Goal: Task Accomplishment & Management: Manage account settings

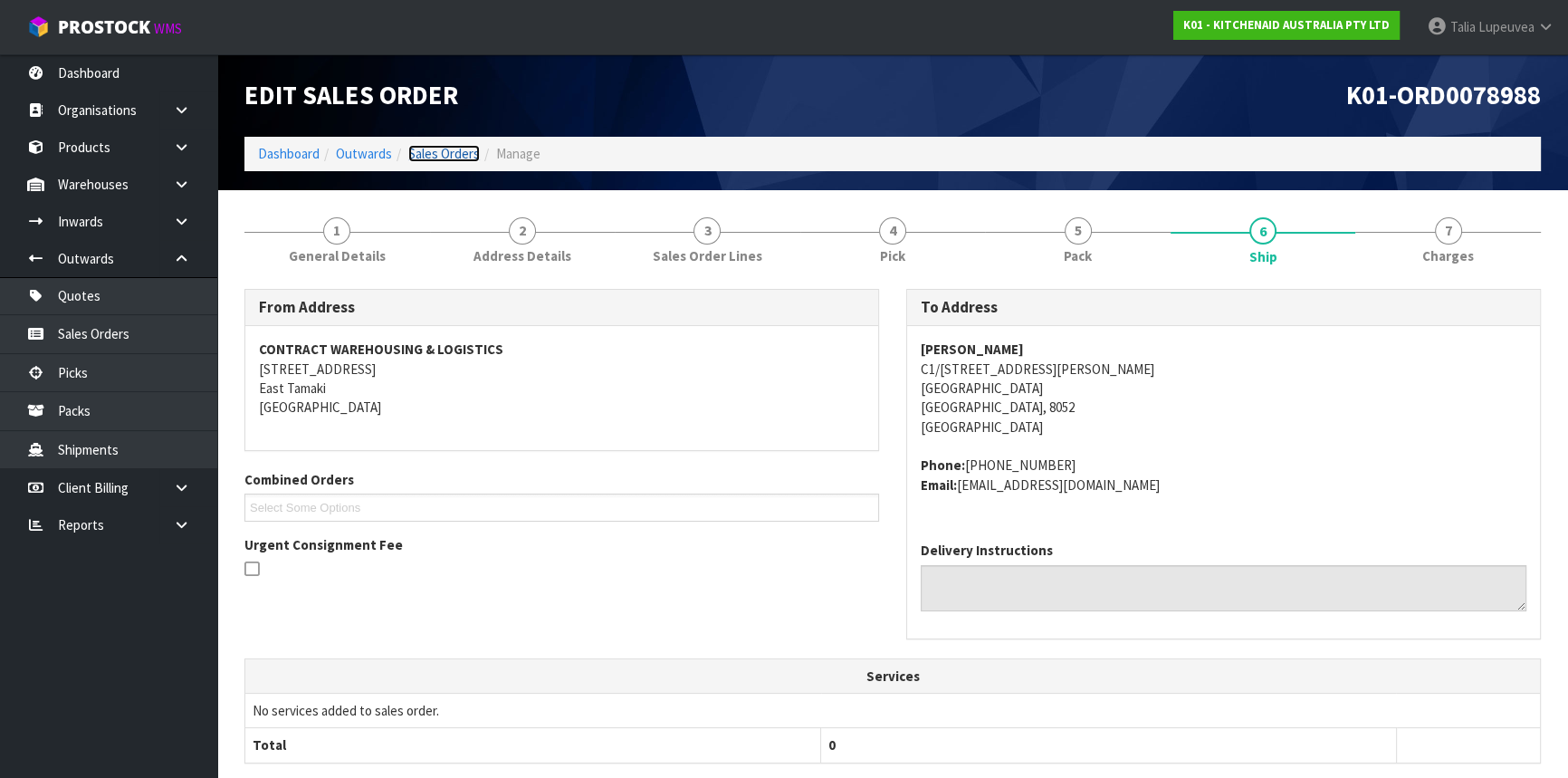
click at [430, 157] on link "Sales Orders" at bounding box center [444, 153] width 72 height 17
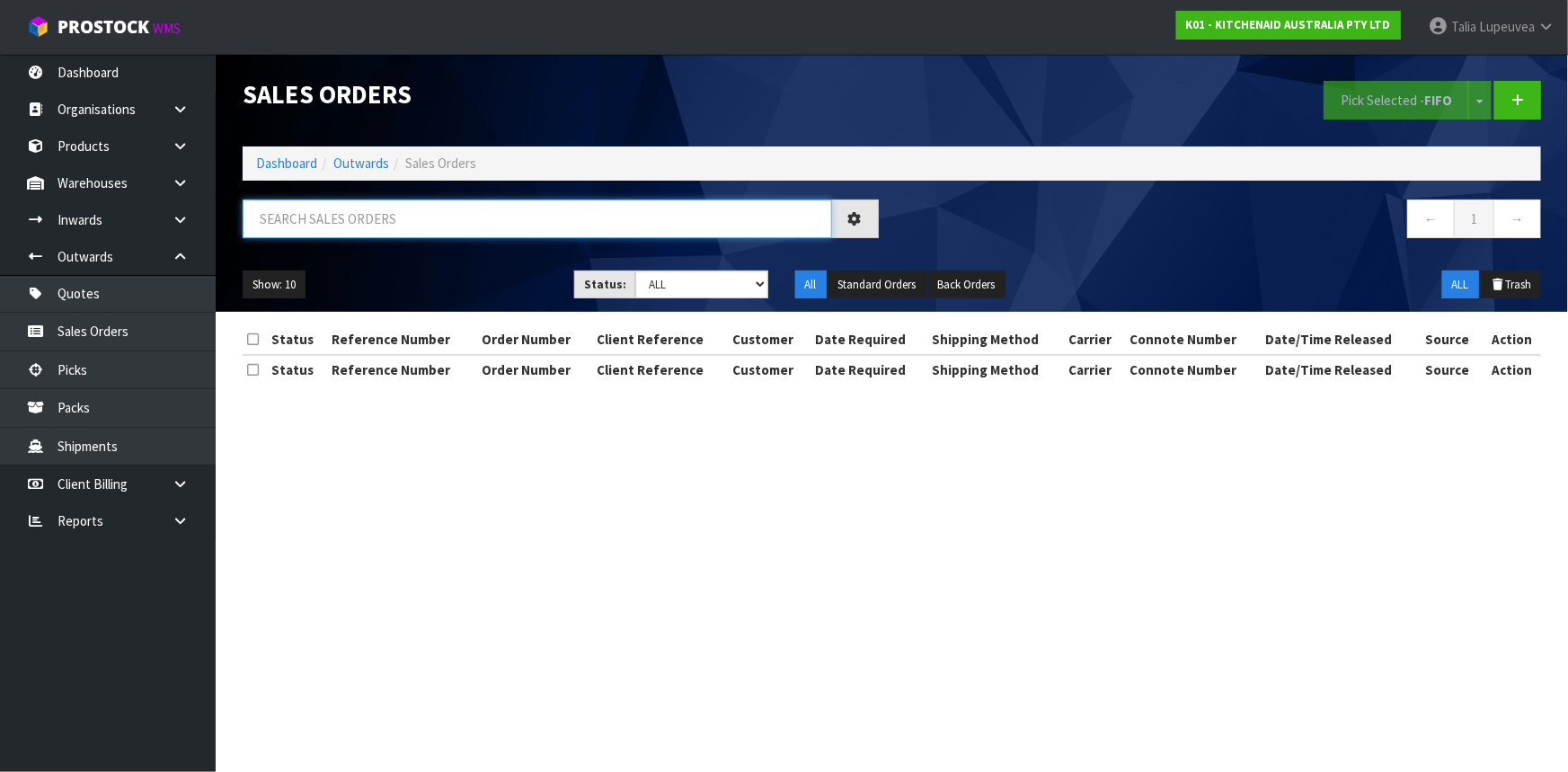
click at [403, 215] on input "text" at bounding box center [538, 219] width 589 height 38
type input "JOB-0411937"
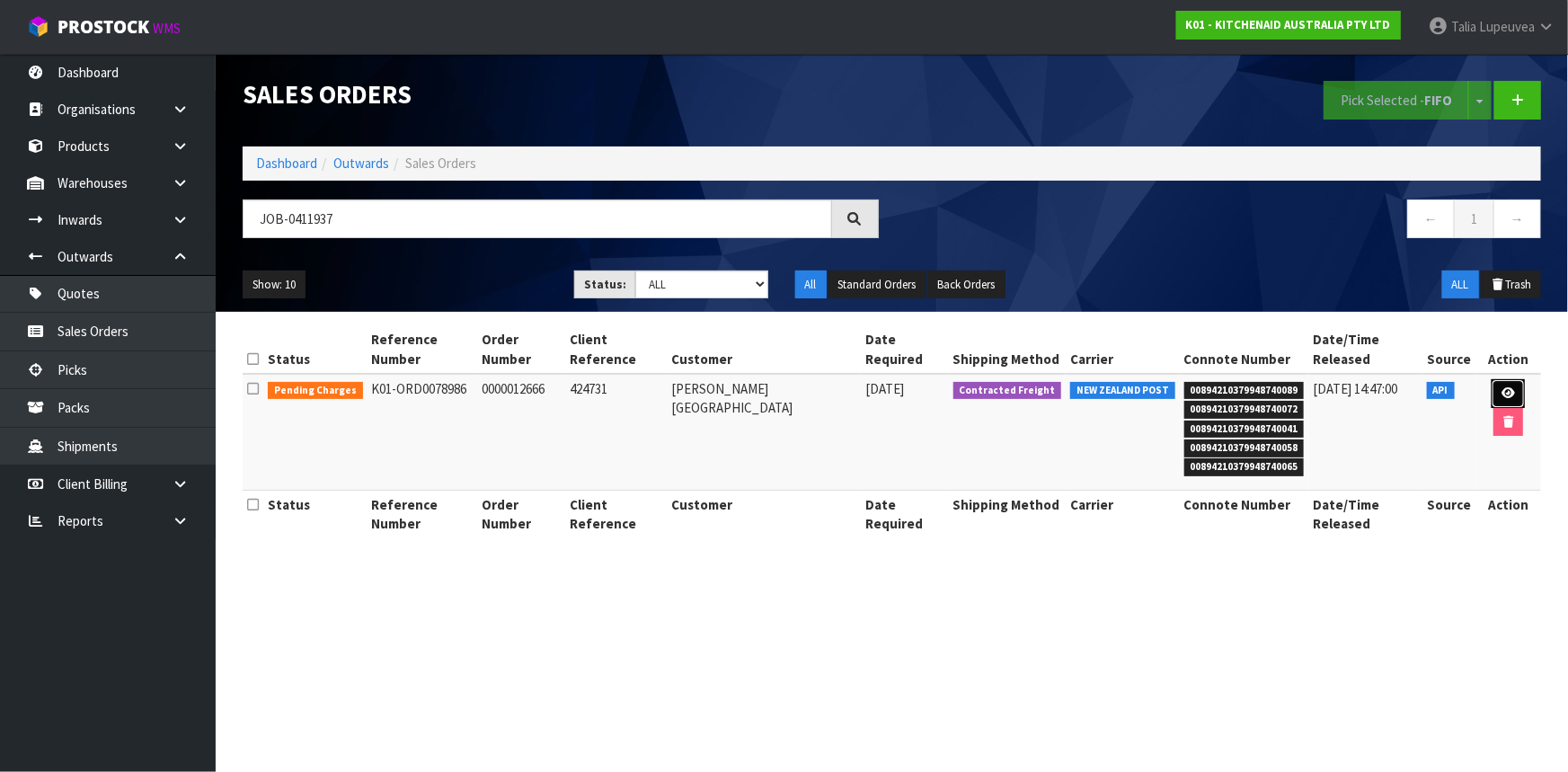
click at [1501, 387] on icon at bounding box center [1508, 393] width 13 height 11
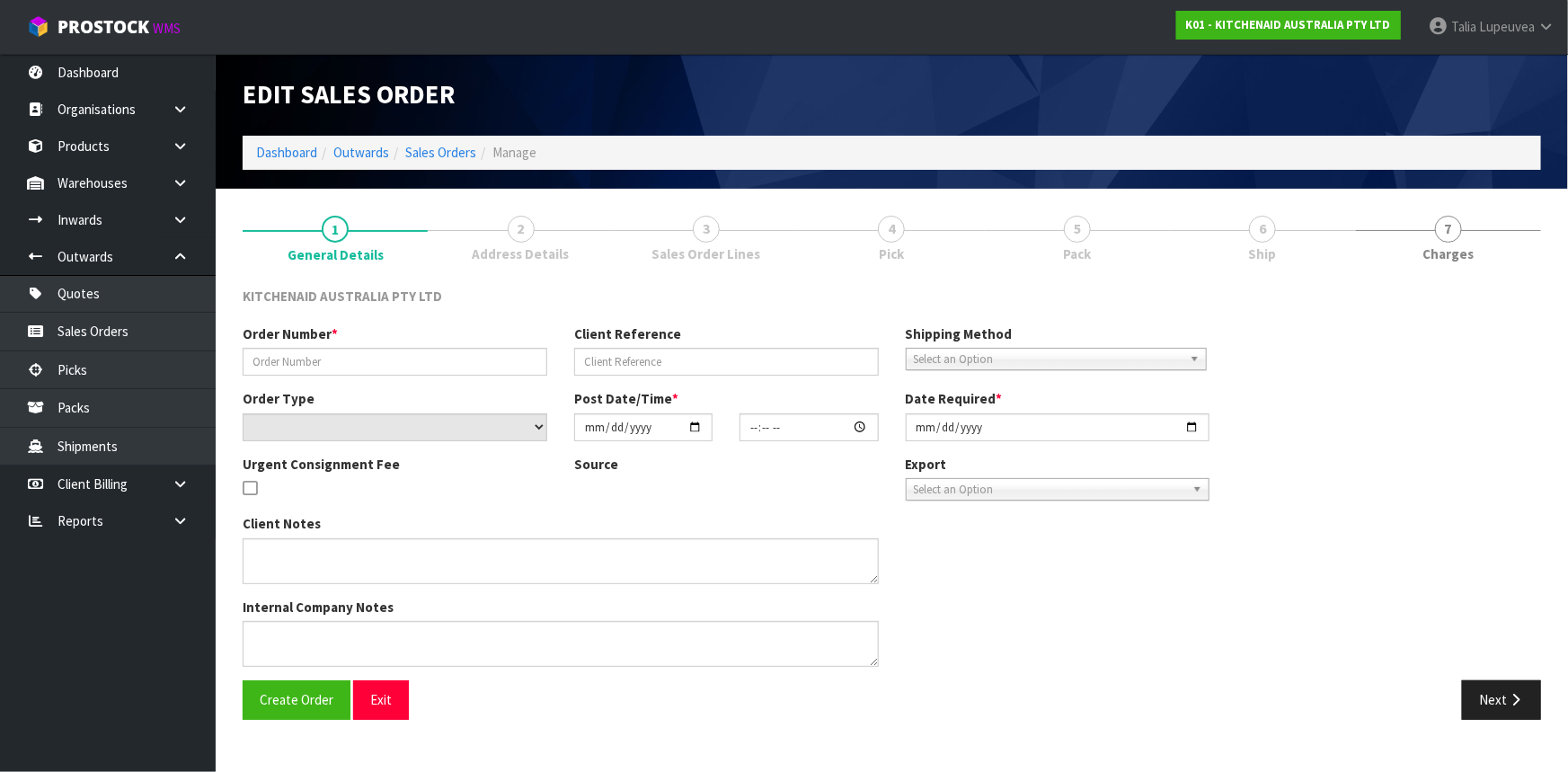
type input "0000012666"
type input "424731"
select select "number:0"
type input "2025-09-10"
type input "15:36:50.000"
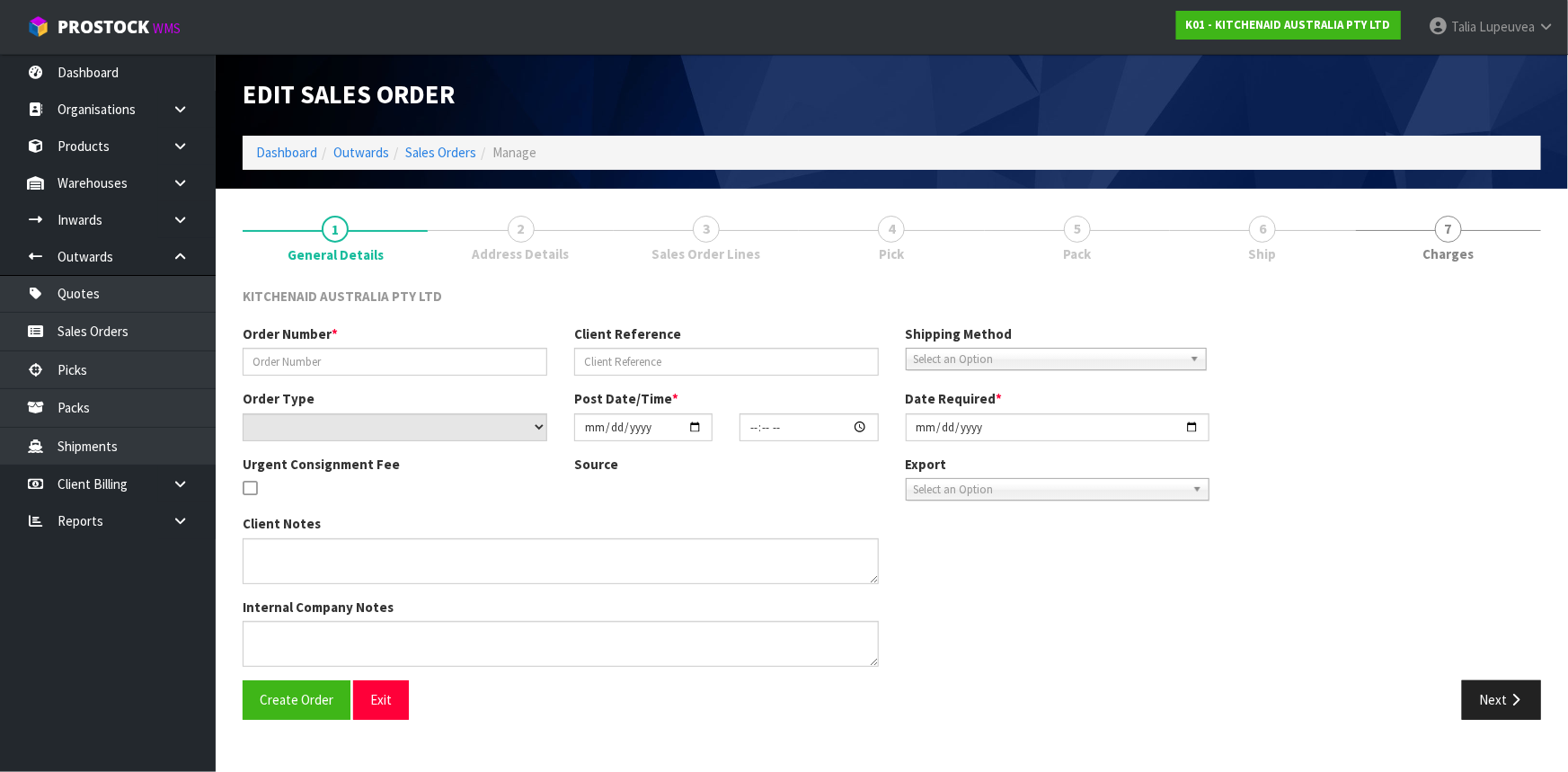
type input "2025-09-10"
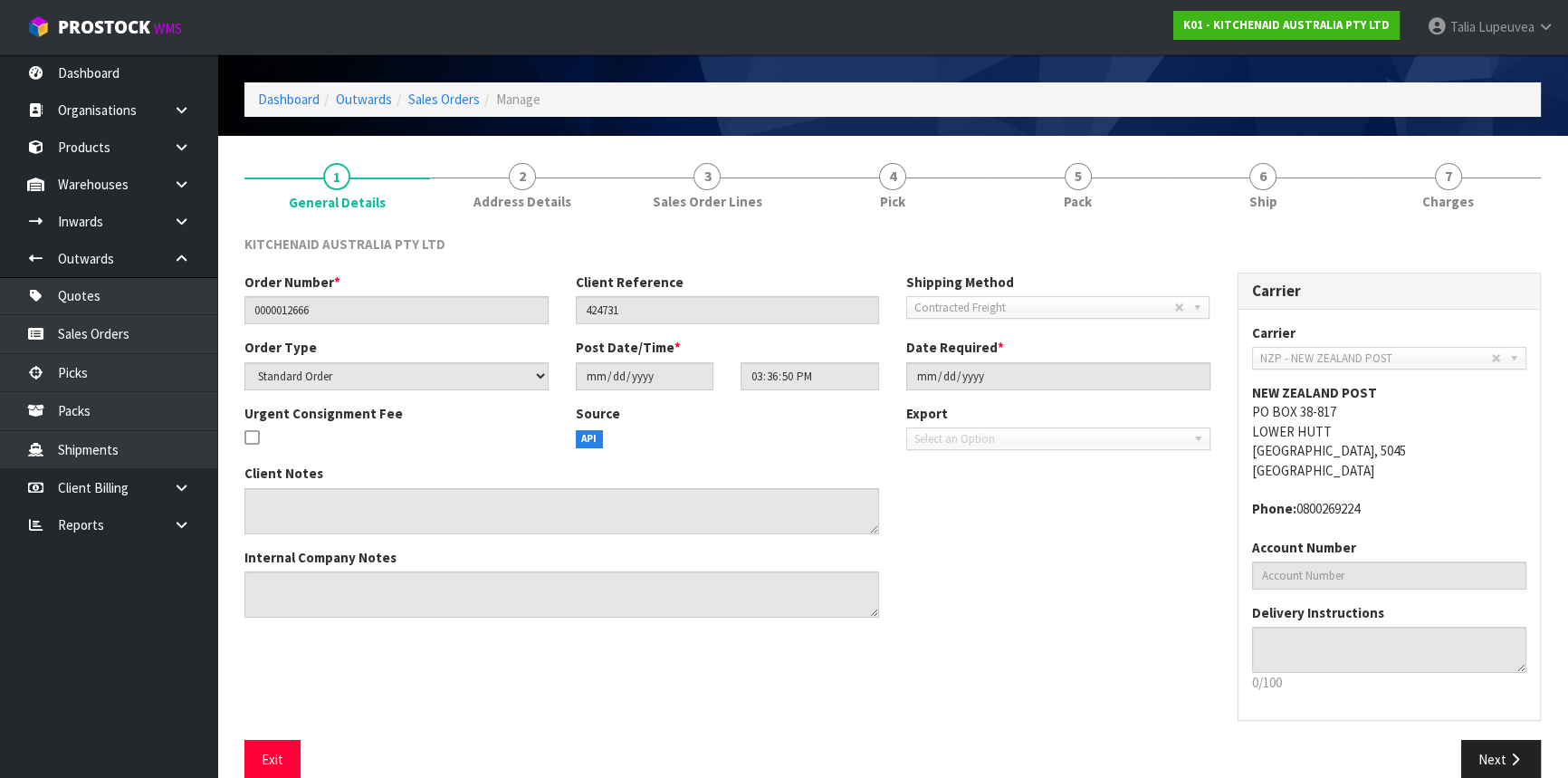
scroll to position [81, 0]
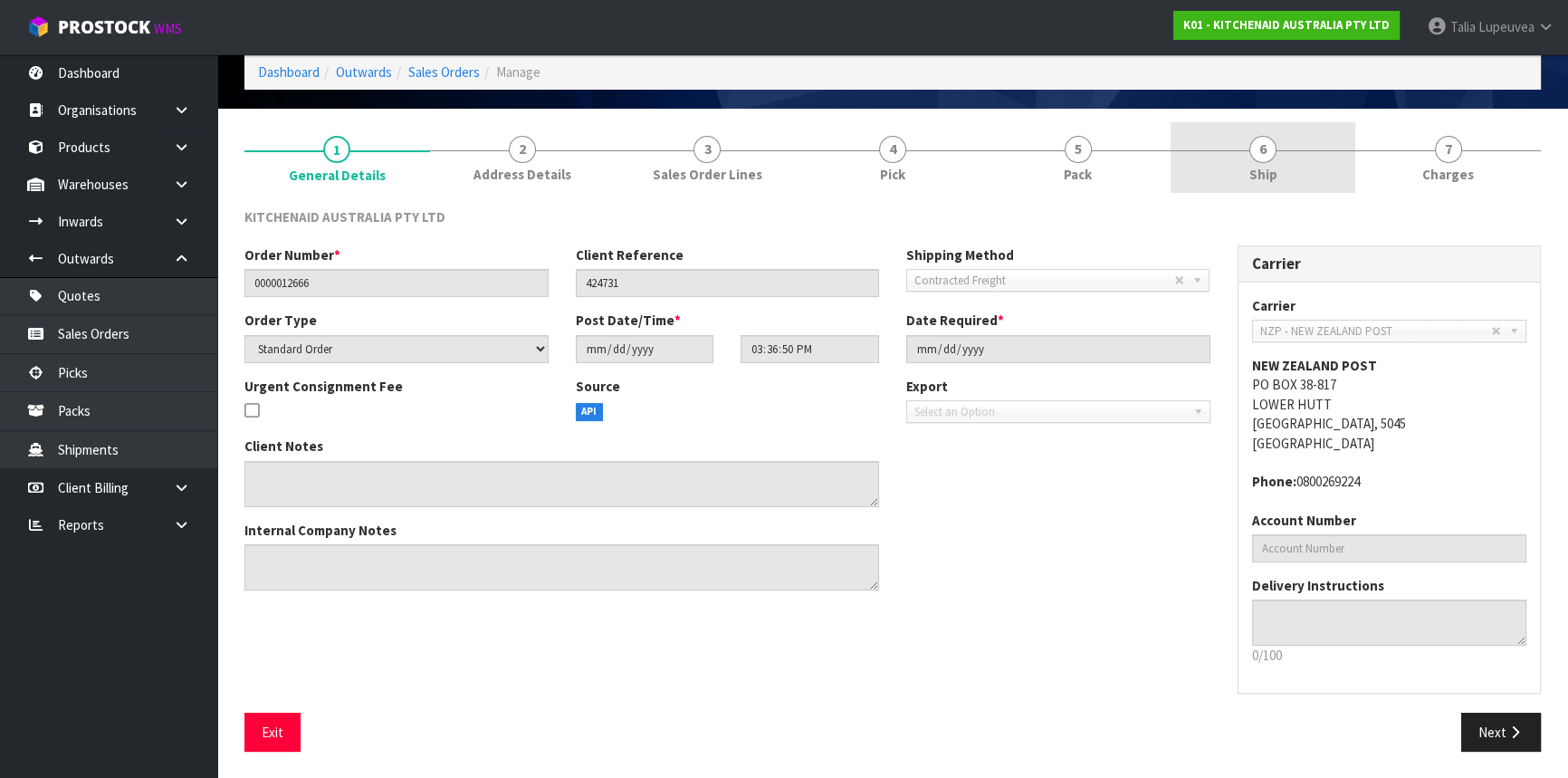
click at [1265, 125] on link "6 Ship" at bounding box center [1263, 158] width 185 height 72
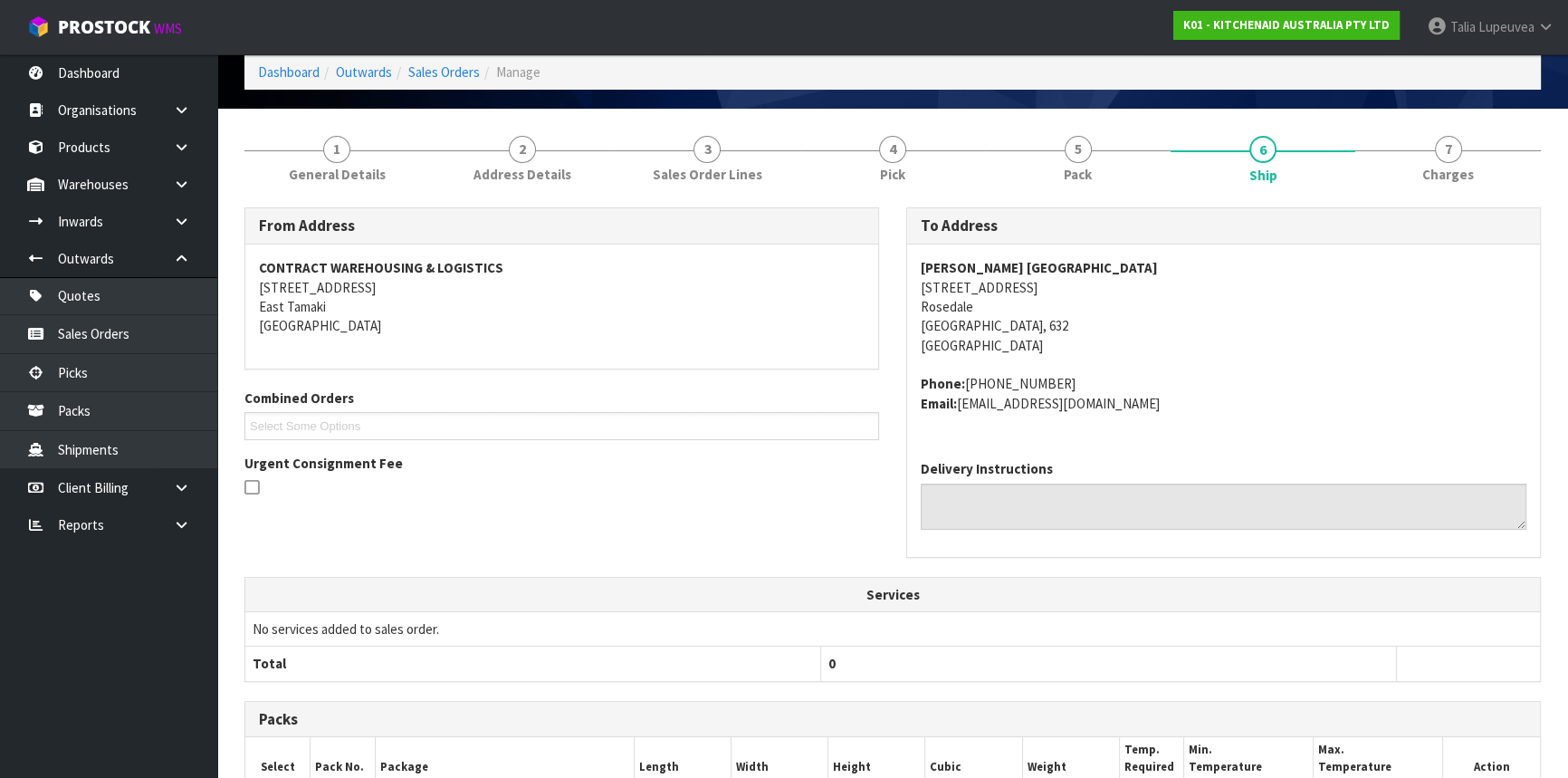
scroll to position [512, 0]
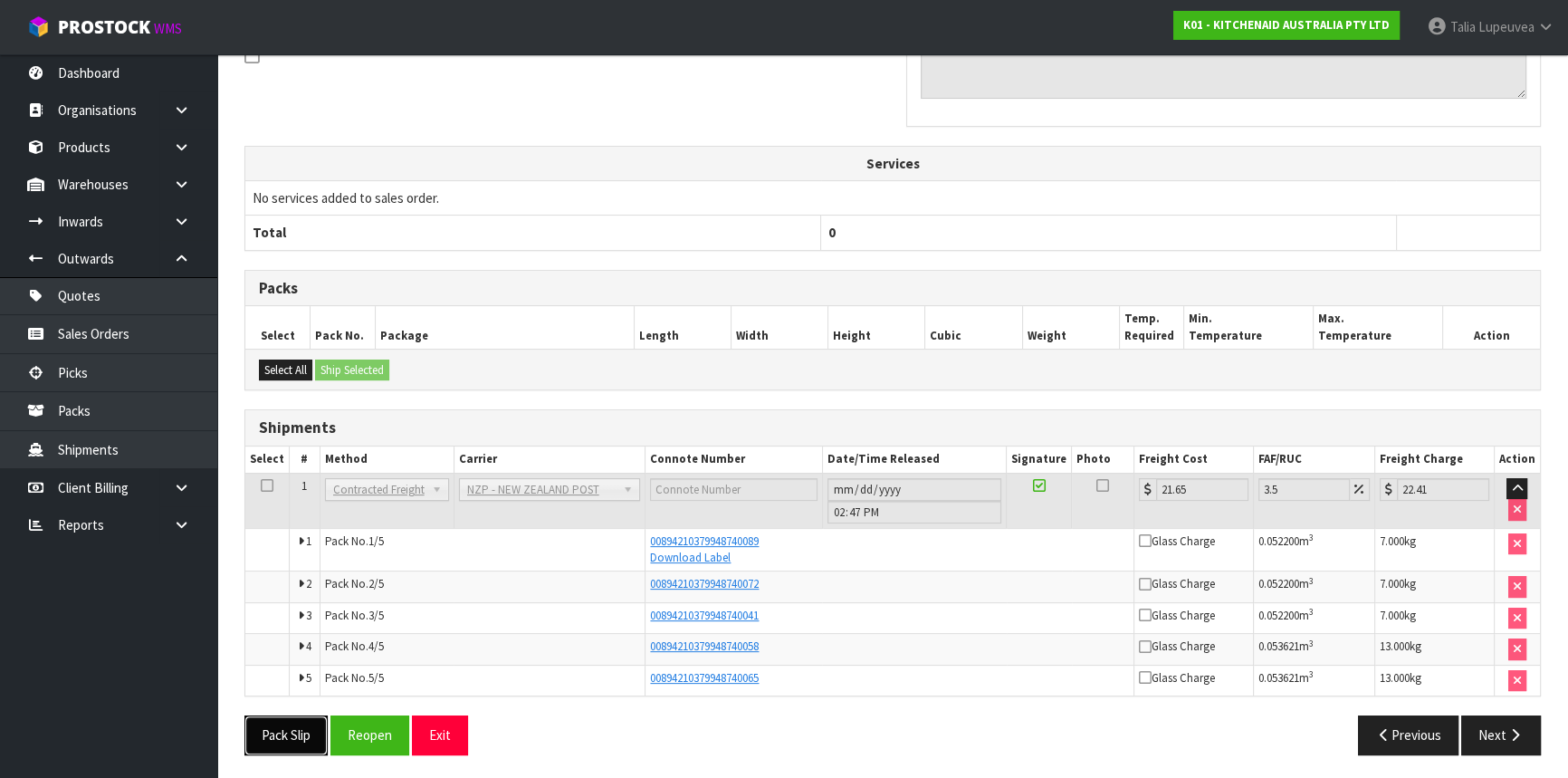
click at [263, 717] on button "Pack Slip" at bounding box center [286, 735] width 83 height 39
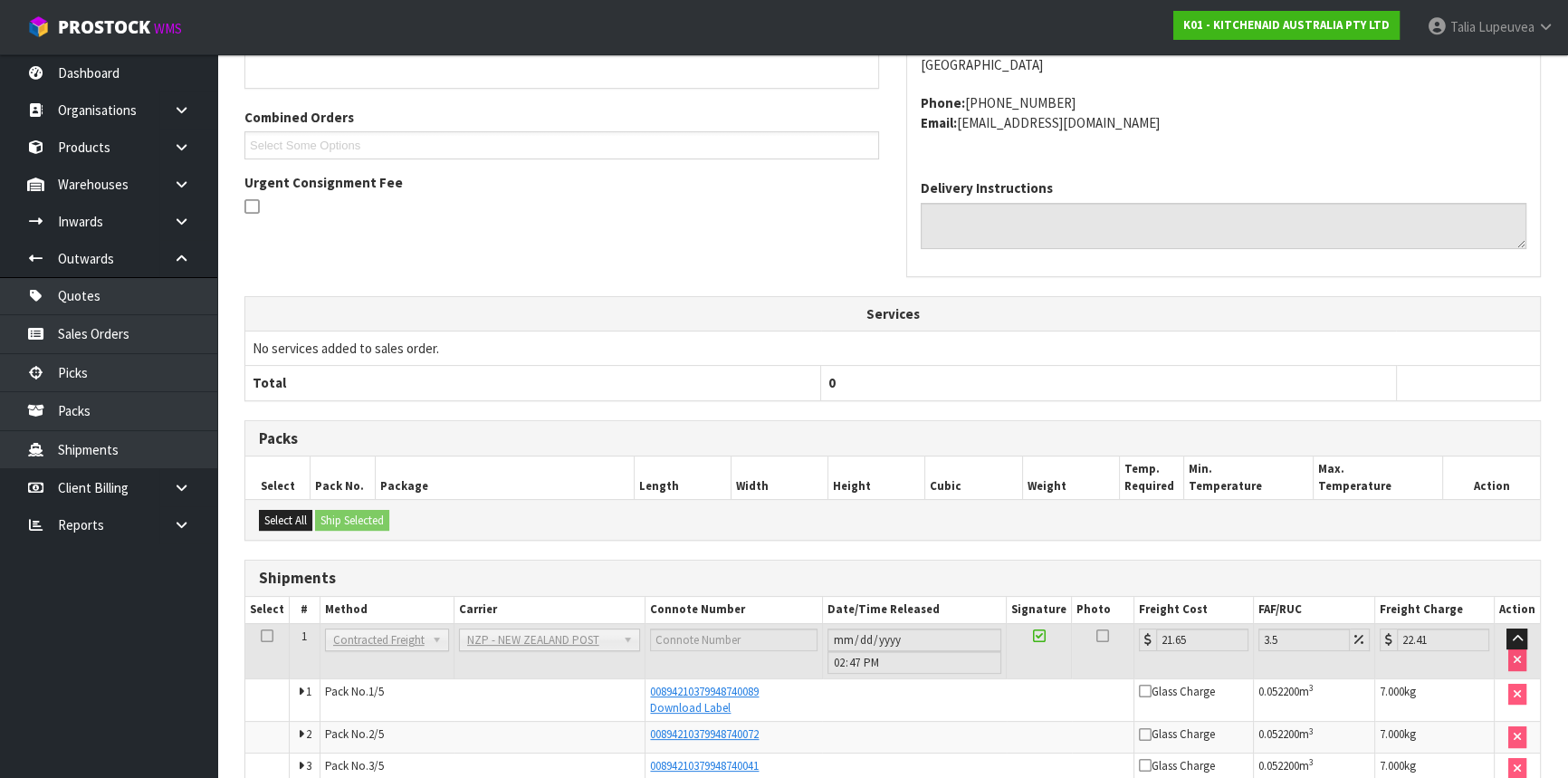
scroll to position [18, 0]
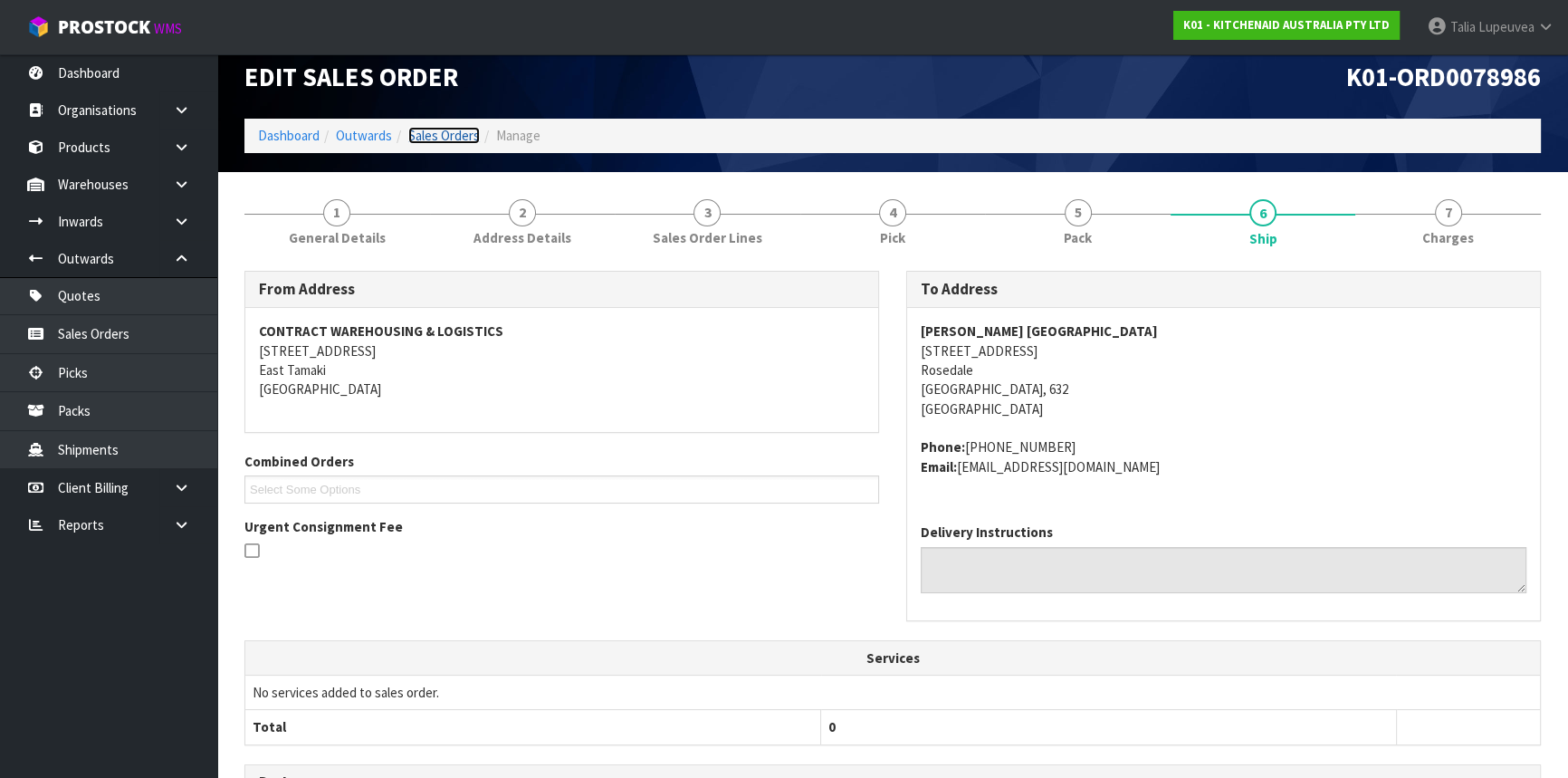
click at [445, 127] on link "Sales Orders" at bounding box center [444, 135] width 72 height 17
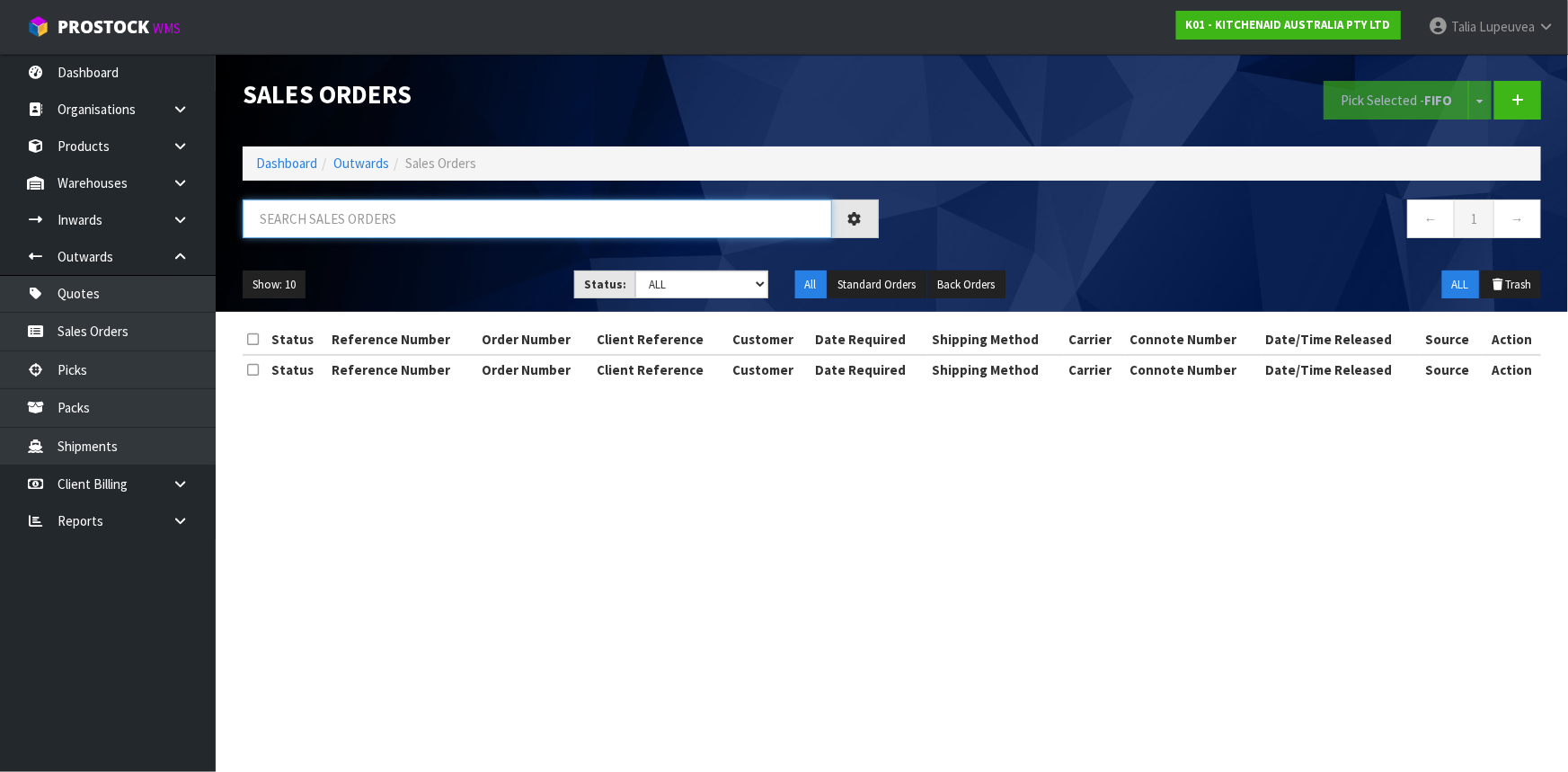
click at [436, 207] on input "text" at bounding box center [538, 219] width 589 height 38
type input "JOB-0412069"
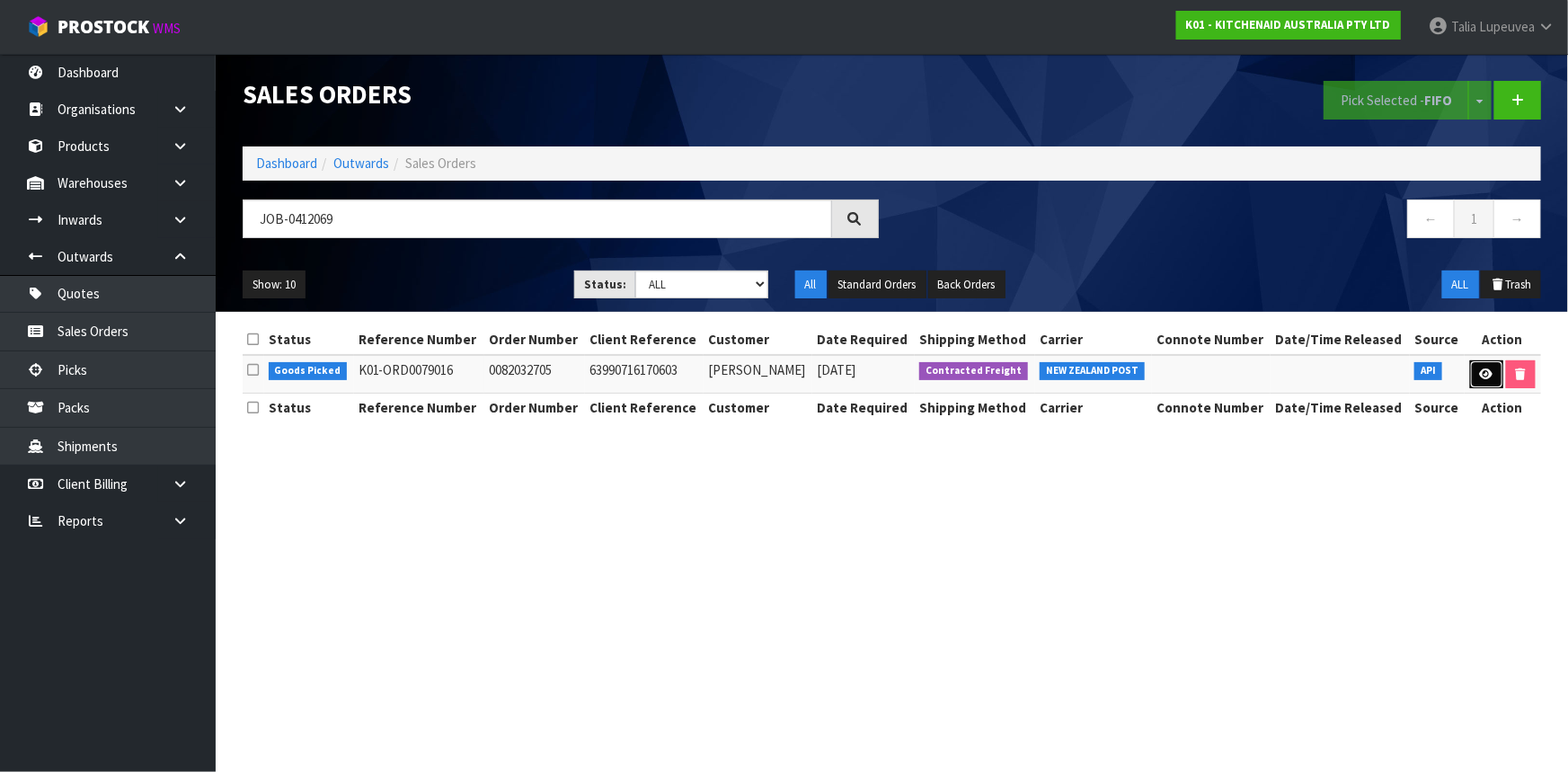
click at [1474, 367] on link at bounding box center [1486, 374] width 33 height 29
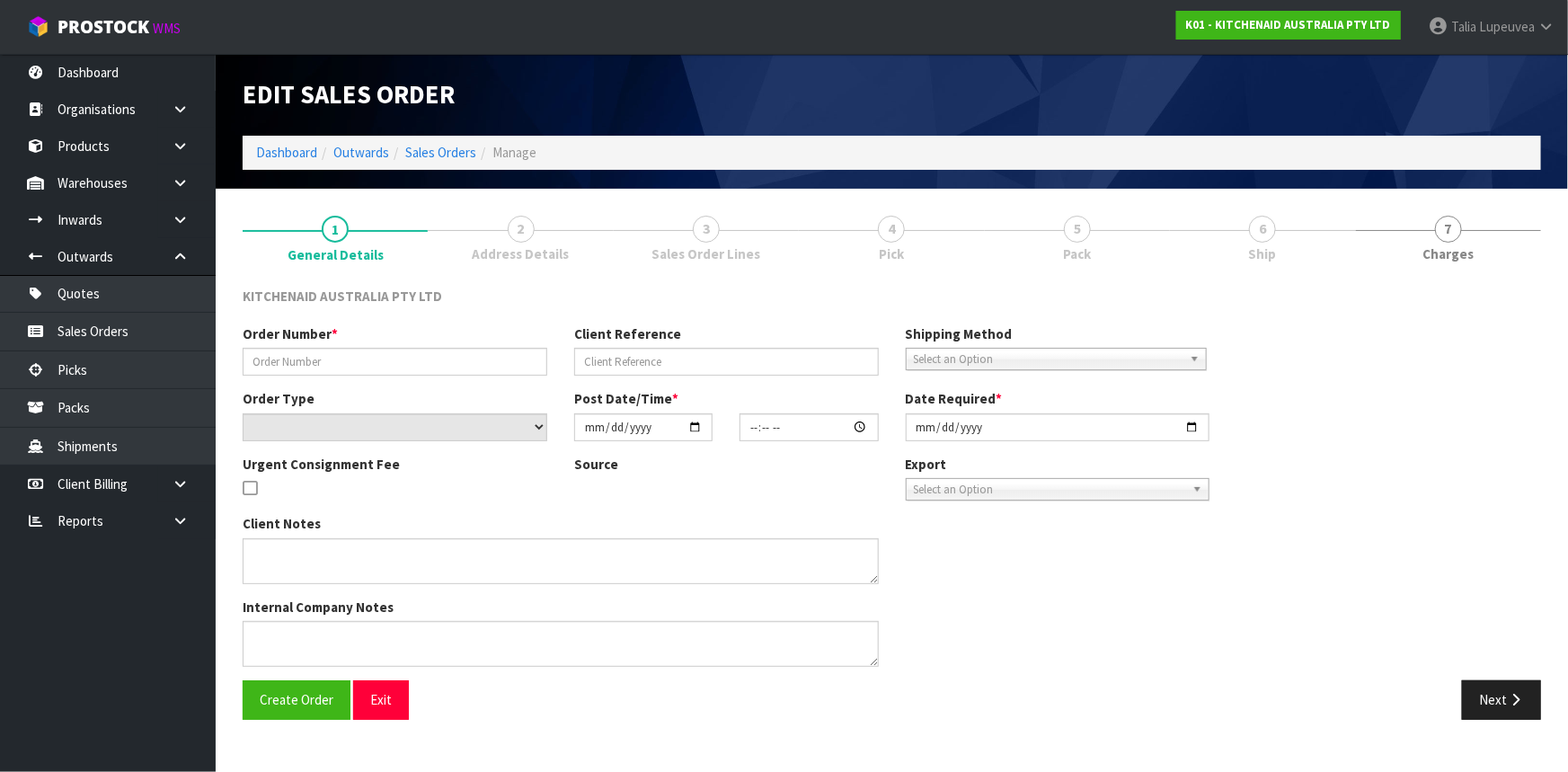
type input "0082032705"
type input "63990716170603"
select select "number:0"
type input "2025-09-11"
type input "11:39:43.000"
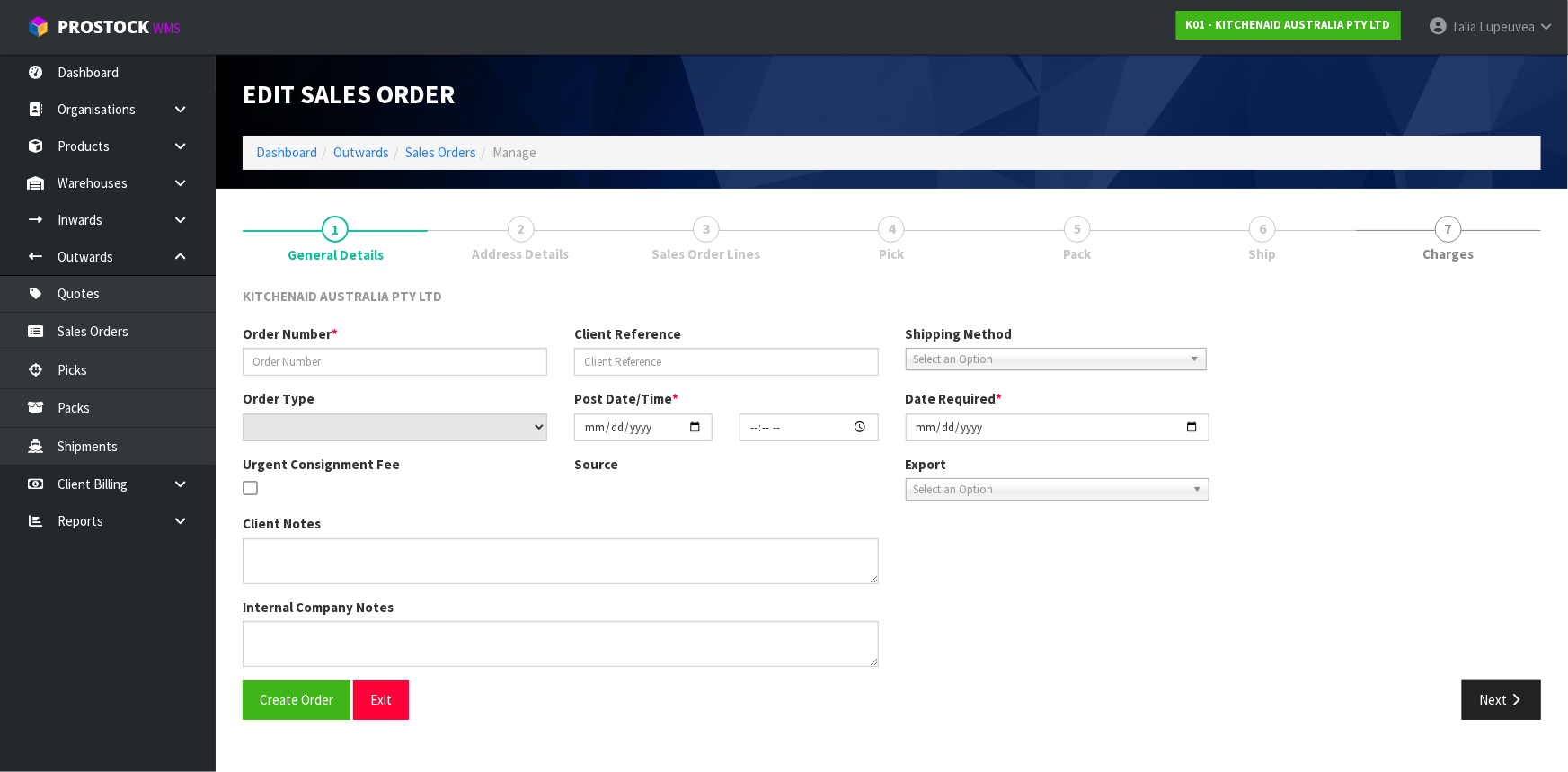
type input "2025-09-11"
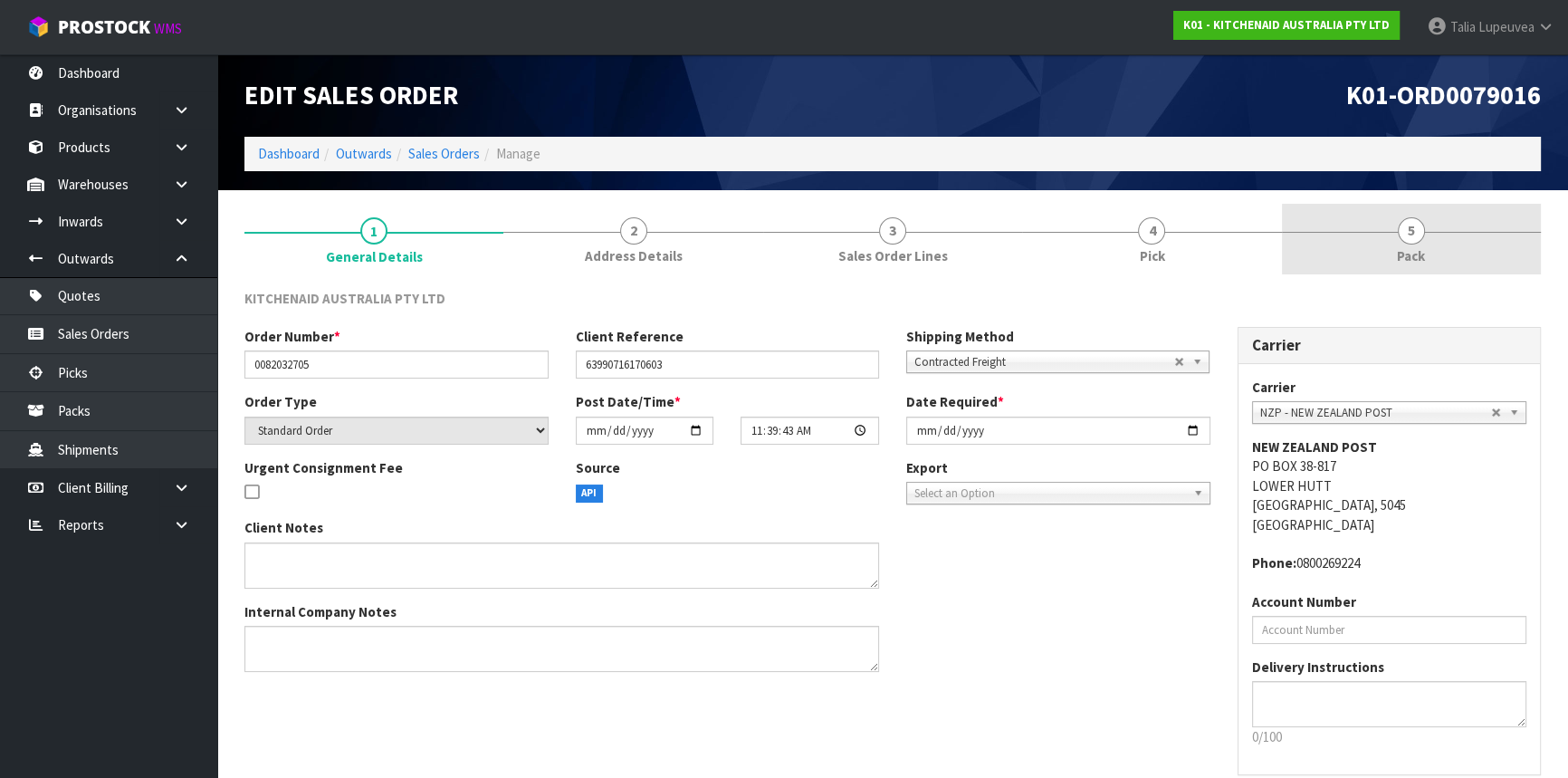
click at [1388, 235] on link "5 Pack" at bounding box center [1411, 240] width 259 height 72
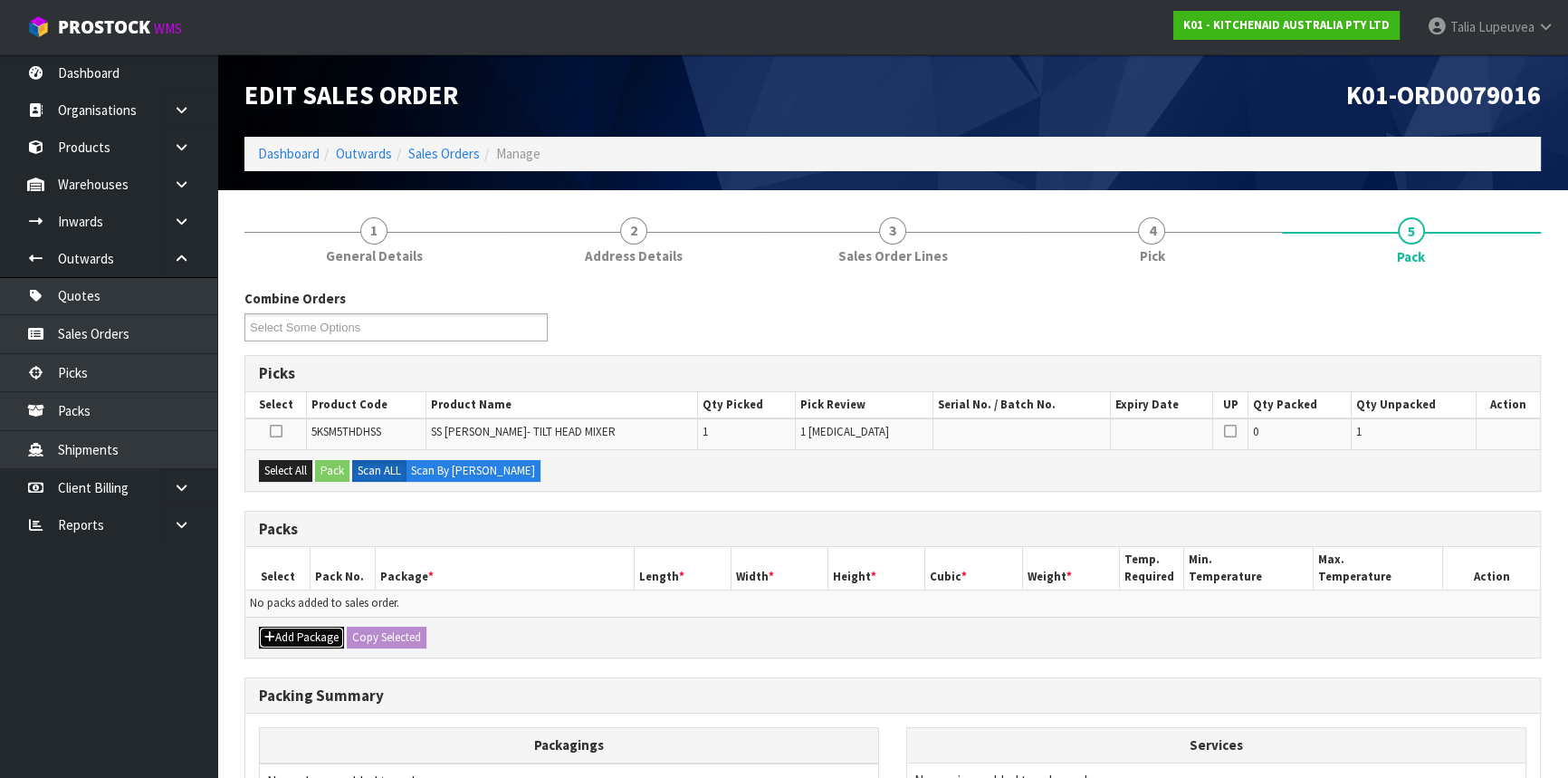
click at [294, 635] on button "Add Package" at bounding box center [302, 637] width 85 height 22
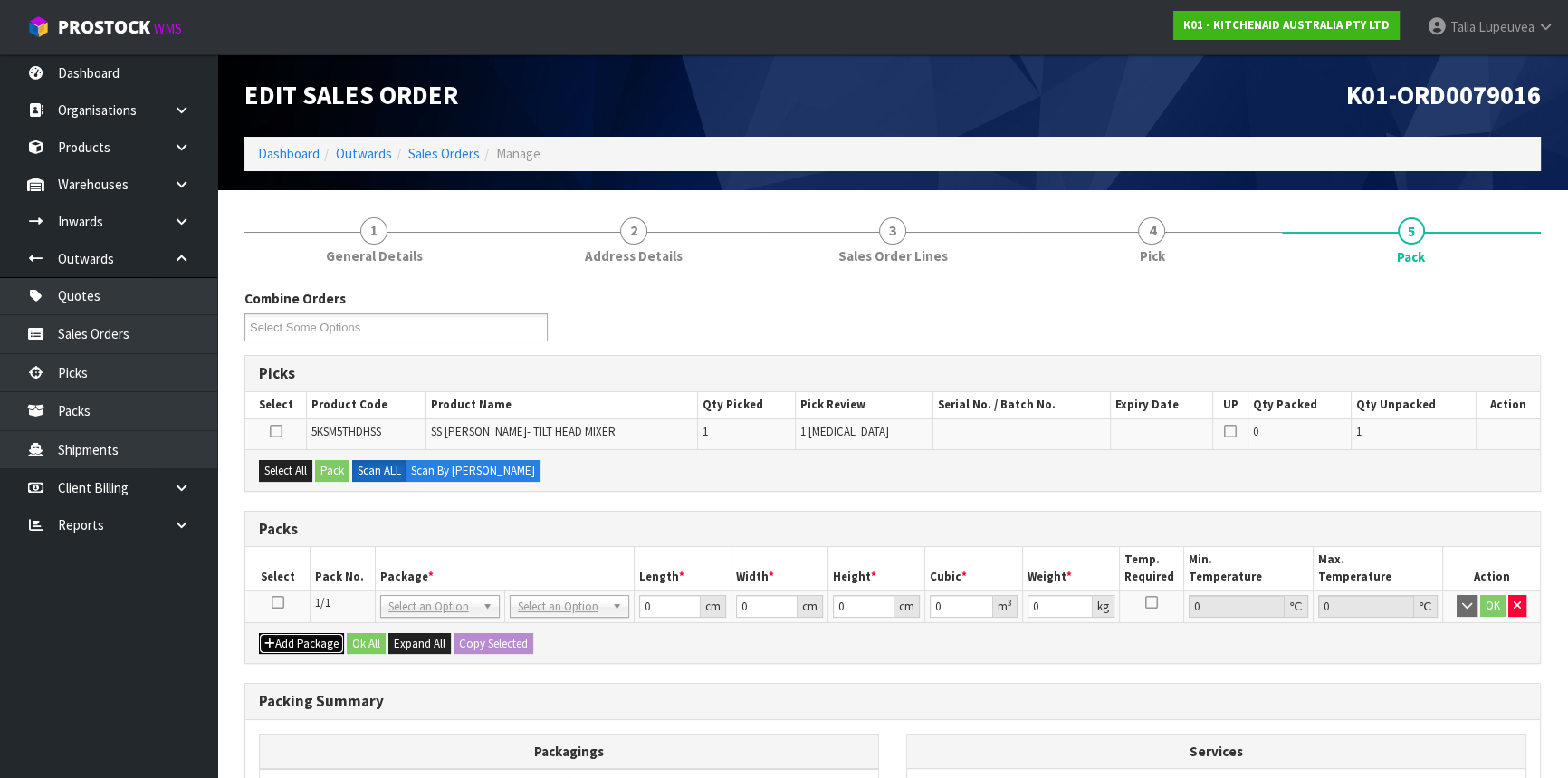
click at [259, 632] on button "Add Package" at bounding box center [302, 643] width 85 height 22
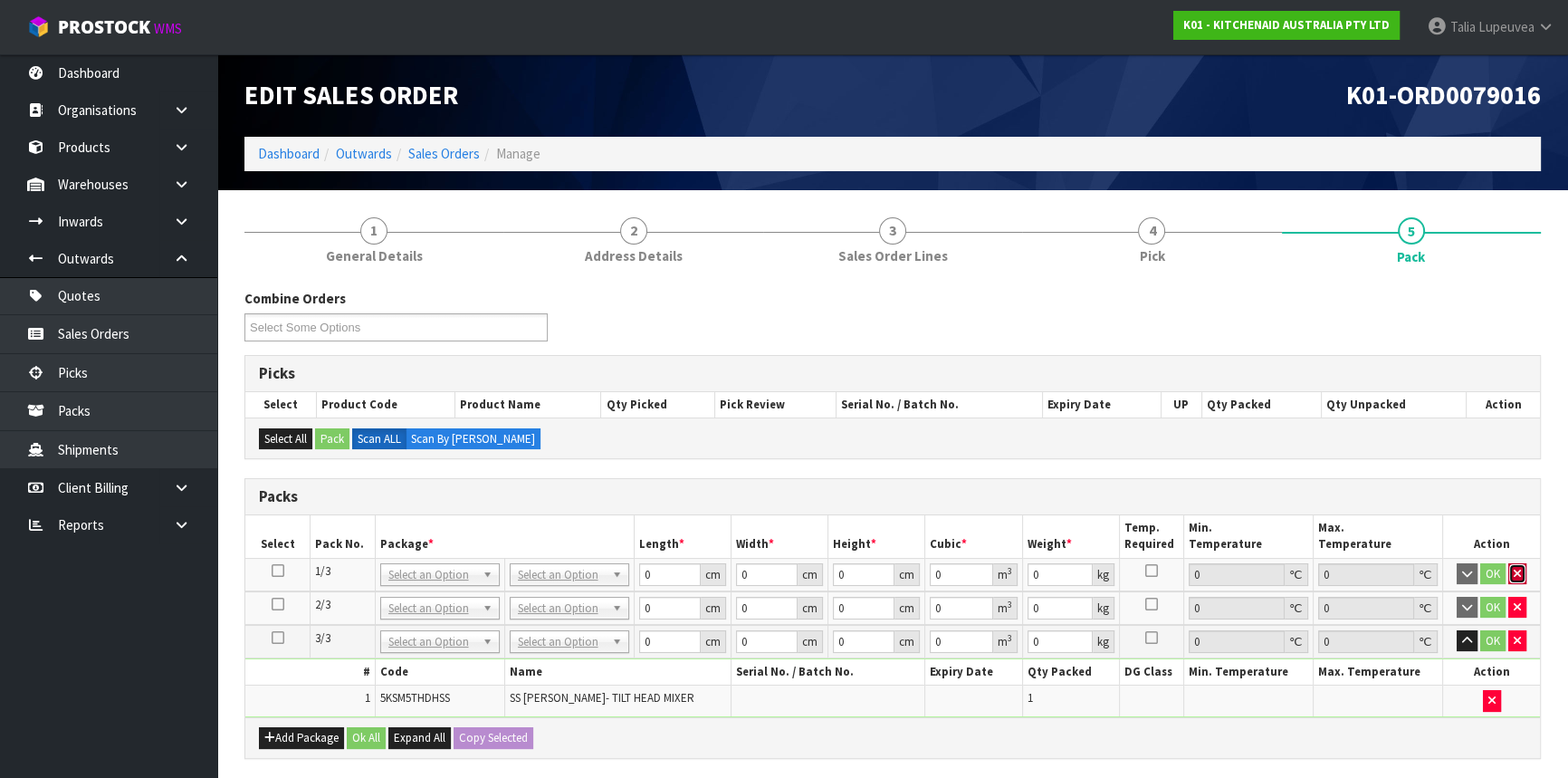
click at [1522, 571] on button "button" at bounding box center [1517, 574] width 18 height 22
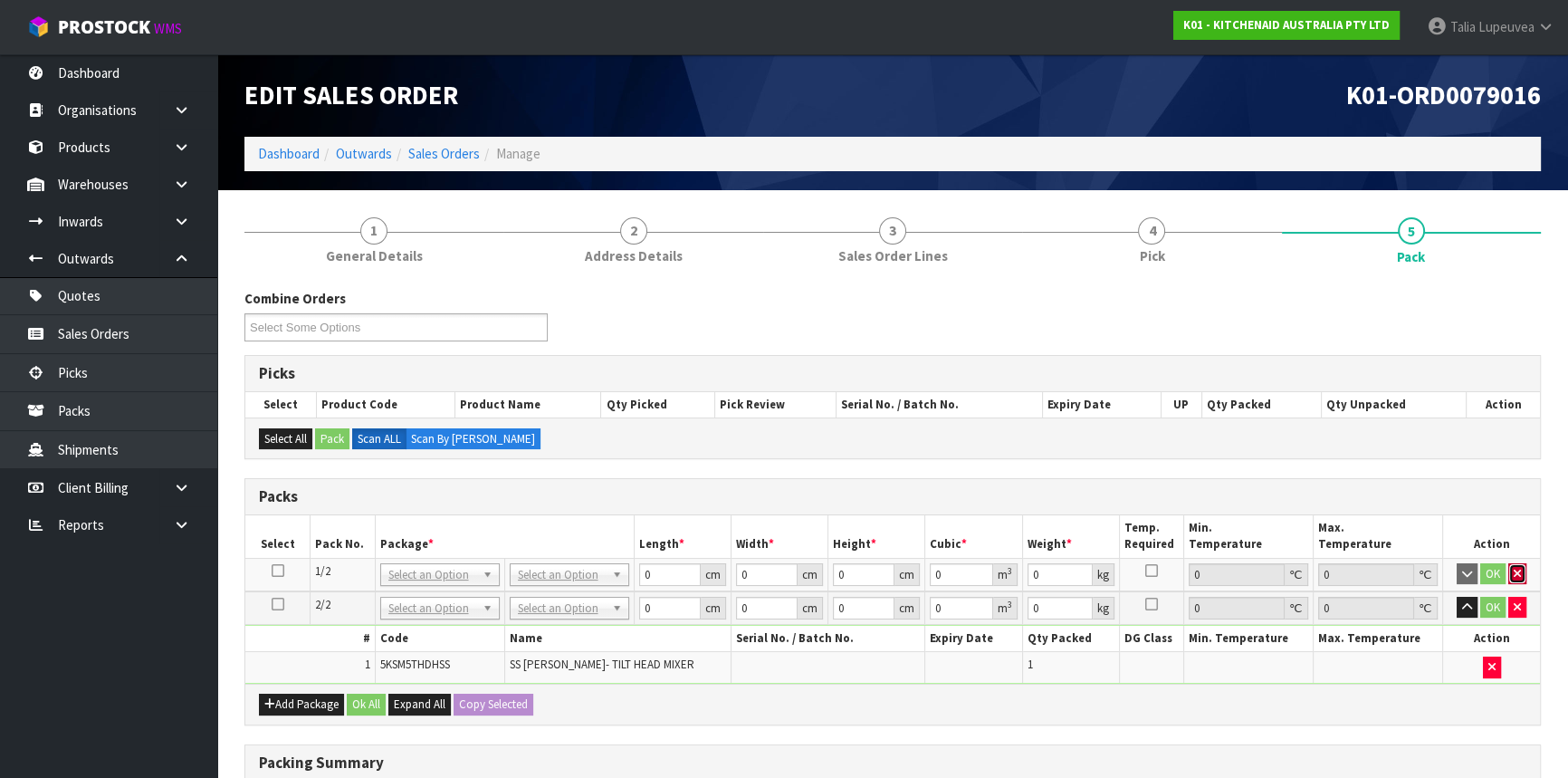
click at [1522, 570] on button "button" at bounding box center [1517, 574] width 18 height 22
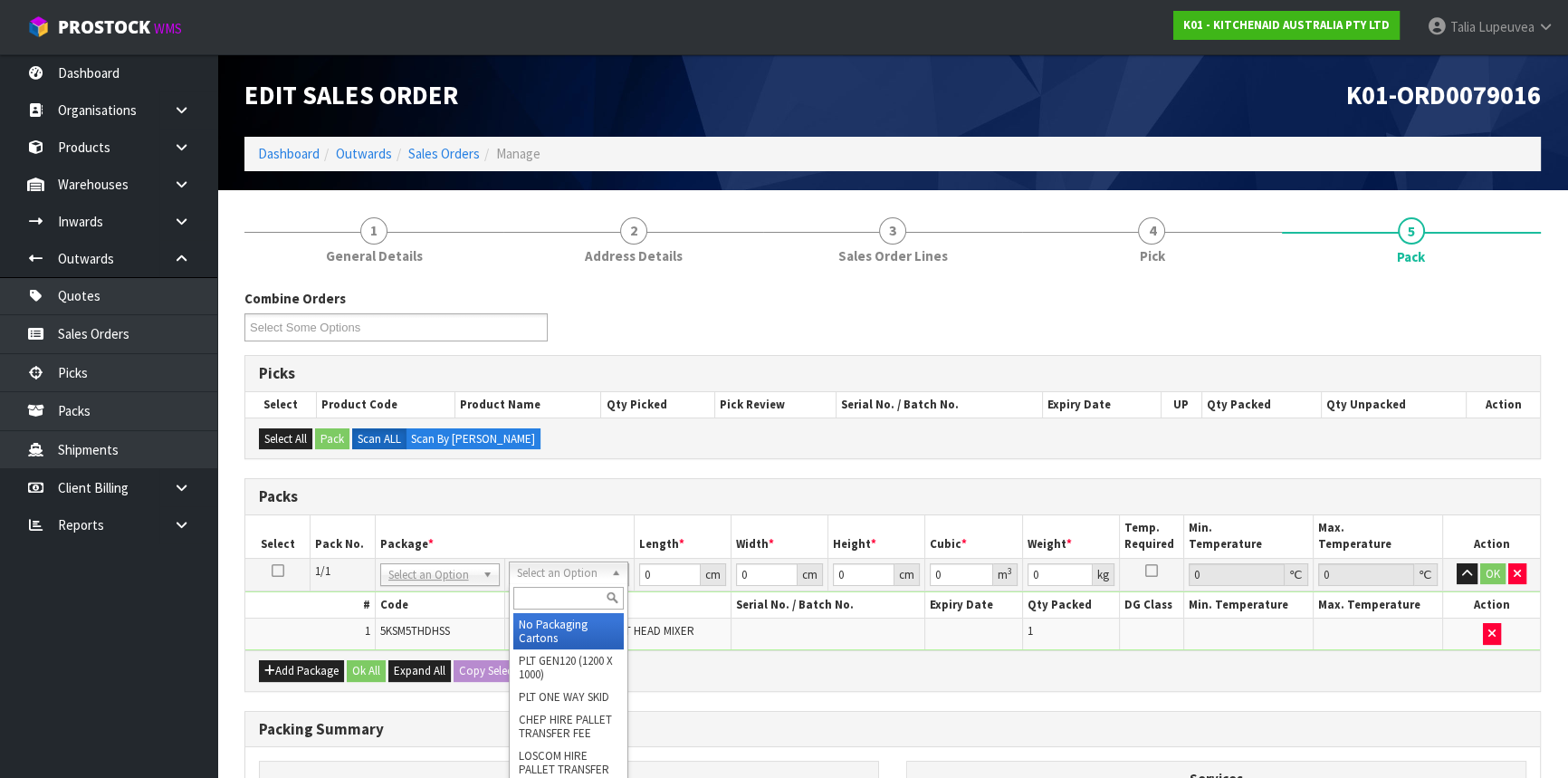
click at [543, 599] on input "text" at bounding box center [568, 598] width 111 height 23
type input "OC"
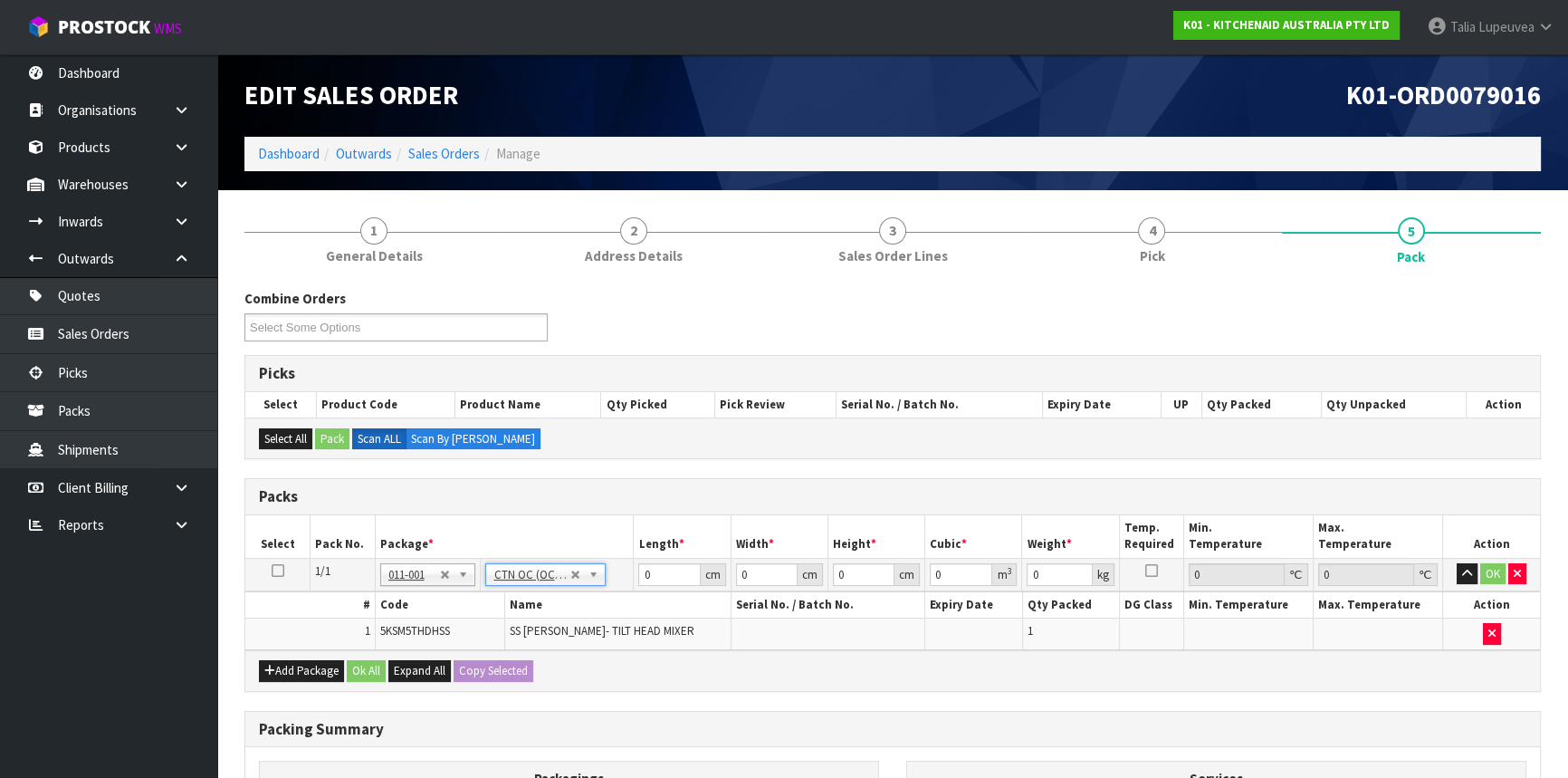
type input "0.55"
drag, startPoint x: 656, startPoint y: 579, endPoint x: 565, endPoint y: 586, distance: 91.3
click at [565, 586] on tr "1/1 NONE 007-001 007-002 007-004 007-009 007-013 007-014 007-015 007-017 007-01…" at bounding box center [893, 574] width 1295 height 32
type input "21"
type input "14"
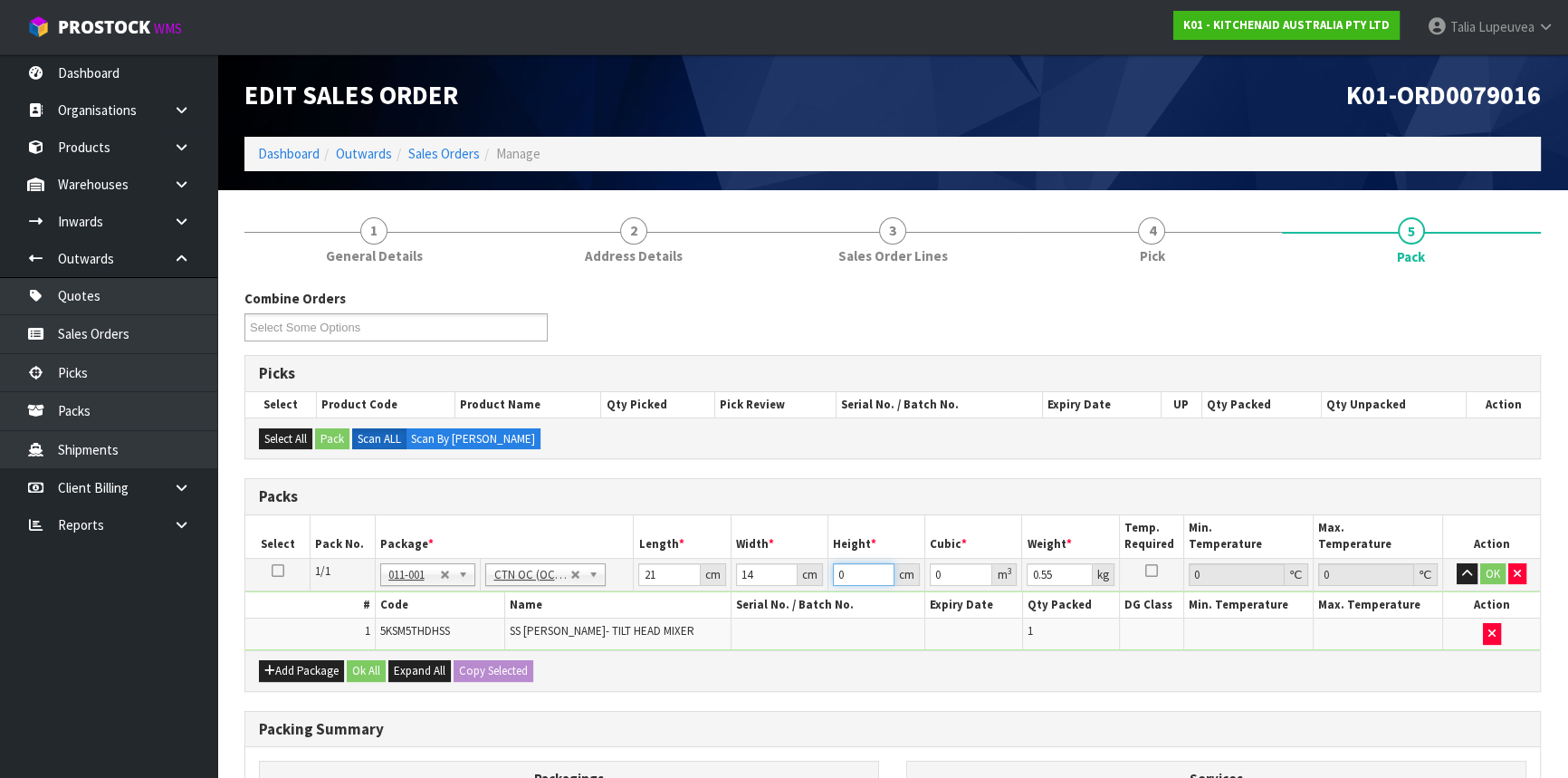
type input "1"
type input "0.000294"
type input "17"
type input "0.004998"
type input "17"
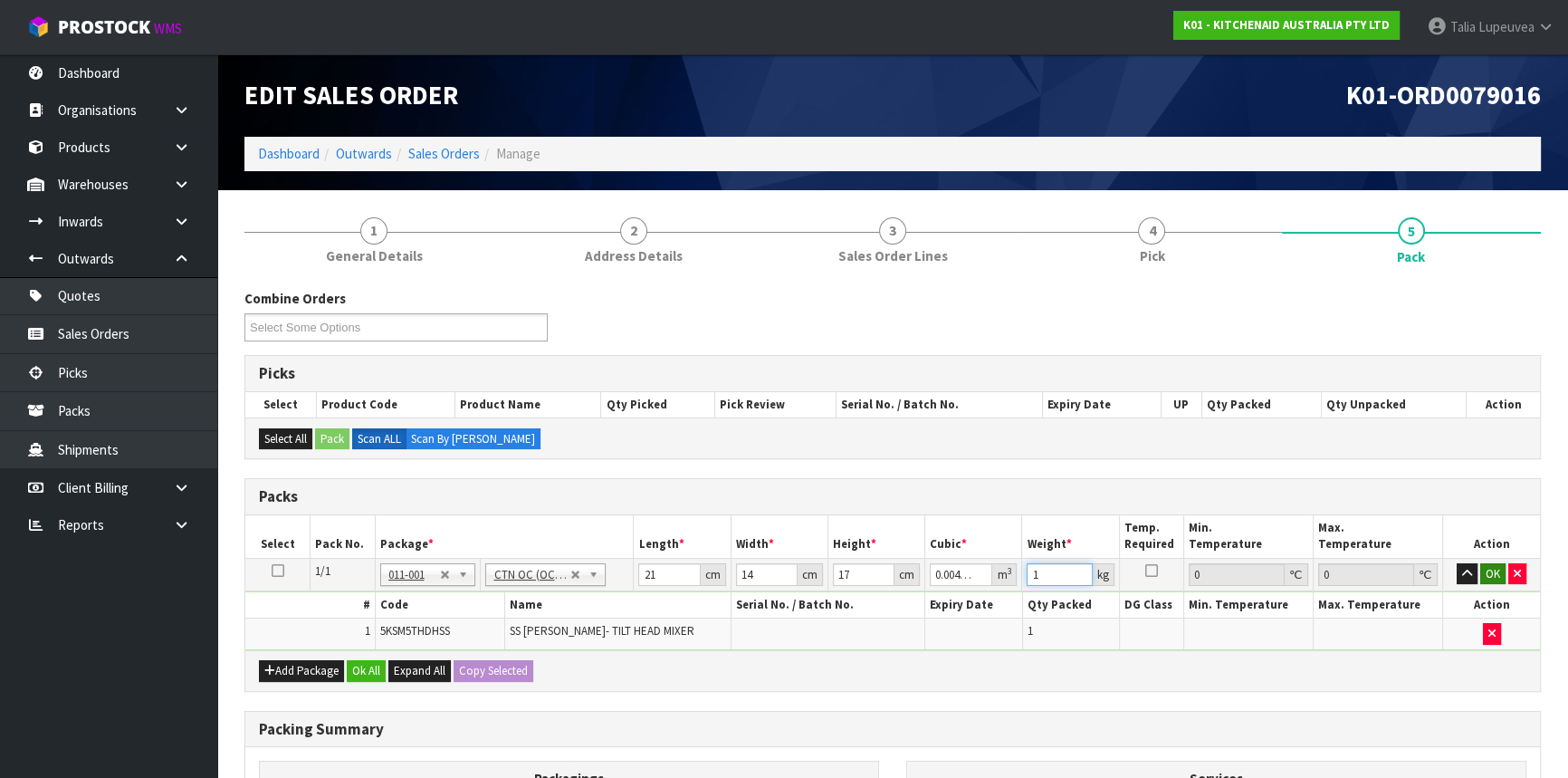
type input "1"
click at [1495, 568] on button "OK" at bounding box center [1492, 574] width 26 height 22
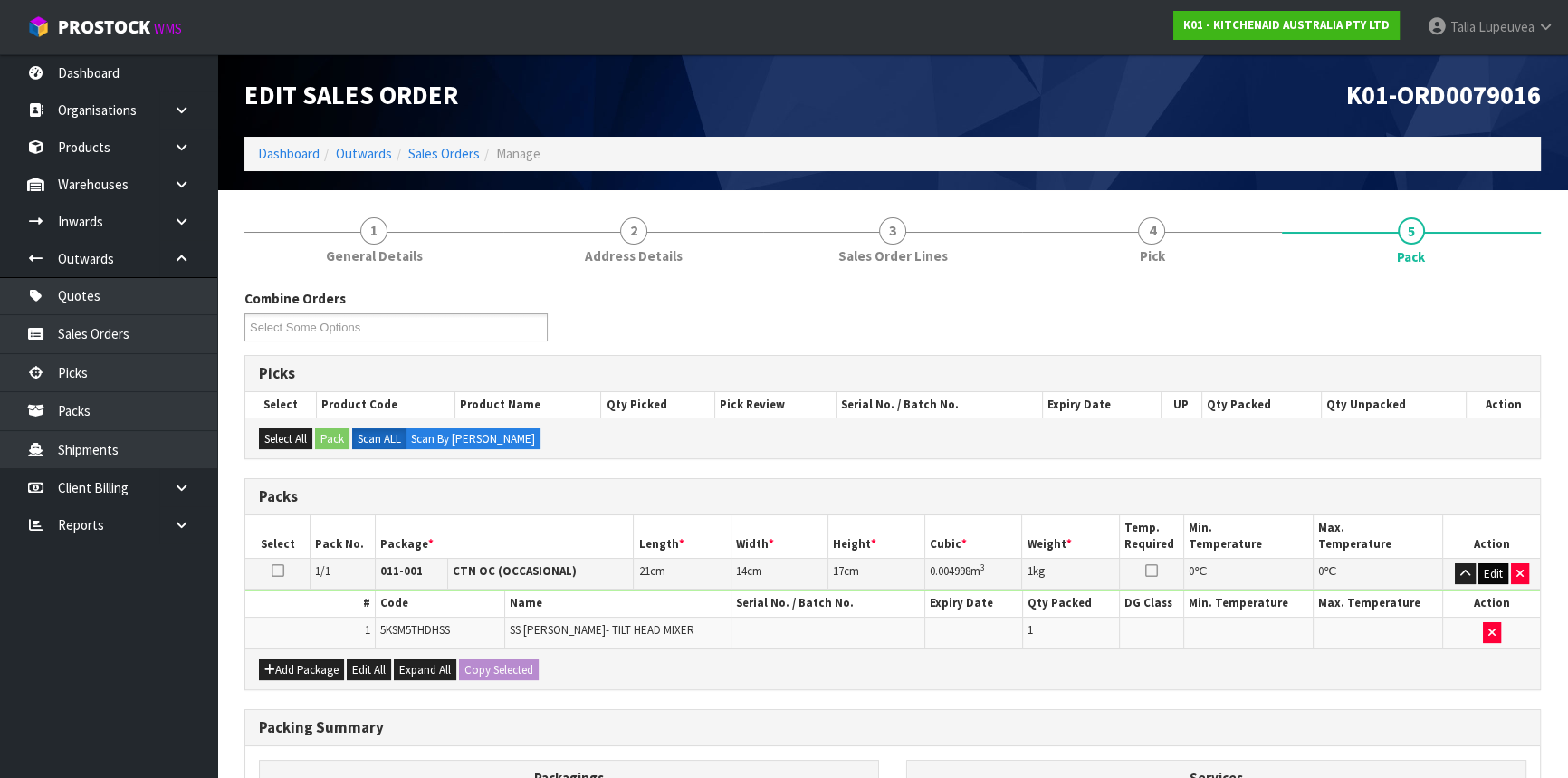
scroll to position [251, 0]
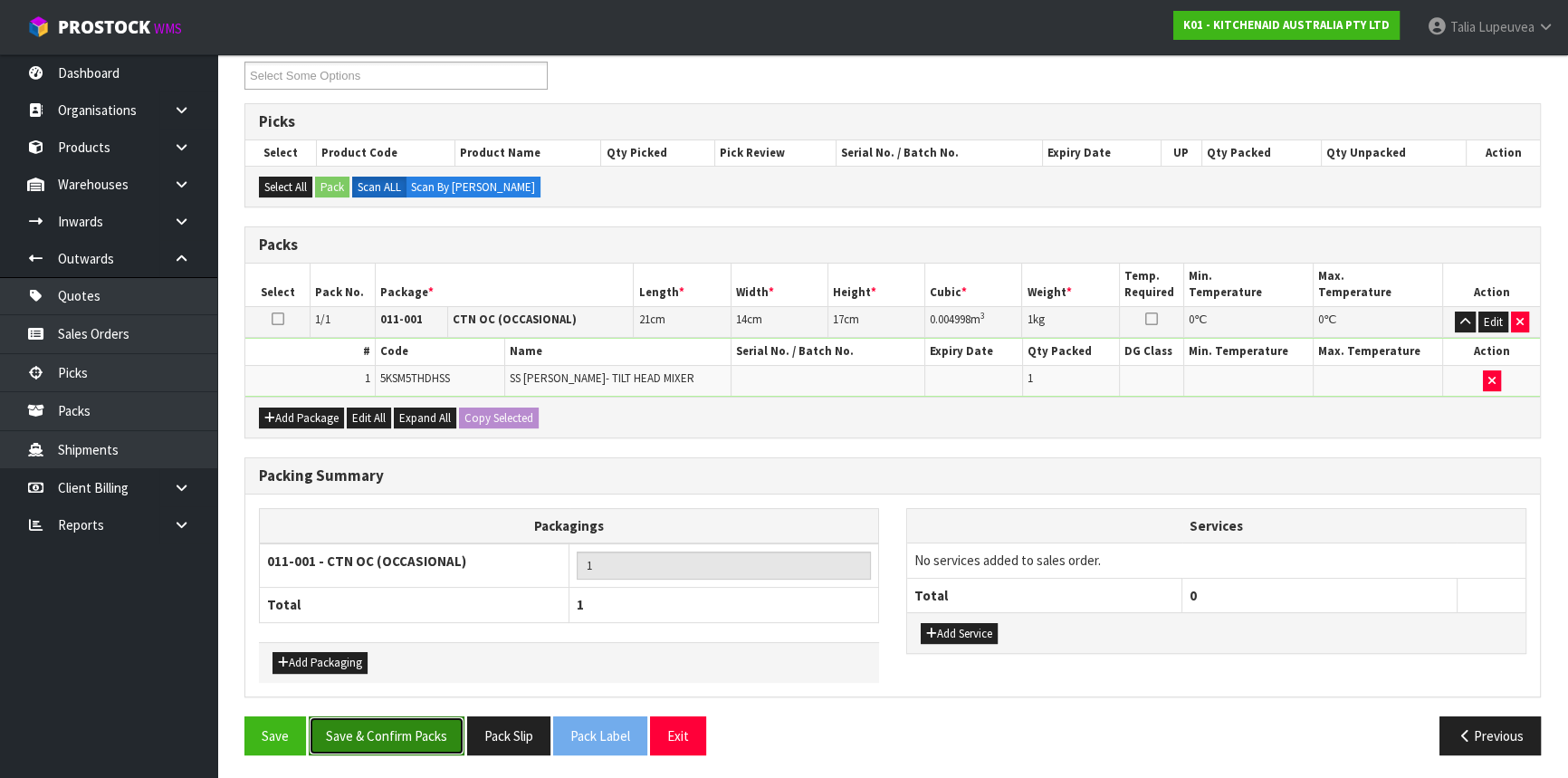
click at [422, 736] on button "Save & Confirm Packs" at bounding box center [387, 735] width 156 height 39
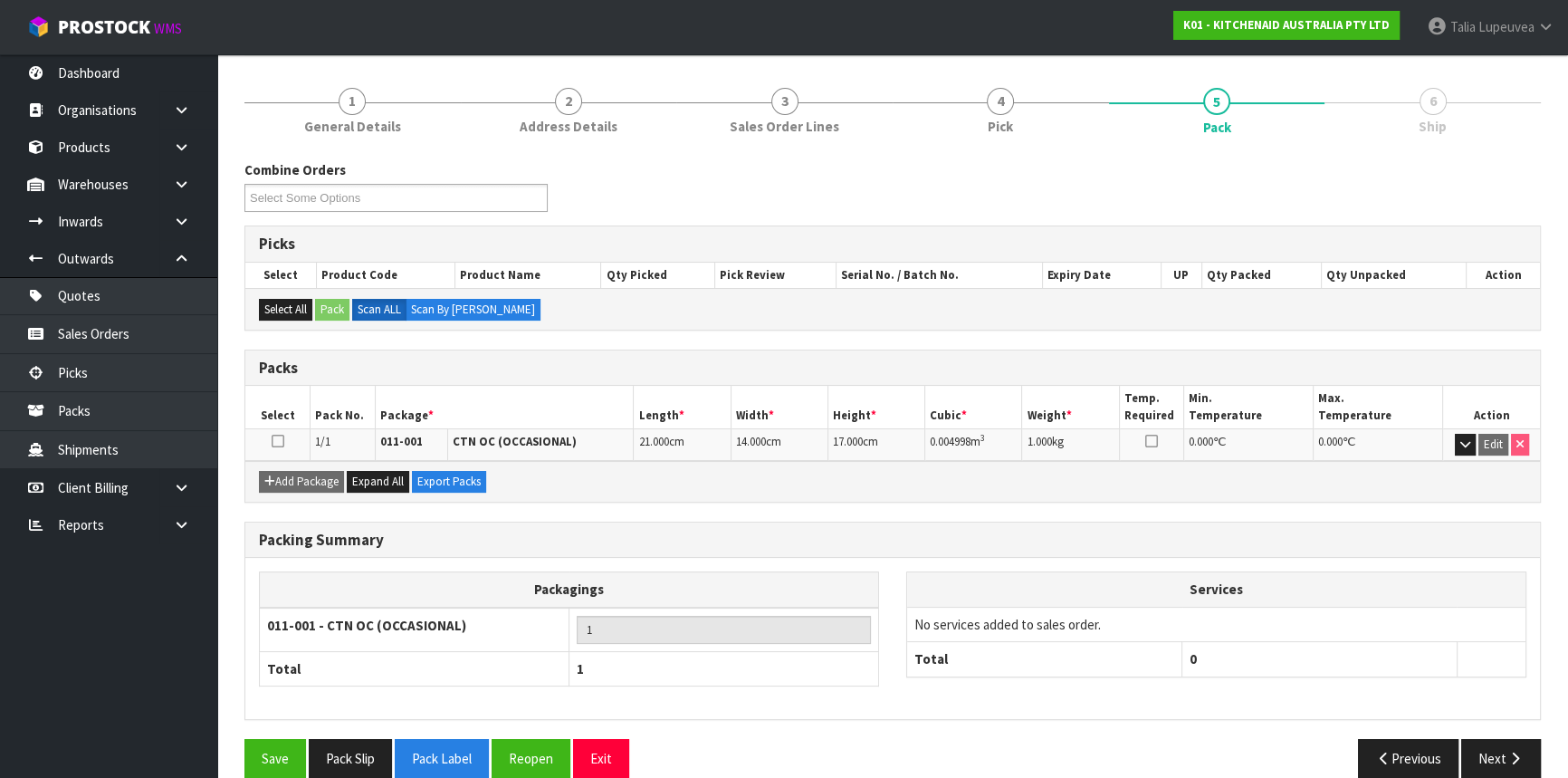
scroll to position [218, 0]
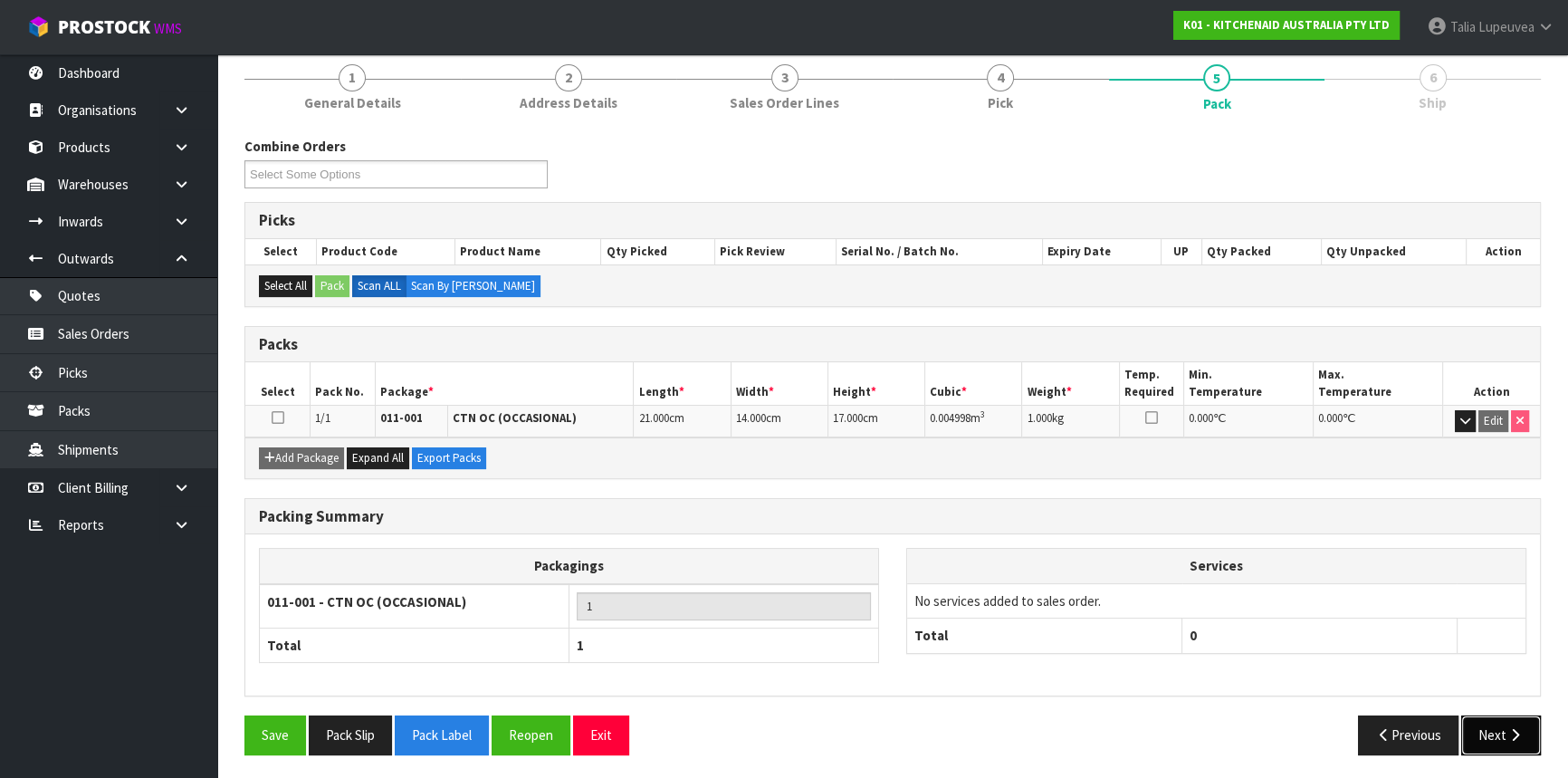
click at [1471, 732] on button "Next" at bounding box center [1501, 735] width 79 height 39
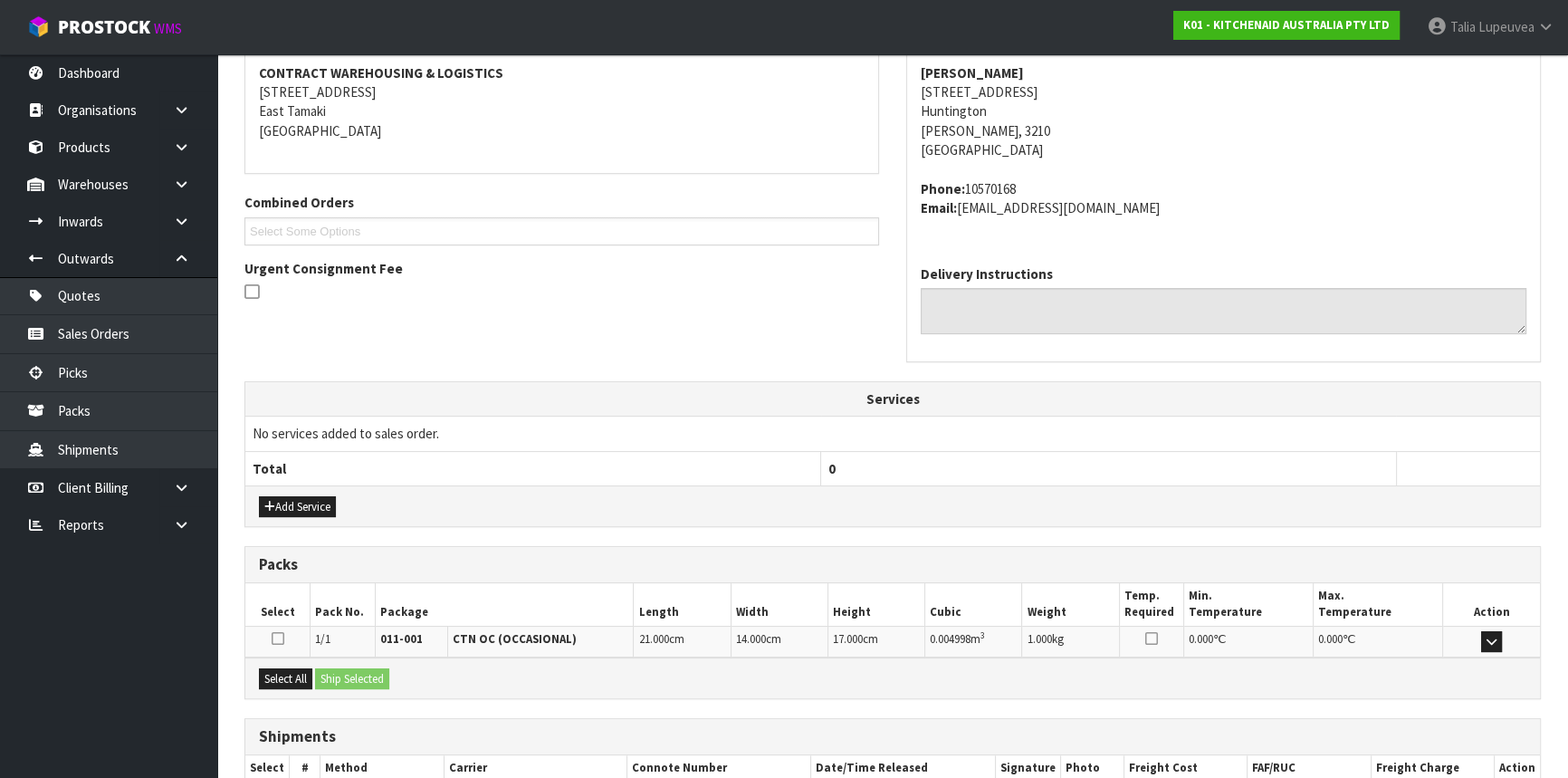
scroll to position [455, 0]
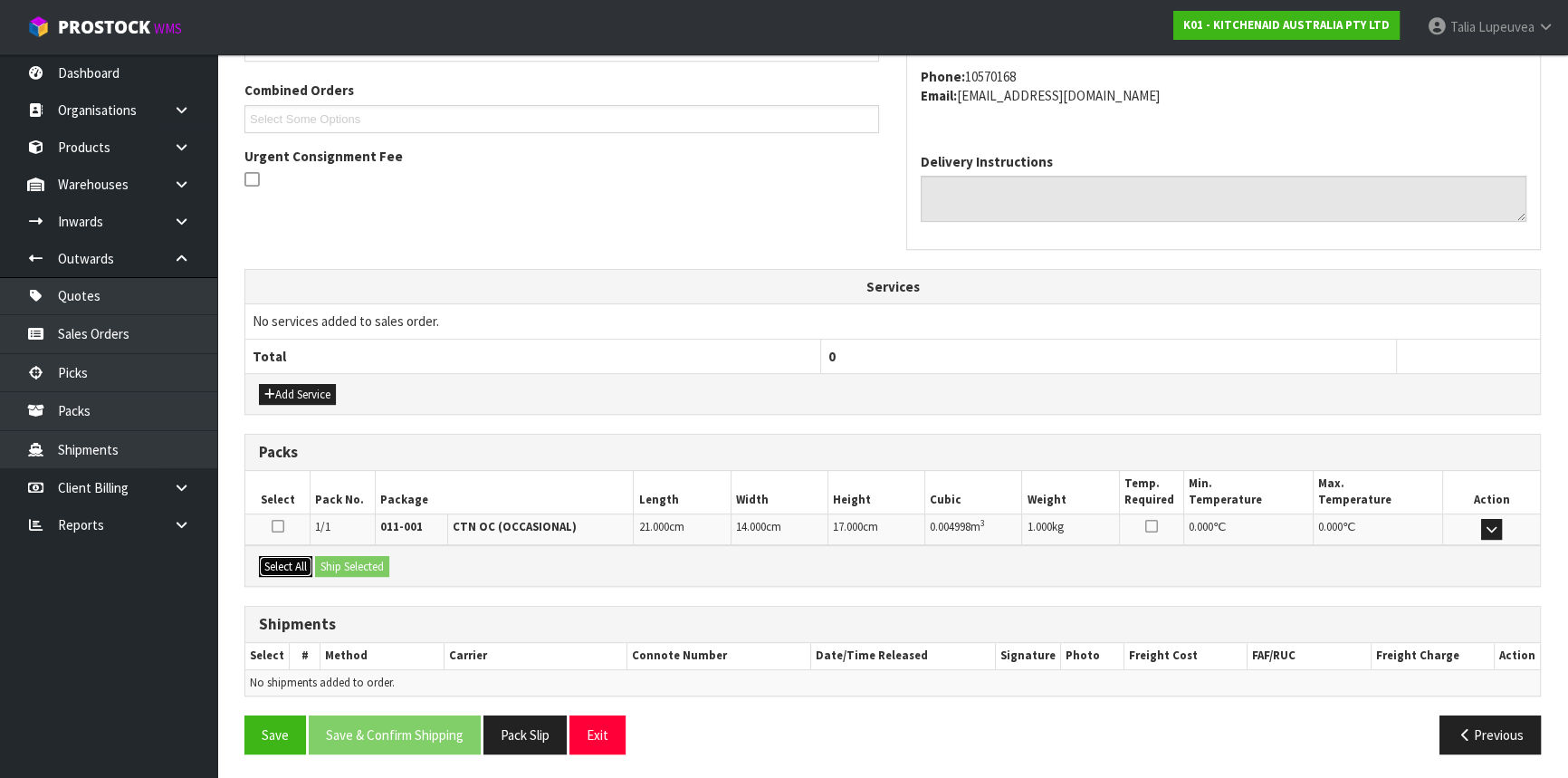
click at [300, 569] on button "Select All" at bounding box center [285, 566] width 54 height 22
click at [350, 562] on button "Ship Selected" at bounding box center [352, 566] width 75 height 22
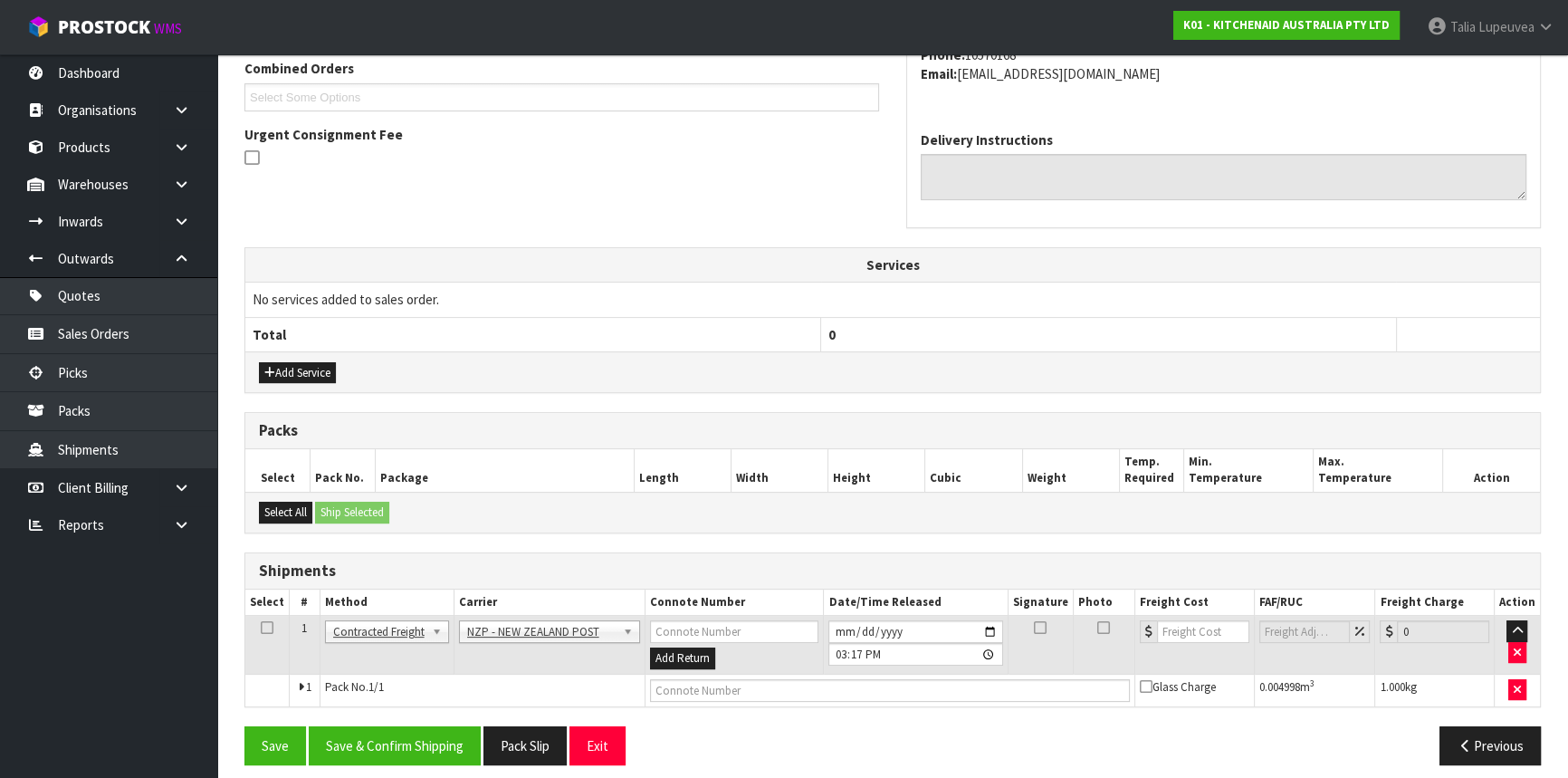
scroll to position [487, 0]
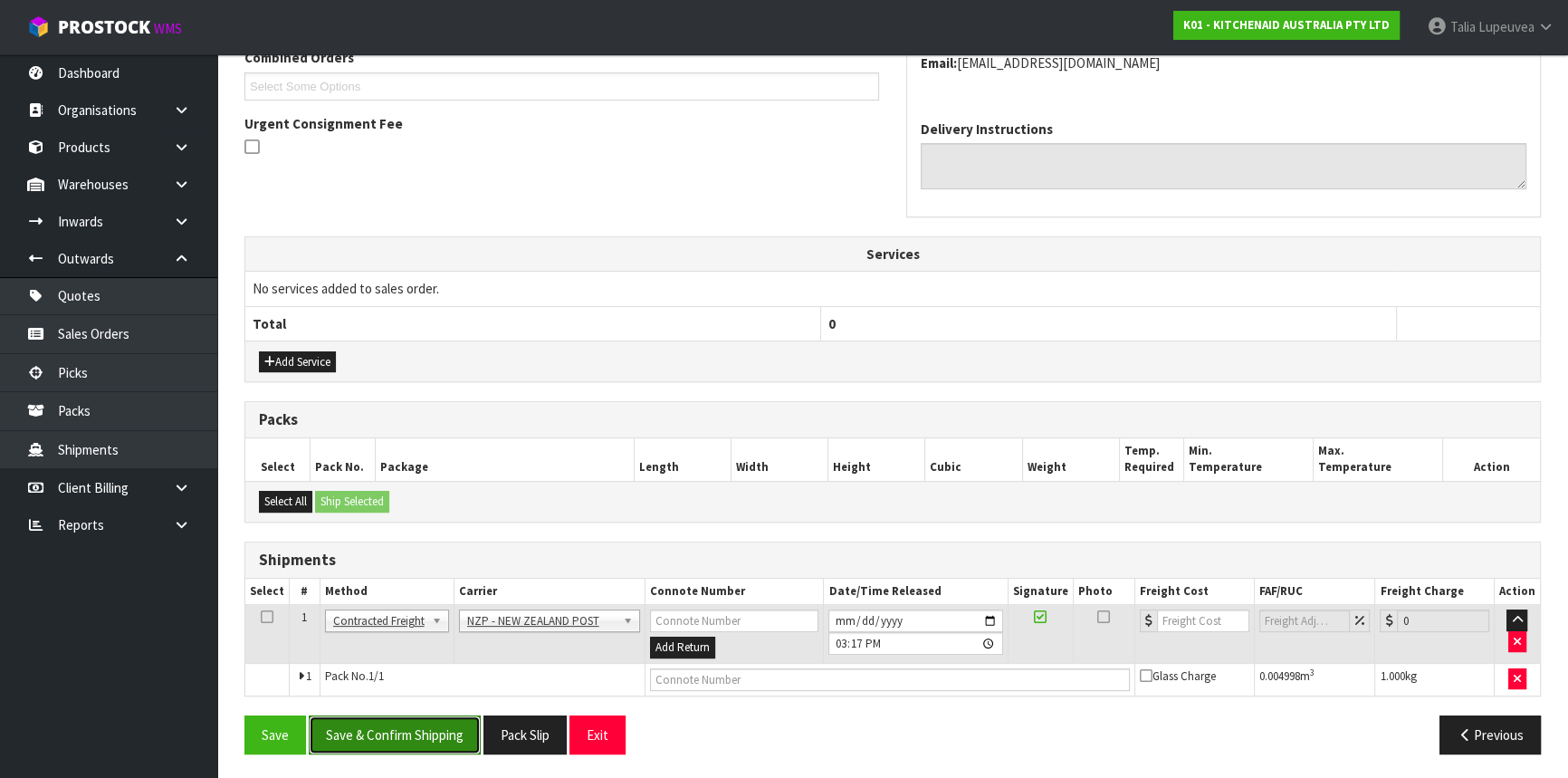
click at [421, 736] on button "Save & Confirm Shipping" at bounding box center [395, 735] width 172 height 39
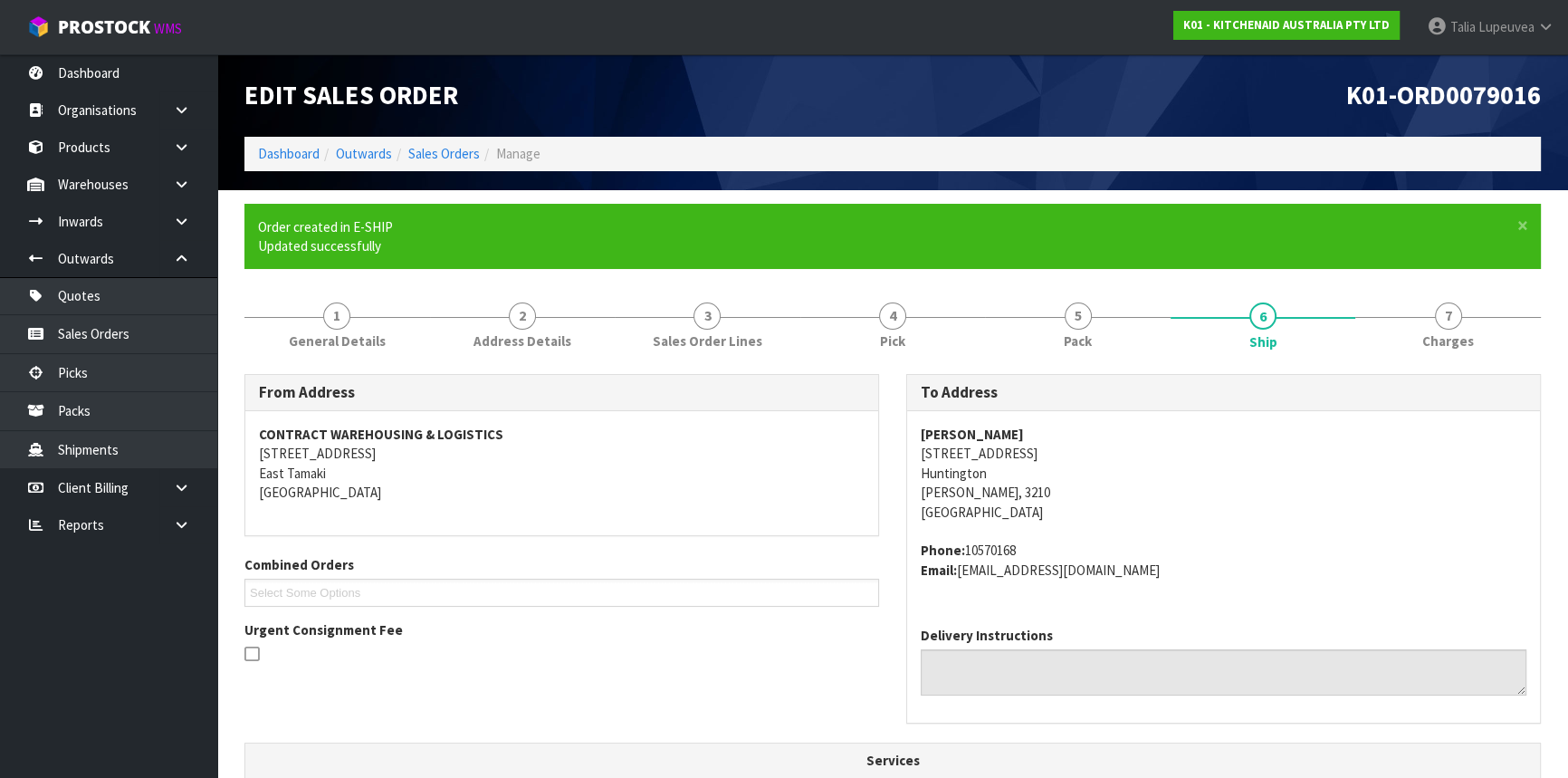
scroll to position [461, 0]
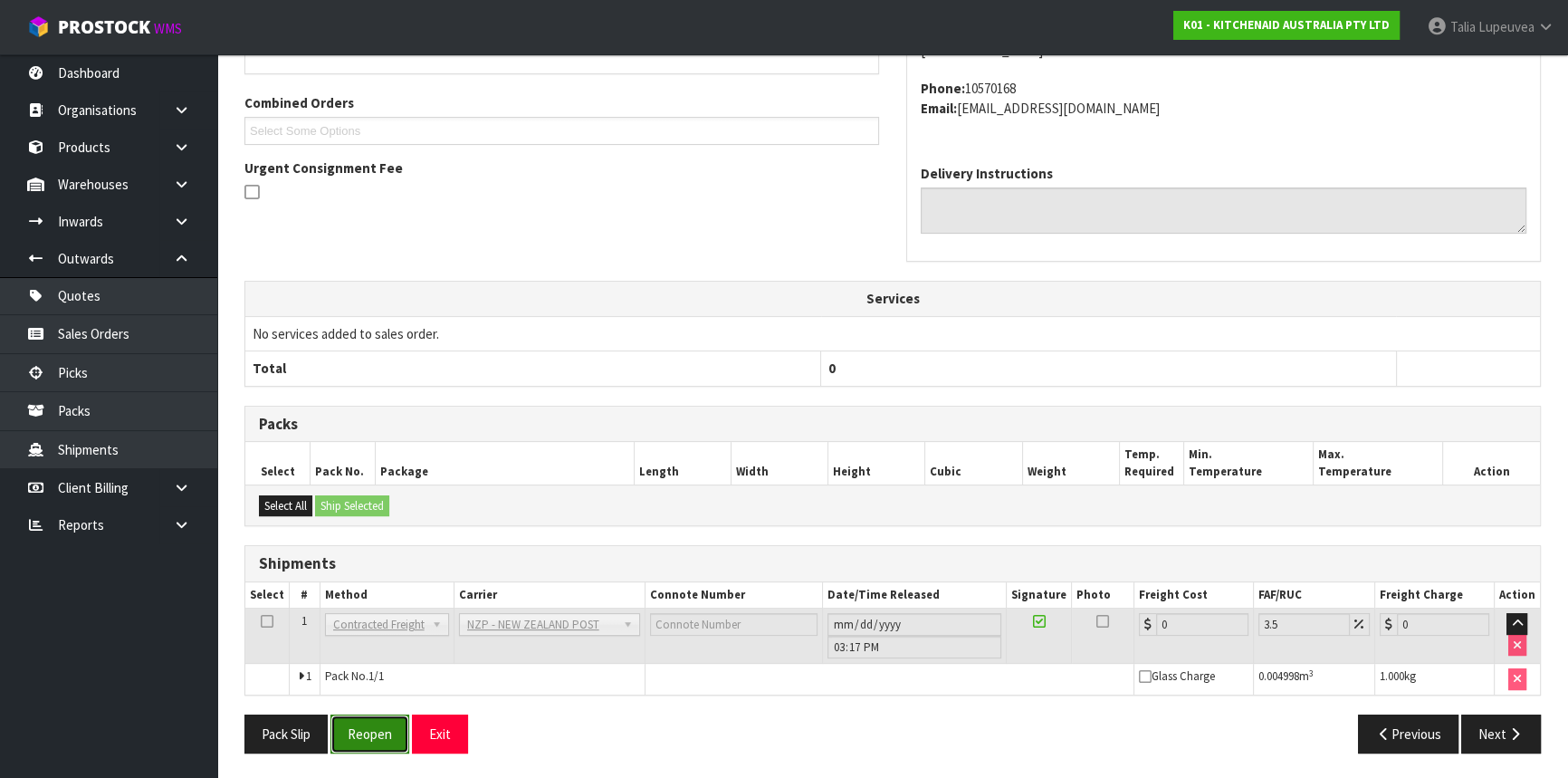
click at [392, 738] on button "Reopen" at bounding box center [370, 734] width 78 height 39
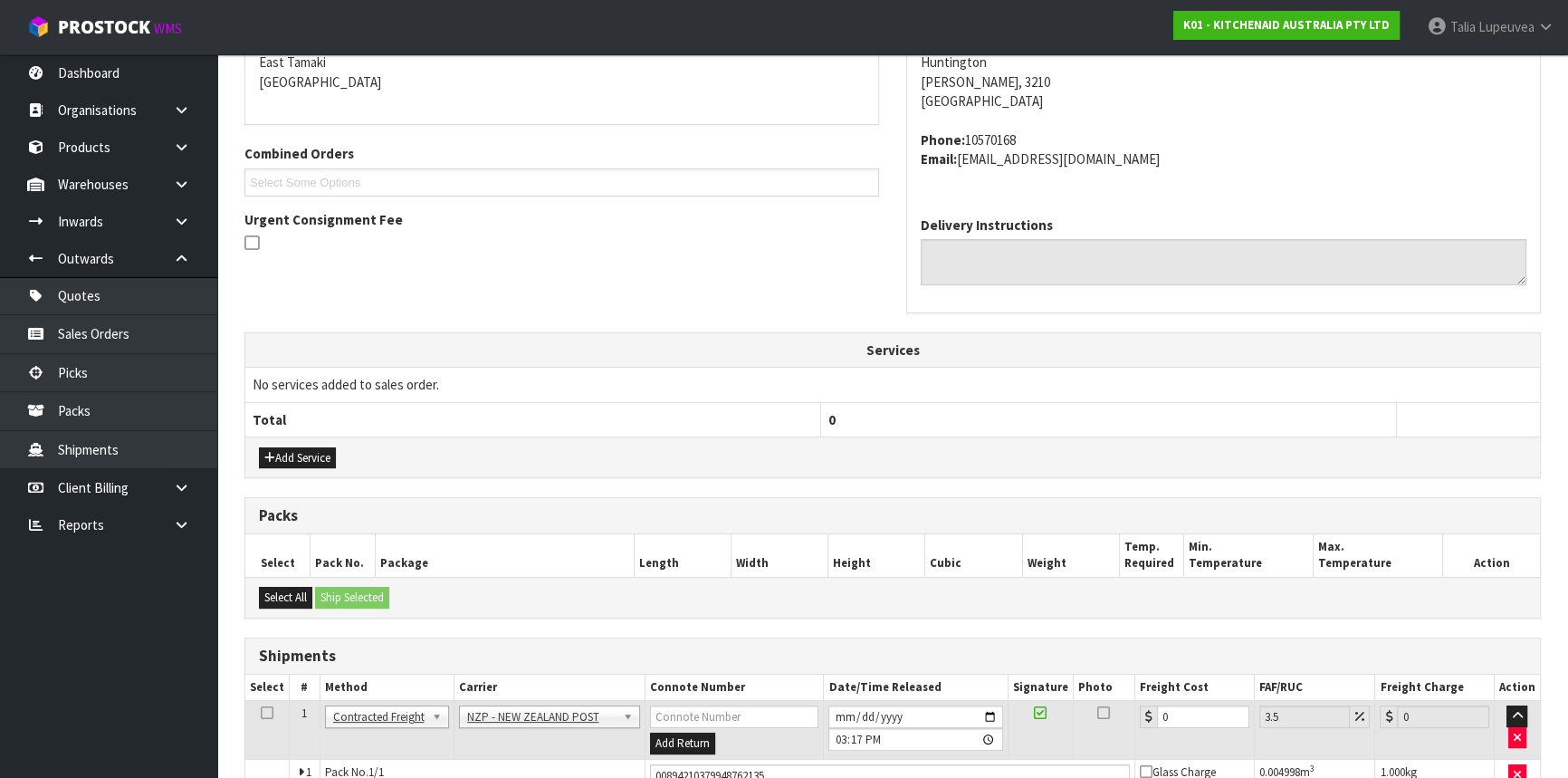
scroll to position [493, 0]
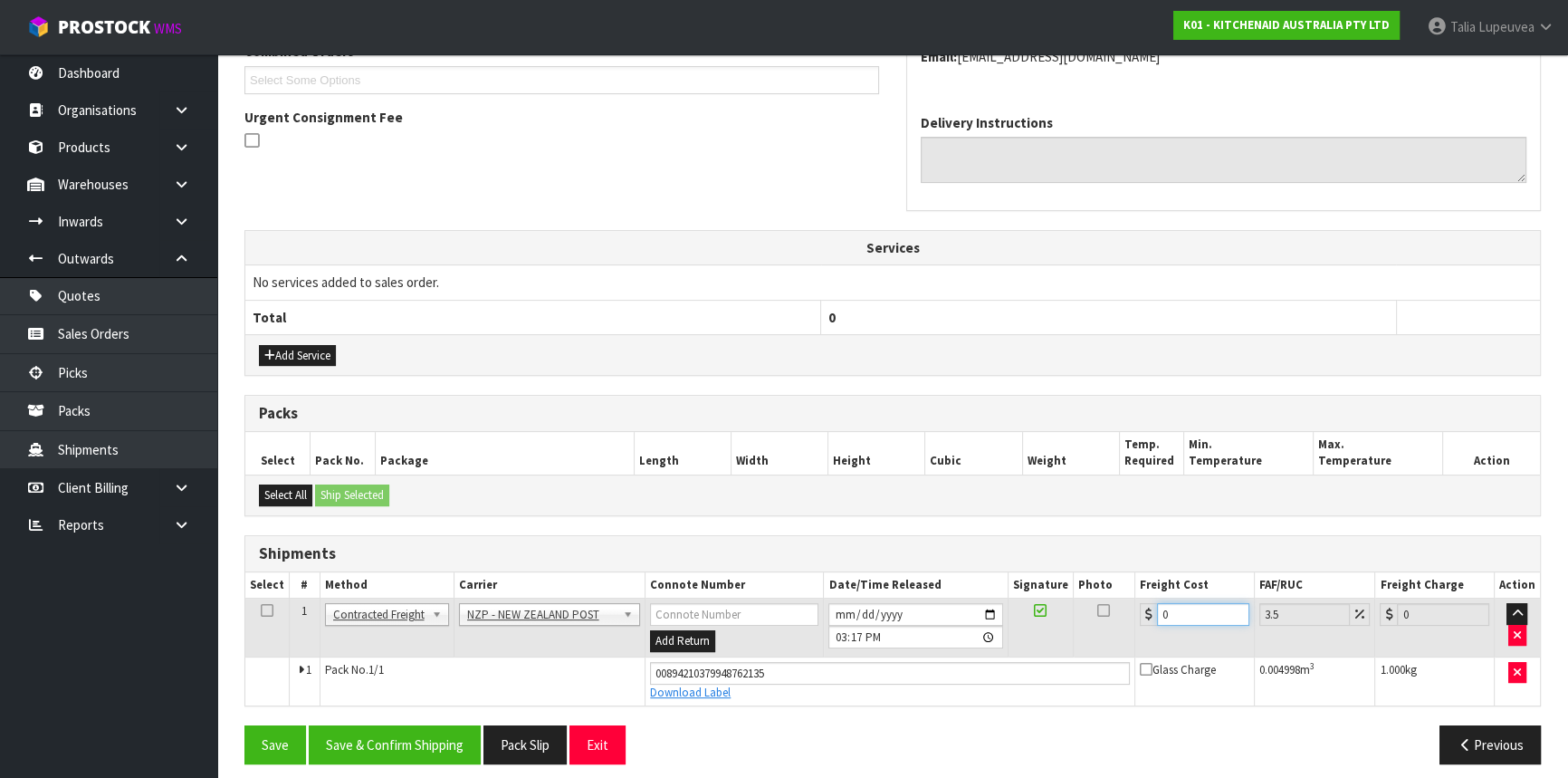
drag, startPoint x: 1106, startPoint y: 619, endPoint x: 1075, endPoint y: 622, distance: 31.1
click at [1081, 620] on tr "1 Client Local Pickup Customer Local Pickup Company Freight Contracted Freight …" at bounding box center [893, 628] width 1295 height 59
type input "7"
type input "7.24"
type input "7.3"
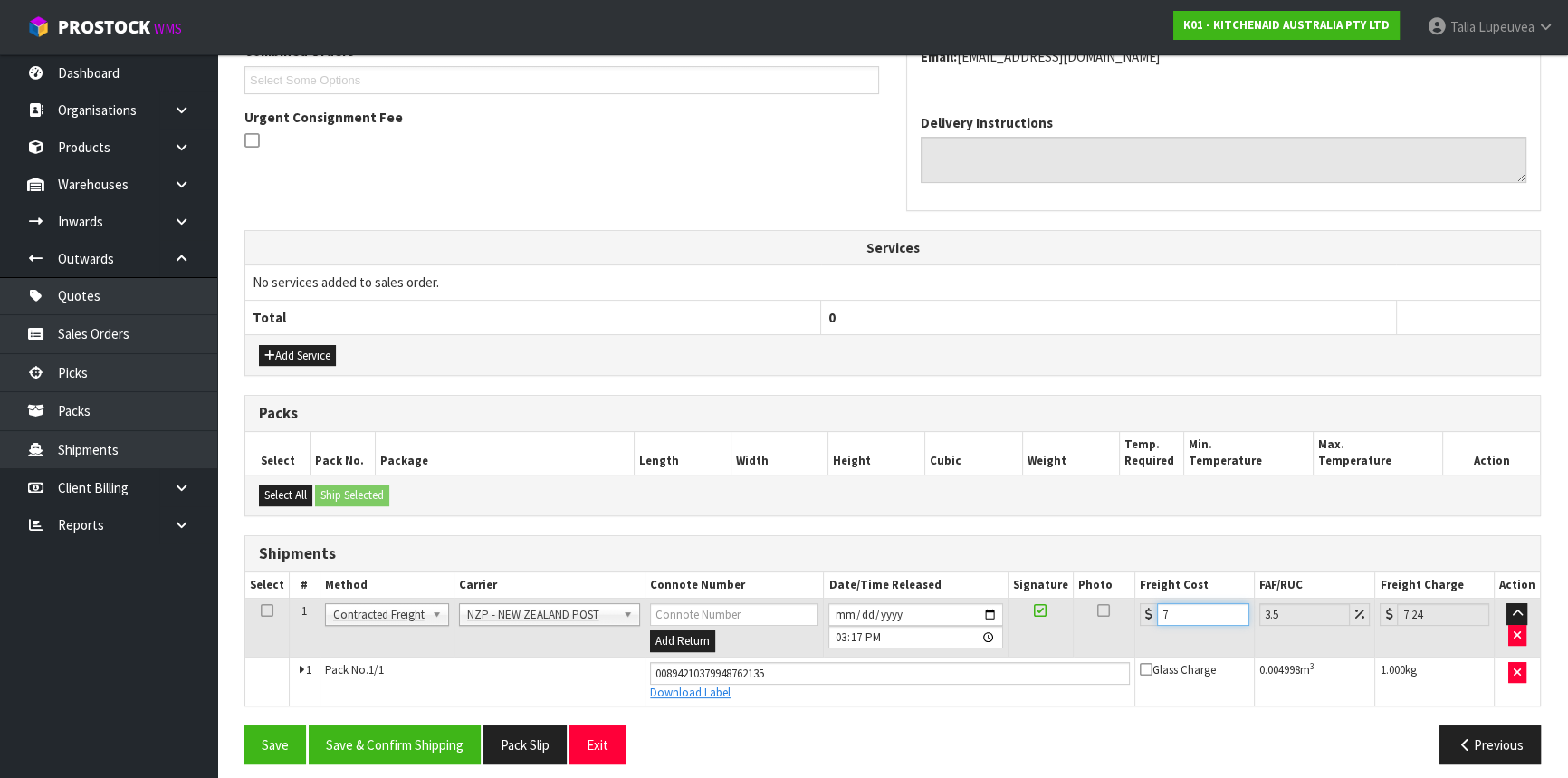
type input "7.56"
type input "7.31"
type input "7.57"
type input "7.31"
click at [366, 742] on button "Save & Confirm Shipping" at bounding box center [395, 744] width 172 height 39
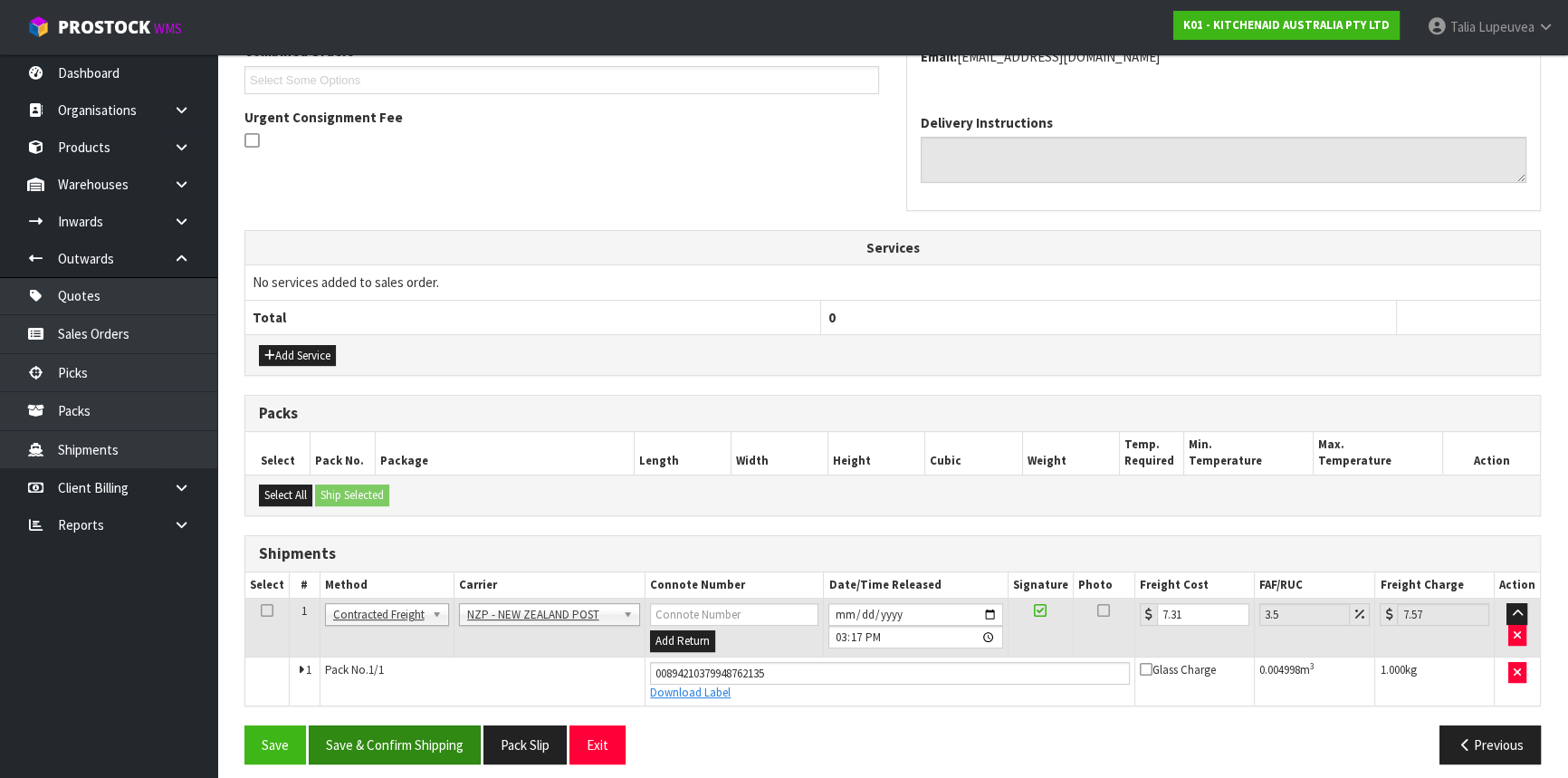
scroll to position [0, 0]
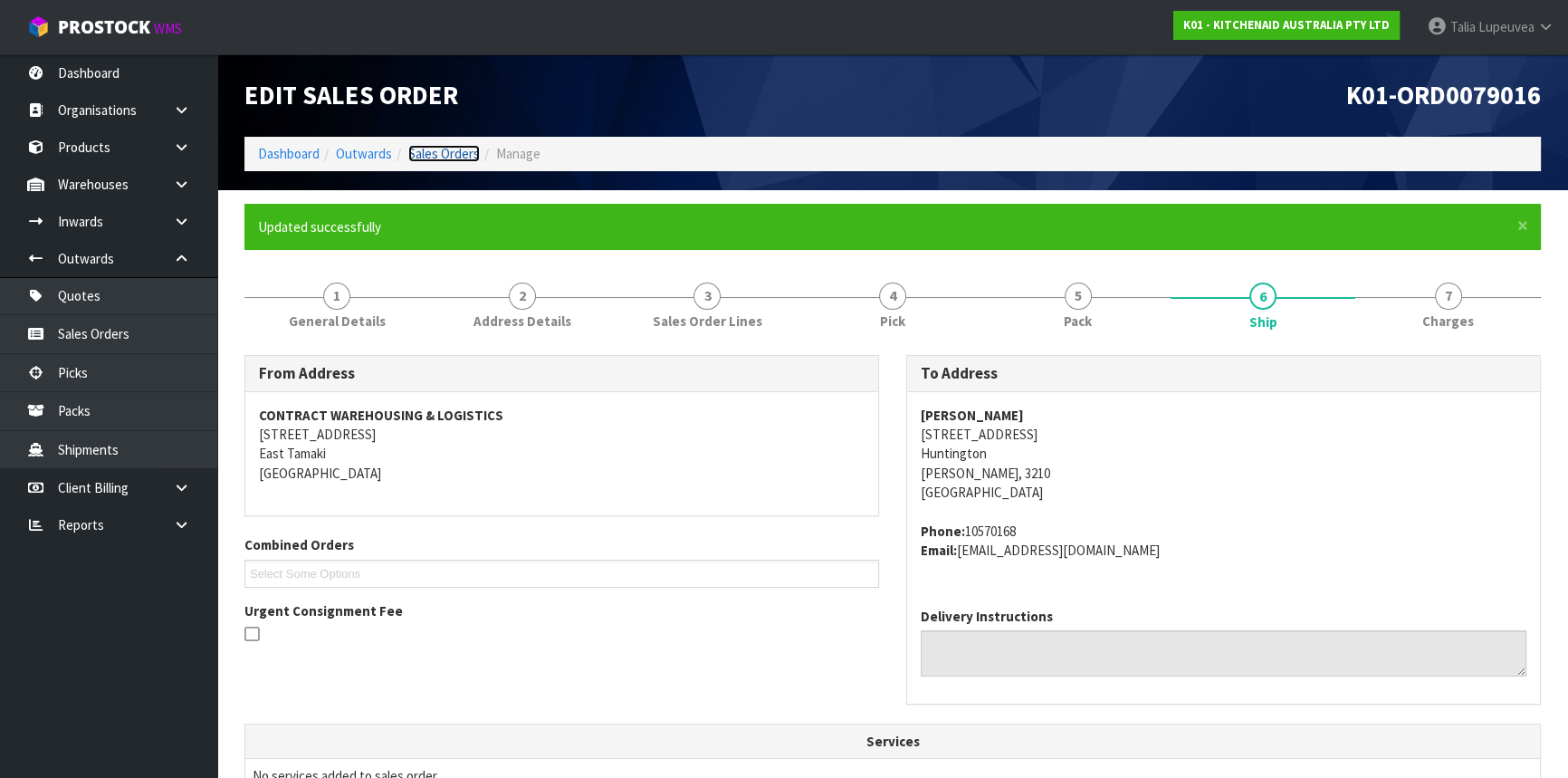
click at [430, 162] on link "Sales Orders" at bounding box center [444, 153] width 72 height 17
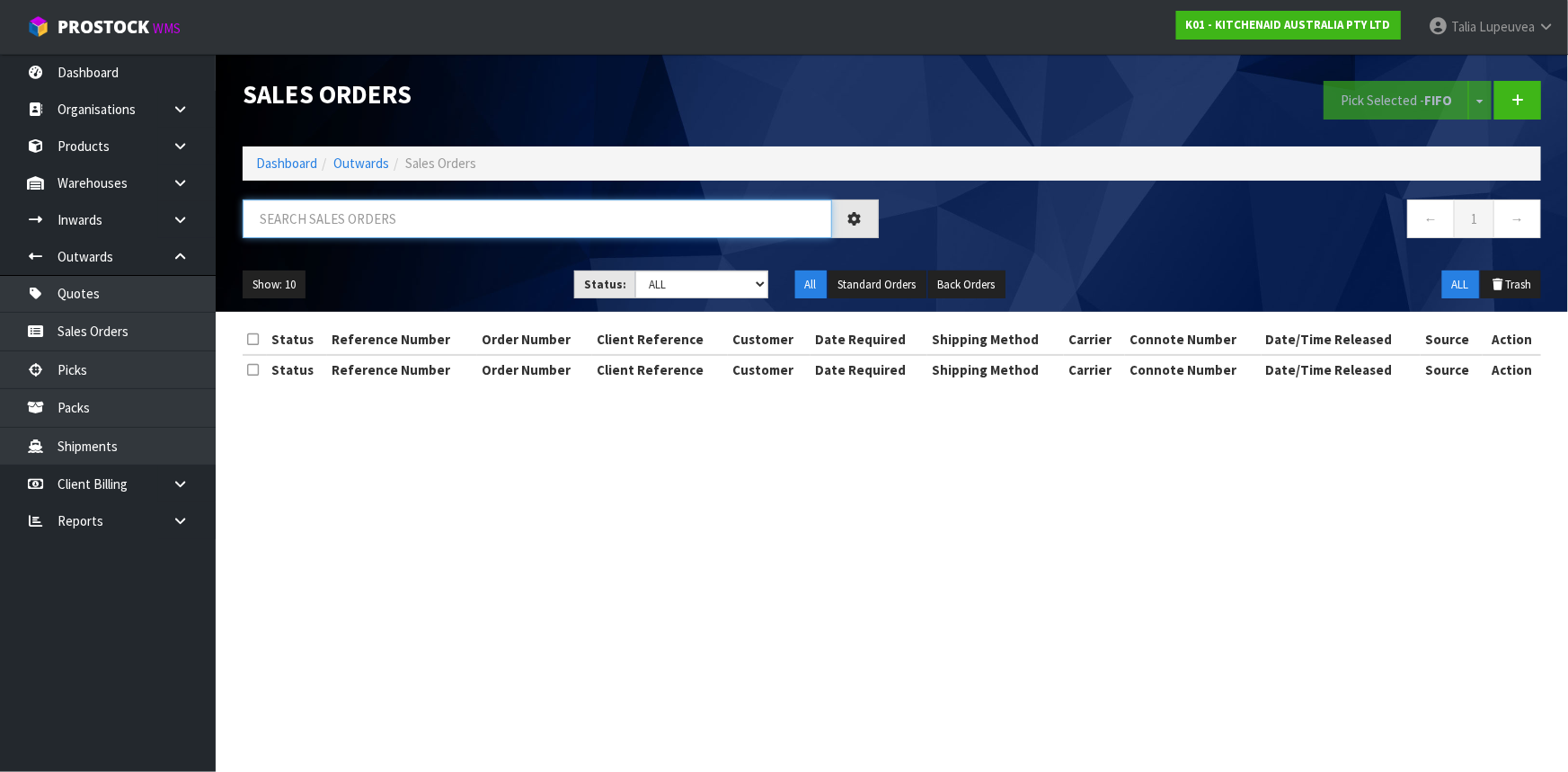
click at [372, 232] on input "text" at bounding box center [538, 219] width 589 height 38
type input "JOB-0411938"
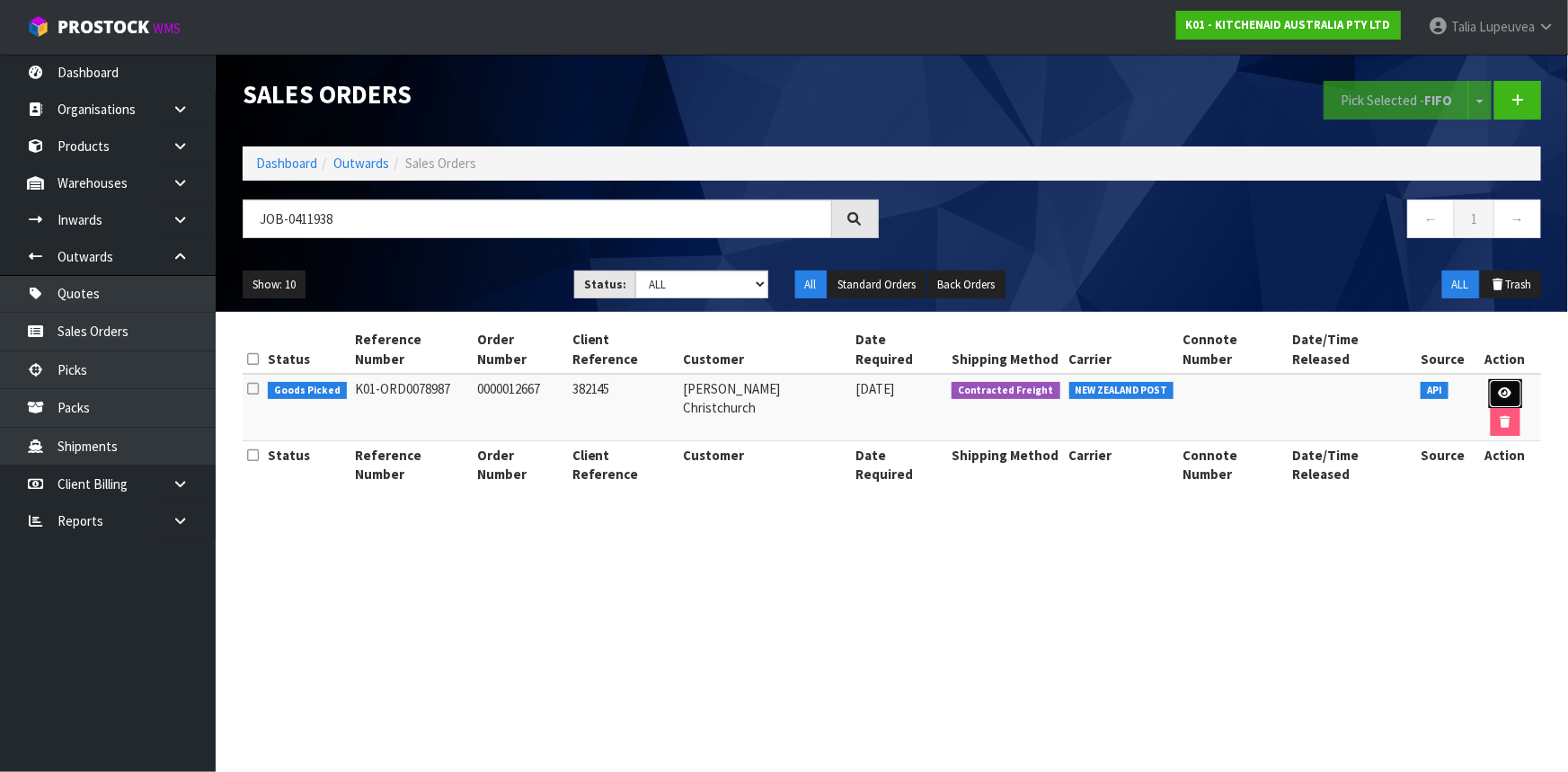
click at [1499, 387] on icon at bounding box center [1506, 393] width 13 height 11
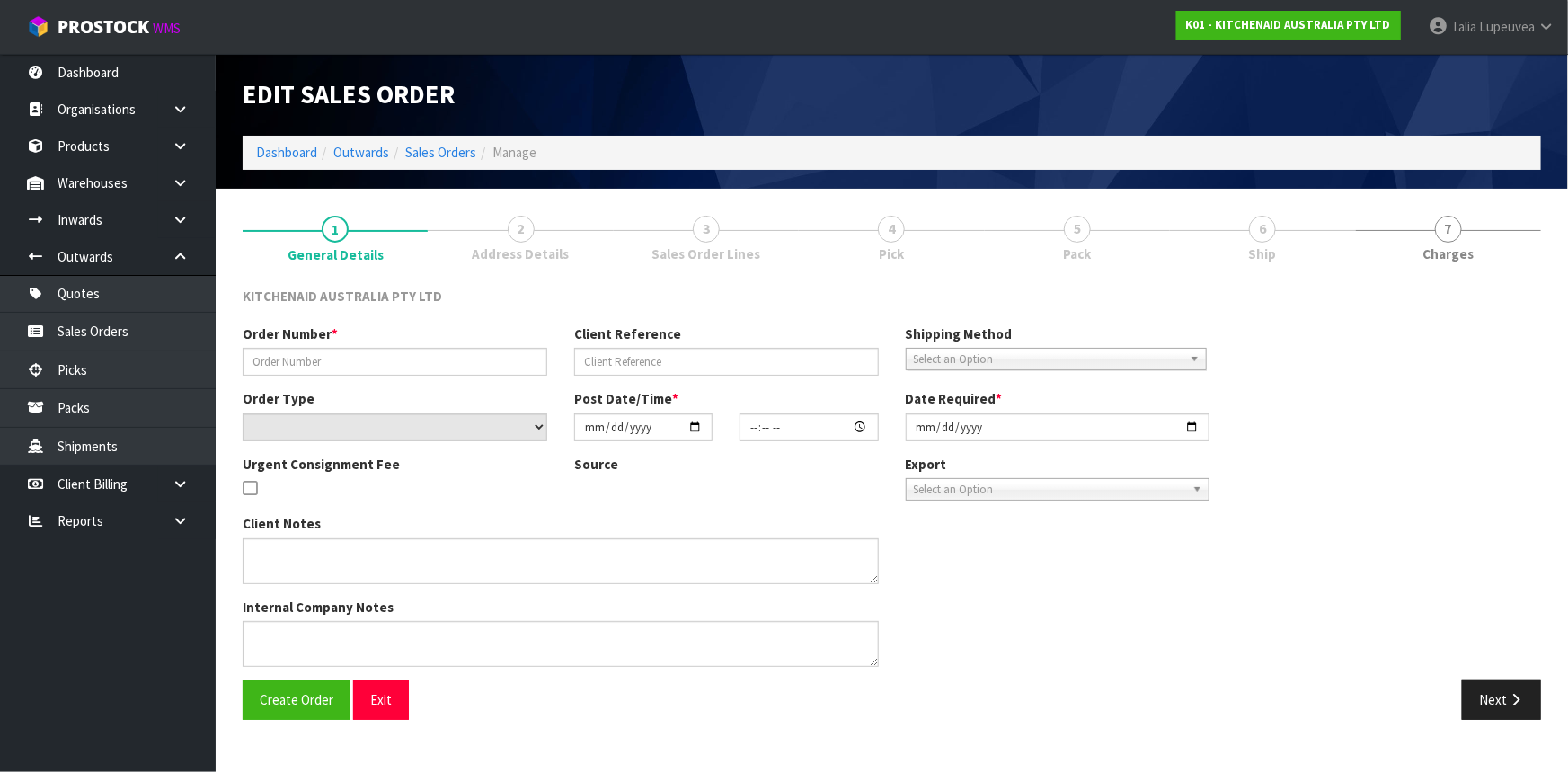
type input "0000012667"
type input "382145"
select select "number:0"
type input "2025-09-10"
type input "15:36:53.000"
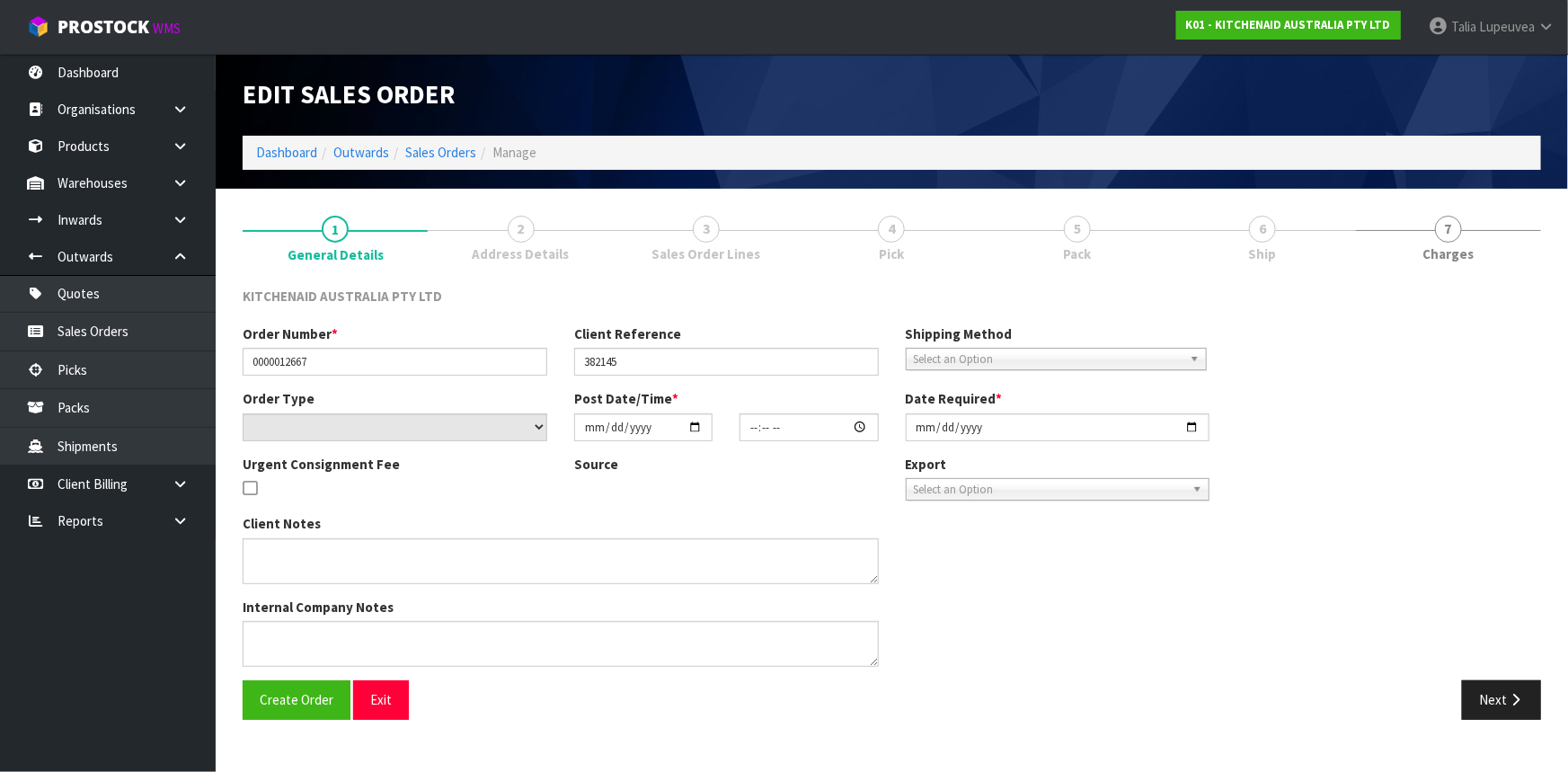
type input "2025-09-10"
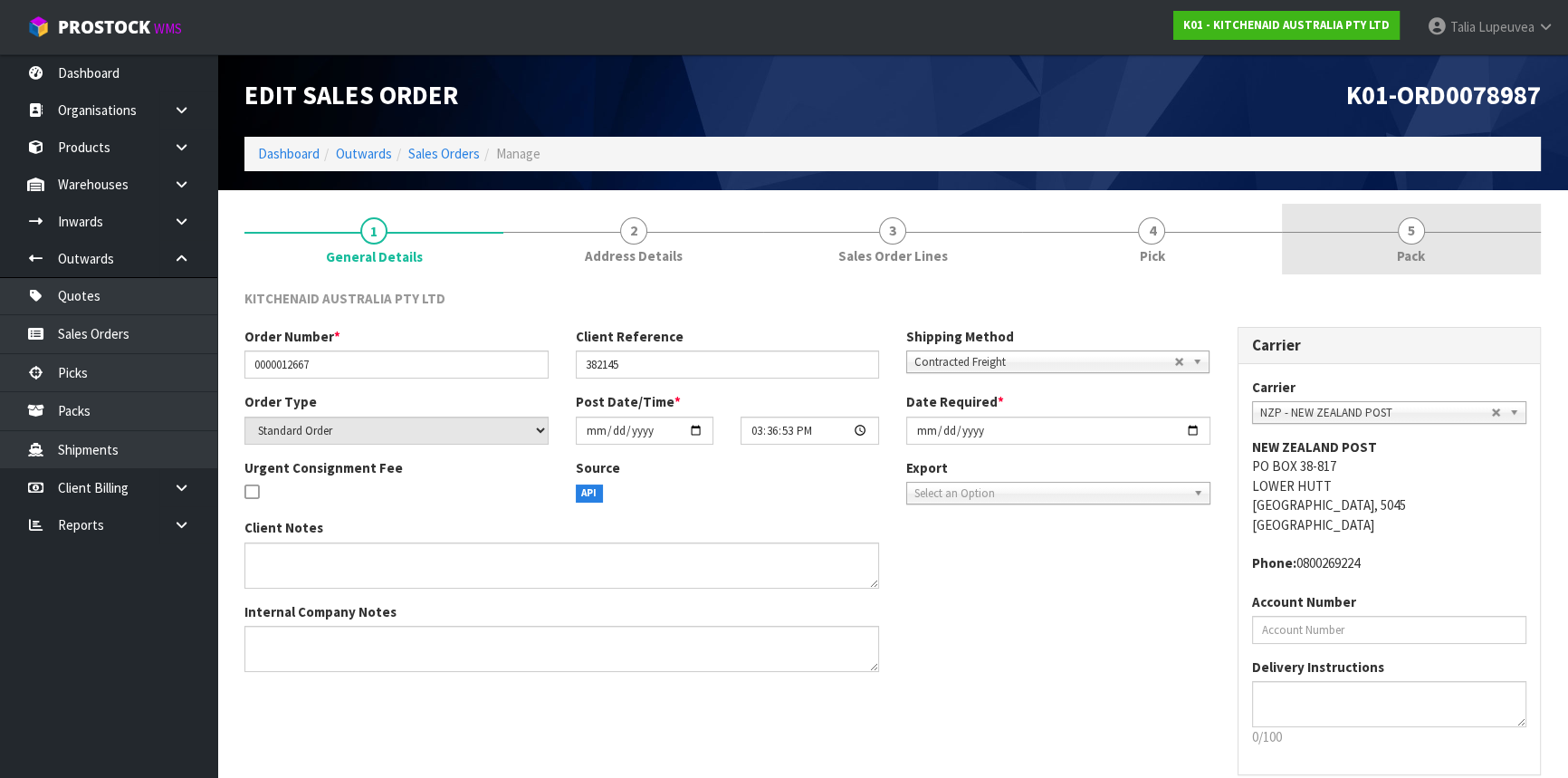
click at [1386, 224] on link "5 Pack" at bounding box center [1411, 240] width 259 height 72
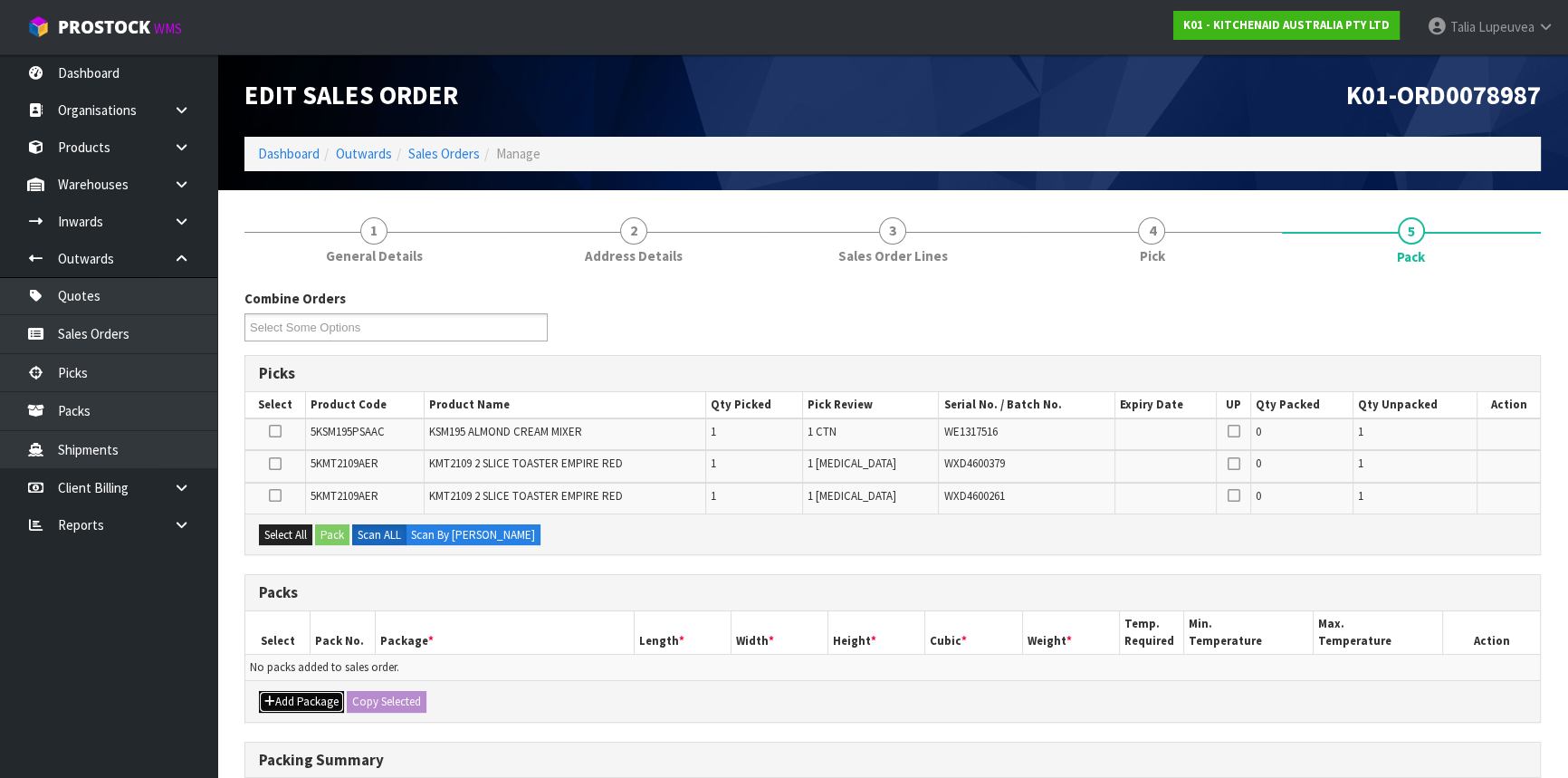
click at [293, 703] on button "Add Package" at bounding box center [302, 701] width 85 height 22
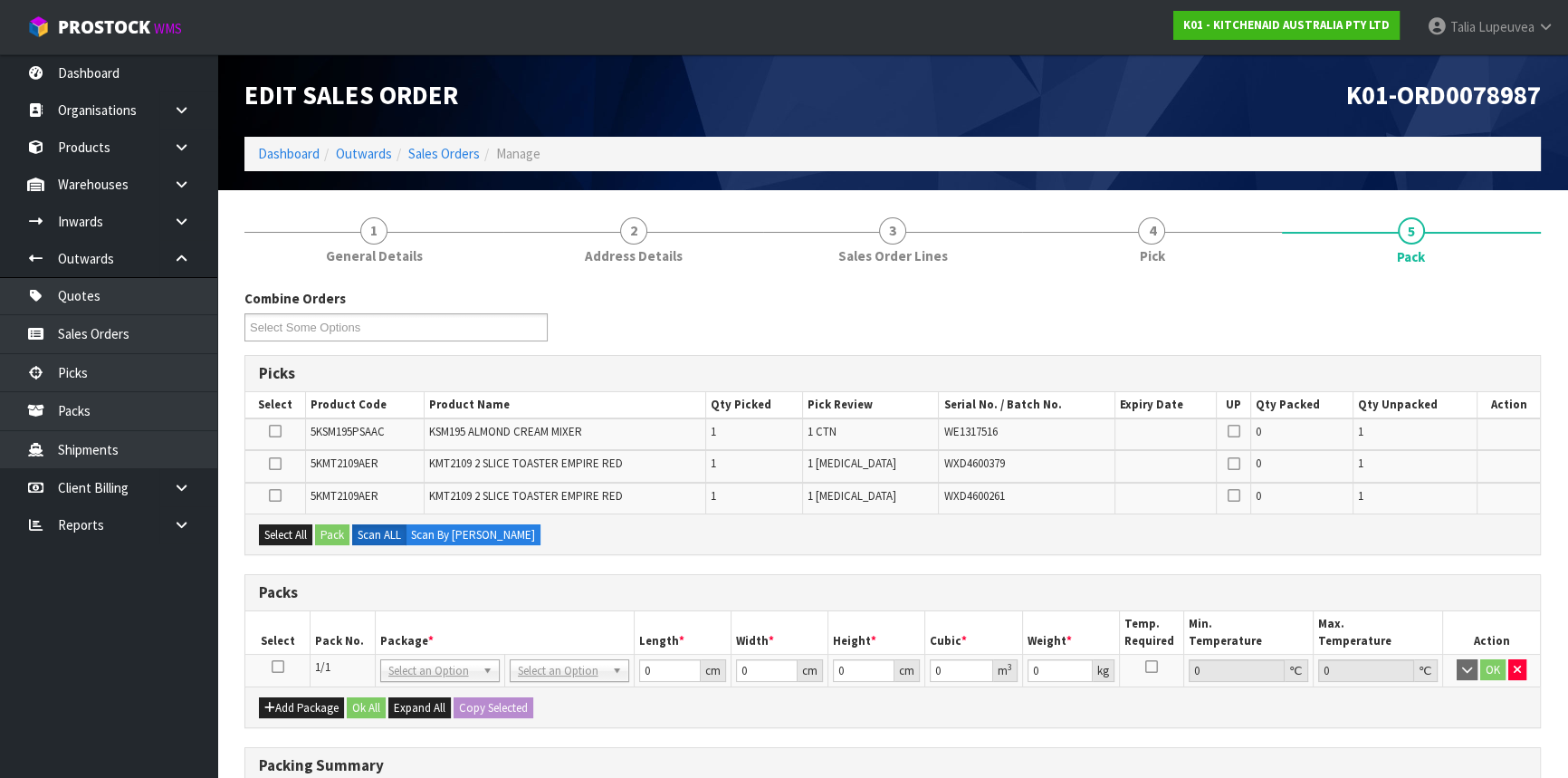
click at [274, 667] on icon at bounding box center [277, 666] width 12 height 1
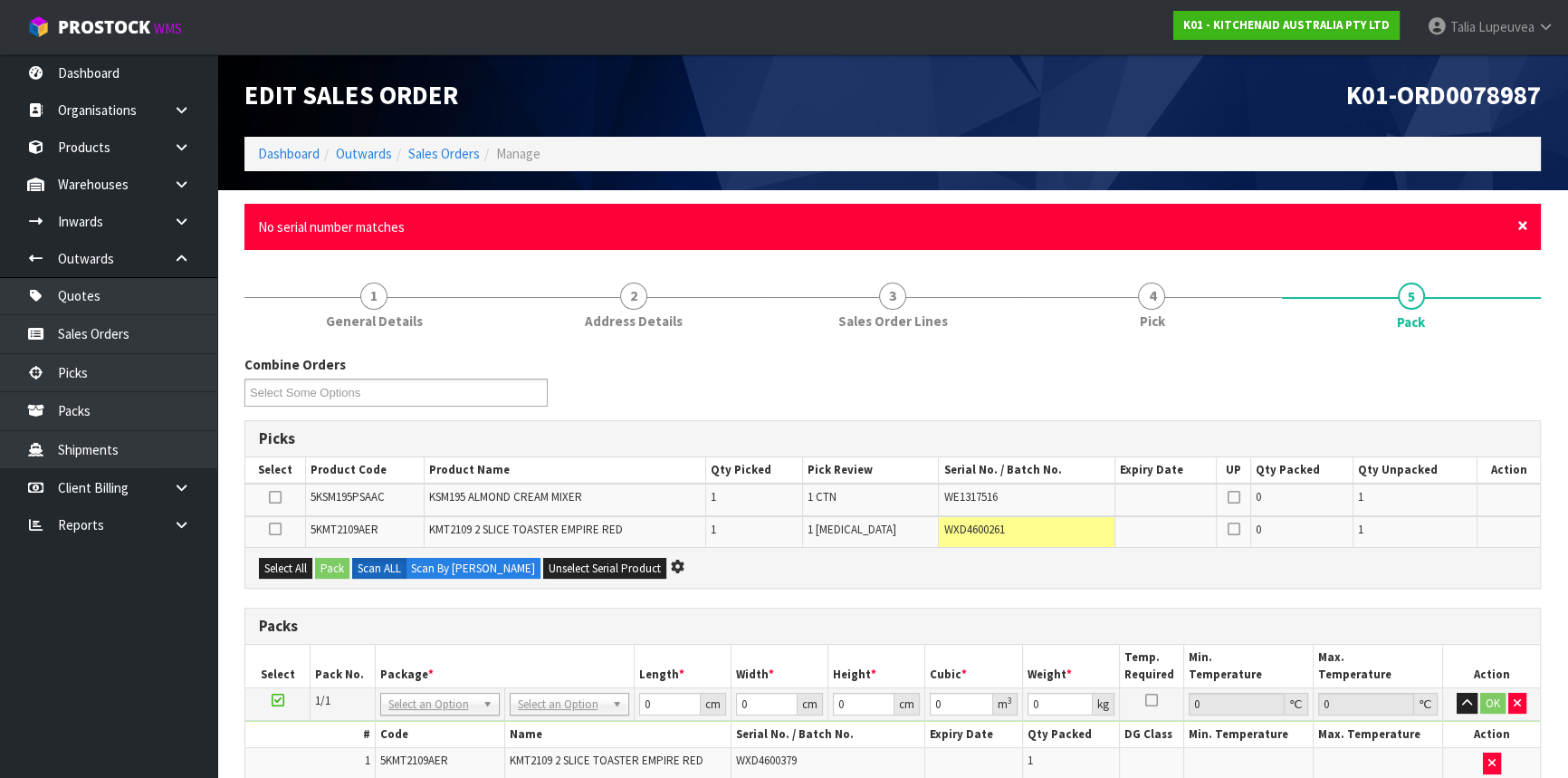
click at [1525, 222] on span "×" at bounding box center [1522, 225] width 10 height 26
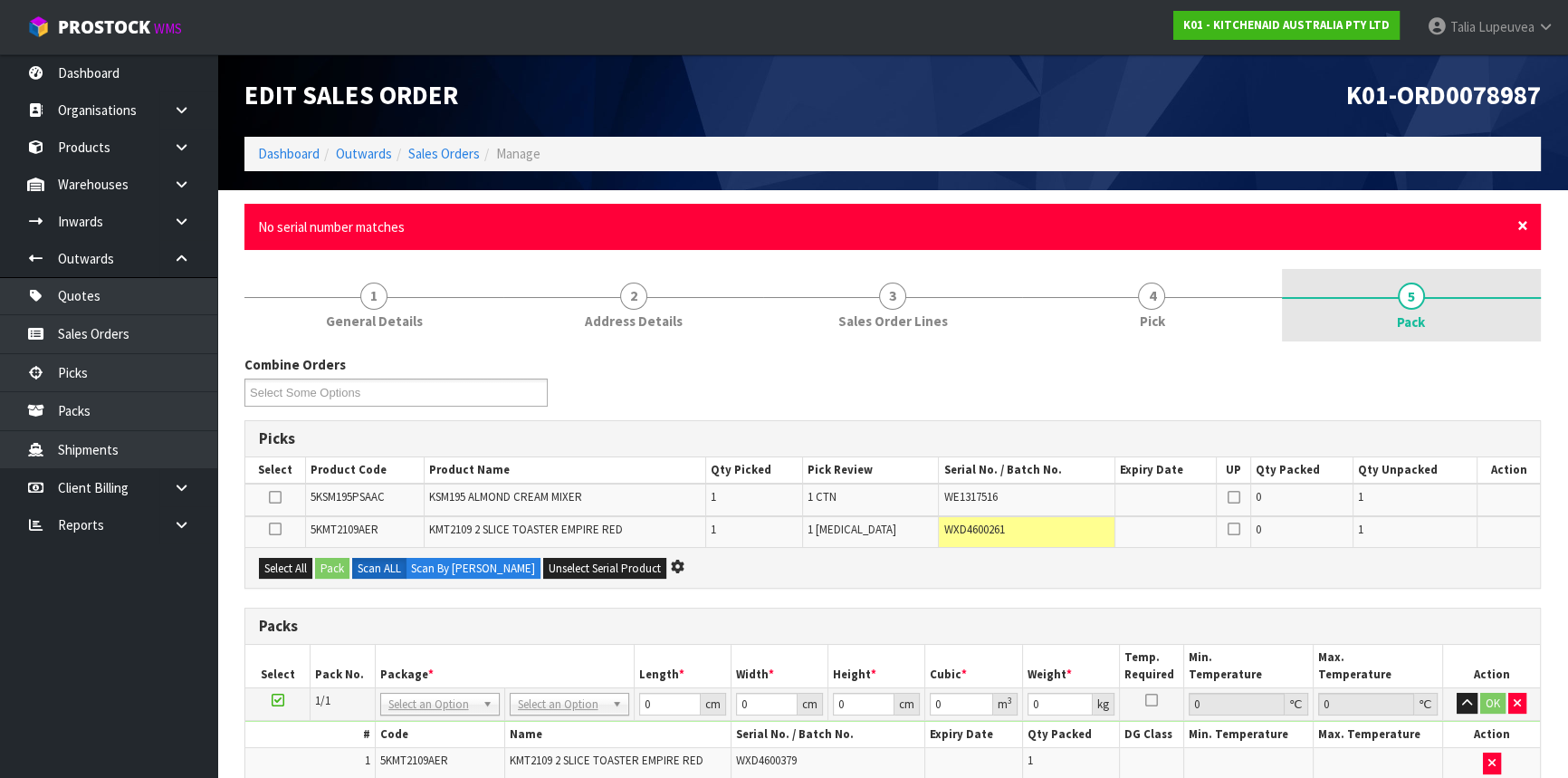
click at [1522, 222] on span "×" at bounding box center [1522, 225] width 10 height 26
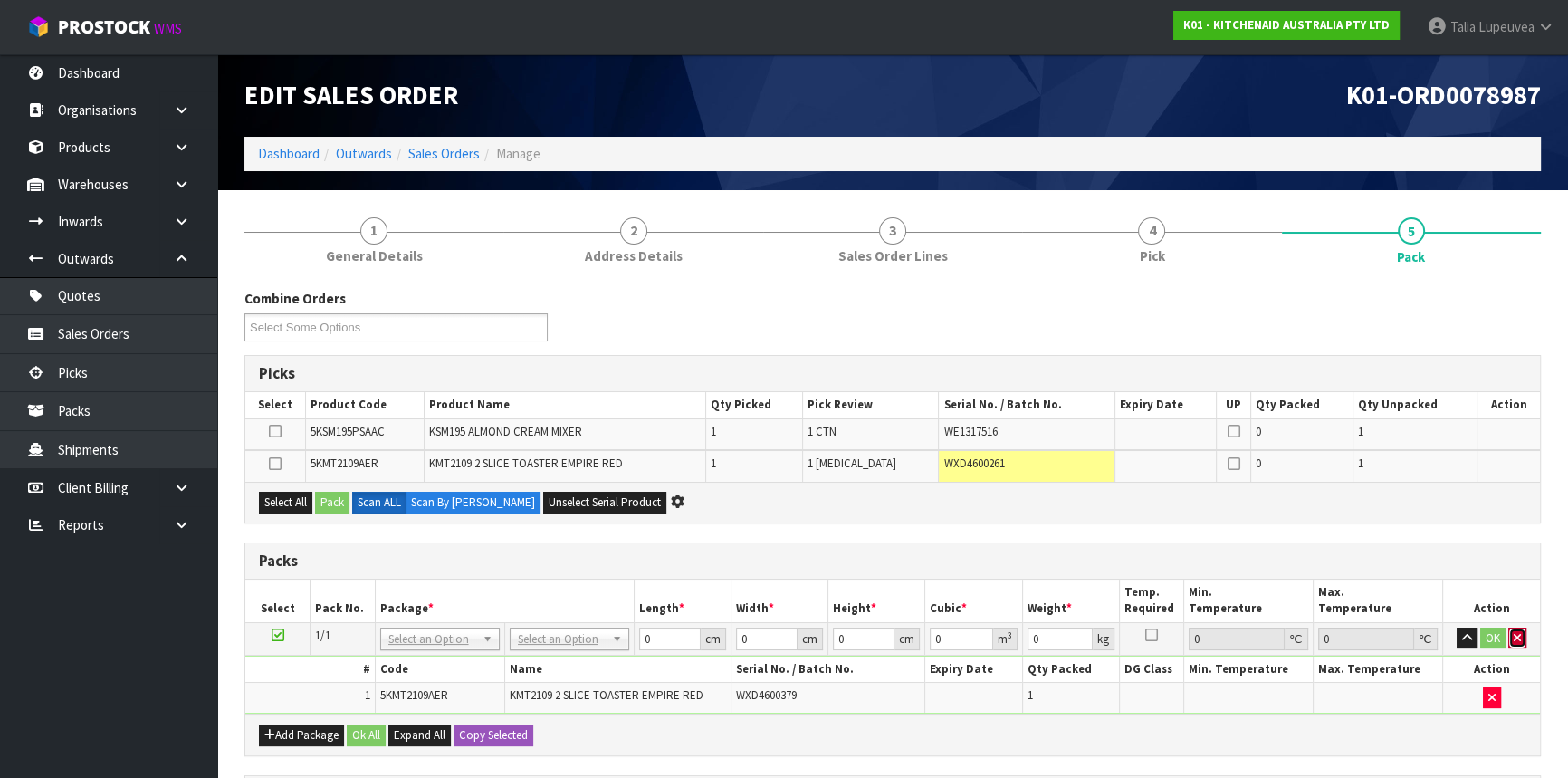
click at [1518, 632] on icon "button" at bounding box center [1517, 638] width 8 height 11
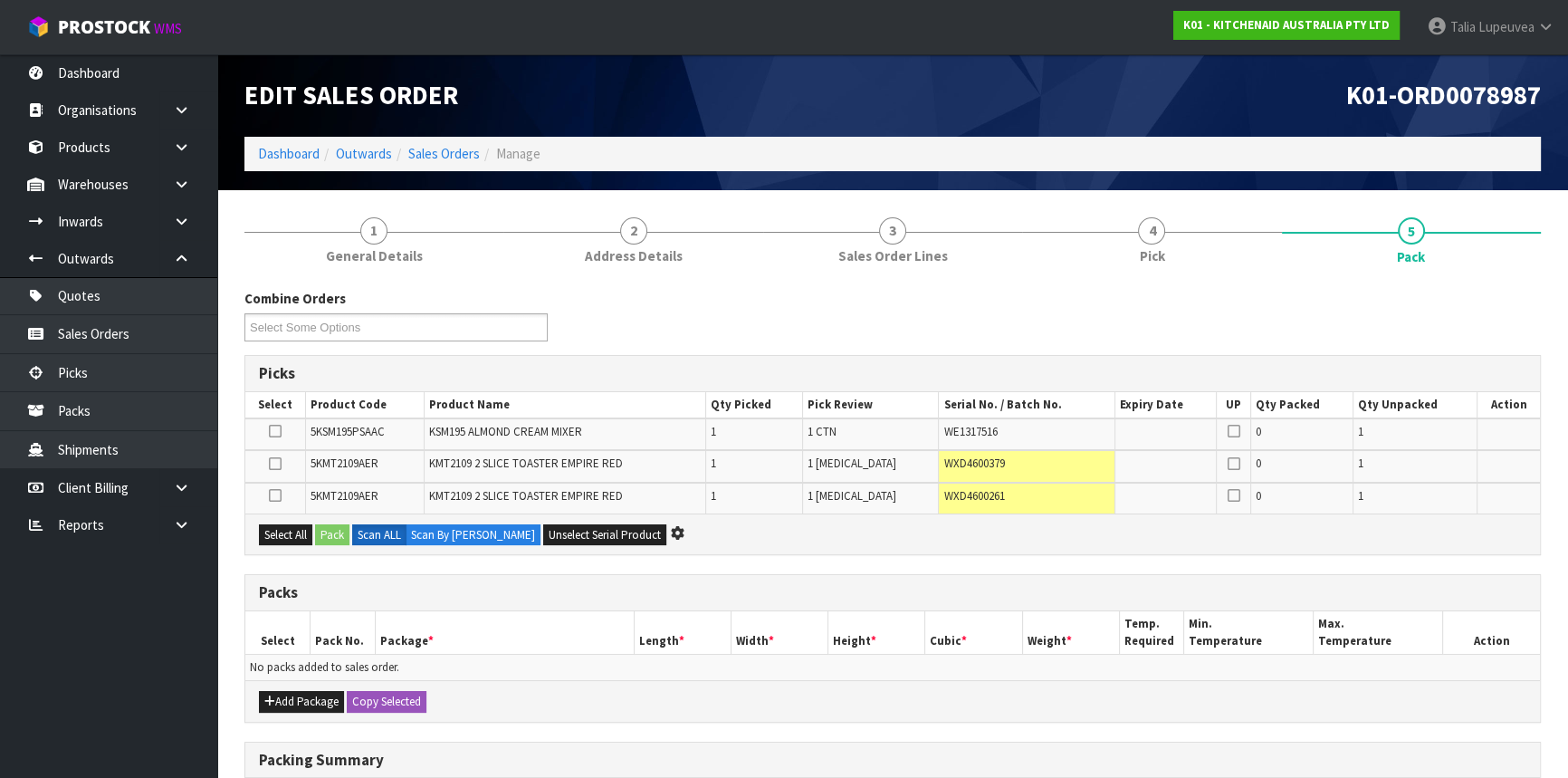
click at [277, 495] on icon at bounding box center [274, 495] width 12 height 1
click at [0, 0] on input "checkbox" at bounding box center [0, 0] width 0 height 0
click at [279, 464] on icon at bounding box center [274, 463] width 12 height 1
click at [0, 0] on input "checkbox" at bounding box center [0, 0] width 0 height 0
click at [310, 697] on button "Add Package" at bounding box center [302, 701] width 85 height 22
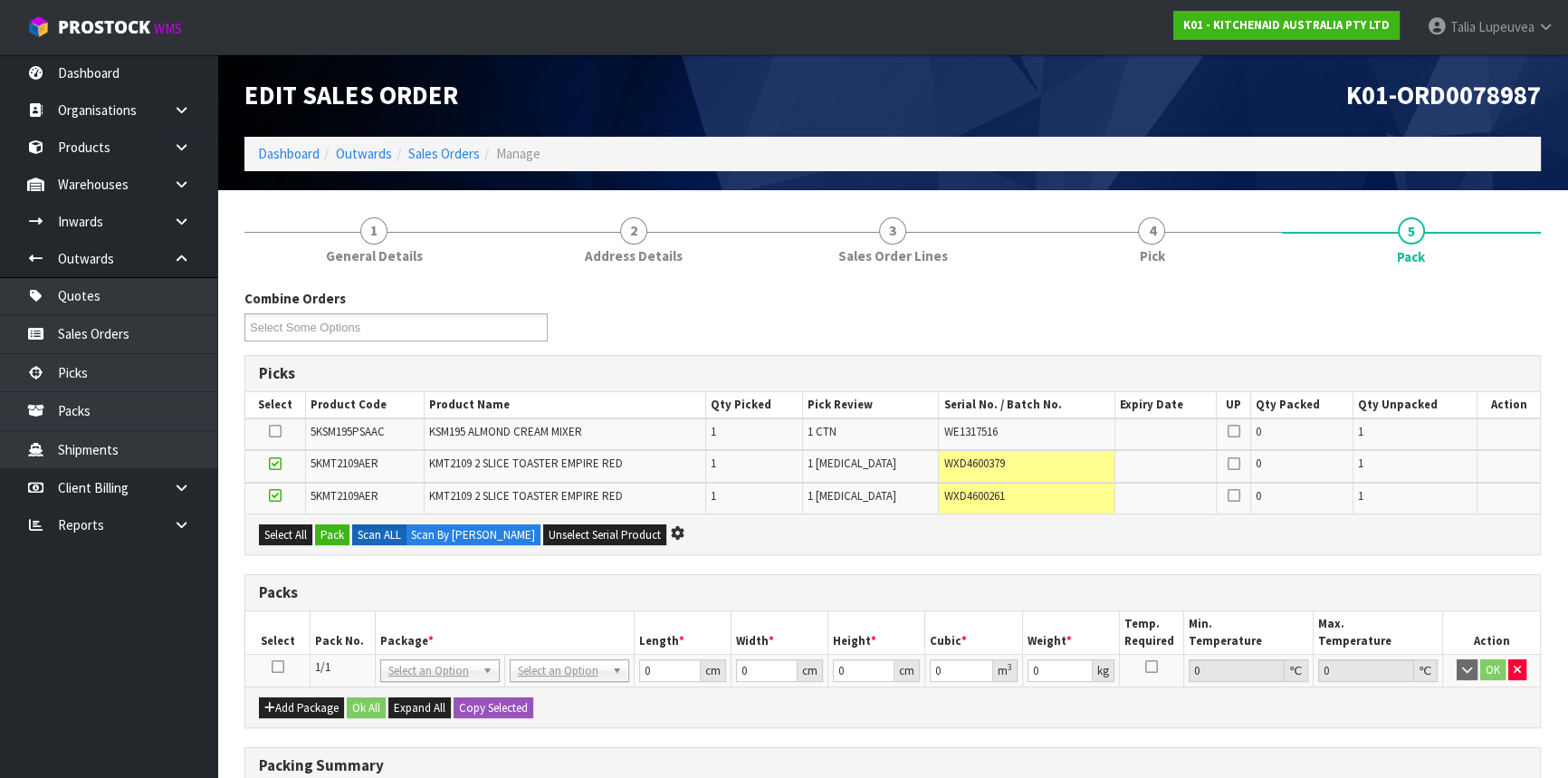
click at [275, 666] on icon at bounding box center [277, 666] width 12 height 1
click at [301, 525] on button "Select All" at bounding box center [285, 535] width 54 height 22
click at [350, 528] on button "Pack" at bounding box center [332, 535] width 34 height 22
click at [339, 530] on button "Pack" at bounding box center [332, 535] width 34 height 22
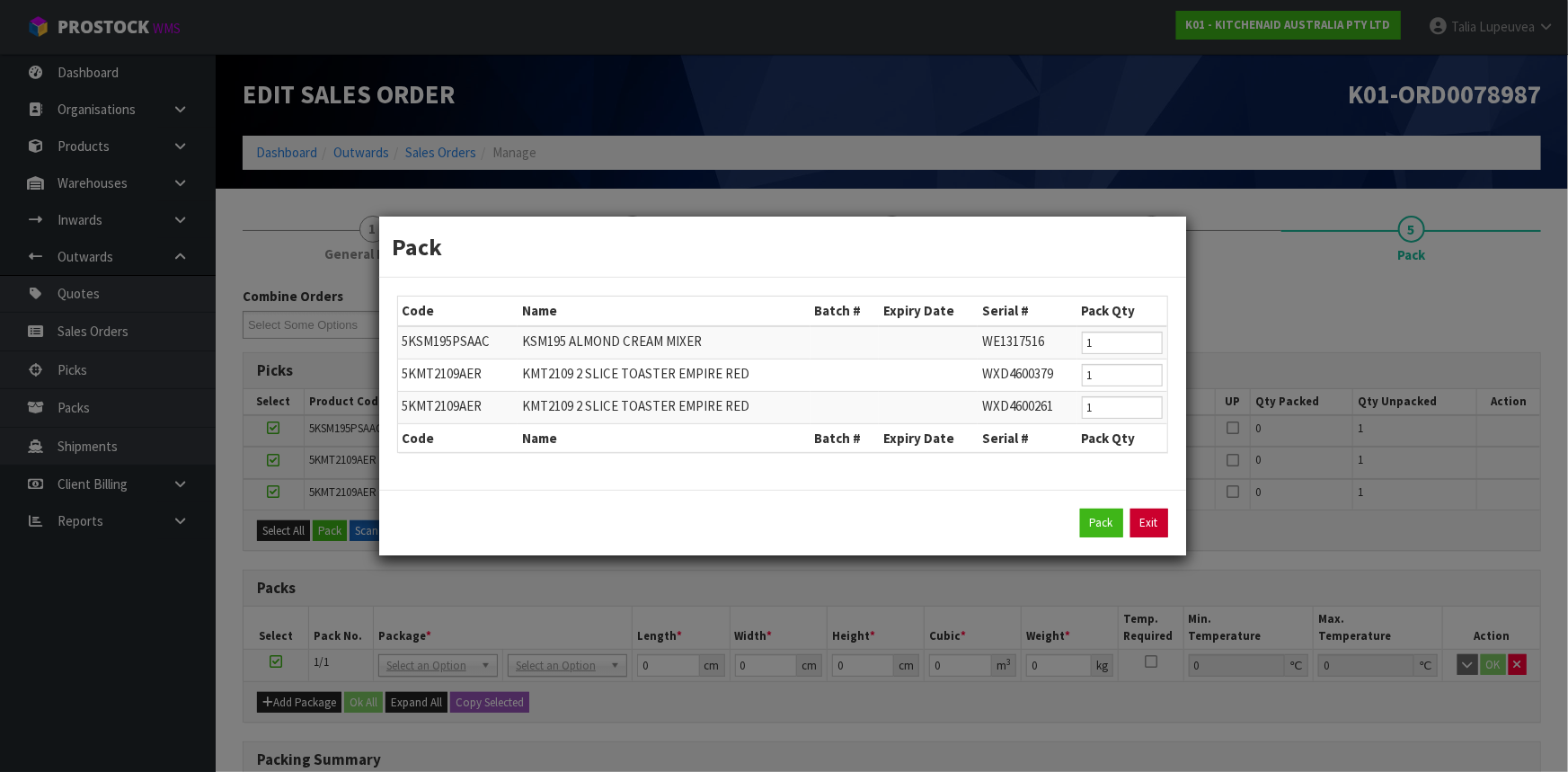
click at [1143, 521] on link "Exit" at bounding box center [1149, 522] width 38 height 29
click at [1141, 522] on link "Exit" at bounding box center [1149, 522] width 38 height 29
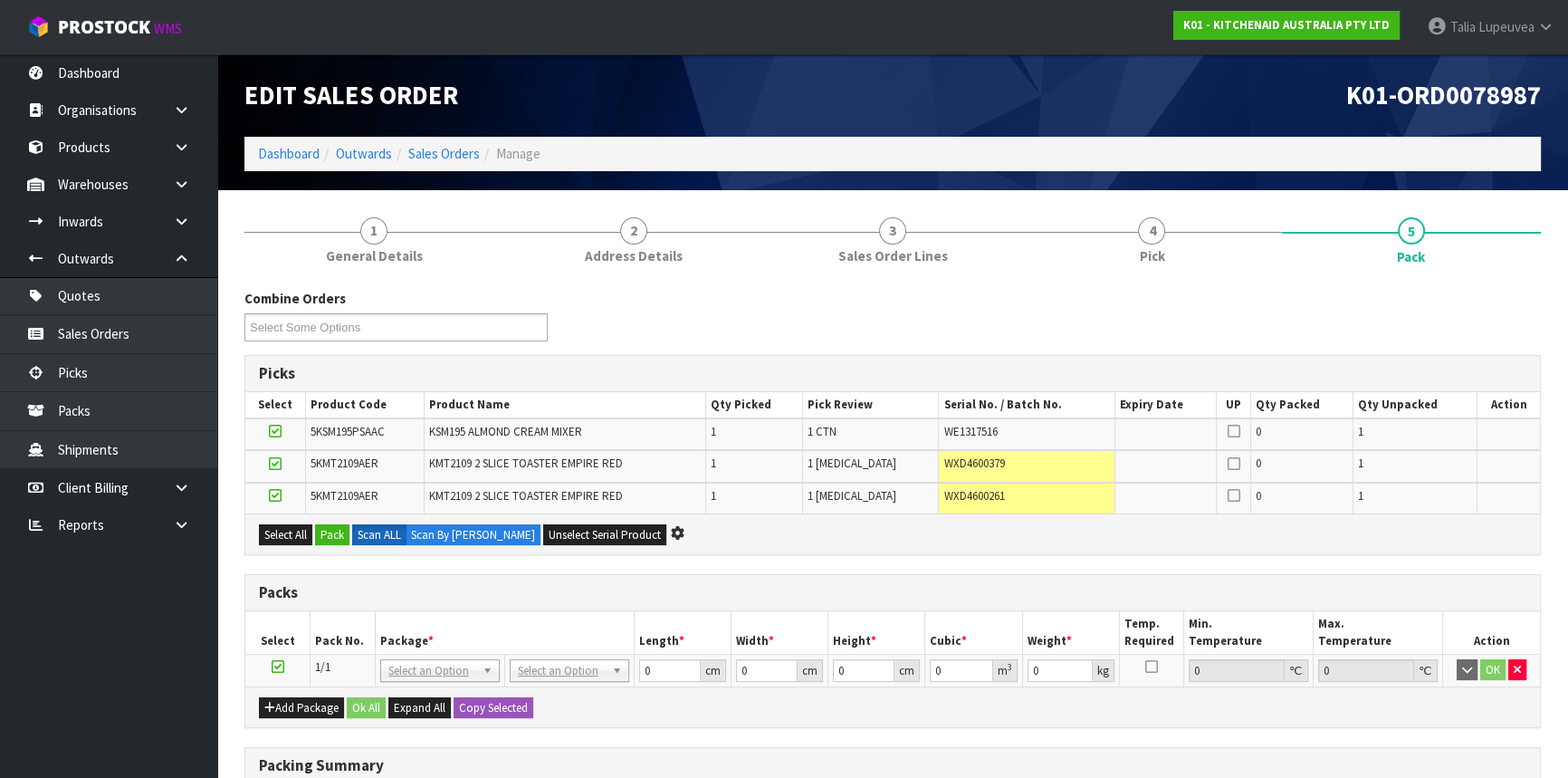
click at [277, 432] on icon at bounding box center [274, 431] width 12 height 1
click at [0, 0] on input "checkbox" at bounding box center [0, 0] width 0 height 0
click at [346, 531] on button "Pack" at bounding box center [332, 535] width 34 height 22
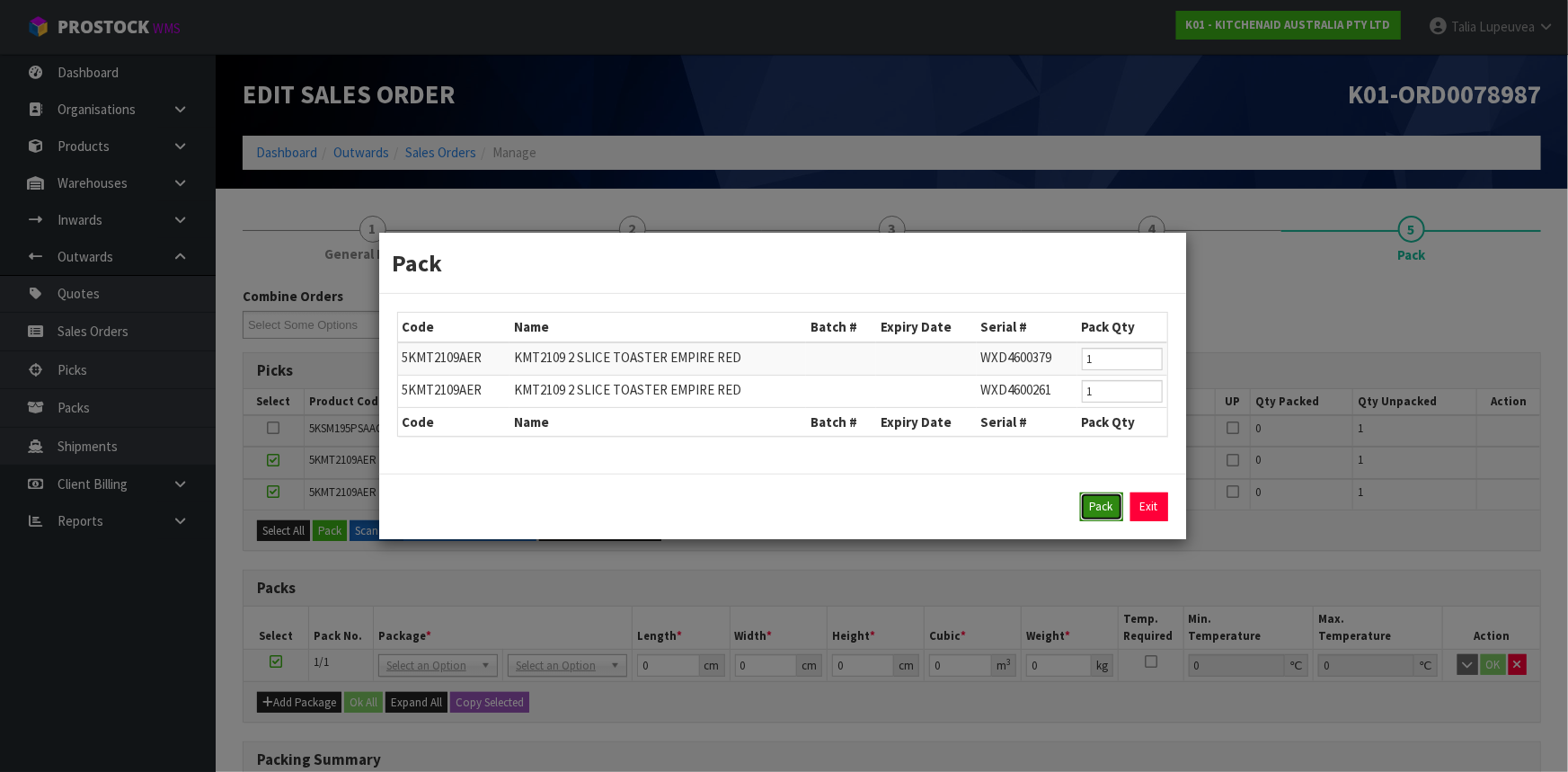
click at [1091, 499] on button "Pack" at bounding box center [1102, 507] width 43 height 29
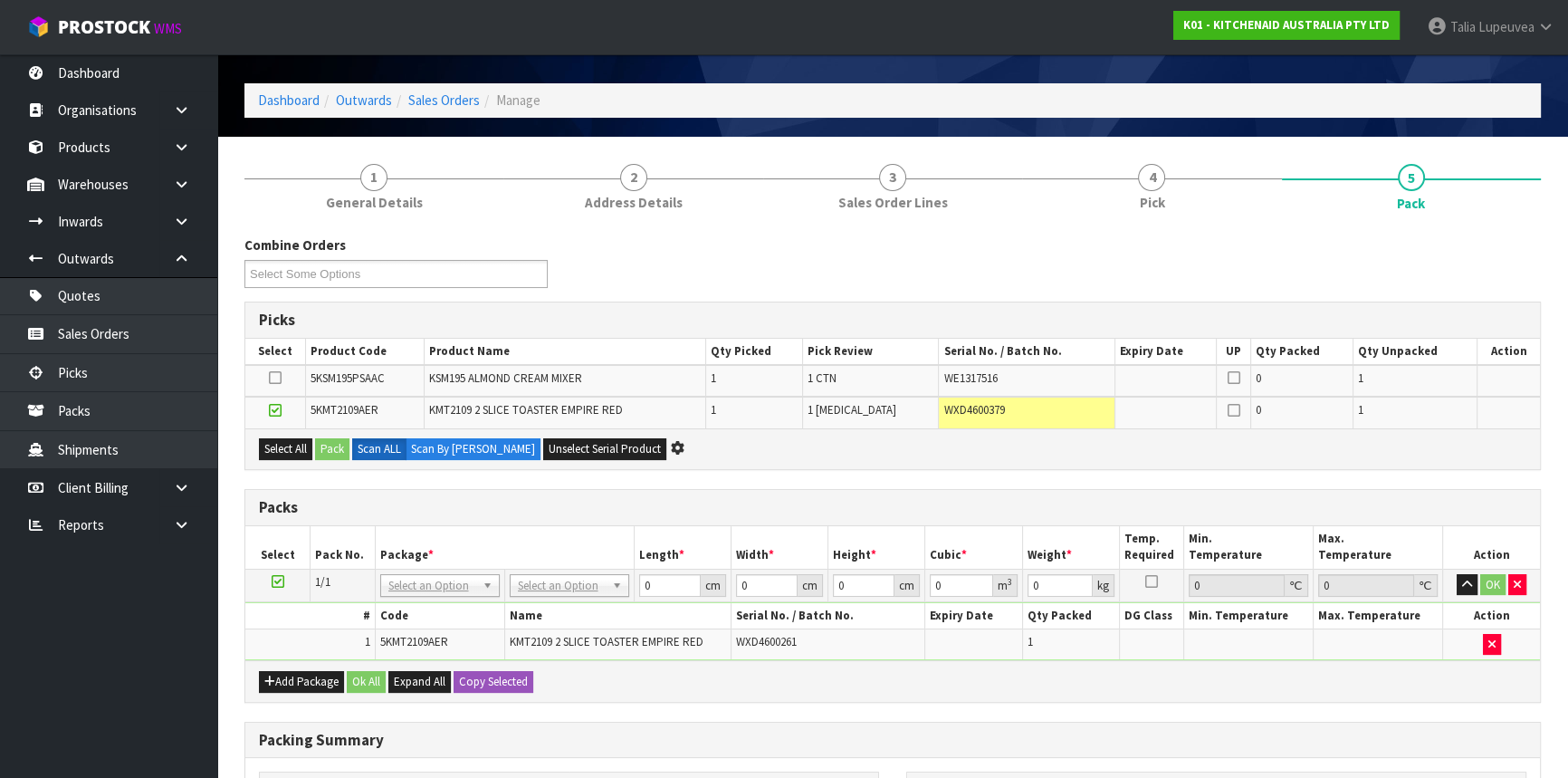
scroll to position [81, 0]
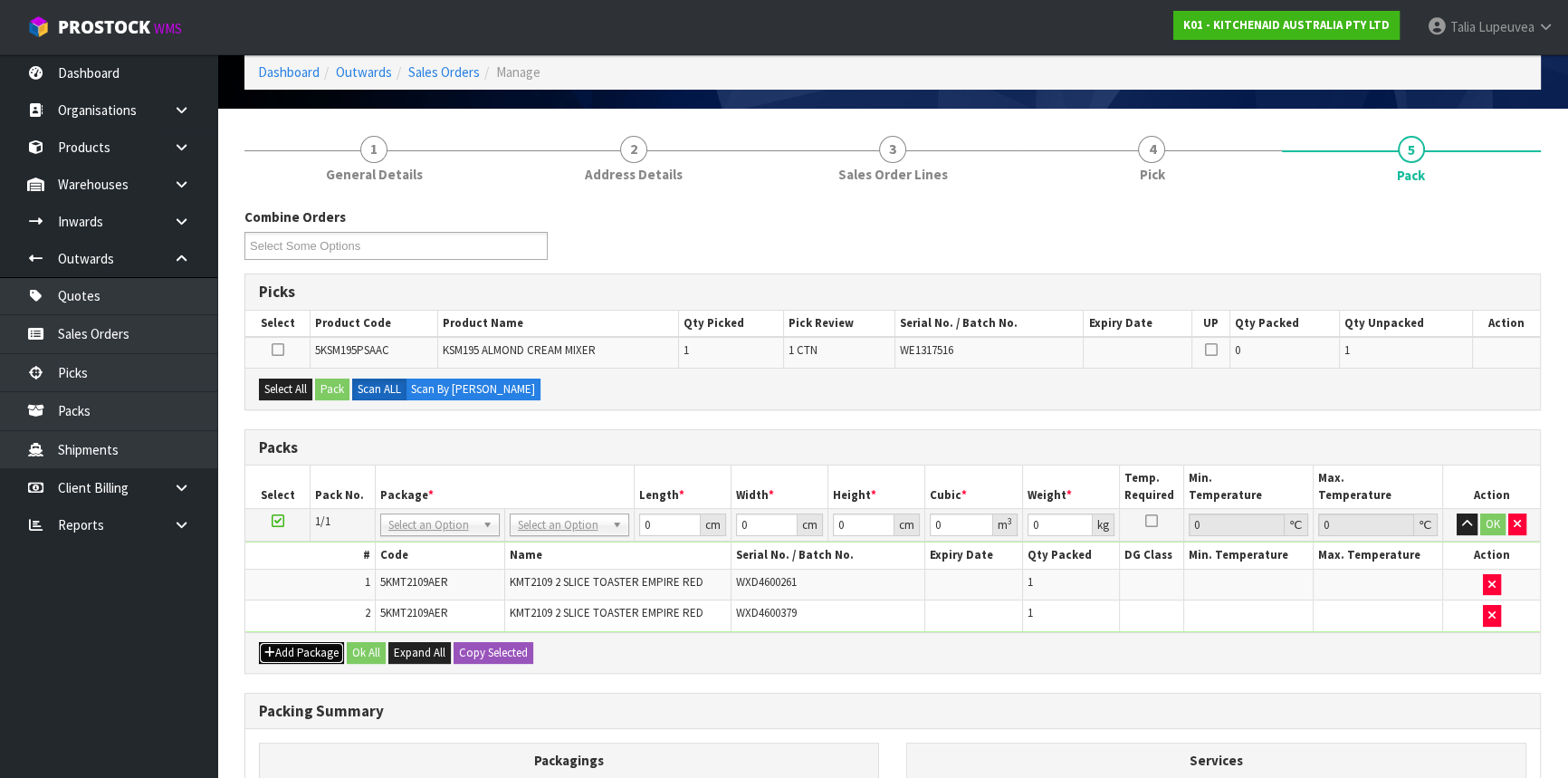
click at [301, 646] on button "Add Package" at bounding box center [302, 652] width 85 height 22
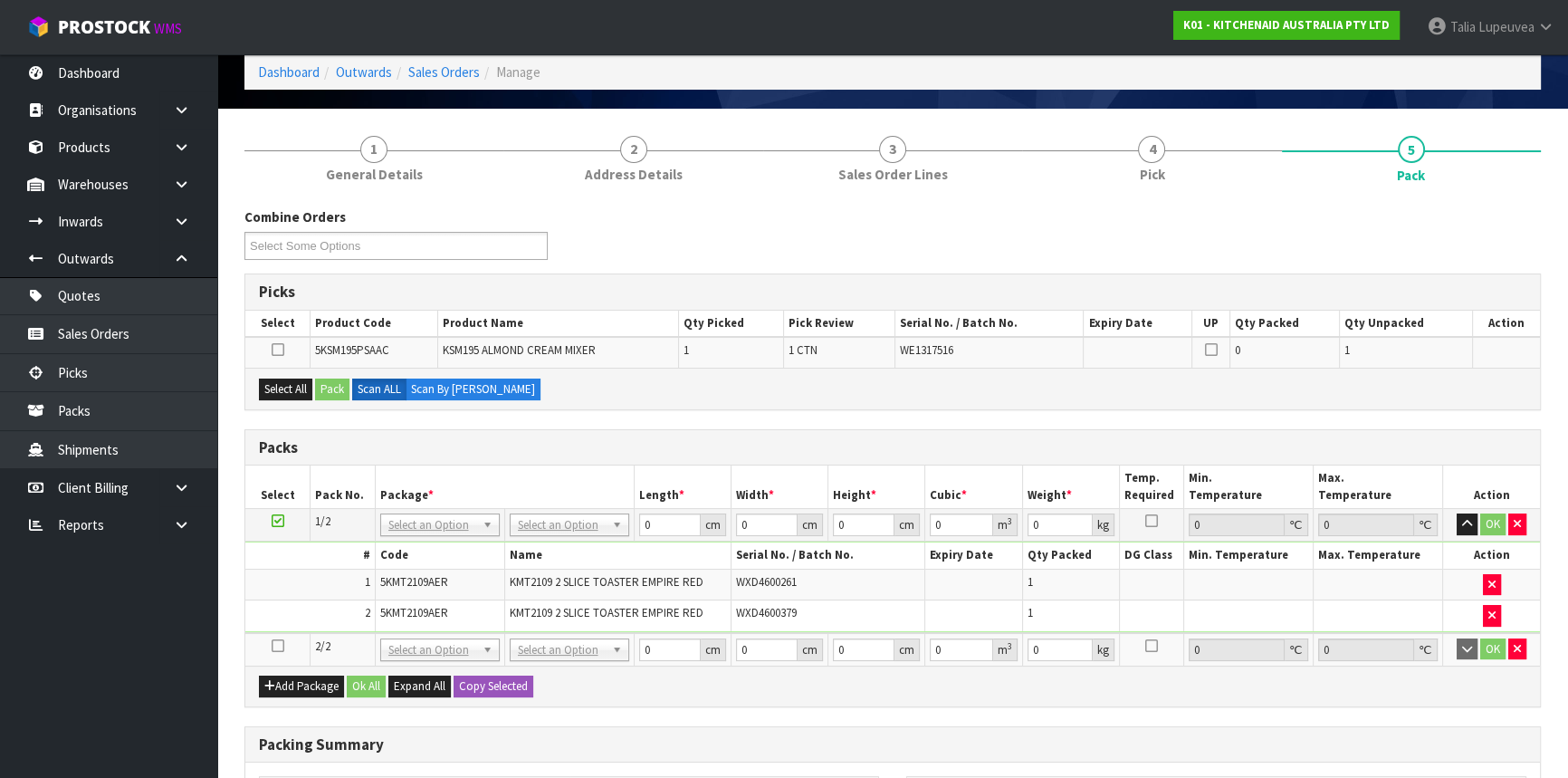
click at [280, 646] on icon at bounding box center [277, 646] width 12 height 1
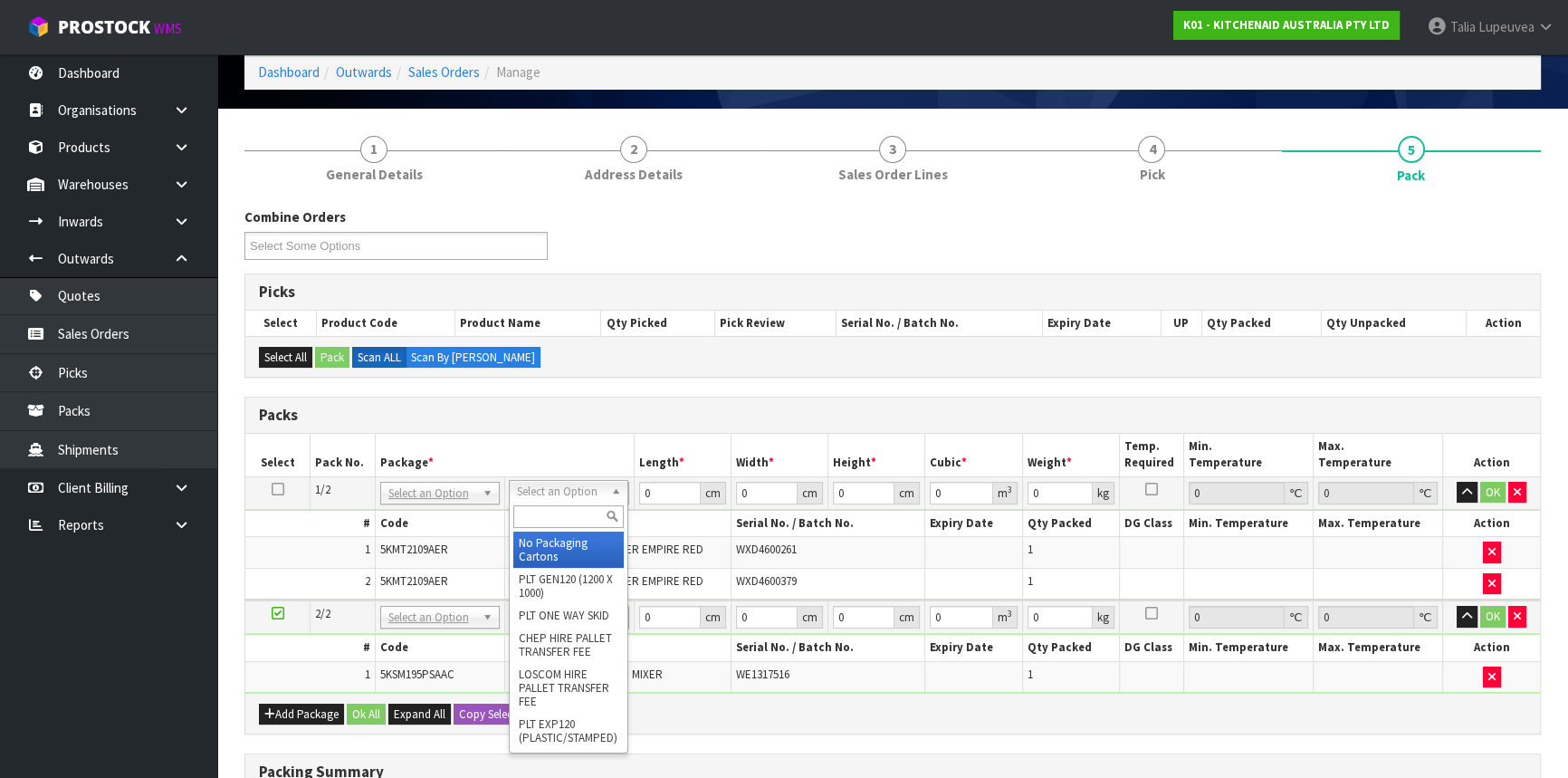
click at [575, 522] on input "text" at bounding box center [568, 516] width 111 height 23
type input "OWN"
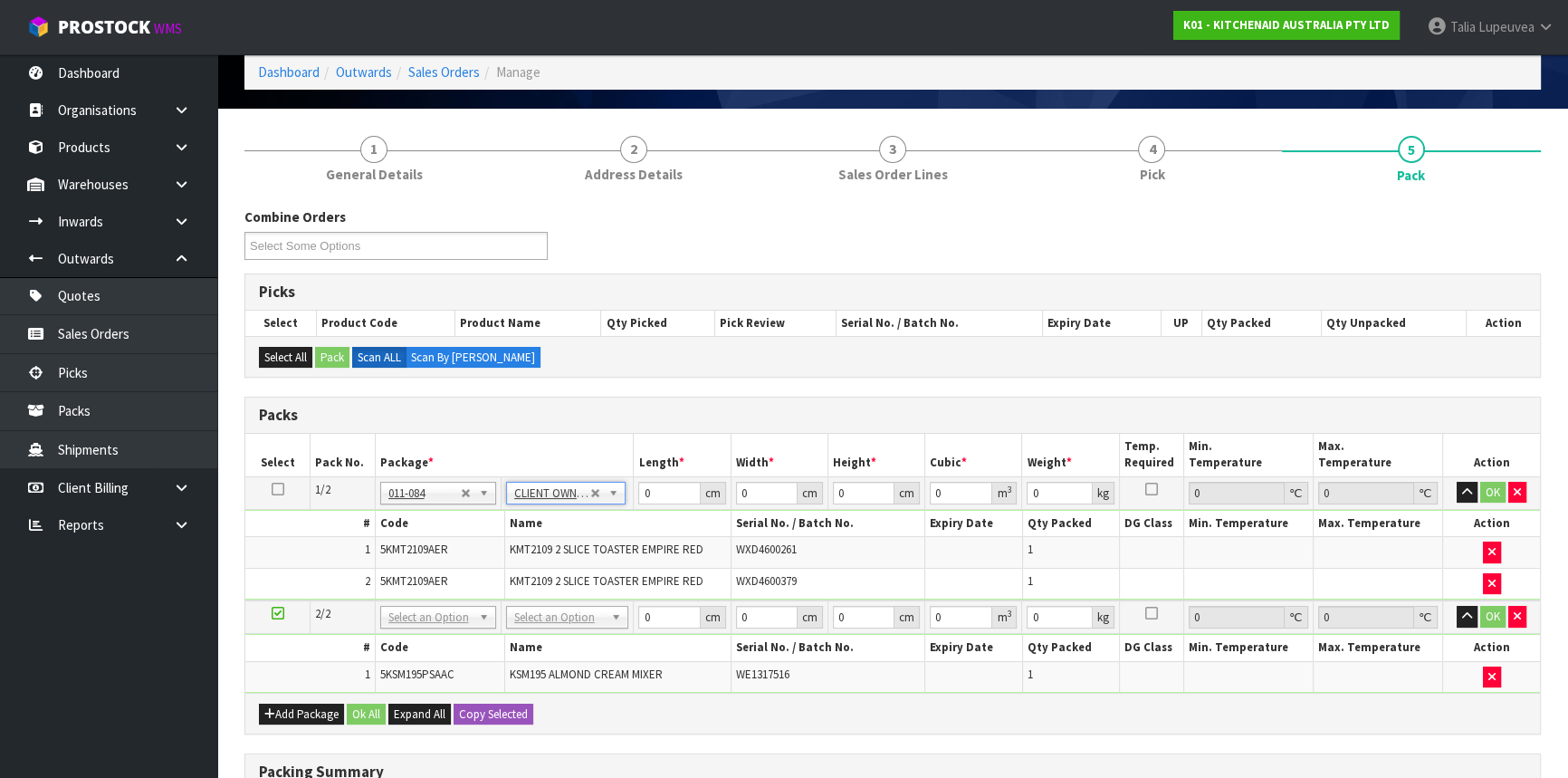
type input "6.12"
click at [570, 636] on input "text" at bounding box center [567, 640] width 113 height 23
type input "OWN"
type input "2"
type input "12.45"
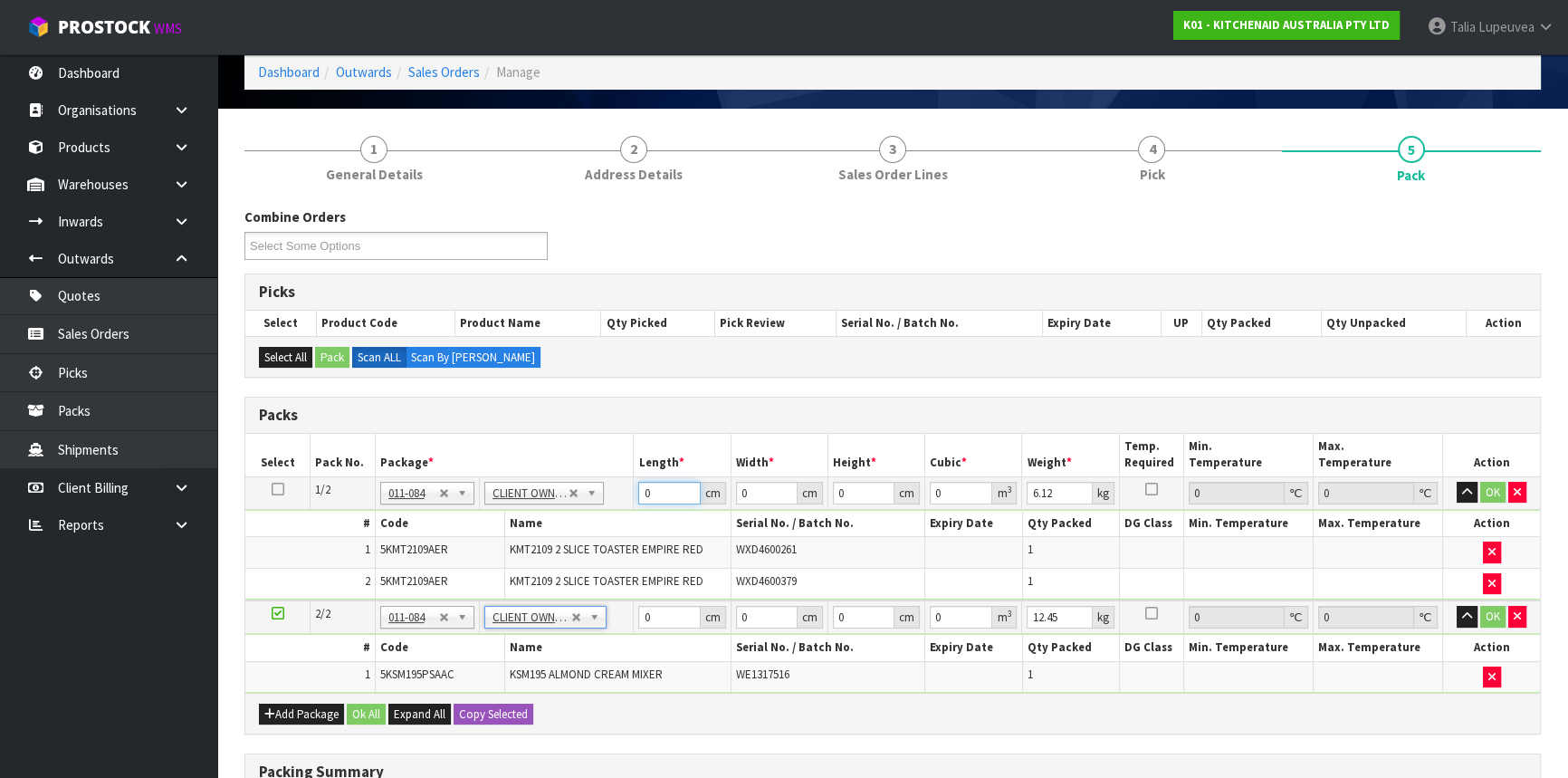
drag, startPoint x: 661, startPoint y: 491, endPoint x: 578, endPoint y: 516, distance: 86.7
click at [578, 516] on tbody "1/2 NONE 007-001 007-002 007-004 007-009 007-013 007-014 007-015 007-017 007-01…" at bounding box center [893, 538] width 1295 height 124
type input "46"
type input "39"
type input "2"
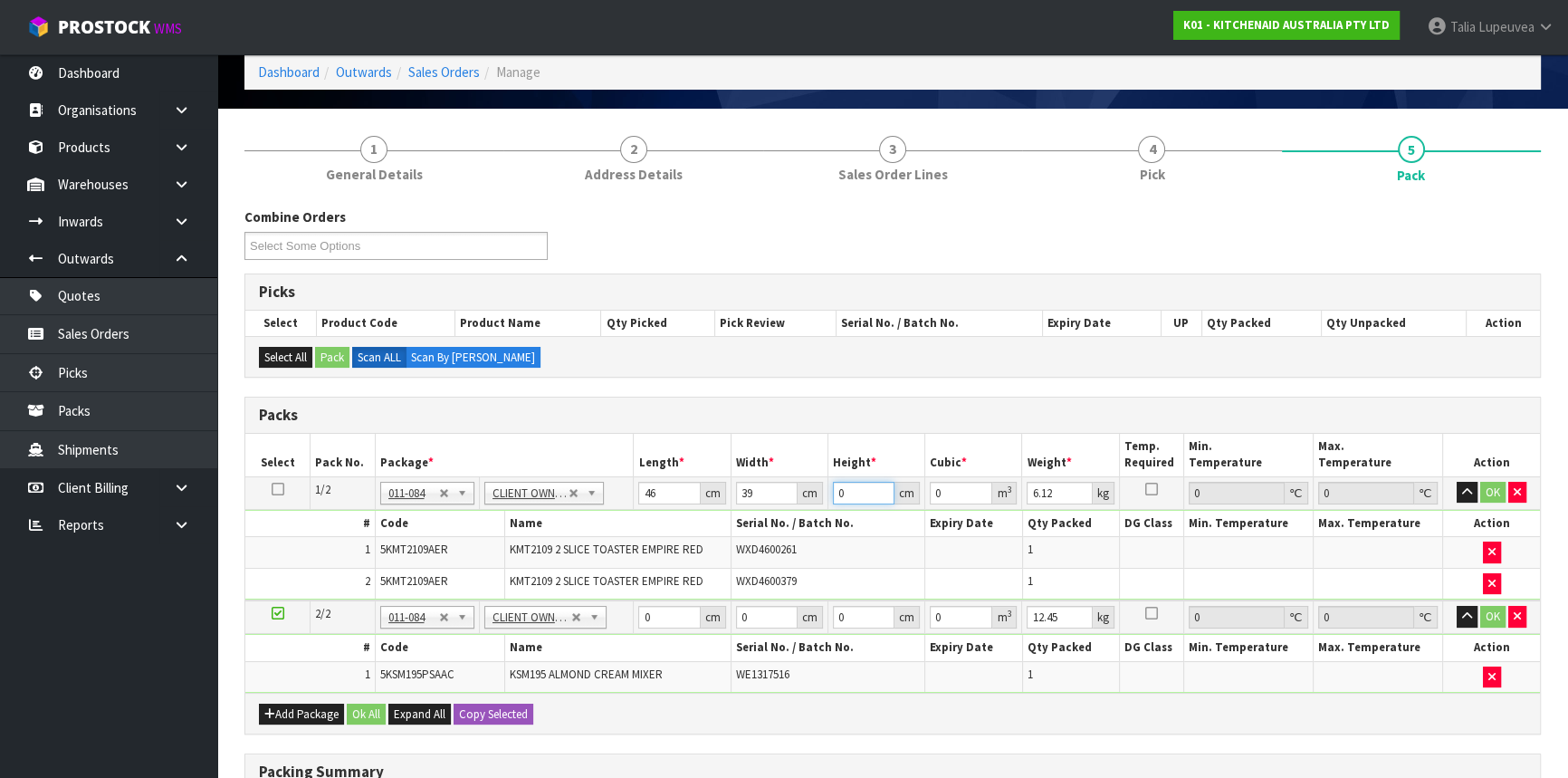
type input "0.003588"
type input "29"
type input "0.052026"
type input "29"
type input "7"
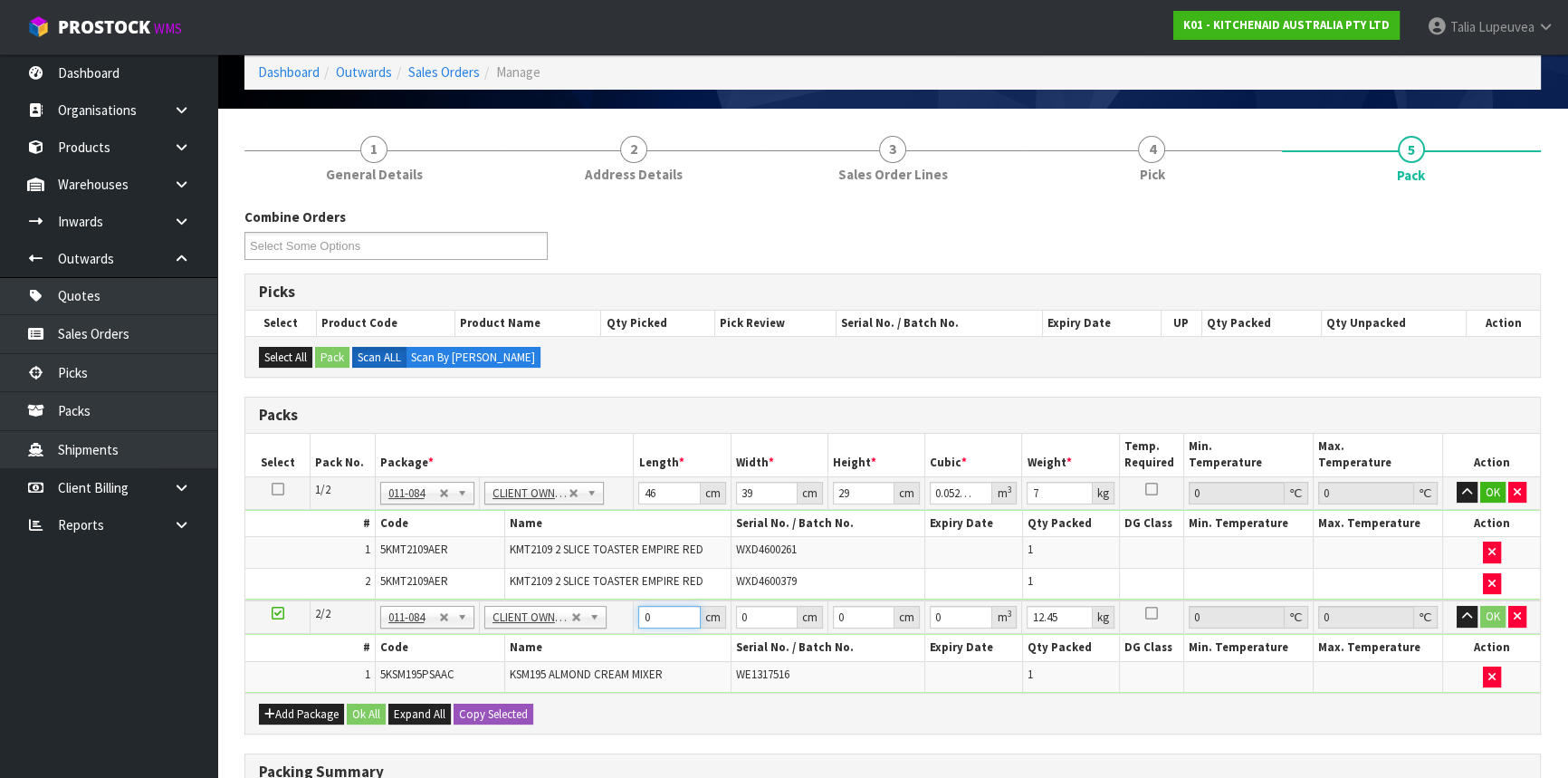
drag, startPoint x: 612, startPoint y: 614, endPoint x: 602, endPoint y: 613, distance: 10.0
click at [602, 613] on tr "2/2 NONE 007-001 007-002 007-004 007-009 007-013 007-014 007-015 007-017 007-01…" at bounding box center [893, 616] width 1295 height 33
type input "42"
type input "30"
type input "4"
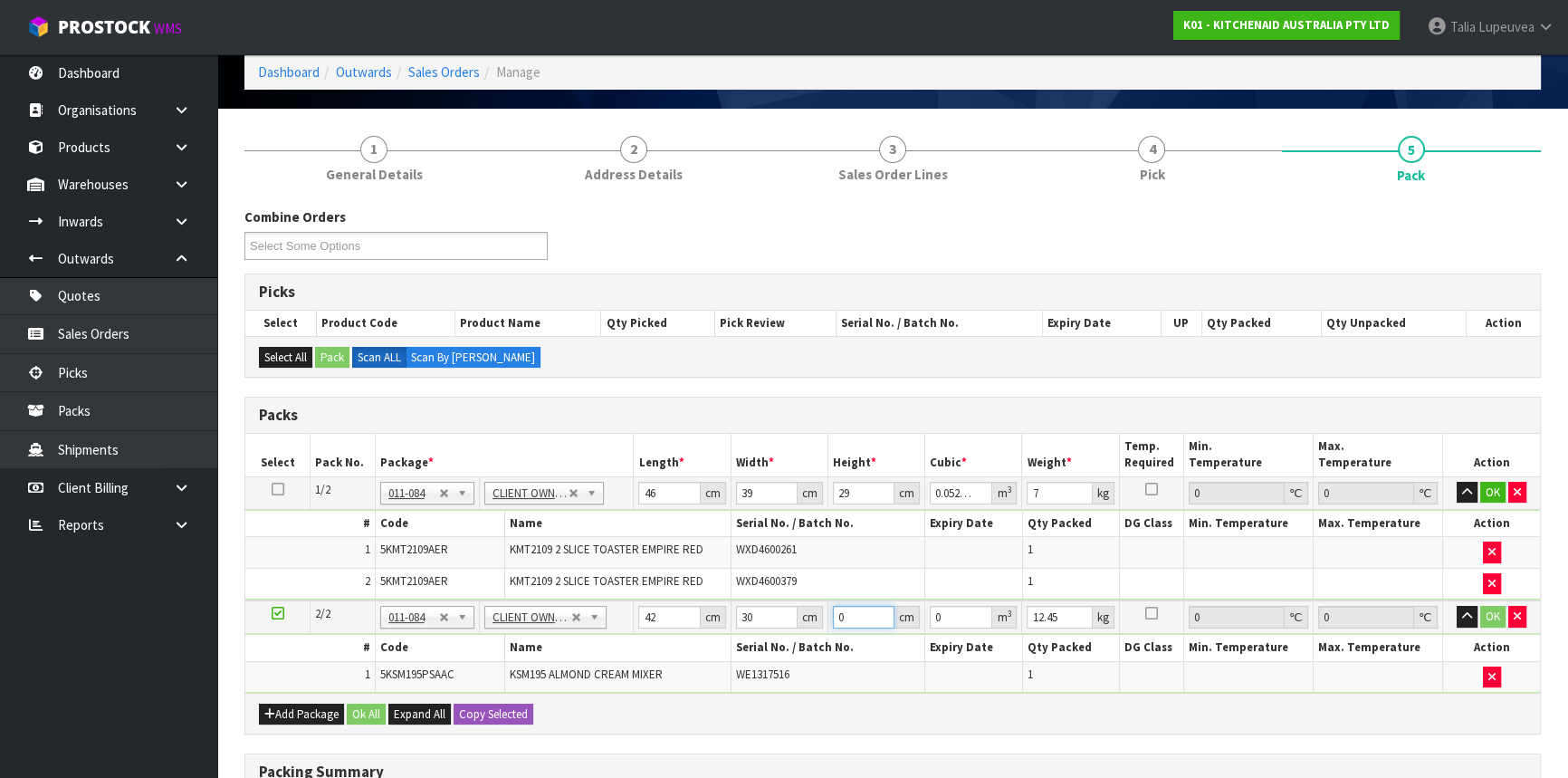
type input "0.00504"
type input "43"
type input "0.05418"
type input "43"
type input "13"
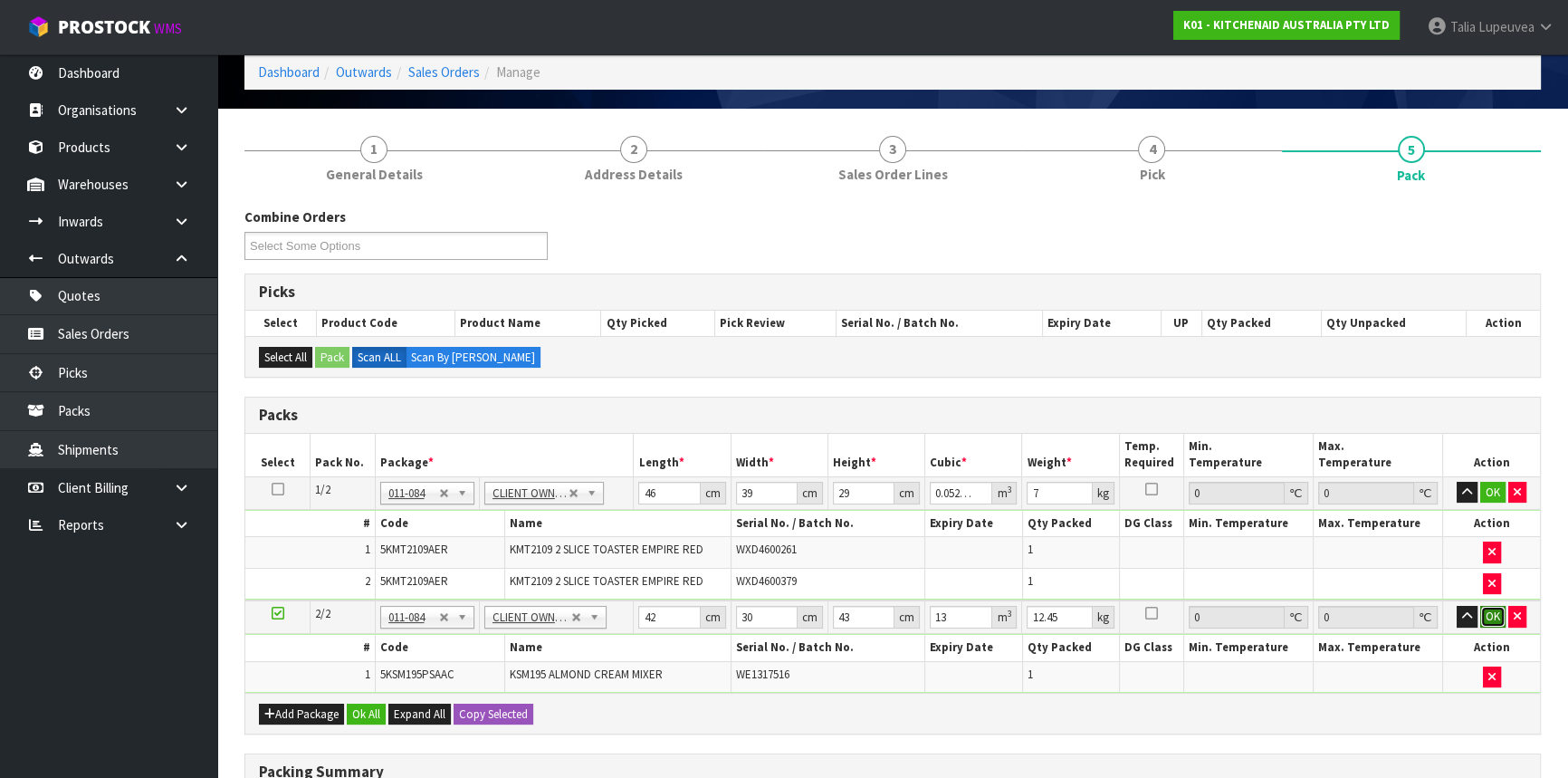
click at [1491, 621] on button "OK" at bounding box center [1492, 616] width 26 height 22
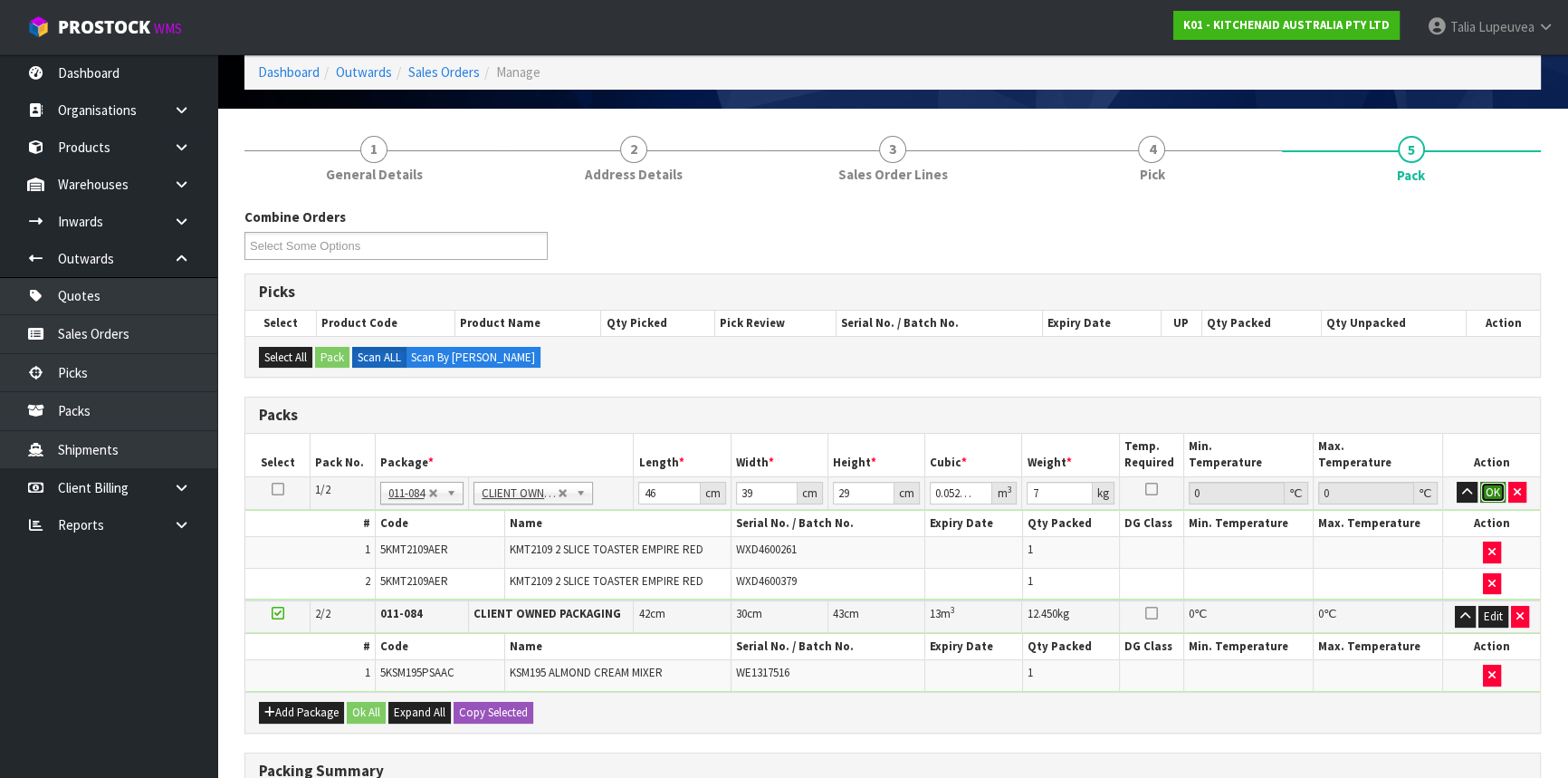
click at [1489, 494] on button "OK" at bounding box center [1492, 493] width 26 height 22
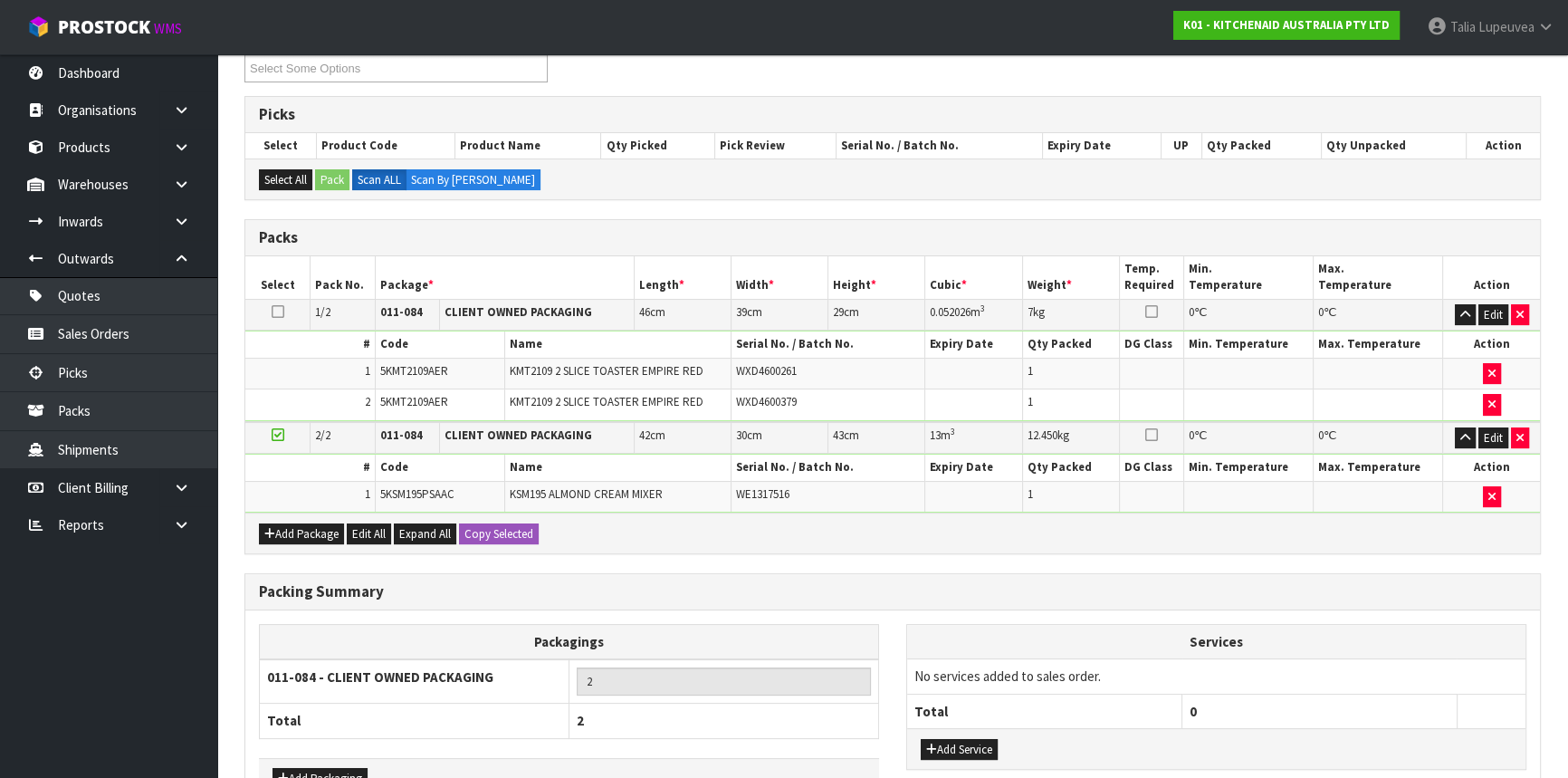
scroll to position [373, 0]
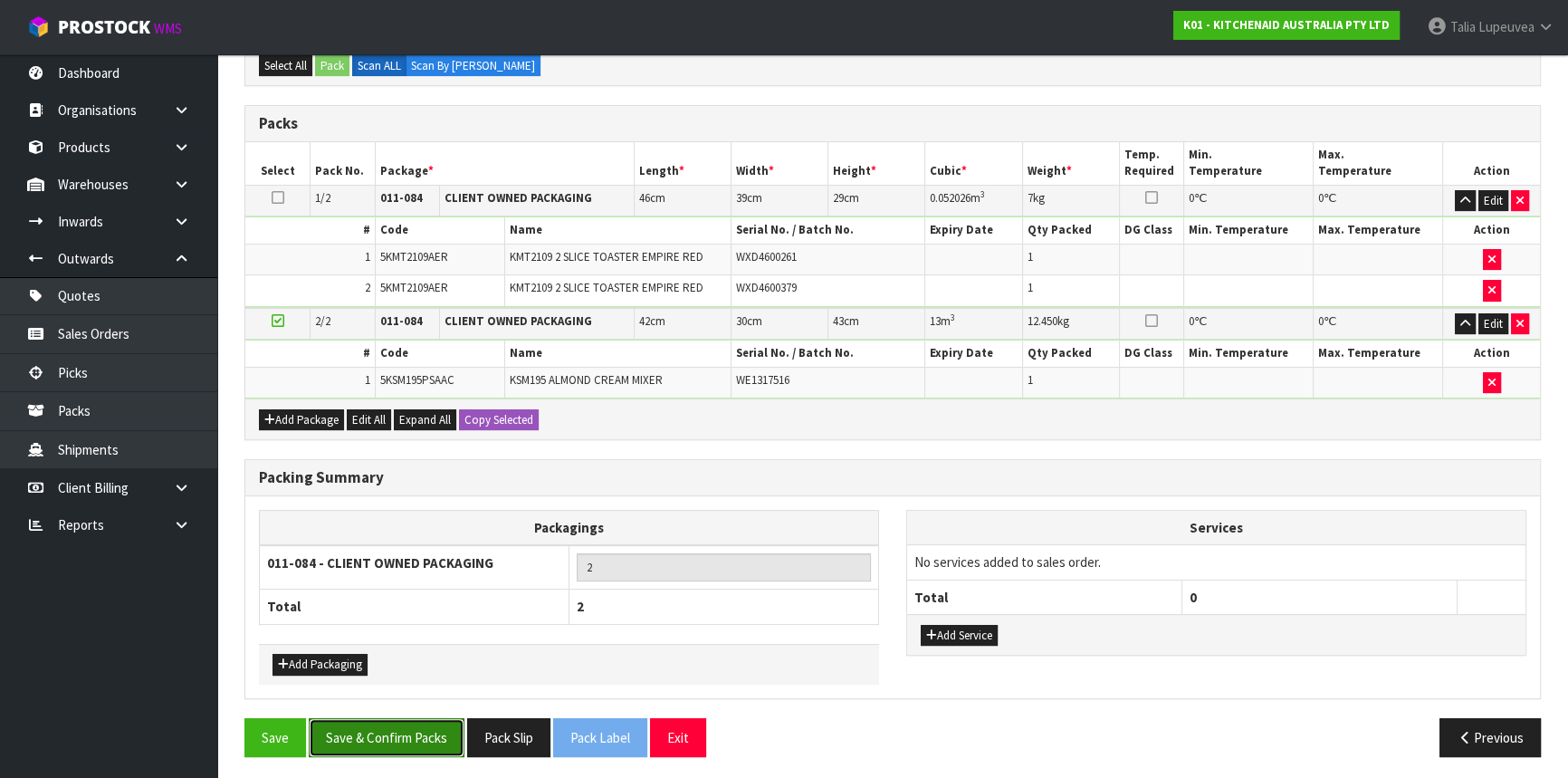
click at [389, 718] on button "Save & Confirm Packs" at bounding box center [387, 737] width 156 height 39
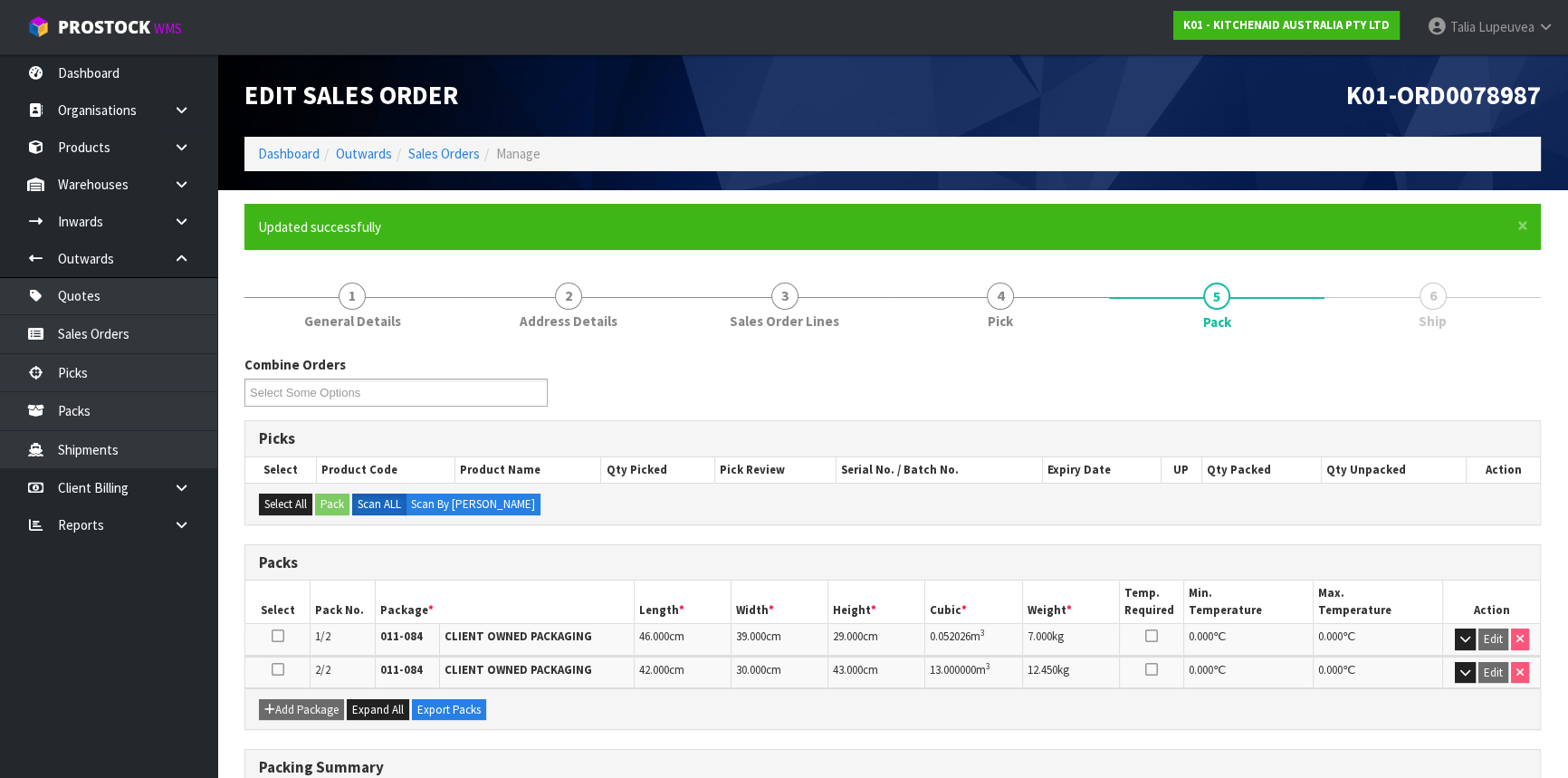
scroll to position [251, 0]
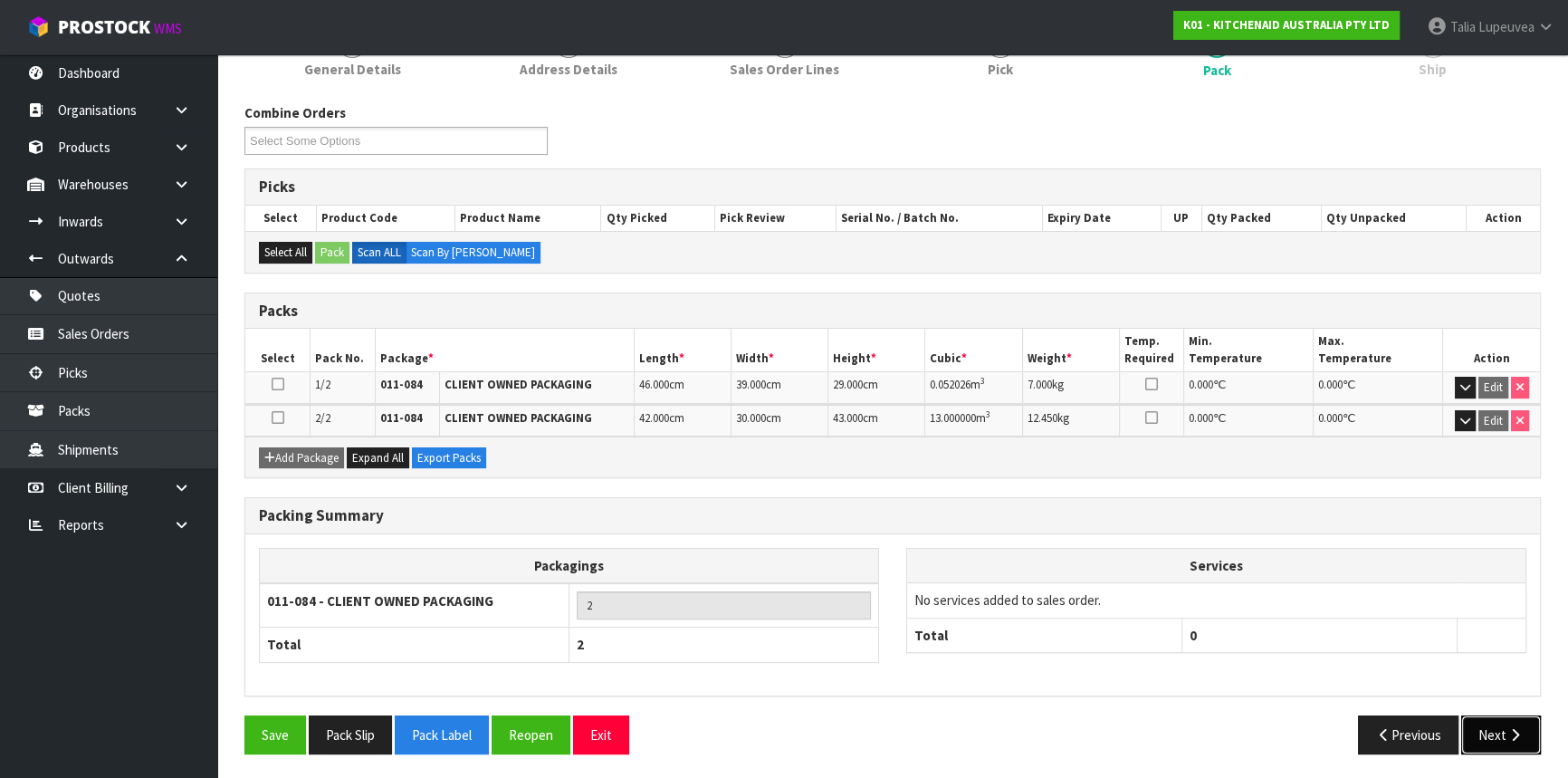
click at [1485, 739] on button "Next" at bounding box center [1501, 735] width 79 height 39
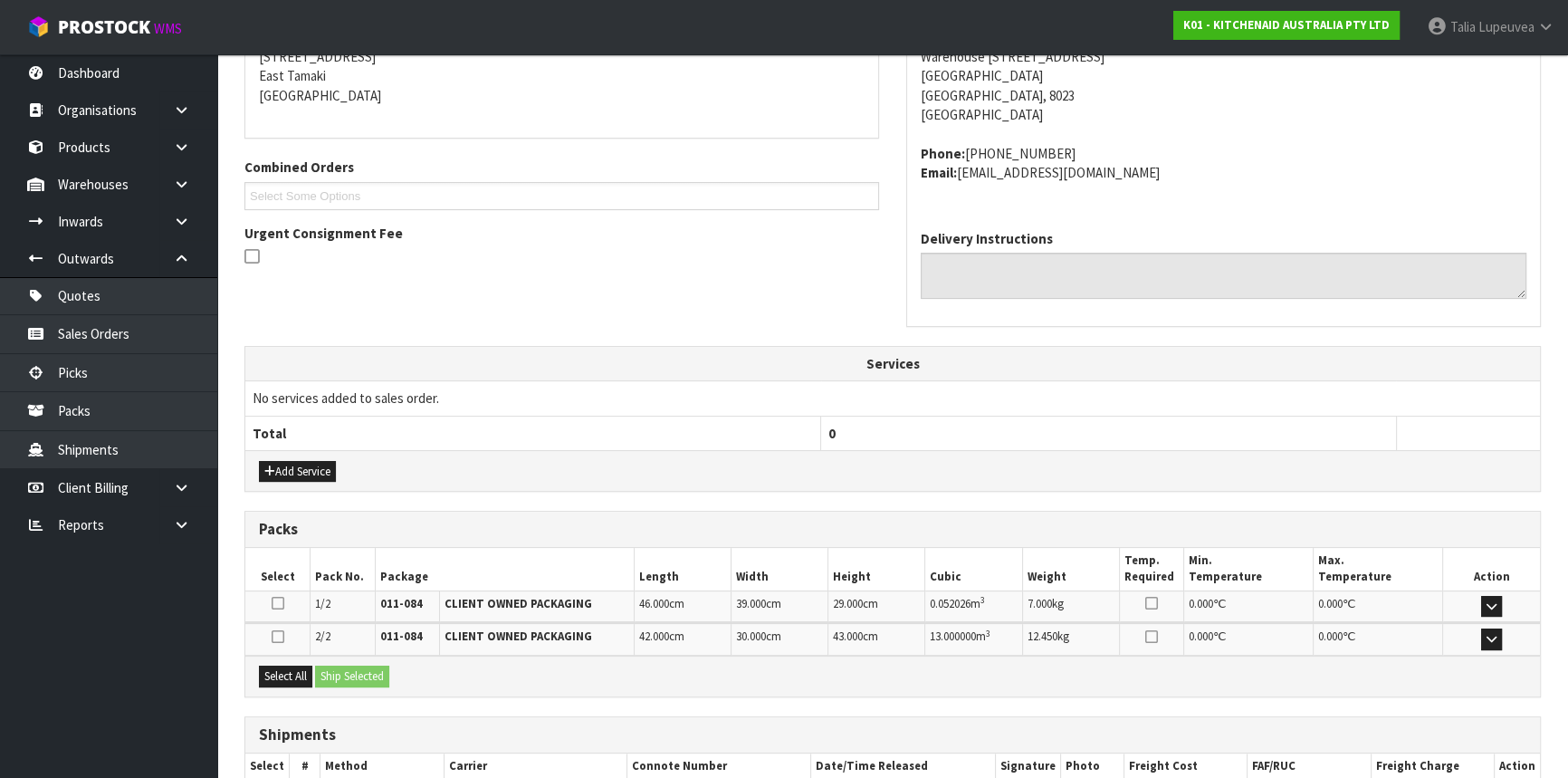
scroll to position [488, 0]
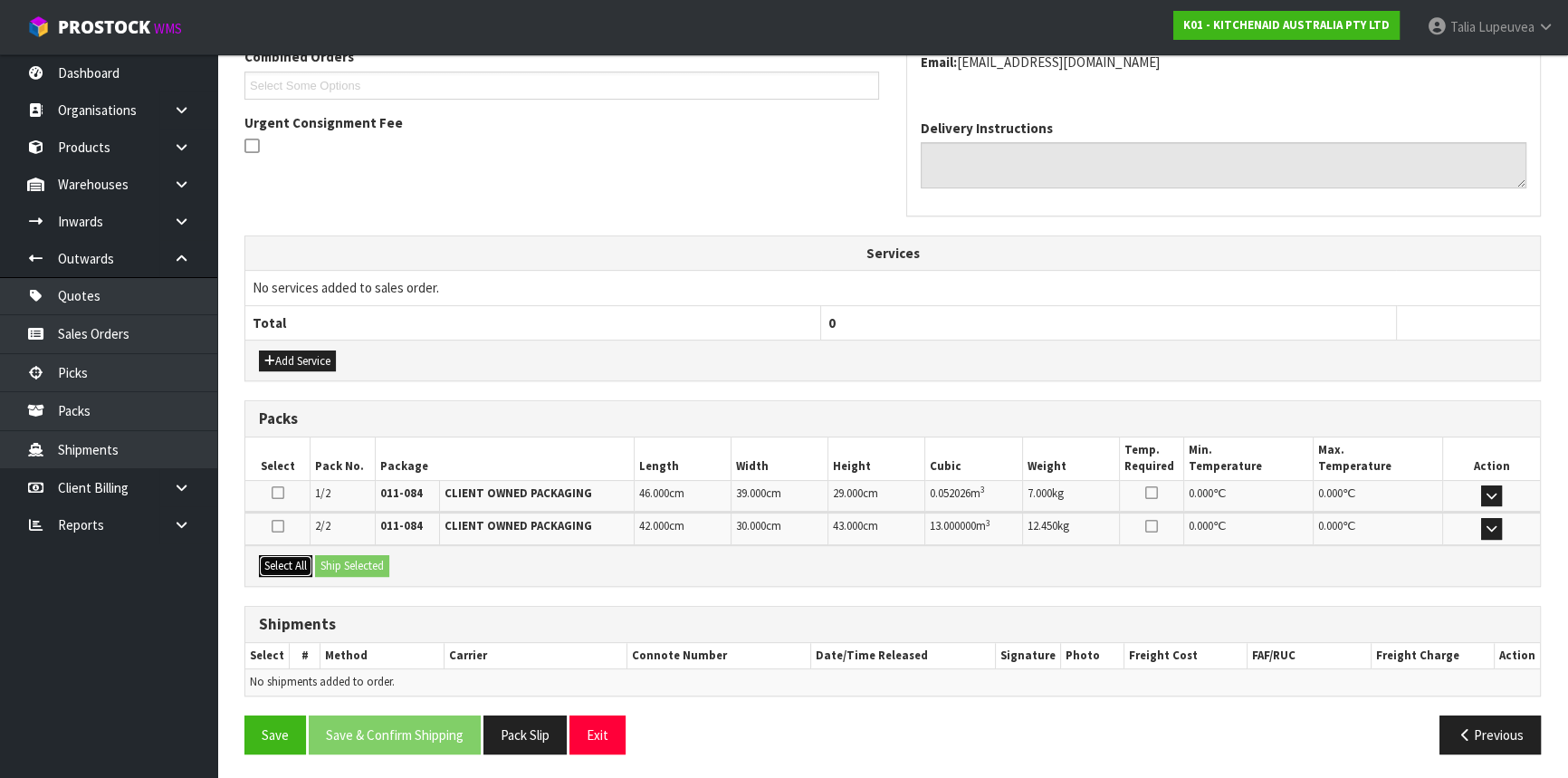
click at [299, 560] on button "Select All" at bounding box center [285, 565] width 54 height 22
click at [380, 555] on button "Ship Selected" at bounding box center [352, 565] width 75 height 22
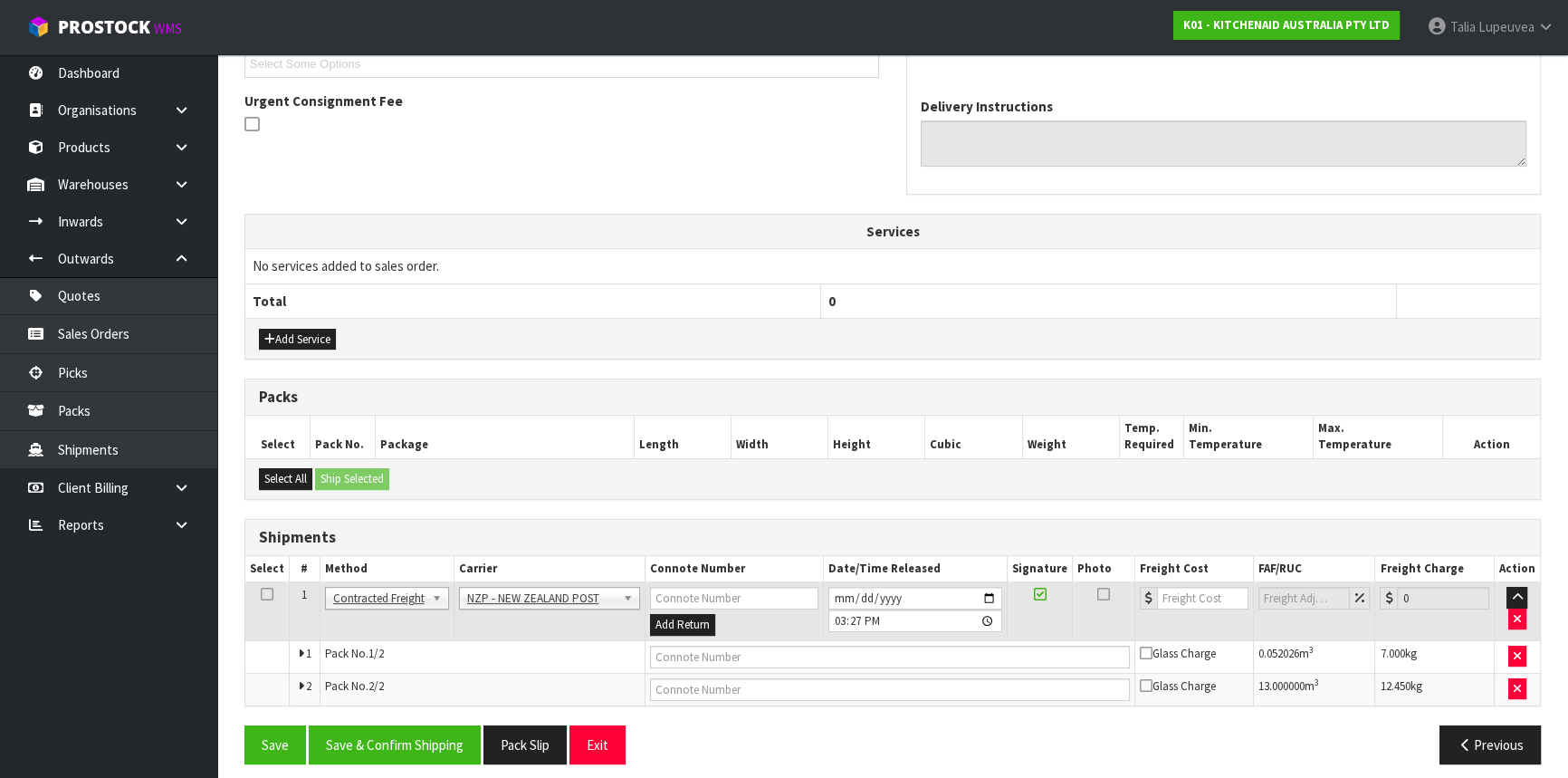
scroll to position [520, 0]
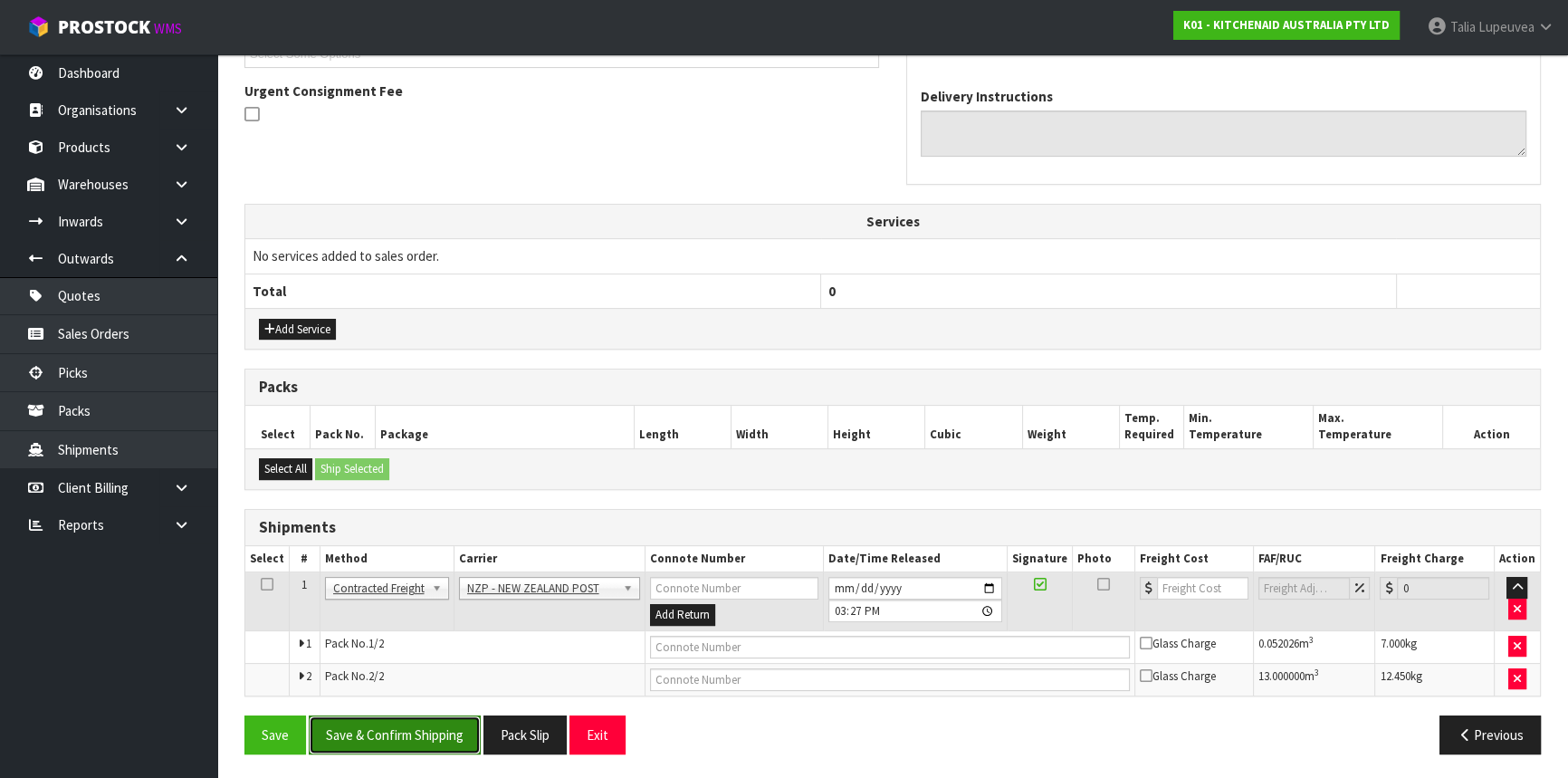
click at [421, 737] on button "Save & Confirm Shipping" at bounding box center [395, 735] width 172 height 39
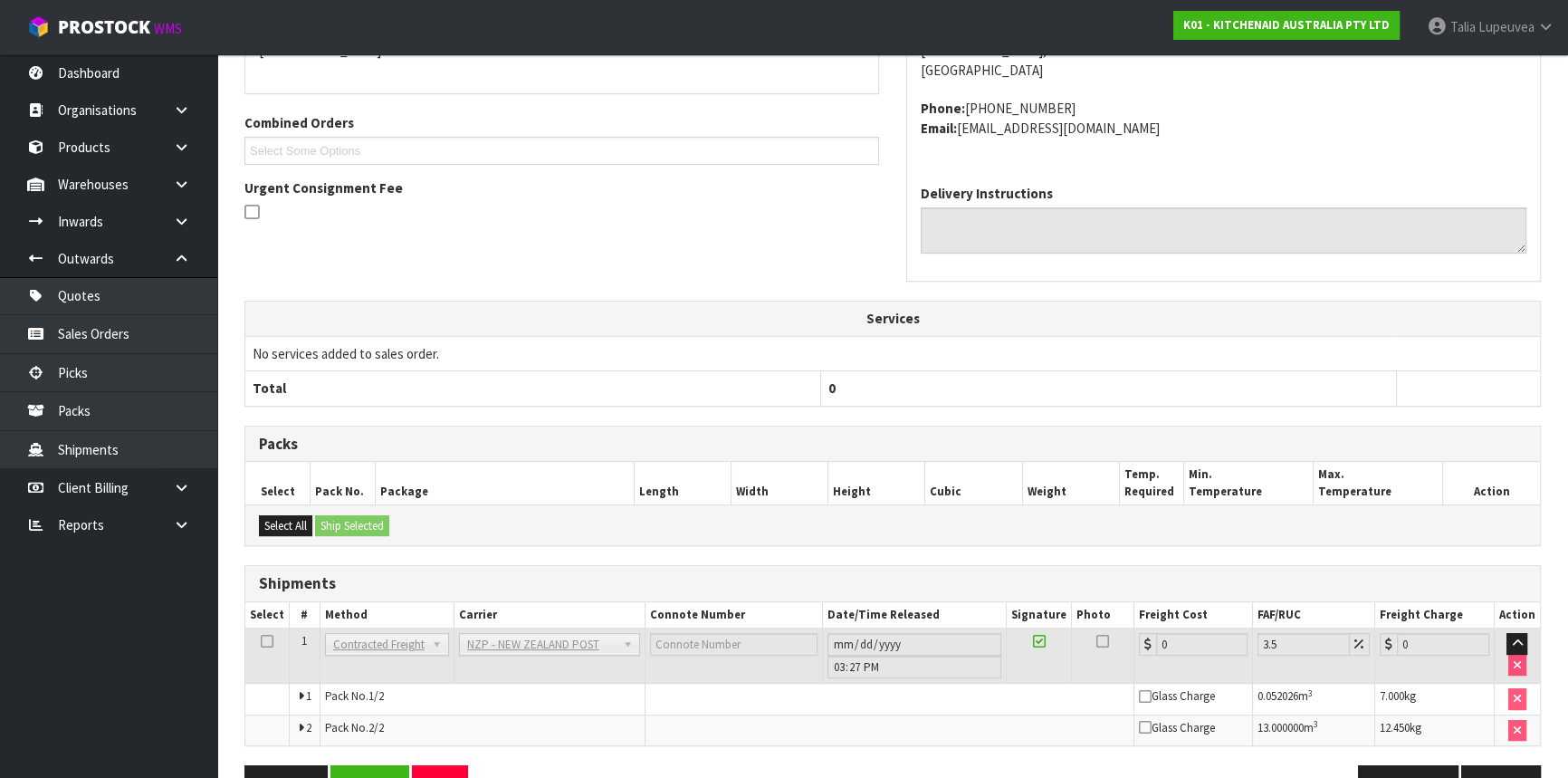
scroll to position [493, 0]
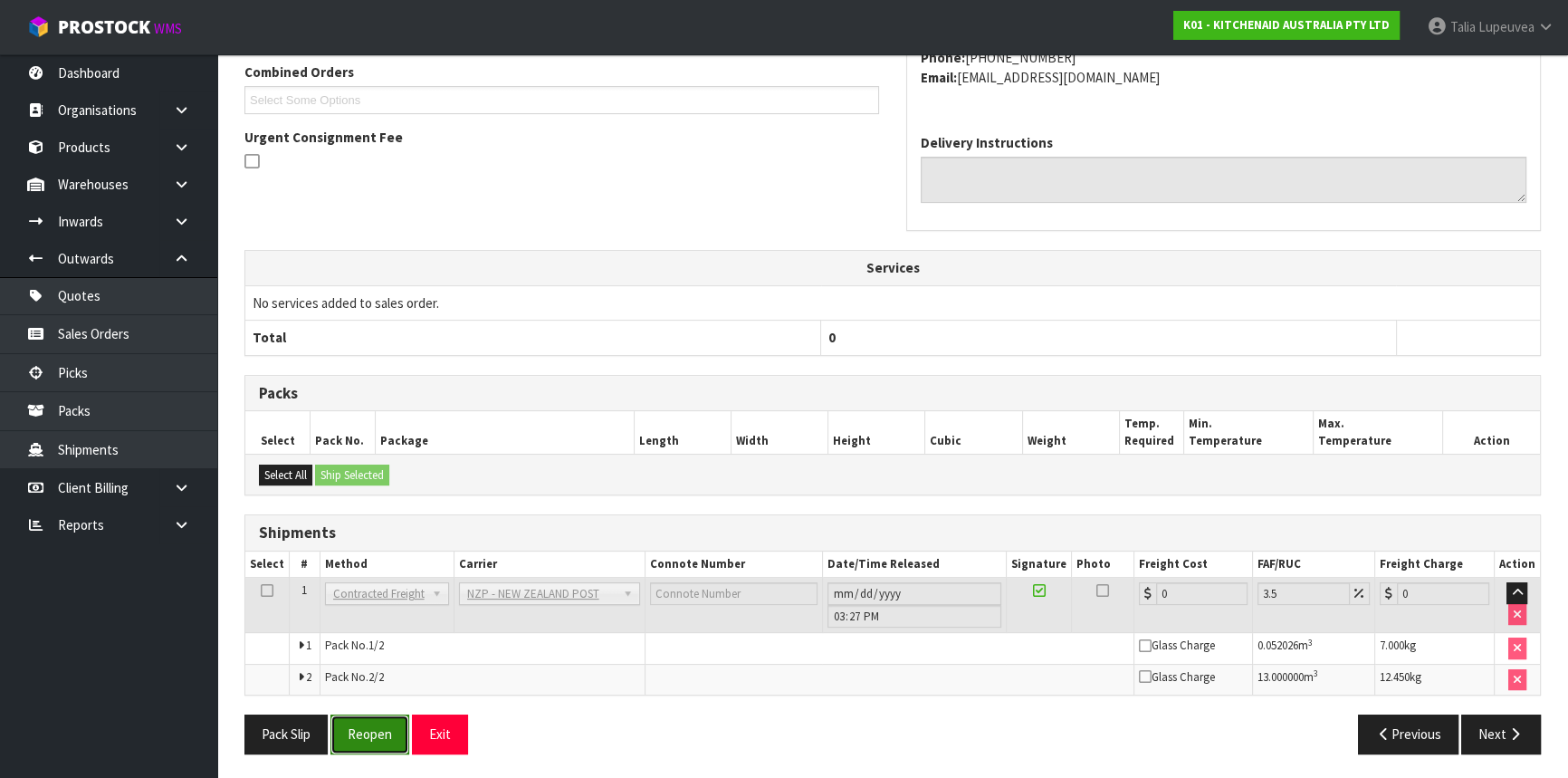
click at [370, 718] on button "Reopen" at bounding box center [370, 734] width 78 height 39
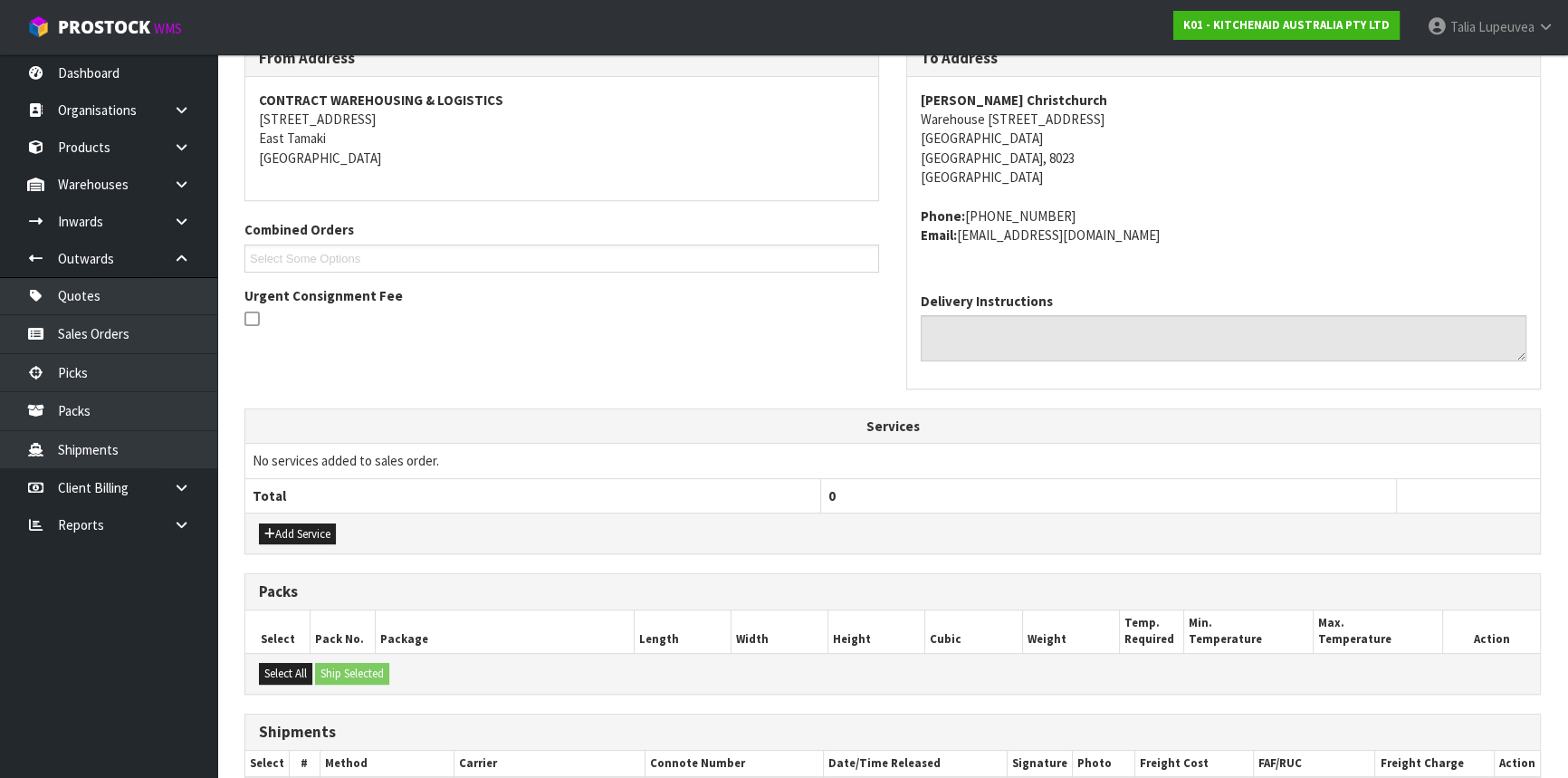
scroll to position [536, 0]
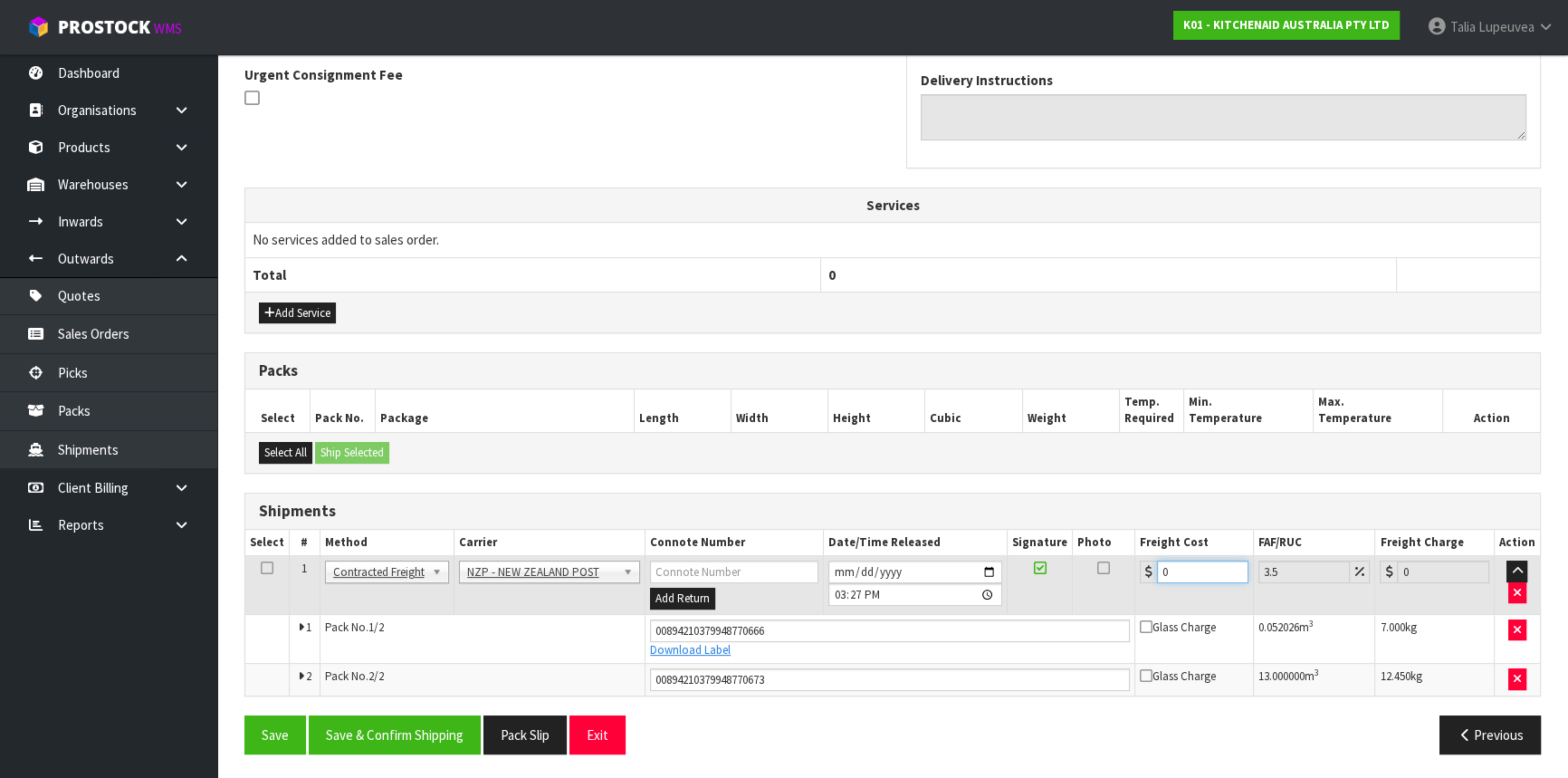
drag, startPoint x: 1181, startPoint y: 570, endPoint x: 1134, endPoint y: 579, distance: 47.9
click at [1134, 579] on td "0" at bounding box center [1193, 585] width 118 height 59
type input "2"
type input "2.07"
type input "29"
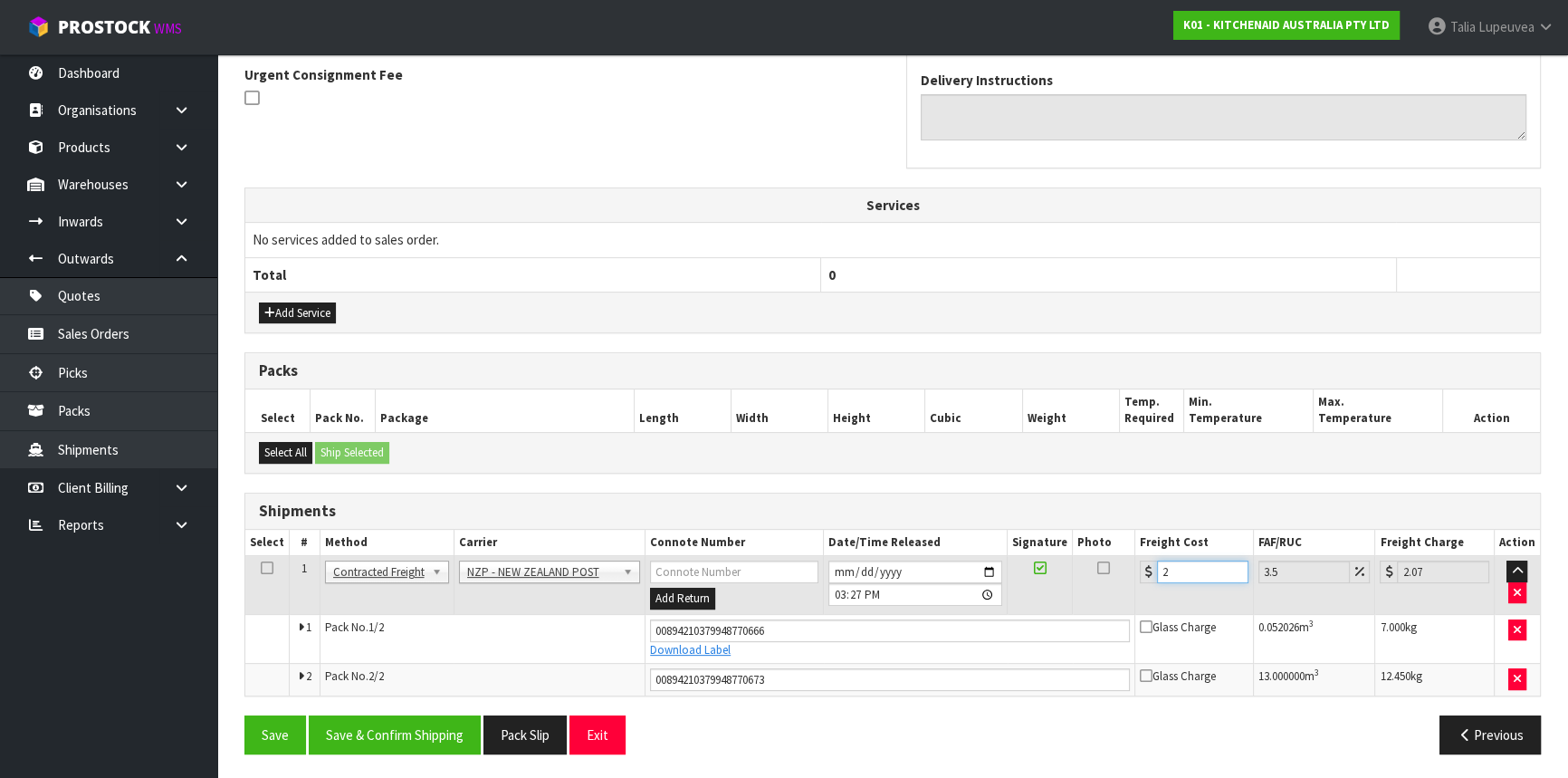
type input "30.01"
type input "29.8"
type input "30.84"
type input "29.88"
type input "30.93"
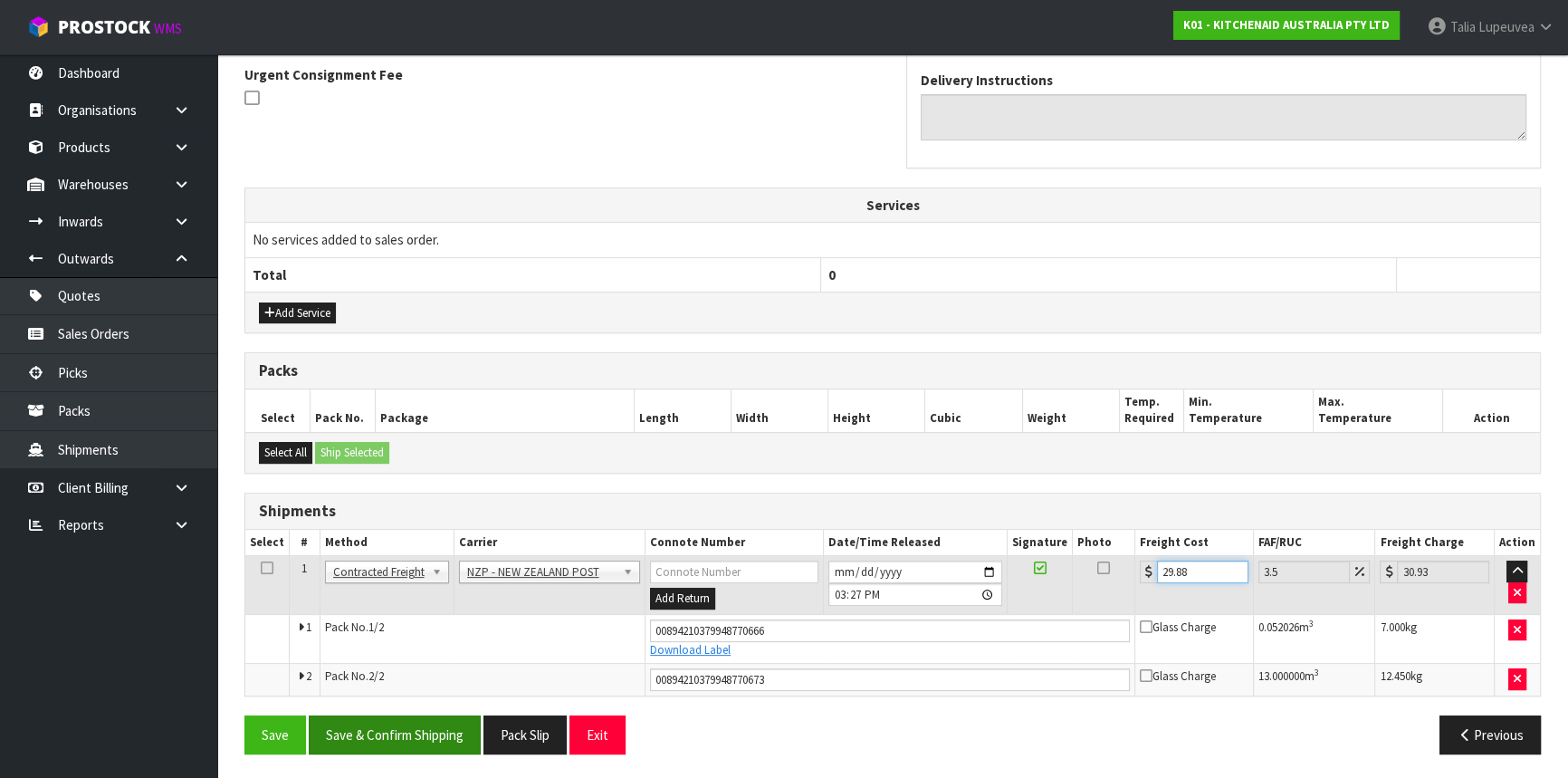
type input "29.88"
click at [449, 736] on button "Save & Confirm Shipping" at bounding box center [395, 735] width 172 height 39
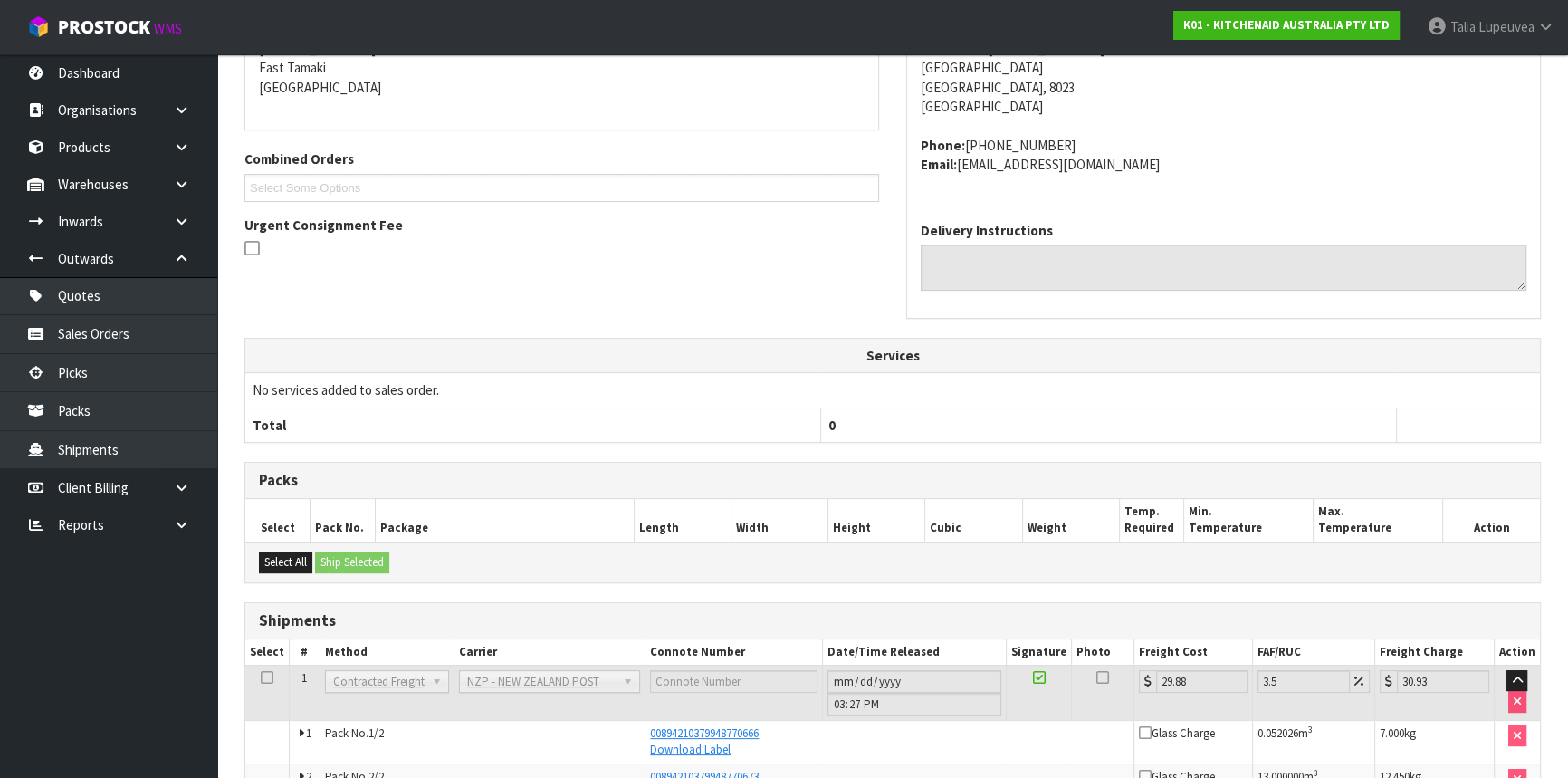
scroll to position [485, 0]
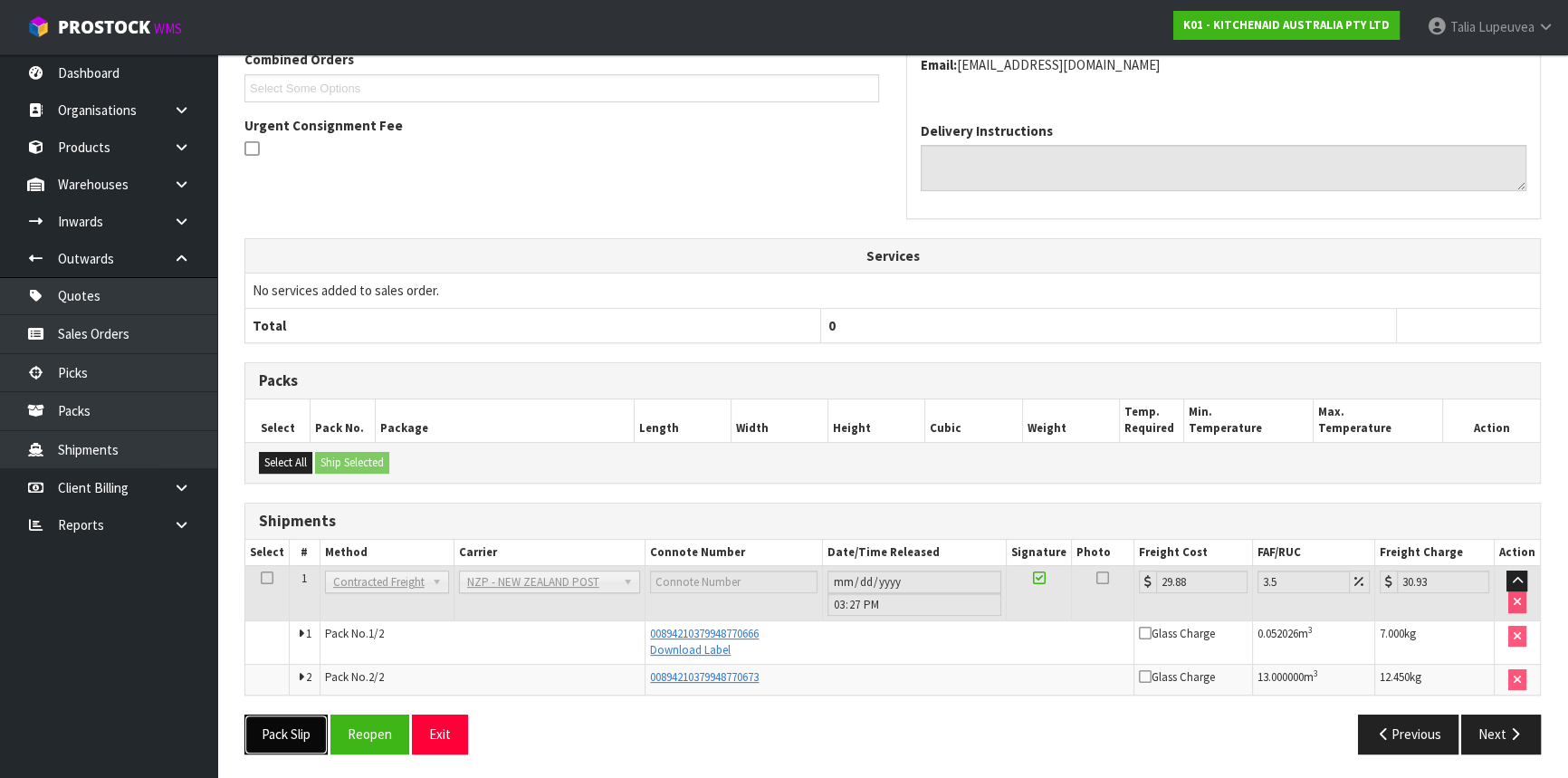
click at [267, 725] on button "Pack Slip" at bounding box center [286, 734] width 83 height 39
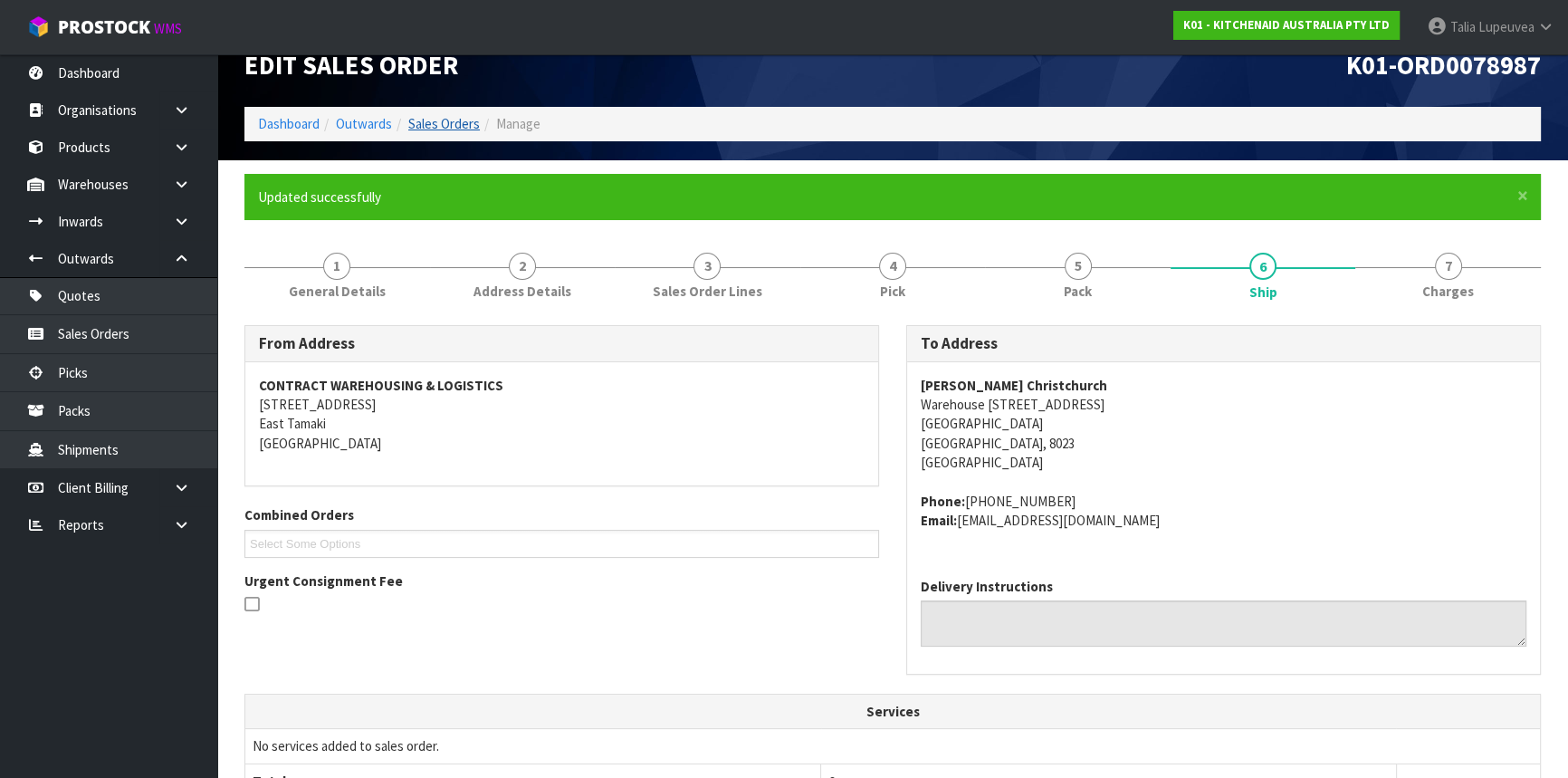
scroll to position [0, 0]
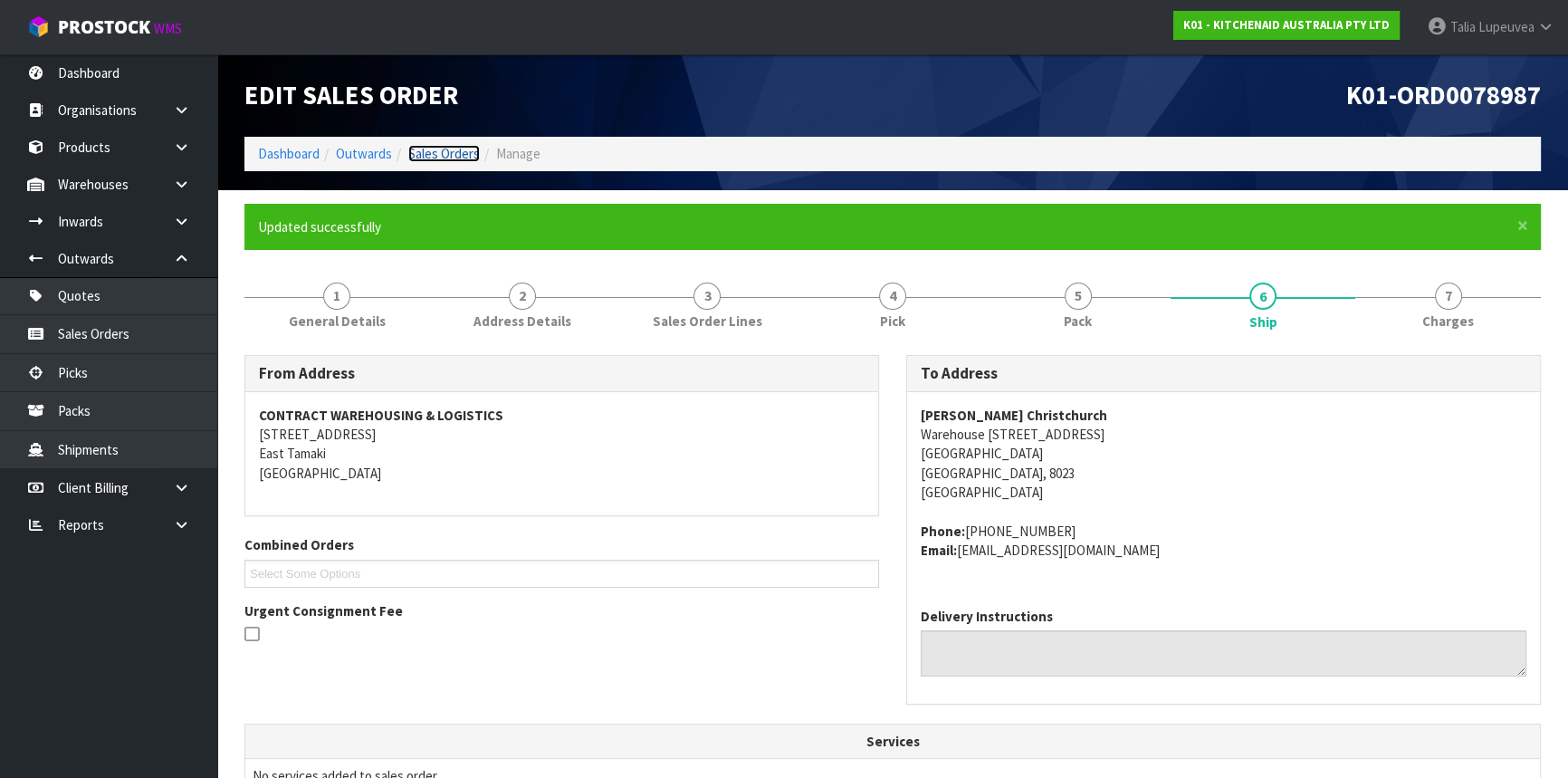
click at [412, 154] on link "Sales Orders" at bounding box center [444, 153] width 72 height 17
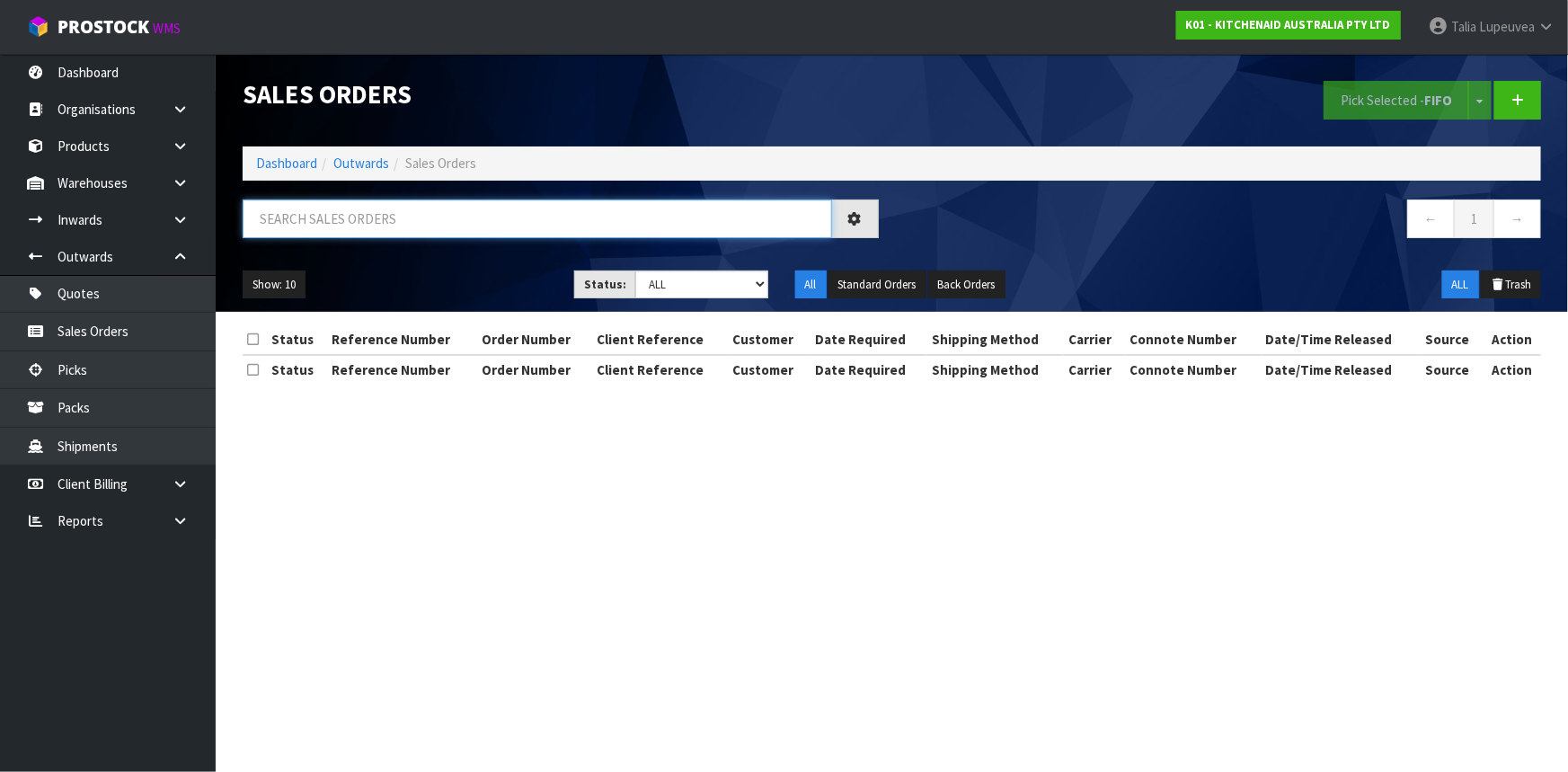
click at [414, 214] on input "text" at bounding box center [538, 219] width 589 height 38
type input "JOB-0411946"
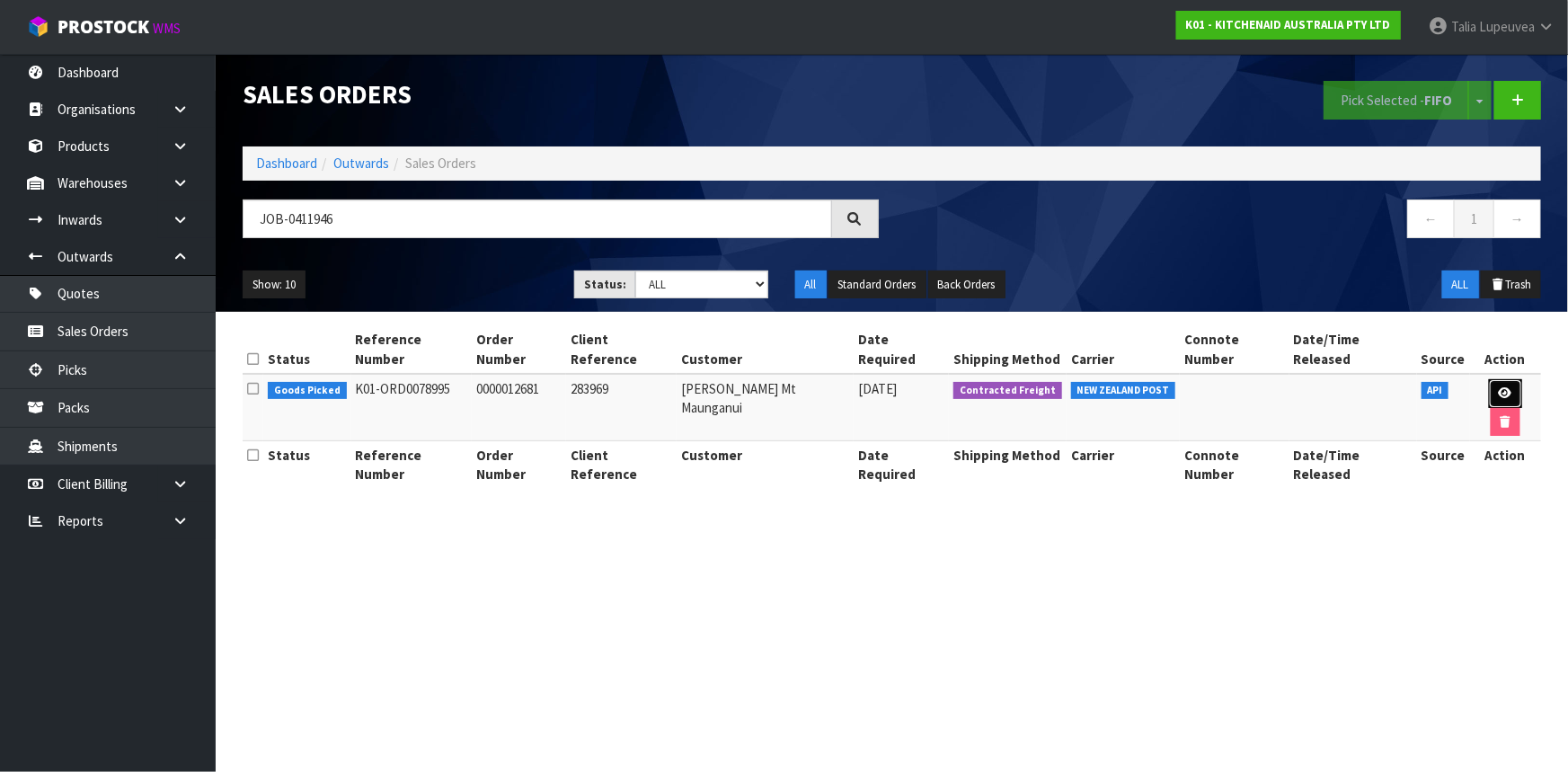
click at [1489, 379] on link at bounding box center [1505, 393] width 33 height 29
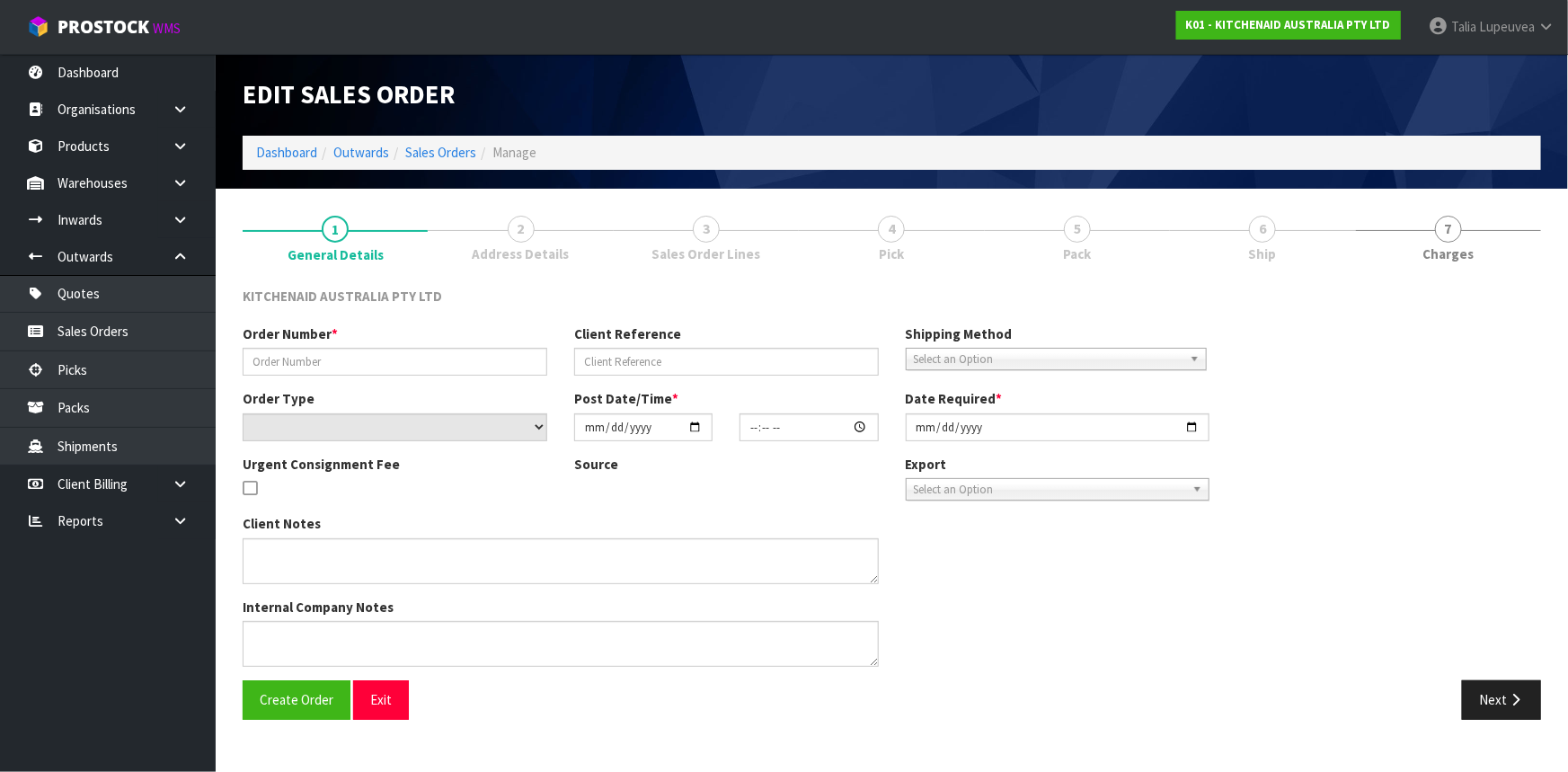
type input "0000012681"
type input "283969"
select select "number:0"
type input "2025-09-10"
type input "15:37:14.000"
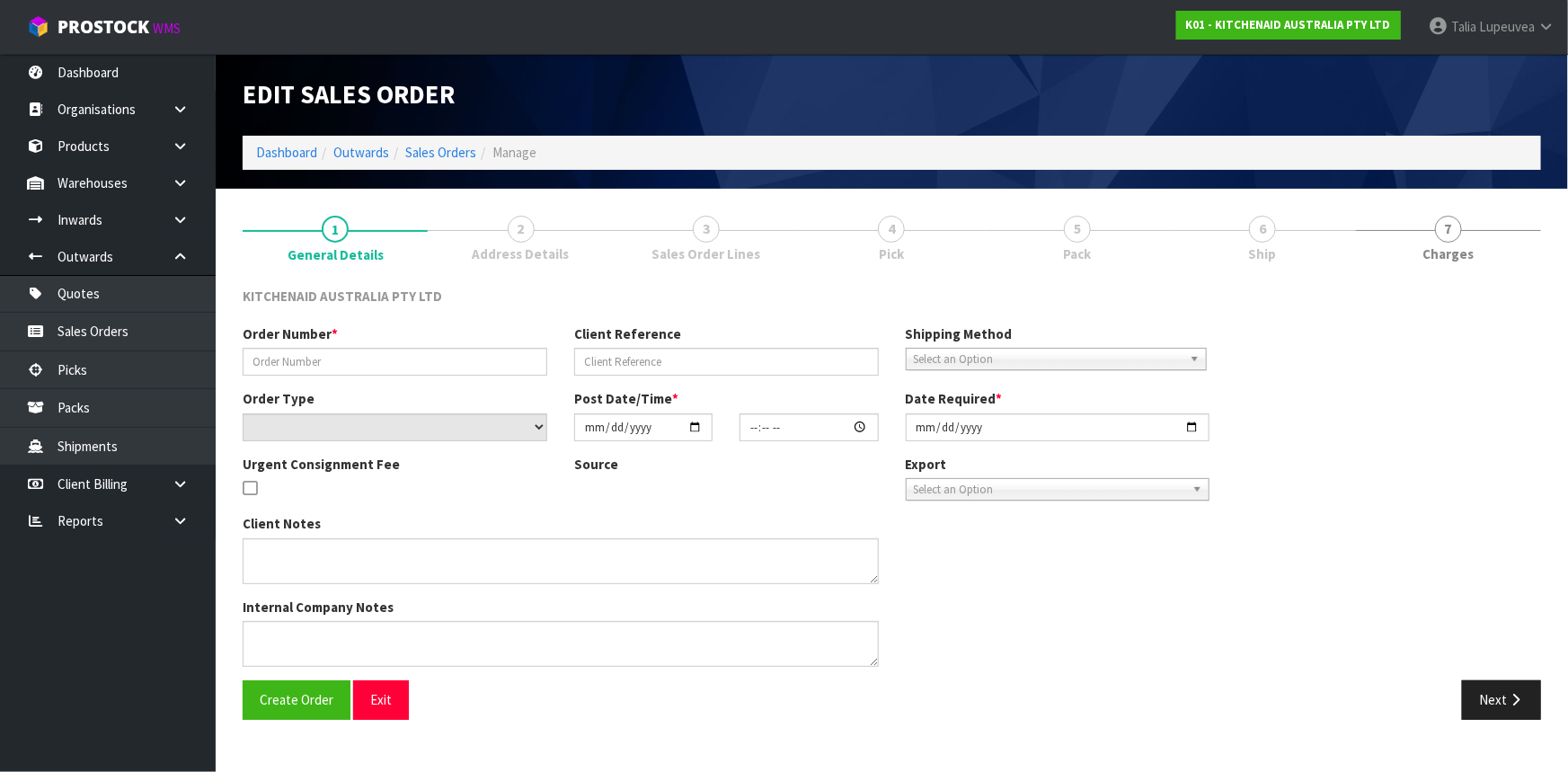
type input "2025-09-10"
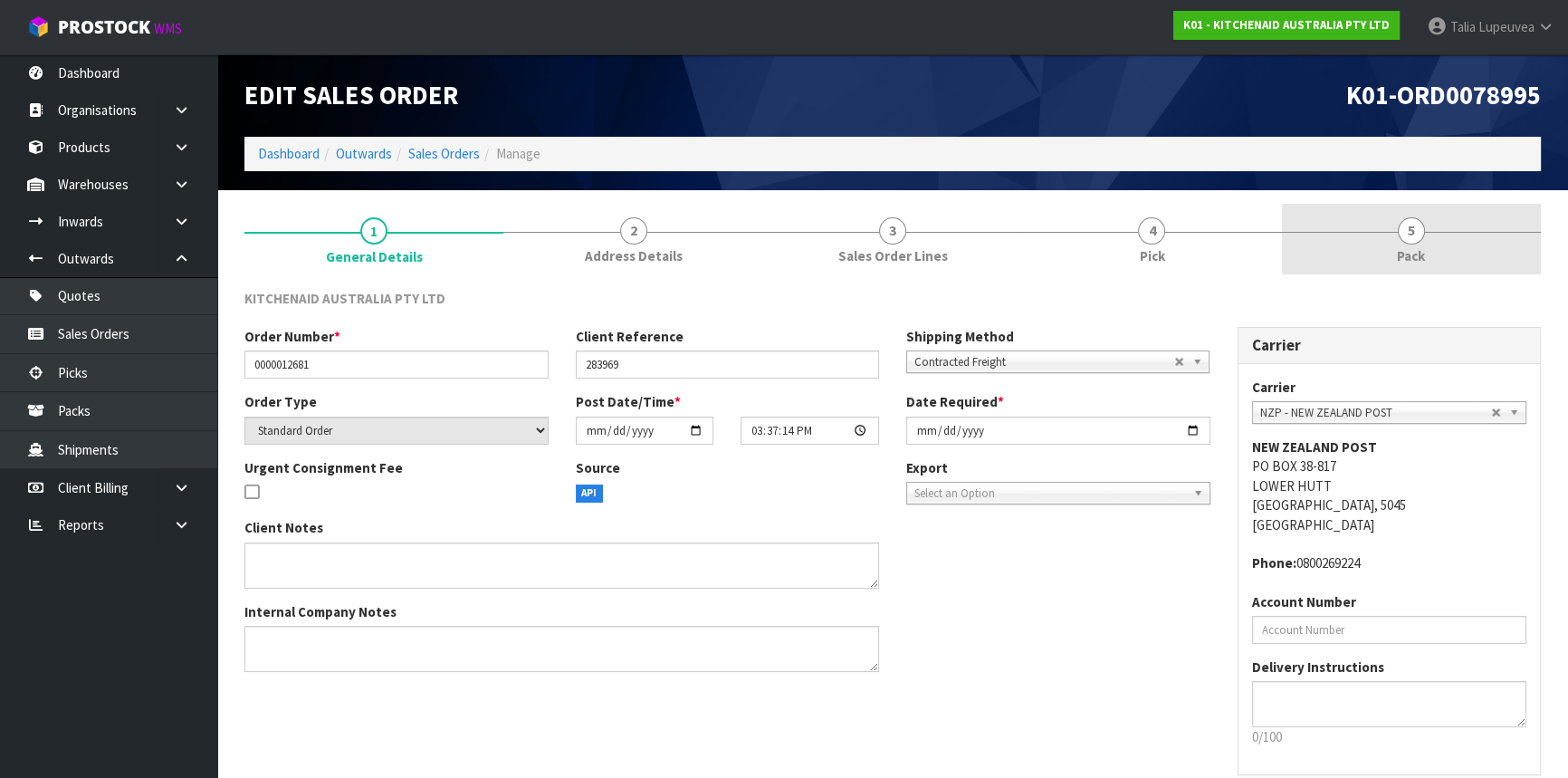
click at [1372, 237] on link "5 Pack" at bounding box center [1411, 240] width 259 height 72
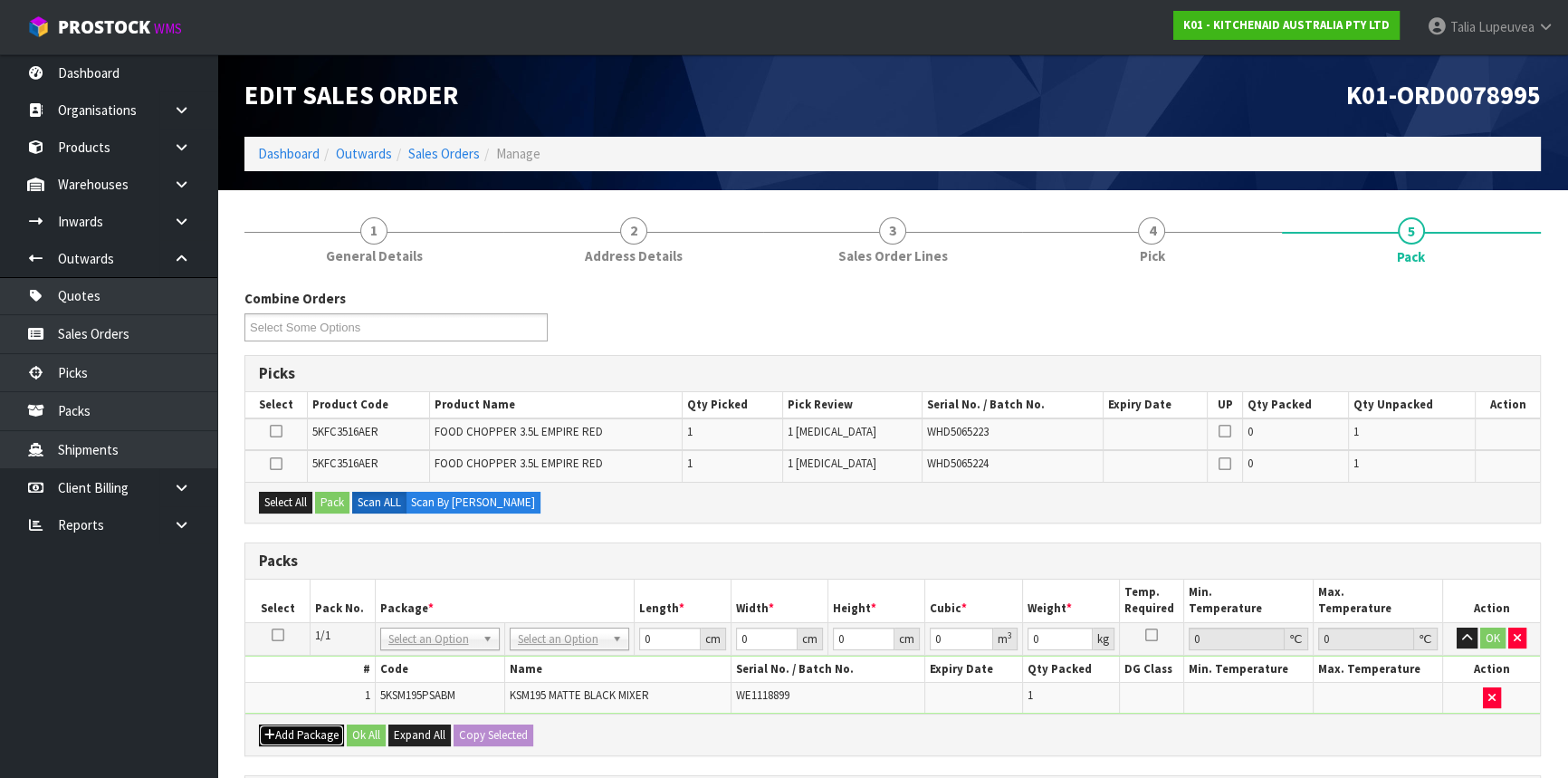
click at [295, 732] on button "Add Package" at bounding box center [302, 735] width 85 height 22
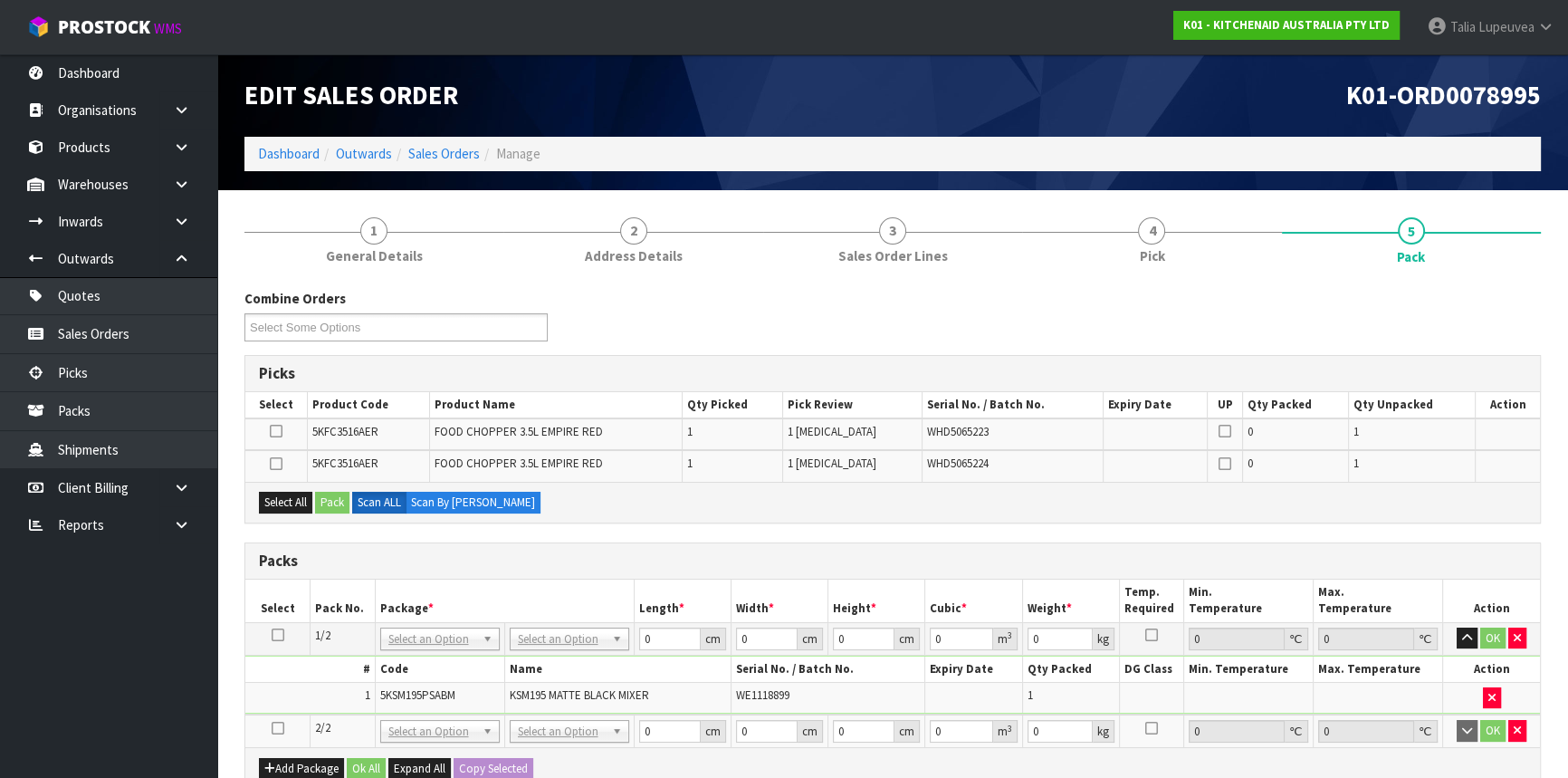
click at [273, 728] on icon at bounding box center [277, 728] width 12 height 1
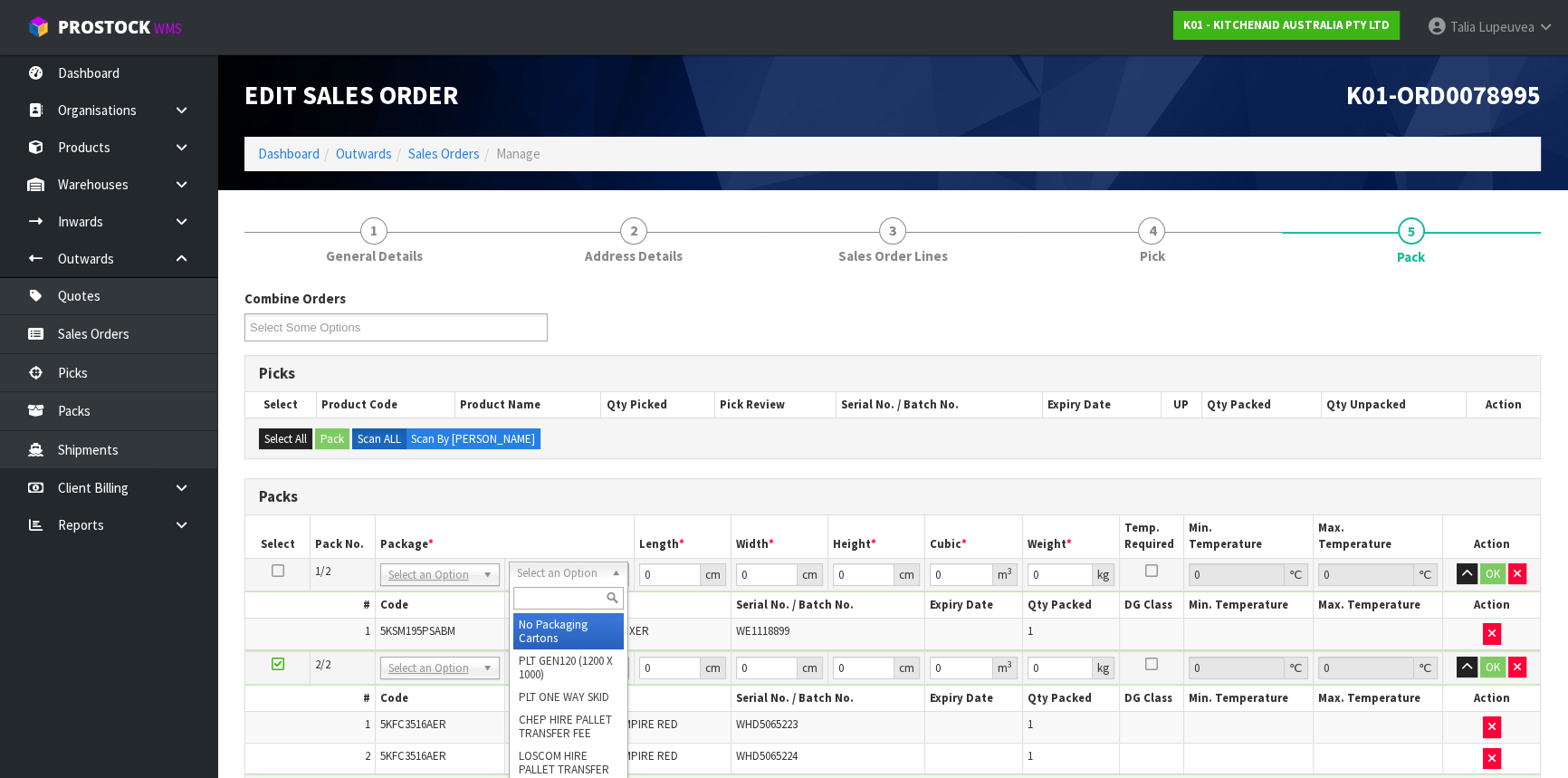
click at [541, 596] on input "text" at bounding box center [568, 598] width 111 height 23
type input "OWN"
type input "12.45"
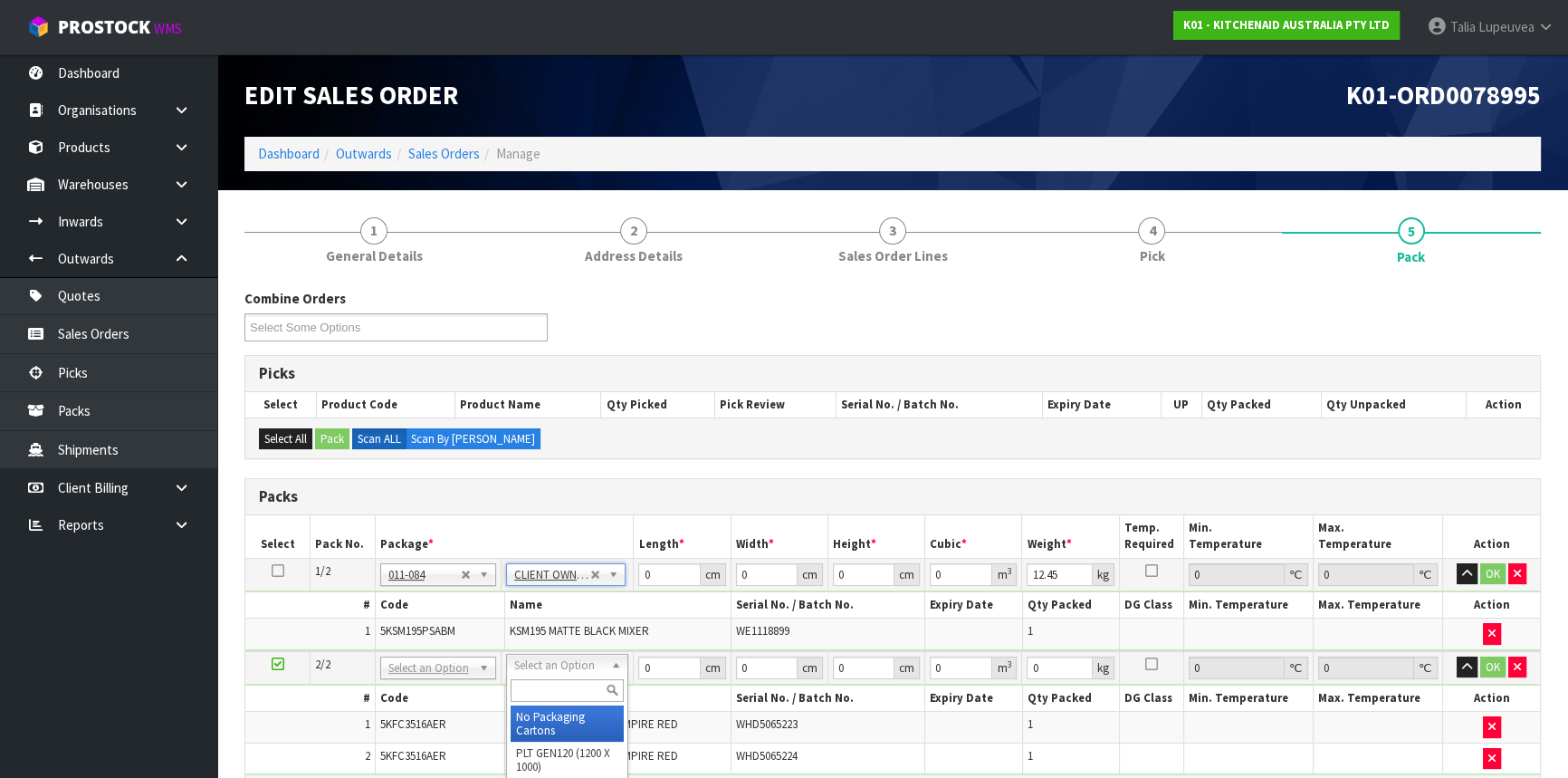
click at [525, 687] on input "text" at bounding box center [567, 690] width 113 height 23
type input "OWN"
type input "2"
type input "3.5"
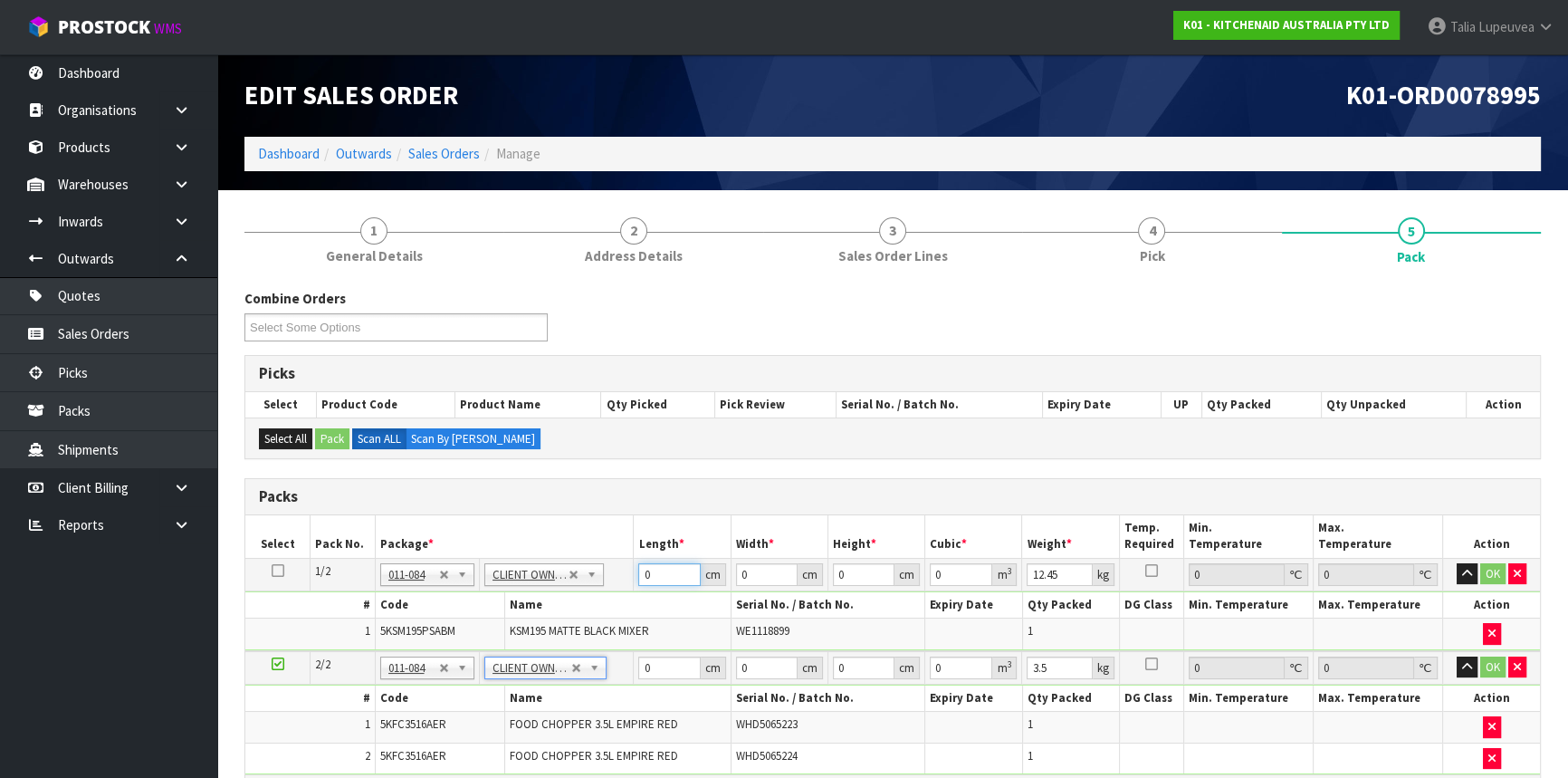
drag, startPoint x: 644, startPoint y: 576, endPoint x: 621, endPoint y: 588, distance: 25.9
click at [621, 588] on tr "1/2 NONE 007-001 007-002 007-004 007-009 007-013 007-014 007-015 007-017 007-01…" at bounding box center [893, 574] width 1295 height 32
type input "43"
type input "30"
type input "4"
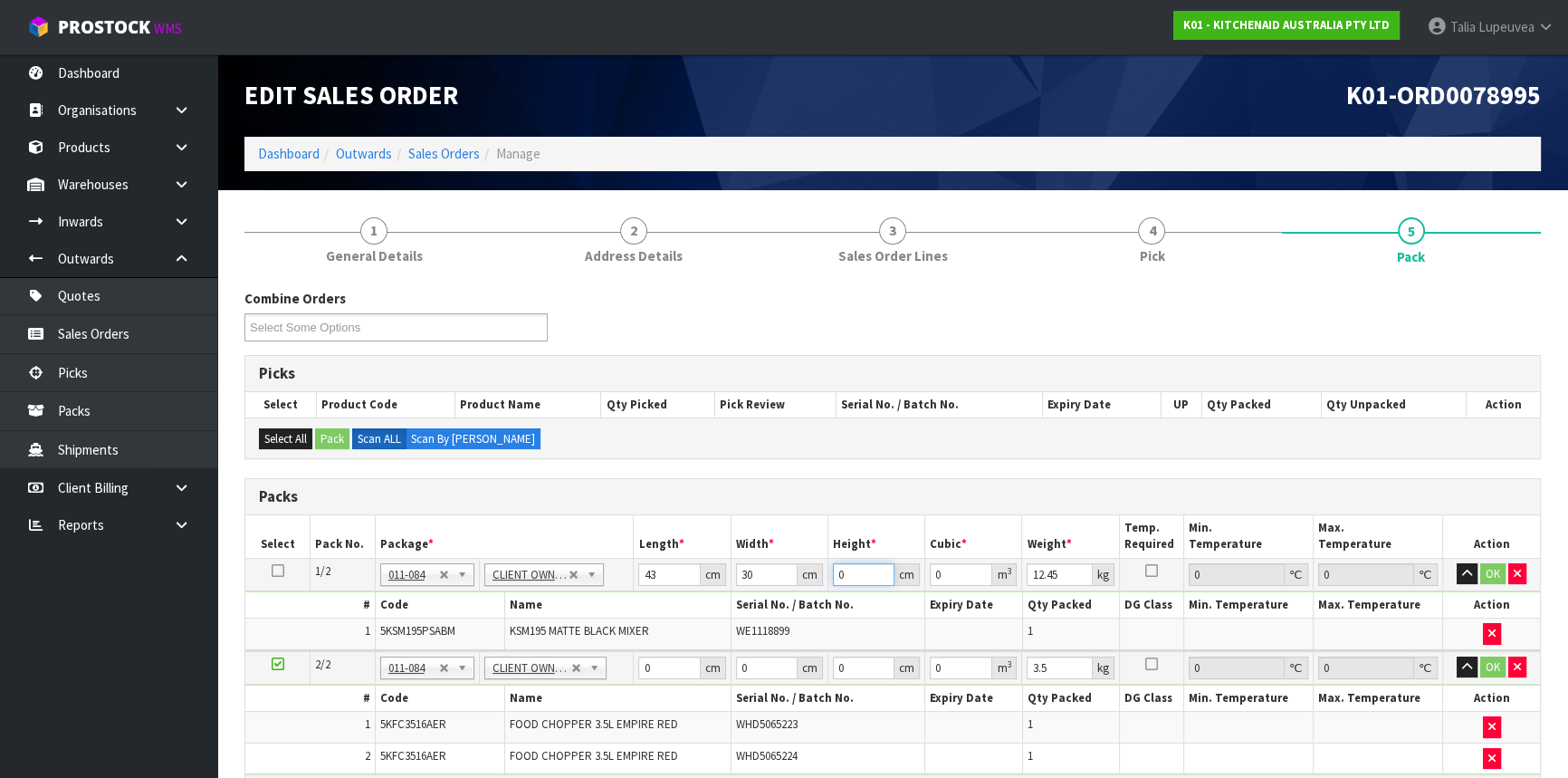
type input "0.00516"
type input "43"
type input "0.05547"
type input "43"
type input "13"
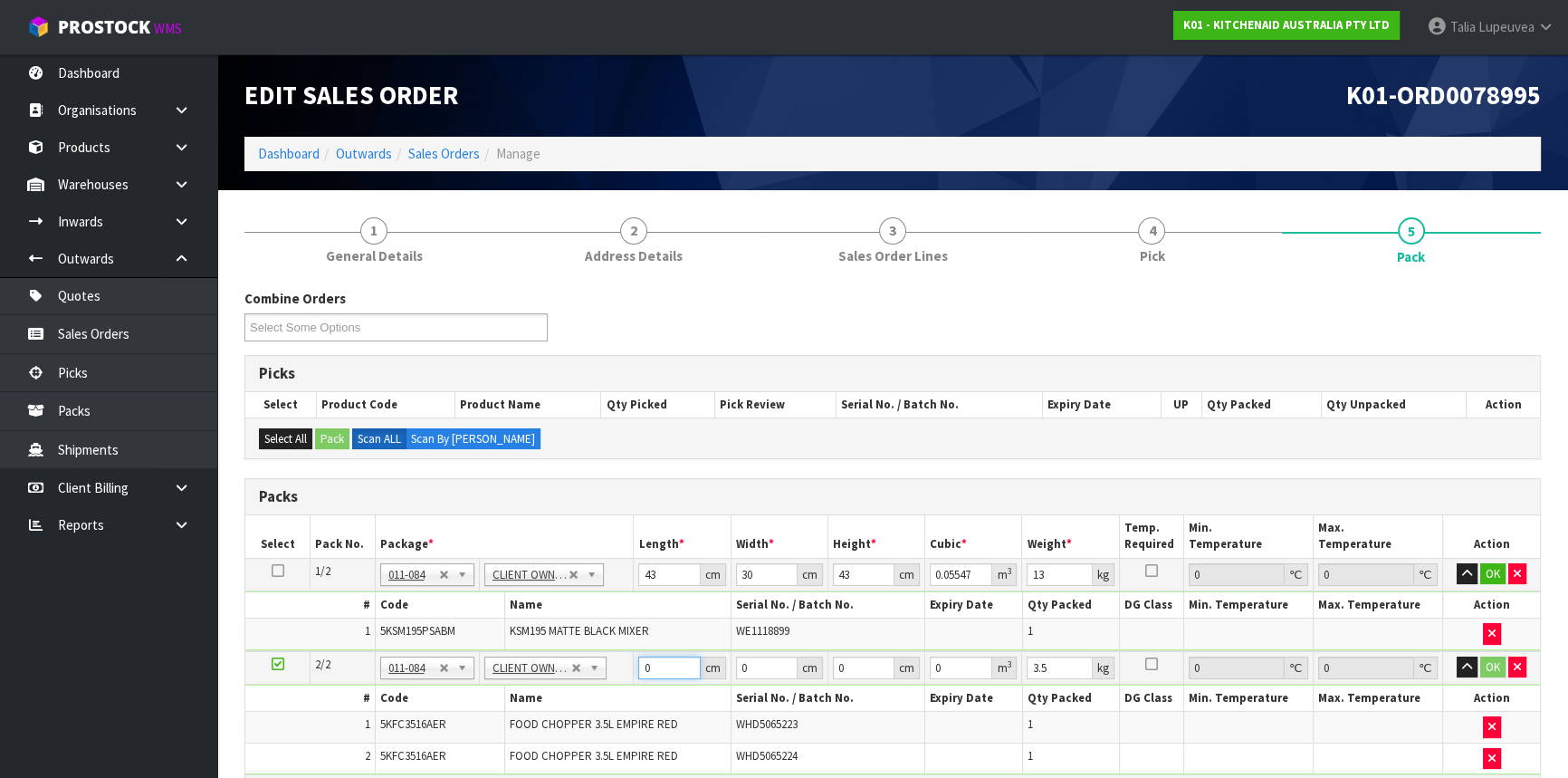
drag, startPoint x: 656, startPoint y: 666, endPoint x: 603, endPoint y: 660, distance: 53.3
click at [603, 660] on tr "2/2 NONE 007-001 007-002 007-004 007-009 007-013 007-014 007-015 007-017 007-01…" at bounding box center [893, 667] width 1295 height 33
type input "36"
type input "23"
type input "2"
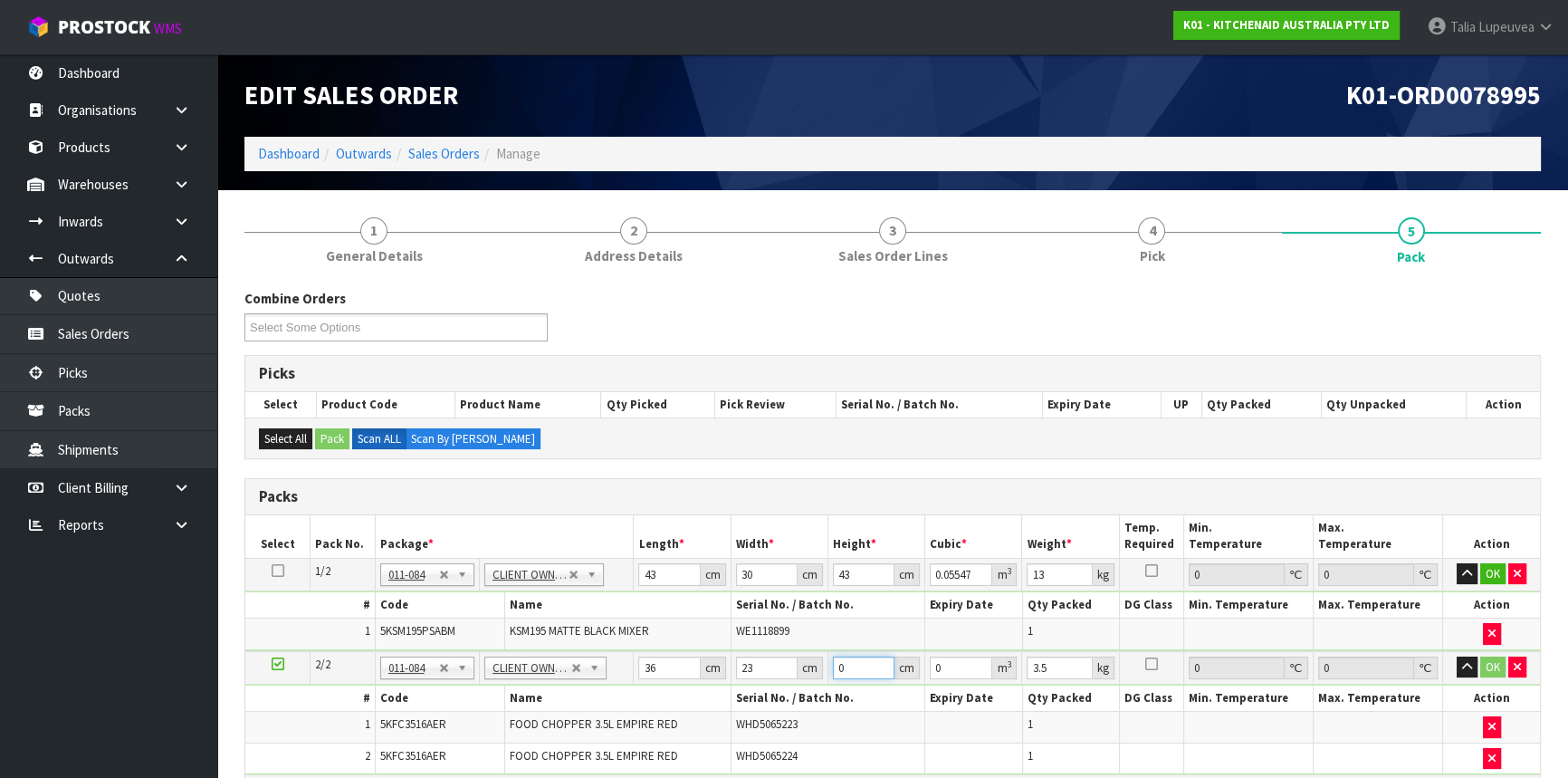
type input "0.001656"
type input "26"
type input "0.021528"
type input "26"
type input "4"
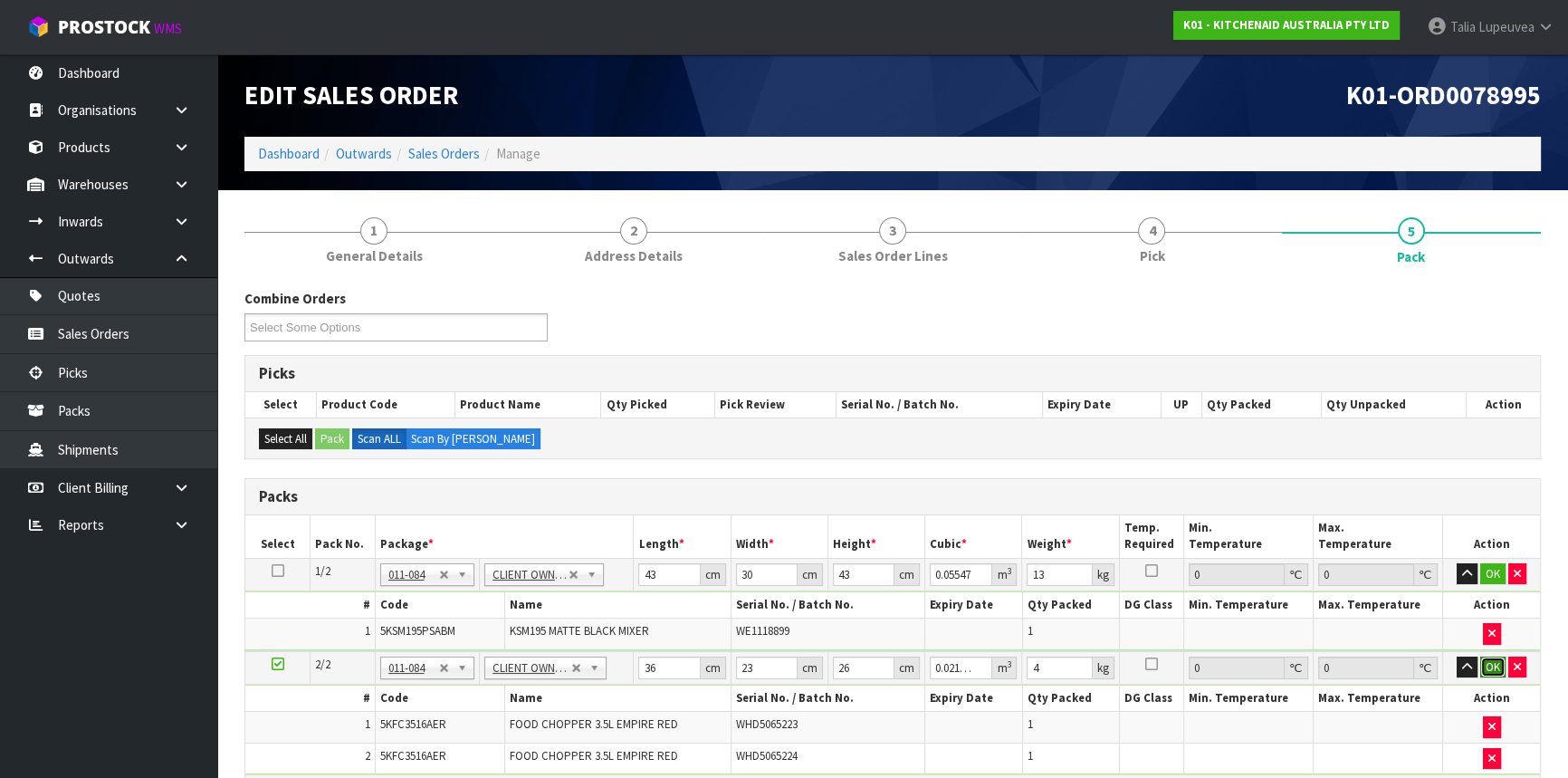
click at [1490, 661] on button "OK" at bounding box center [1492, 666] width 26 height 22
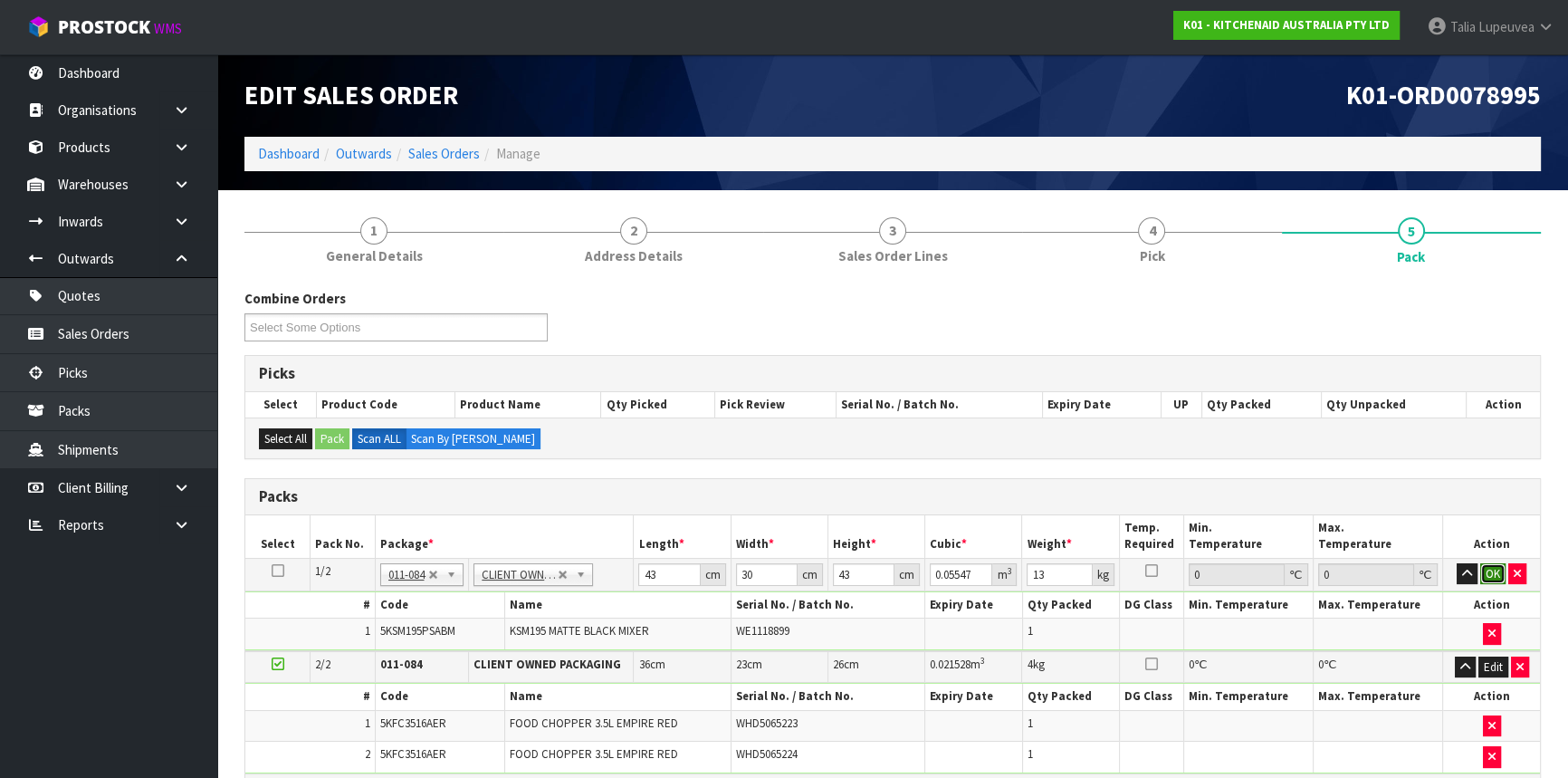
click at [1490, 568] on button "OK" at bounding box center [1492, 574] width 26 height 22
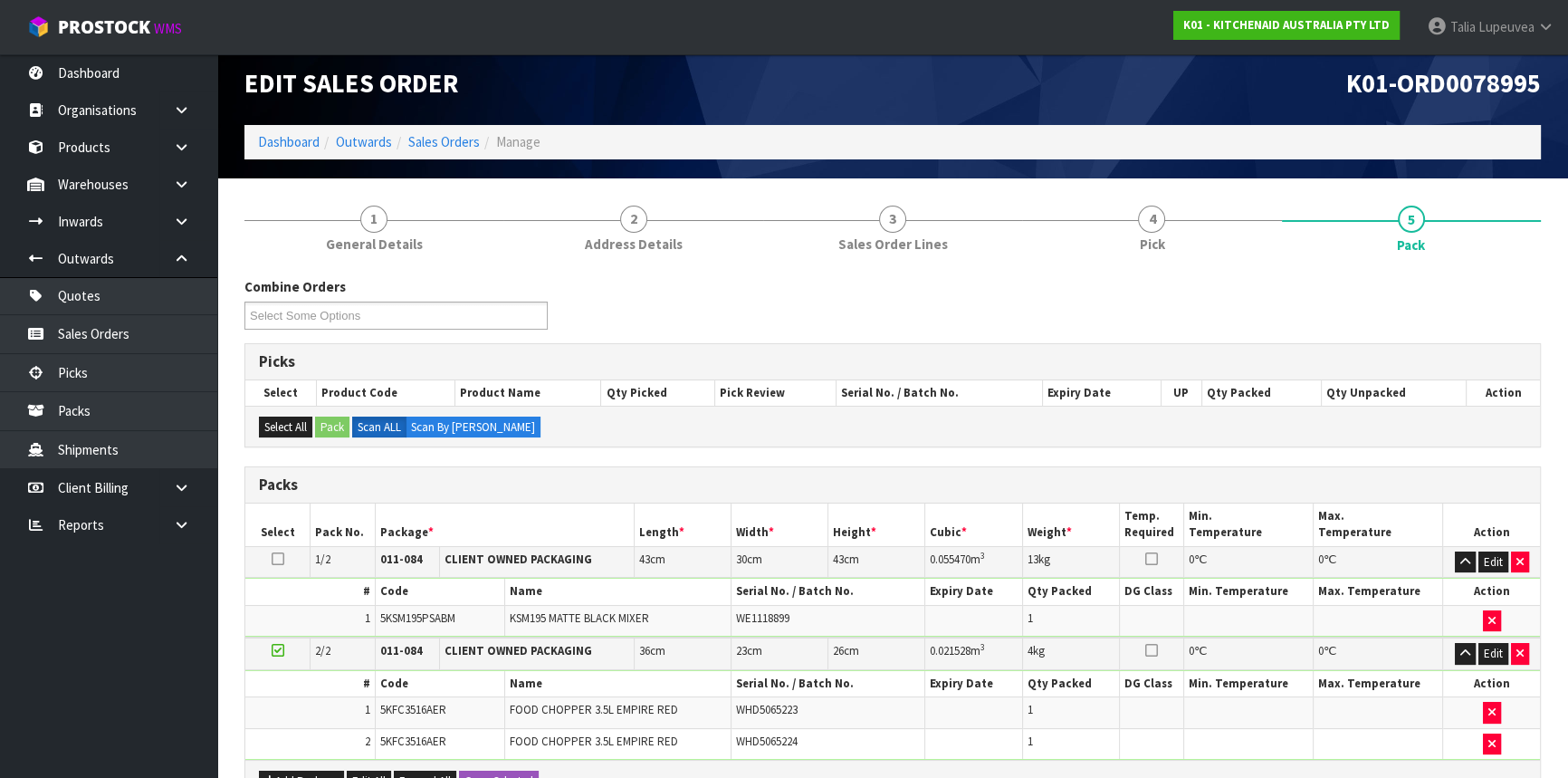
scroll to position [373, 0]
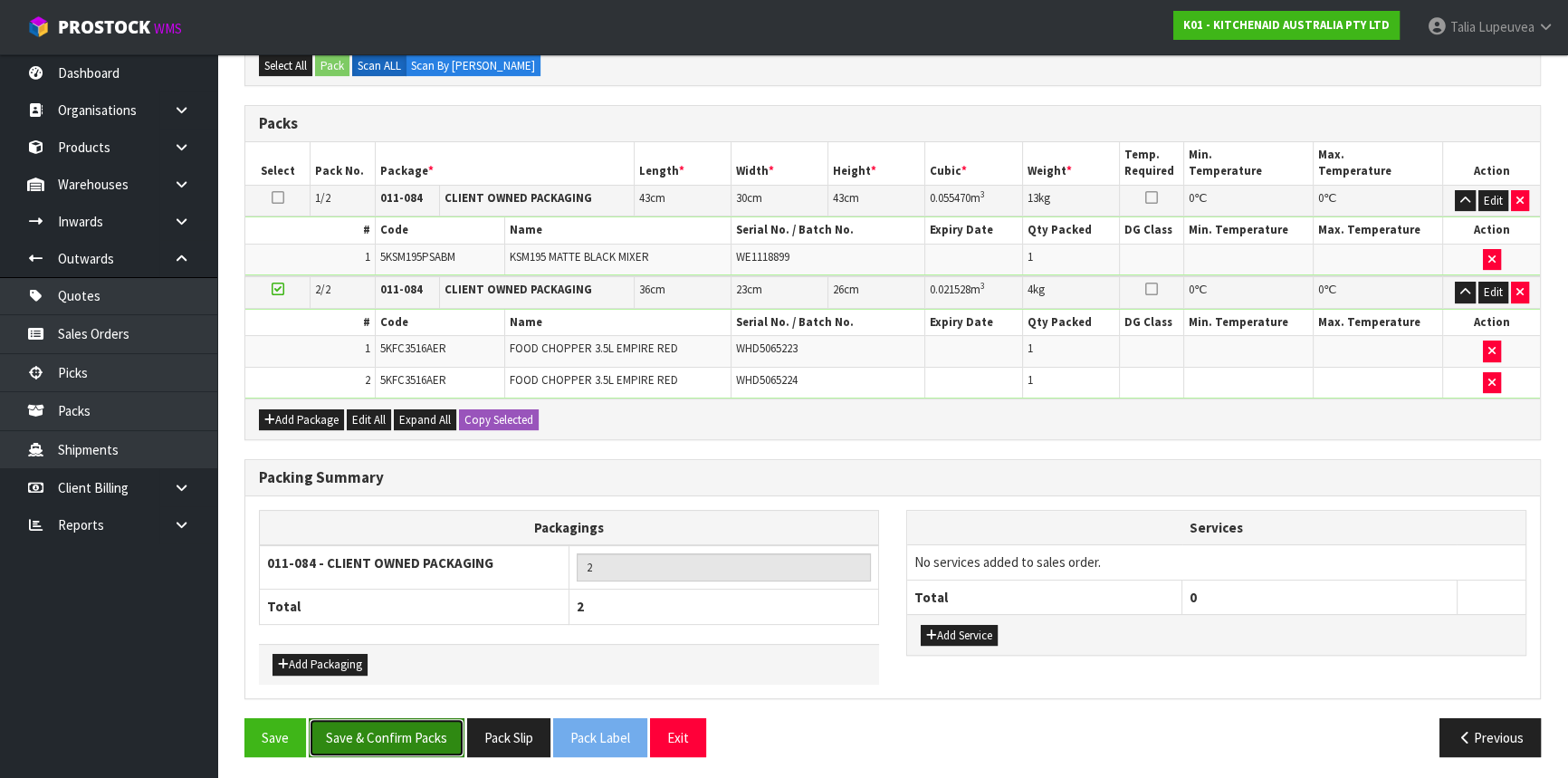
click at [410, 730] on button "Save & Confirm Packs" at bounding box center [387, 737] width 156 height 39
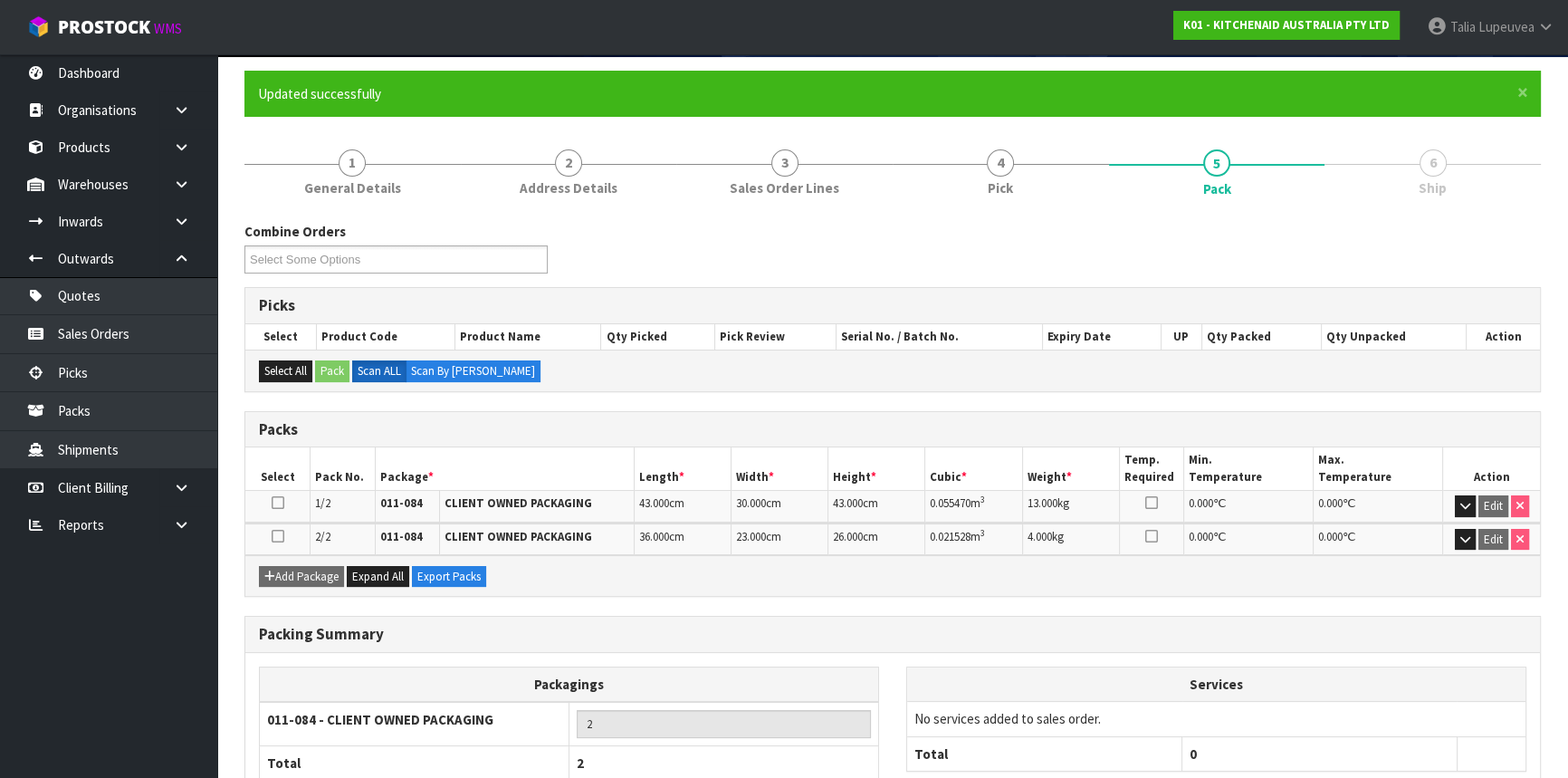
scroll to position [251, 0]
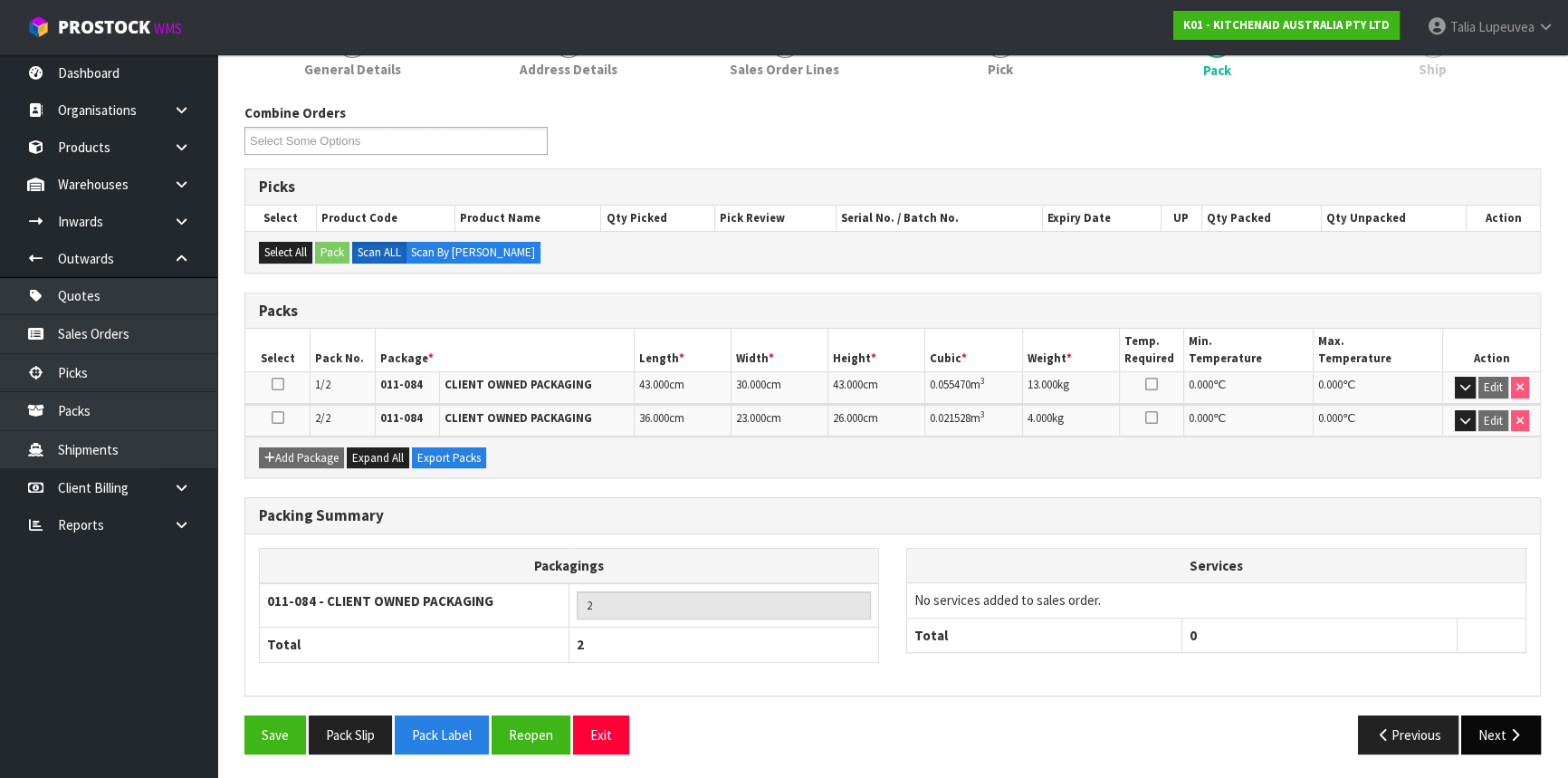
click at [1476, 754] on div "Save Pack Slip Pack Label Reopen Exit Previous Next" at bounding box center [892, 742] width 1323 height 53
click at [1482, 737] on button "Next" at bounding box center [1501, 735] width 79 height 39
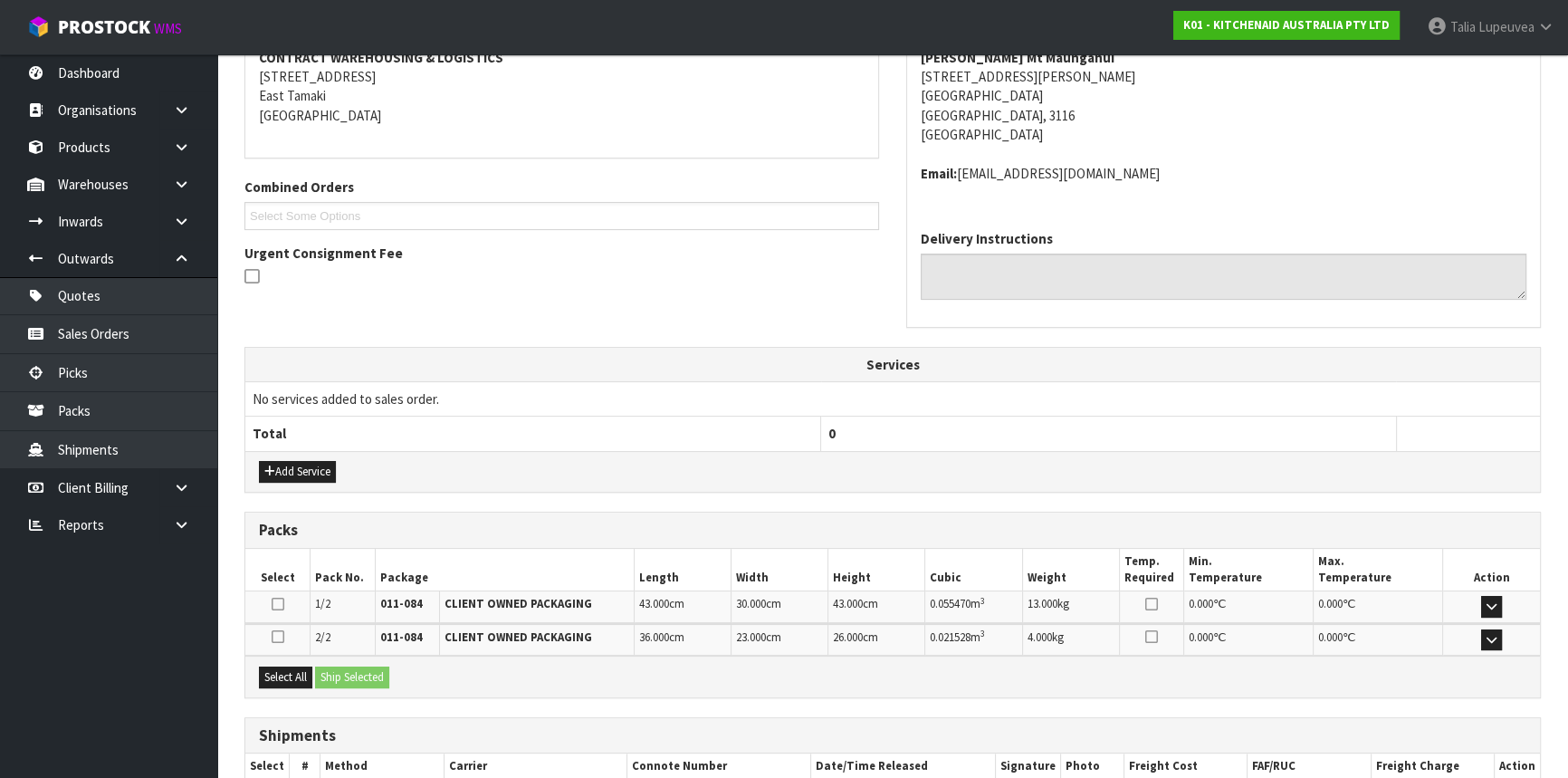
scroll to position [468, 0]
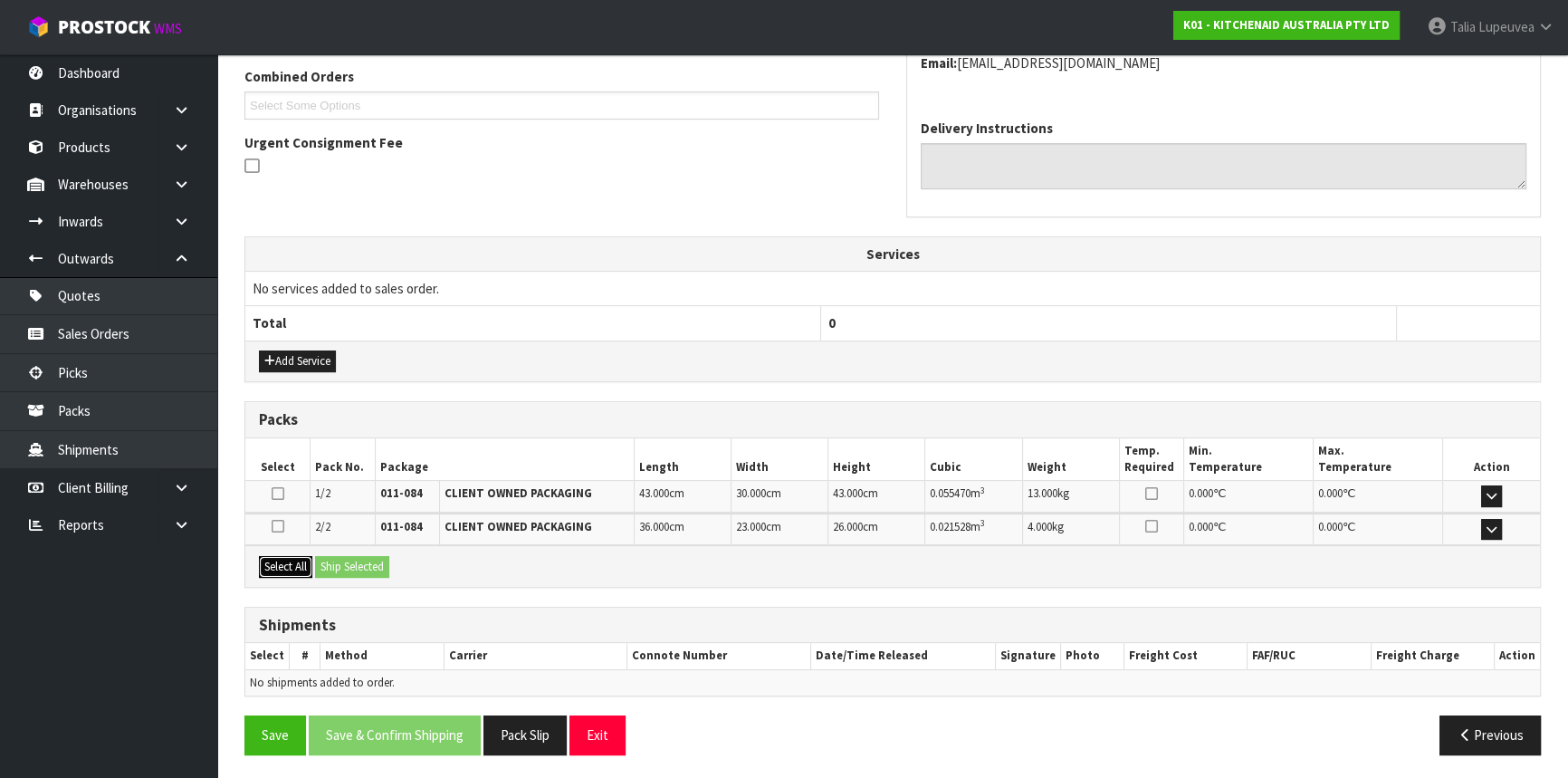
click at [286, 557] on button "Select All" at bounding box center [285, 566] width 54 height 22
click at [353, 557] on button "Ship Selected" at bounding box center [352, 566] width 75 height 22
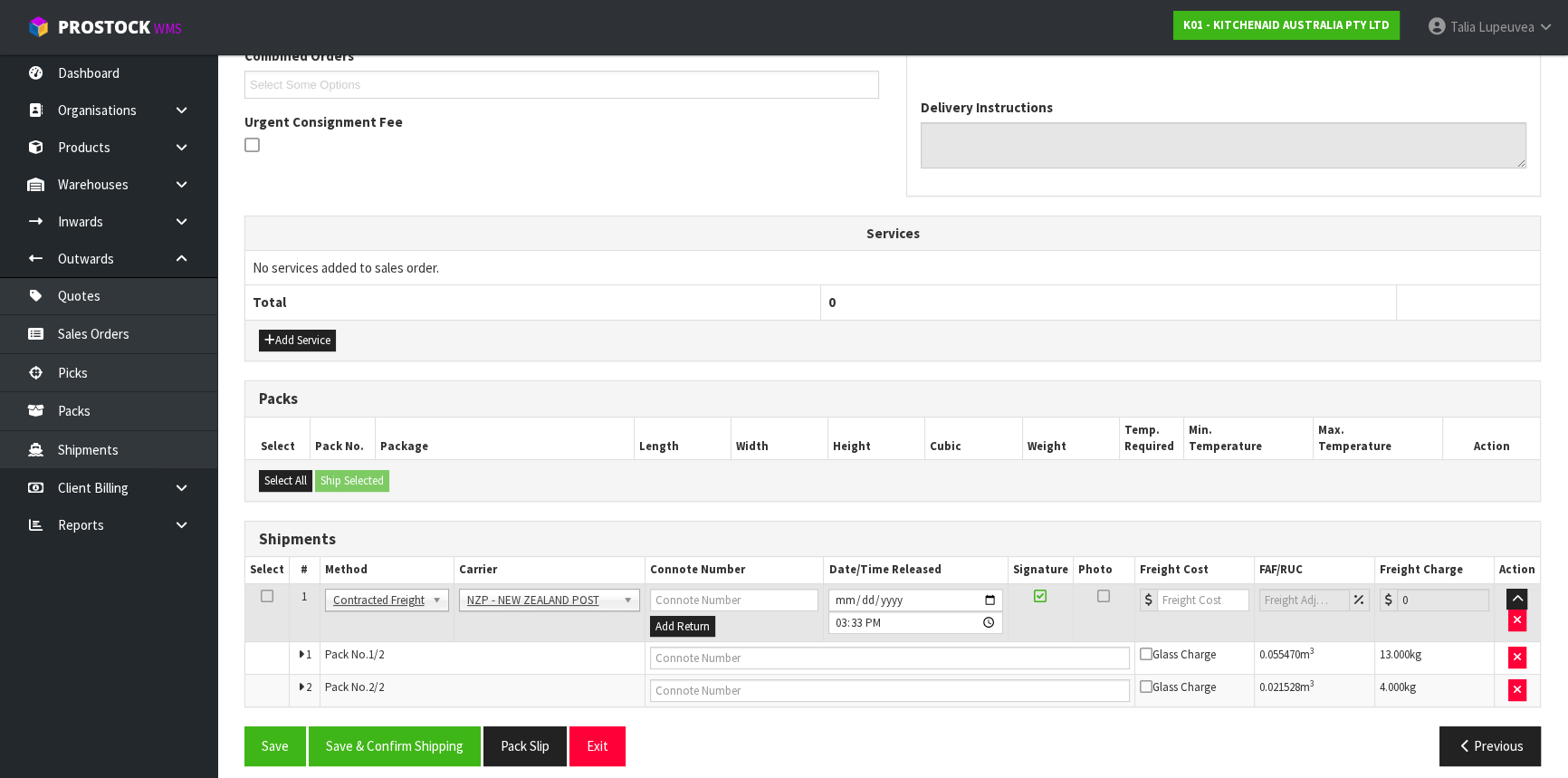
scroll to position [500, 0]
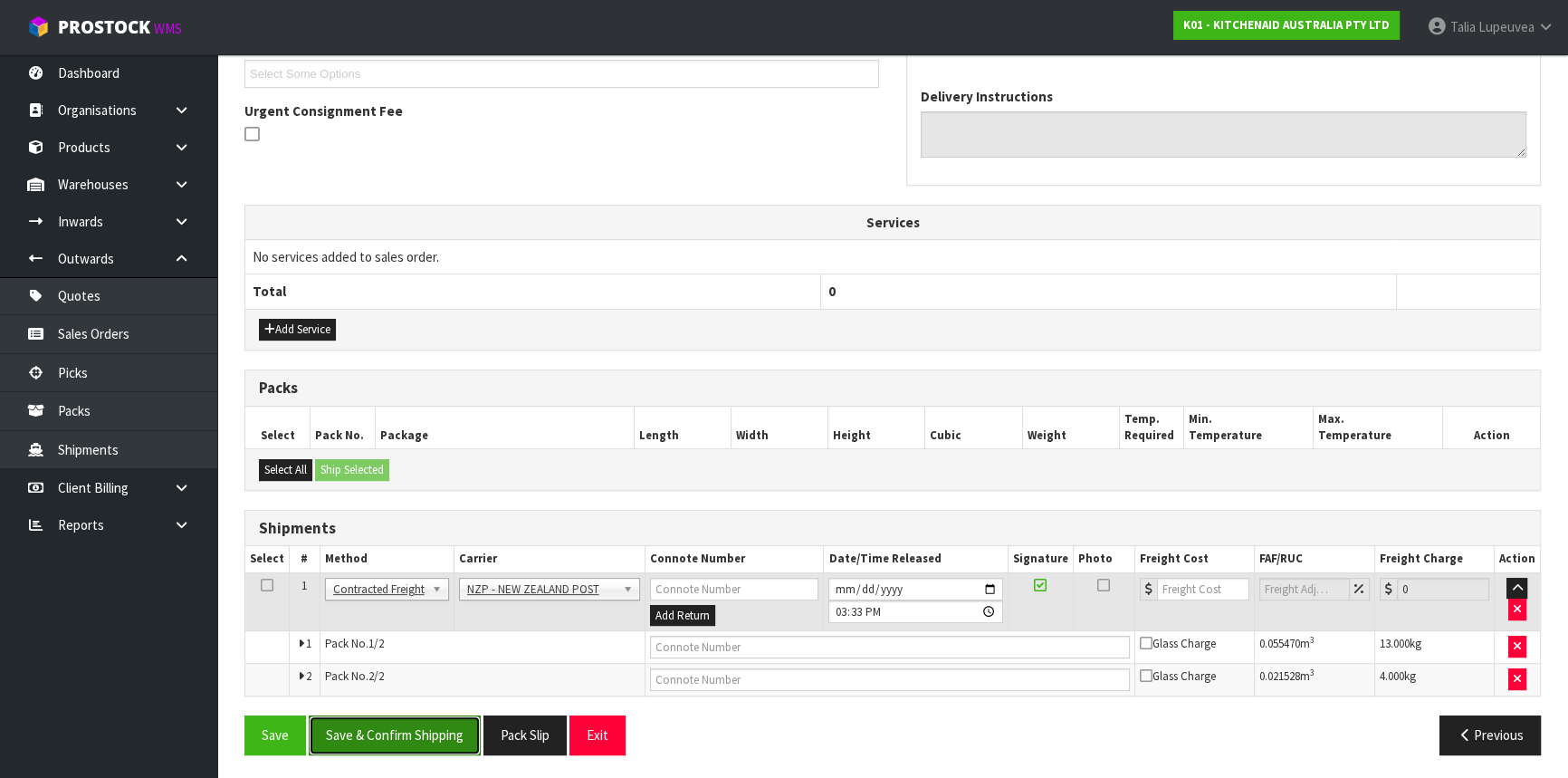
click at [427, 734] on button "Save & Confirm Shipping" at bounding box center [395, 735] width 172 height 39
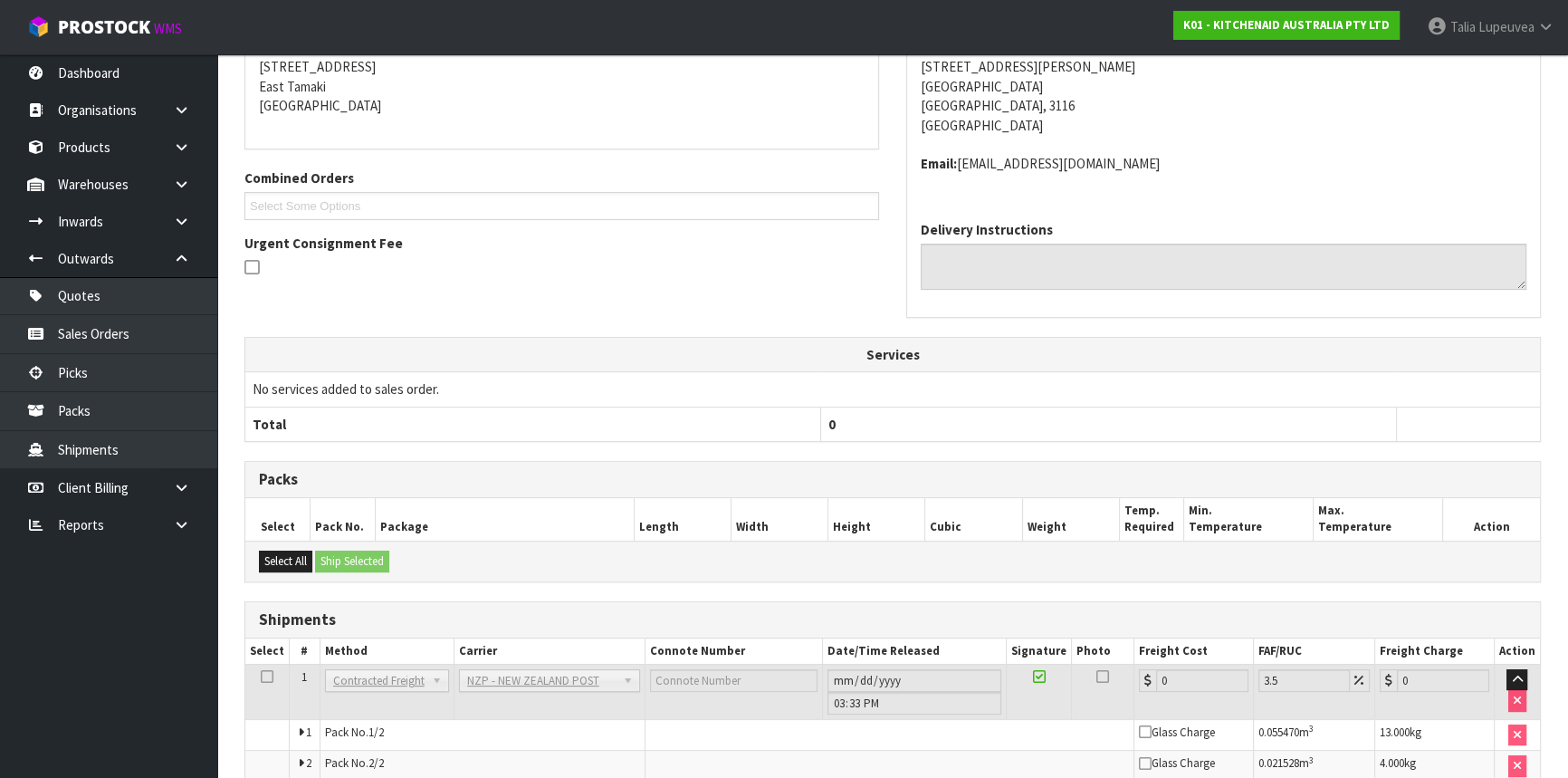
scroll to position [473, 0]
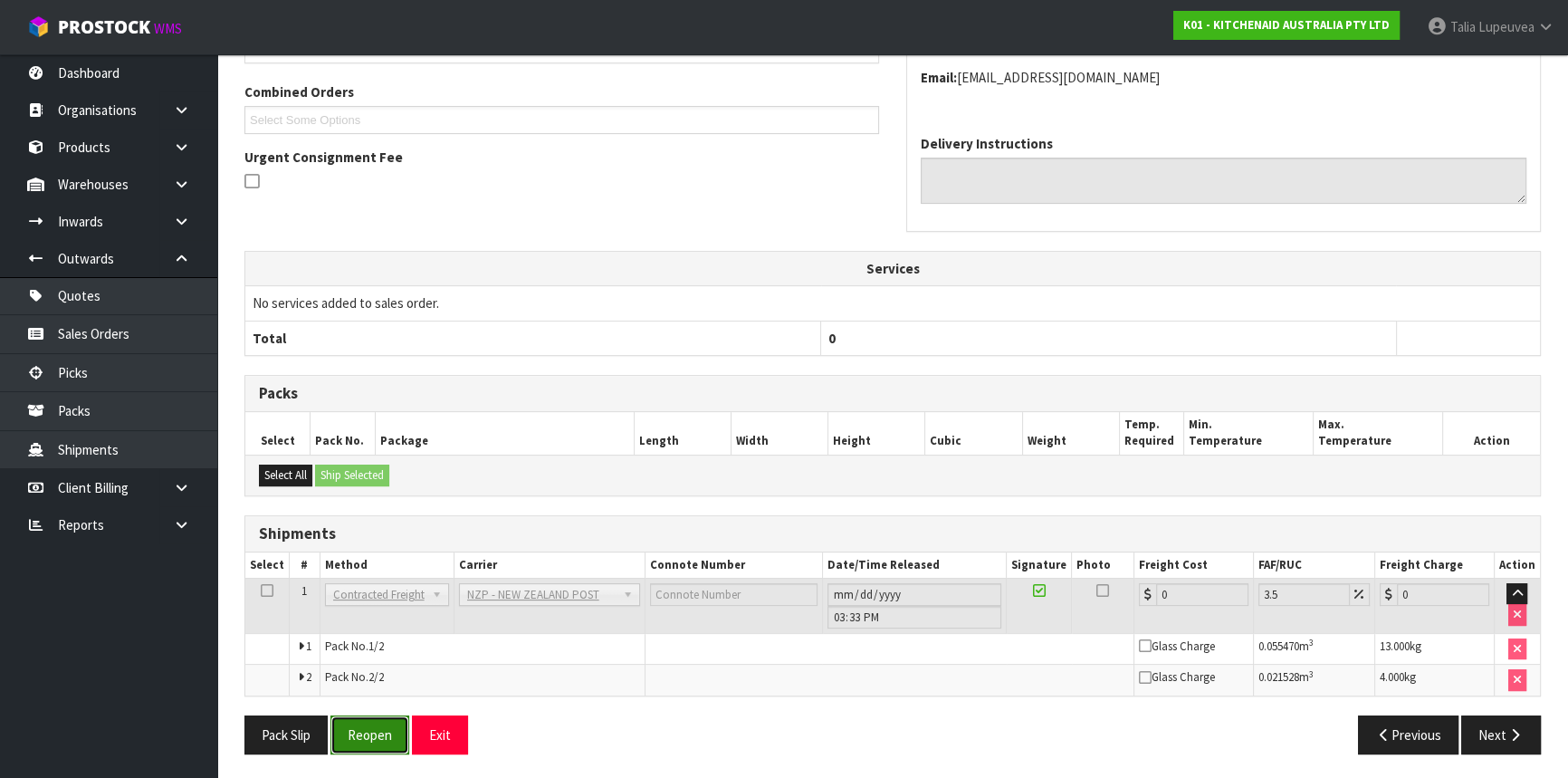
click at [399, 726] on button "Reopen" at bounding box center [370, 735] width 78 height 39
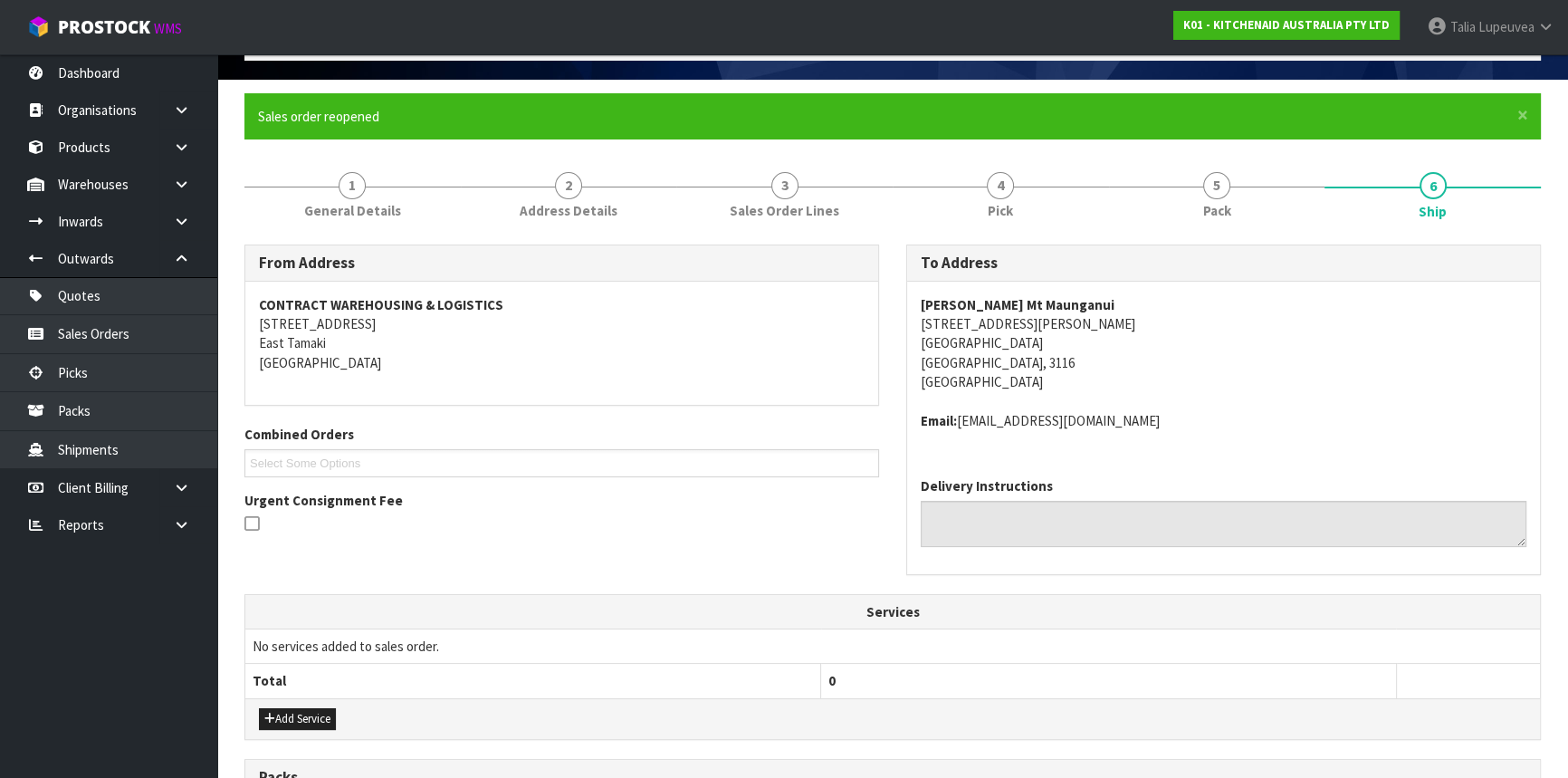
scroll to position [516, 0]
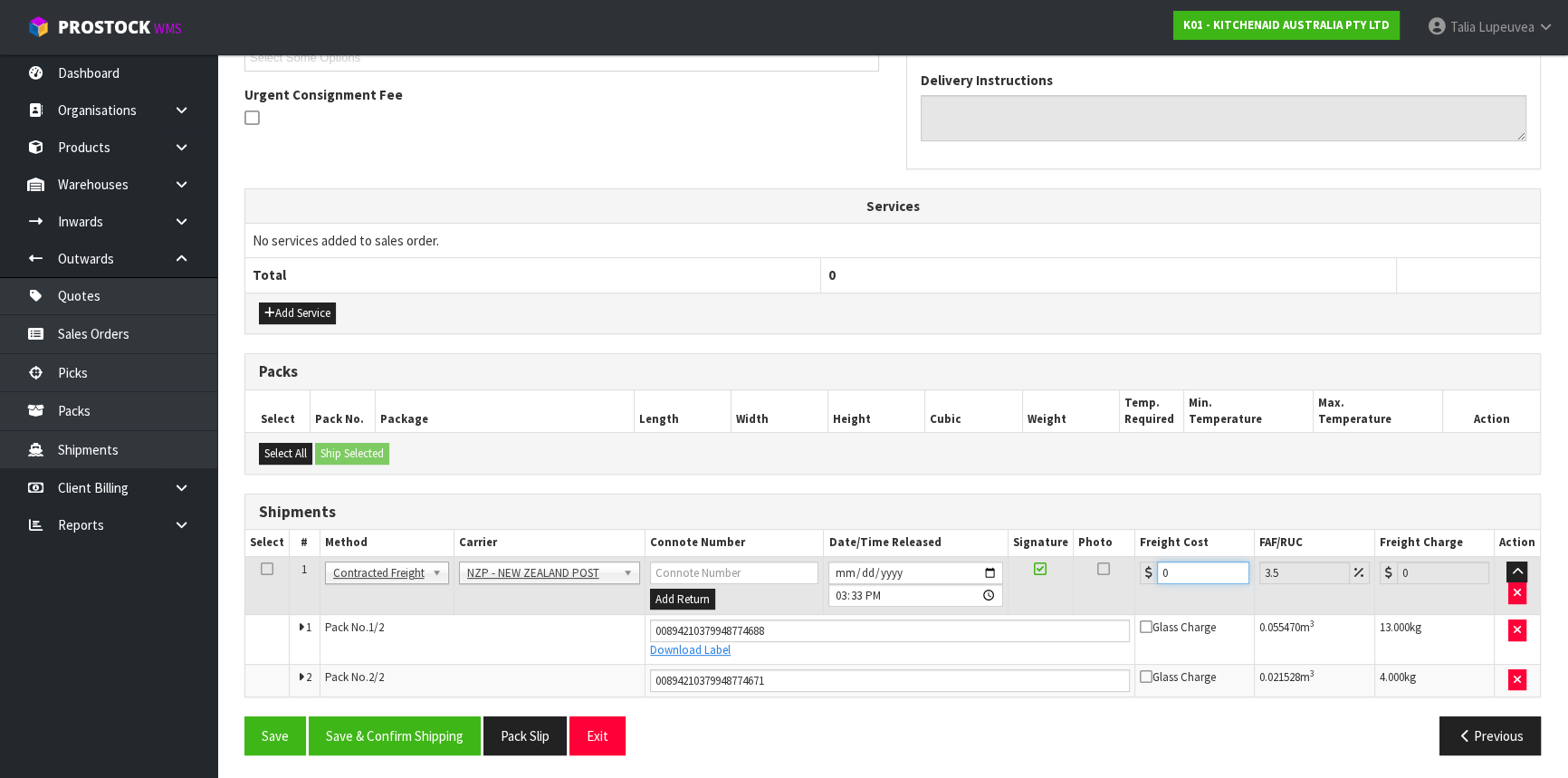
drag, startPoint x: 1173, startPoint y: 566, endPoint x: 1129, endPoint y: 576, distance: 45.1
click at [1129, 576] on tr "1 Client Local Pickup Customer Local Pickup Company Freight Contracted Freight …" at bounding box center [893, 585] width 1295 height 59
type input "1"
type input "1.03"
type input "19"
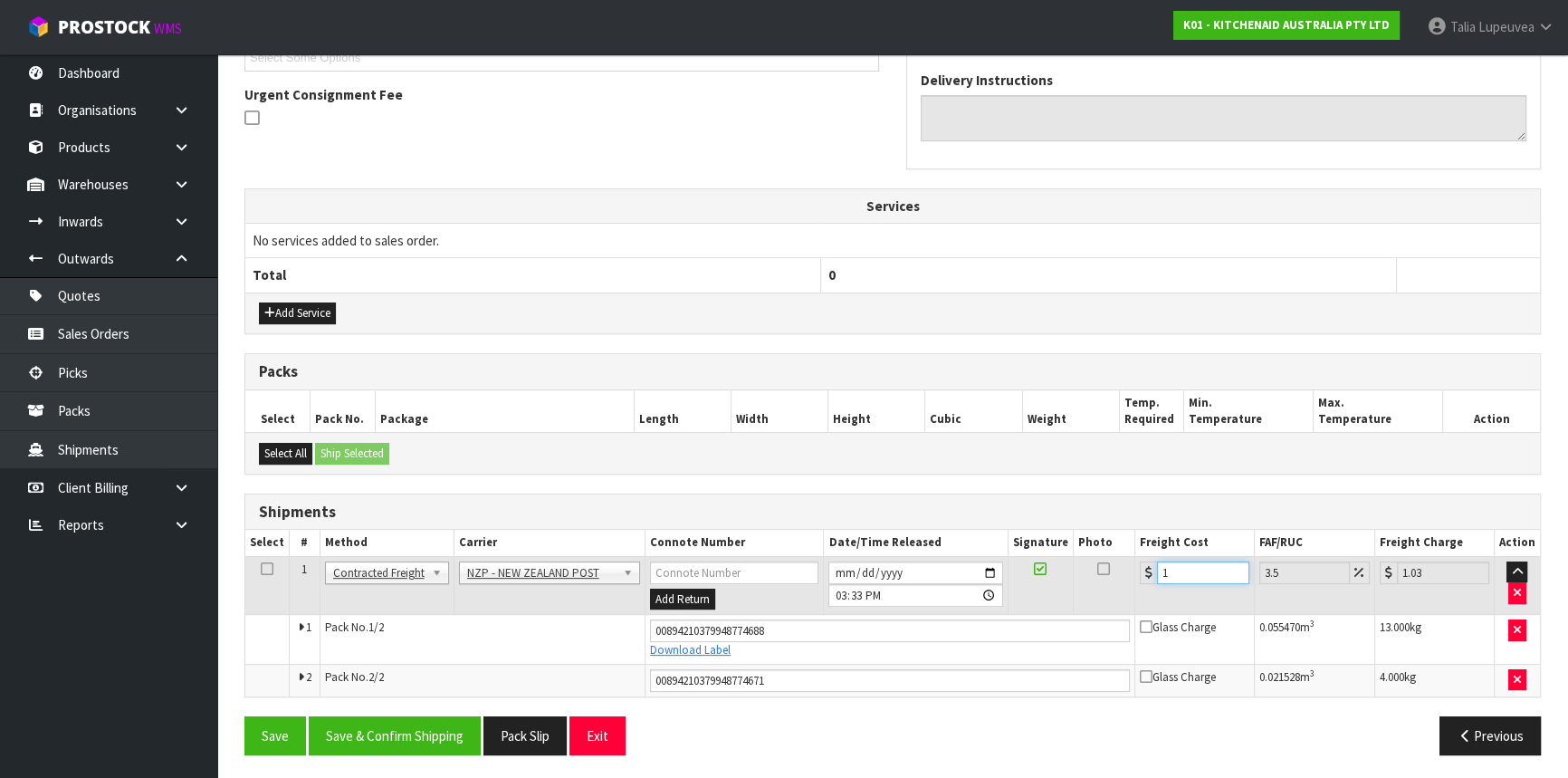
type input "19.66"
type input "19.3"
type input "19.98"
type input "19.34"
type input "20.02"
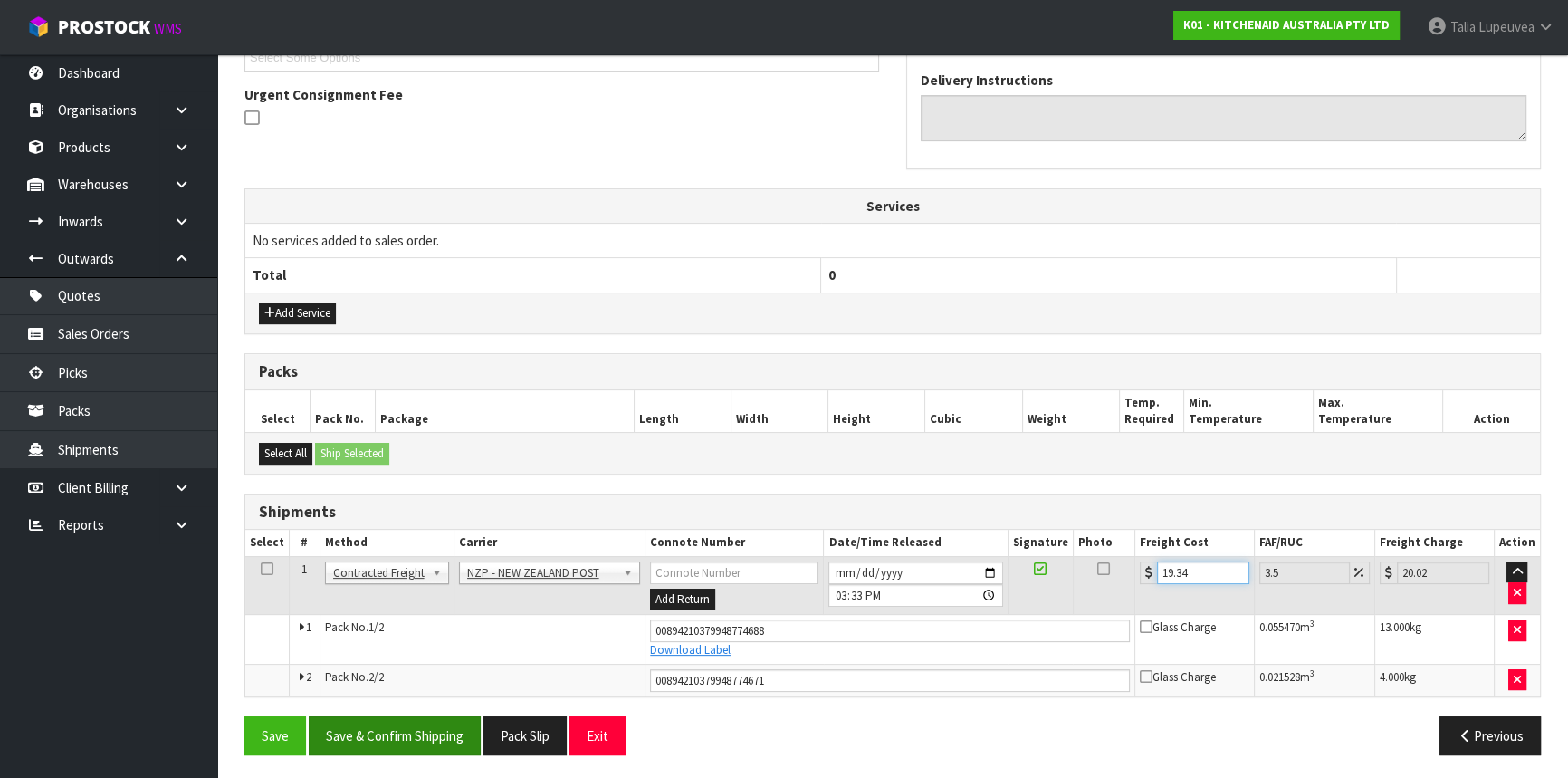
type input "19.34"
click at [394, 717] on button "Save & Confirm Shipping" at bounding box center [395, 735] width 172 height 39
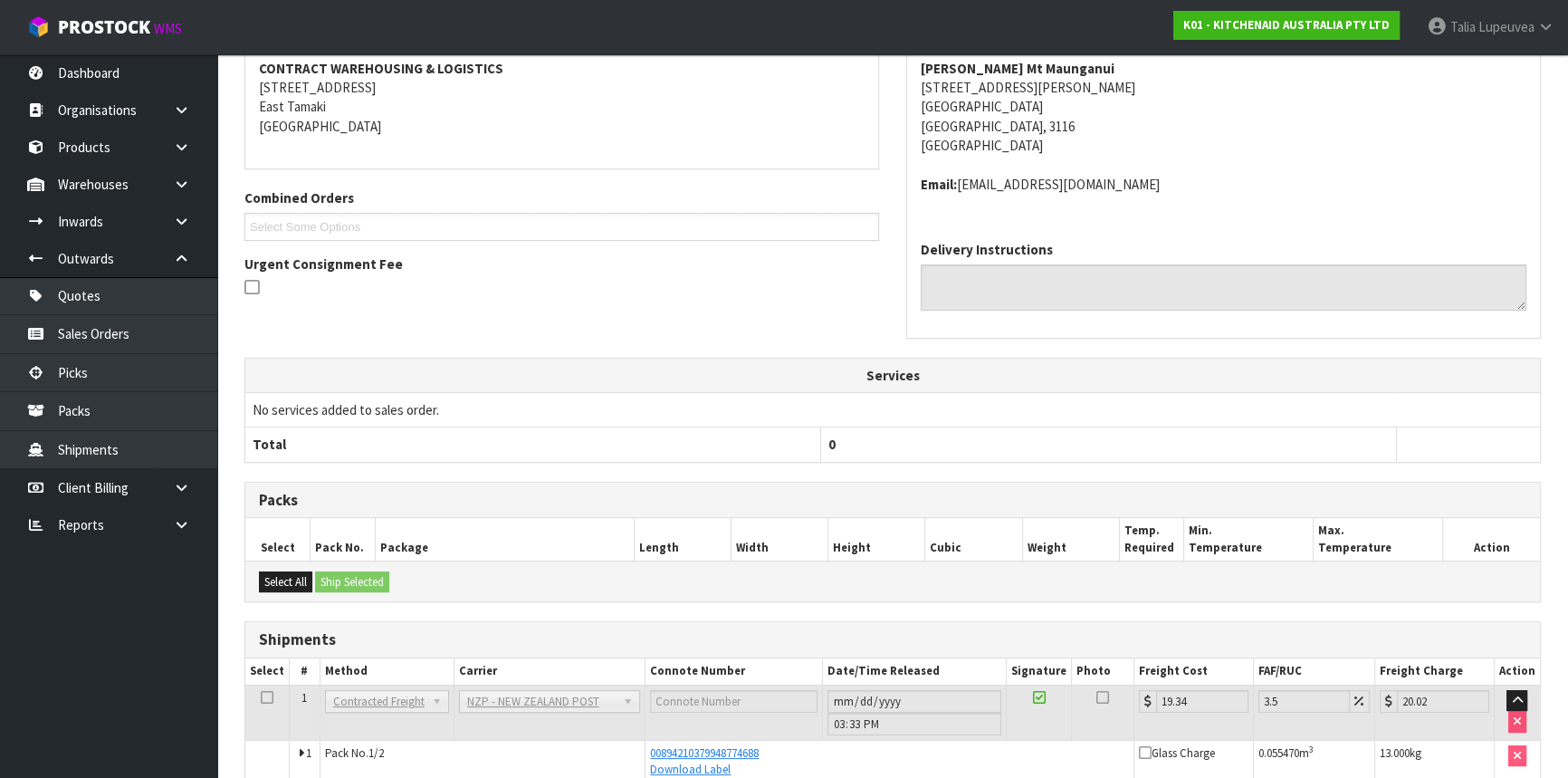
scroll to position [466, 0]
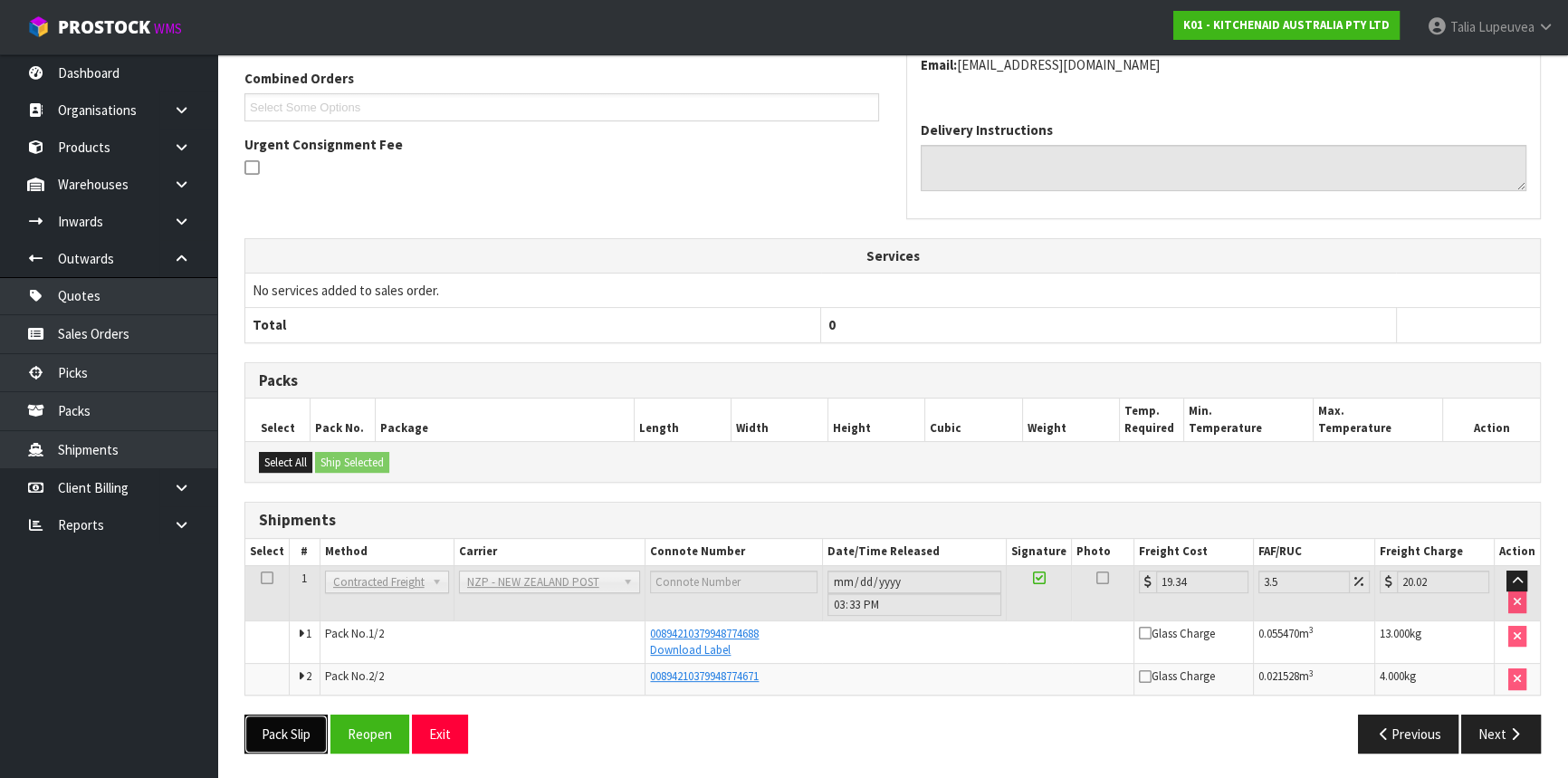
click at [310, 723] on button "Pack Slip" at bounding box center [286, 734] width 83 height 39
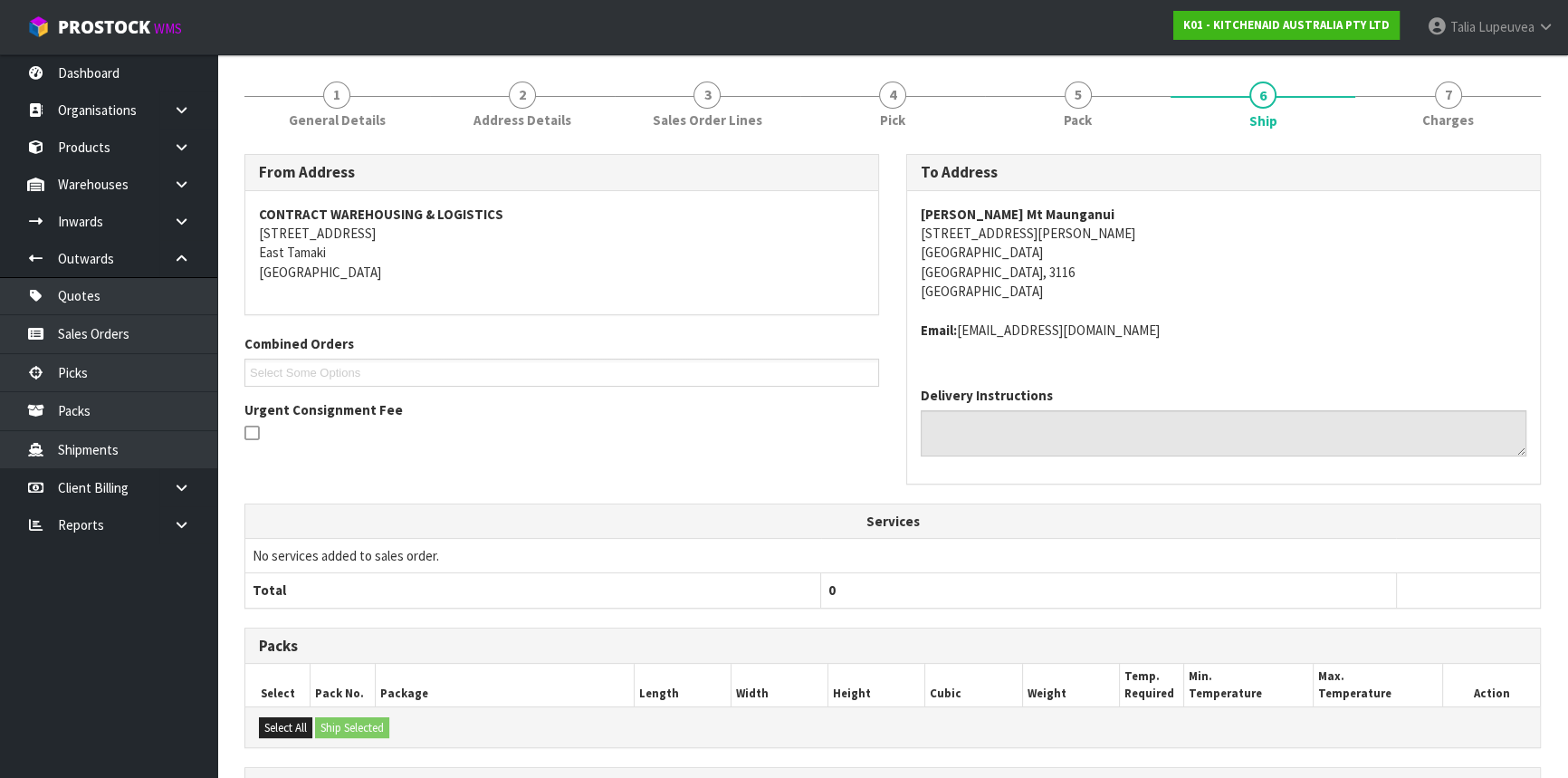
scroll to position [54, 0]
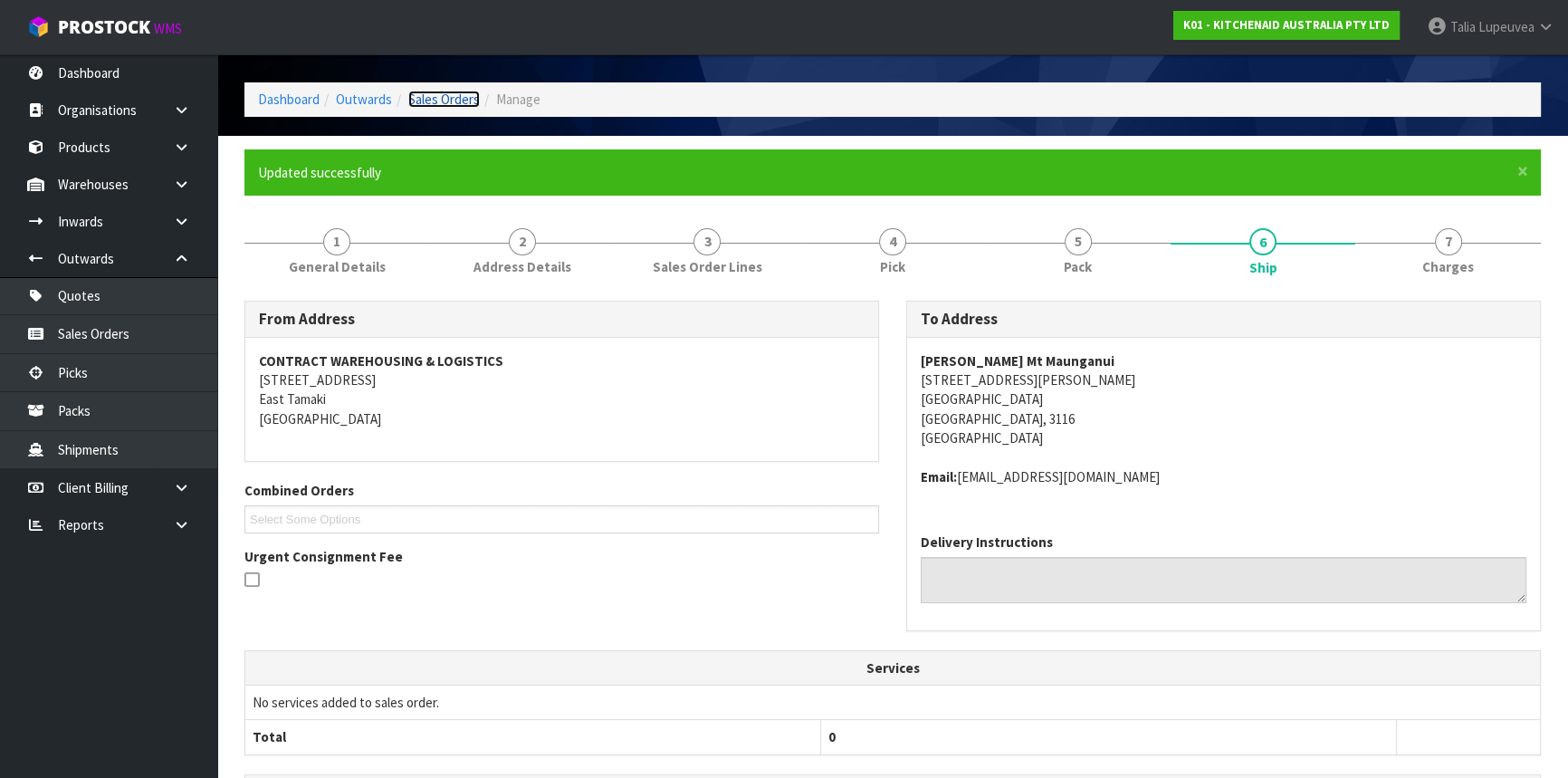
click at [448, 95] on link "Sales Orders" at bounding box center [444, 99] width 72 height 17
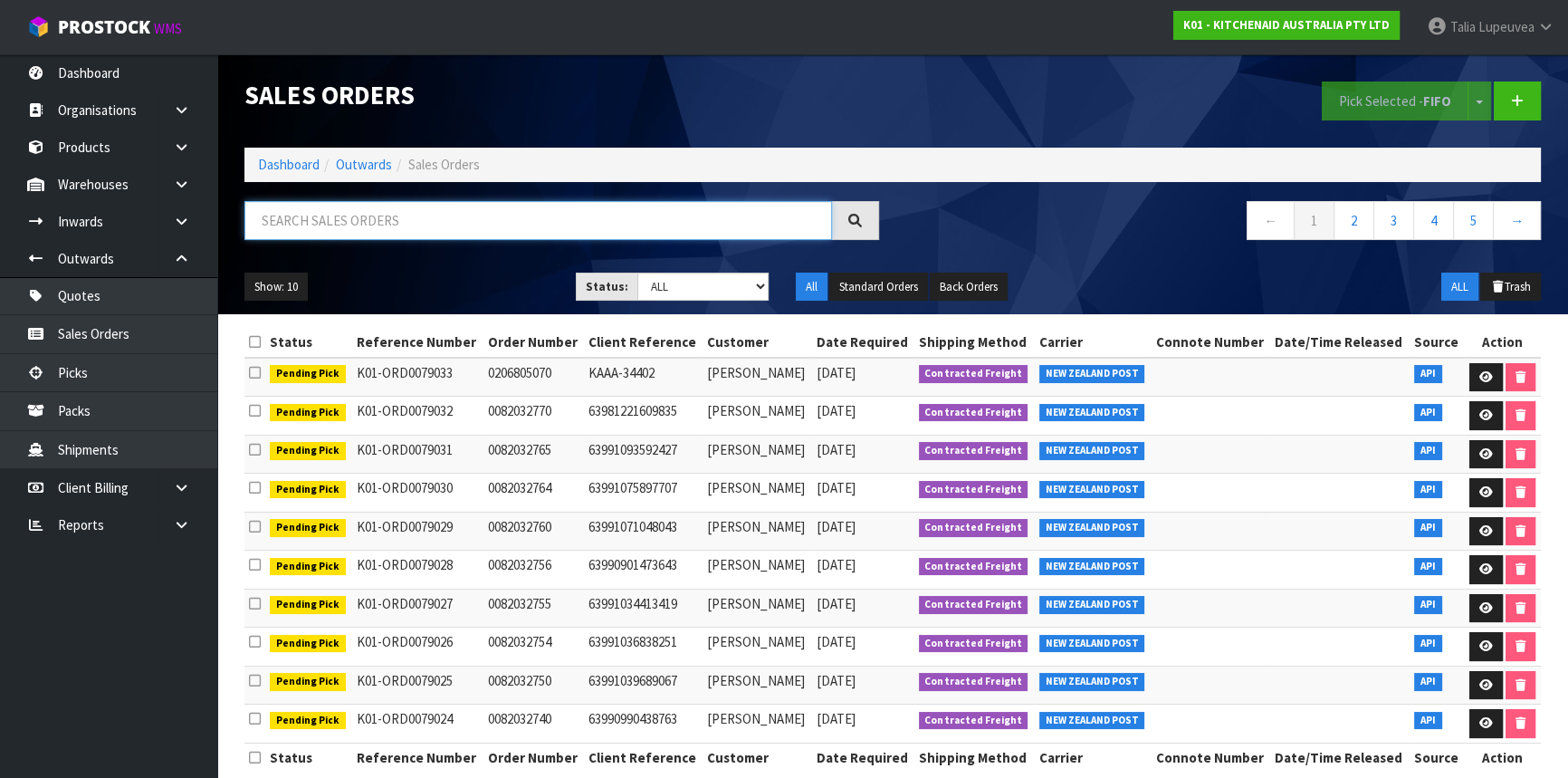
click at [405, 228] on input "text" at bounding box center [539, 220] width 588 height 39
type input "JOB-0411942"
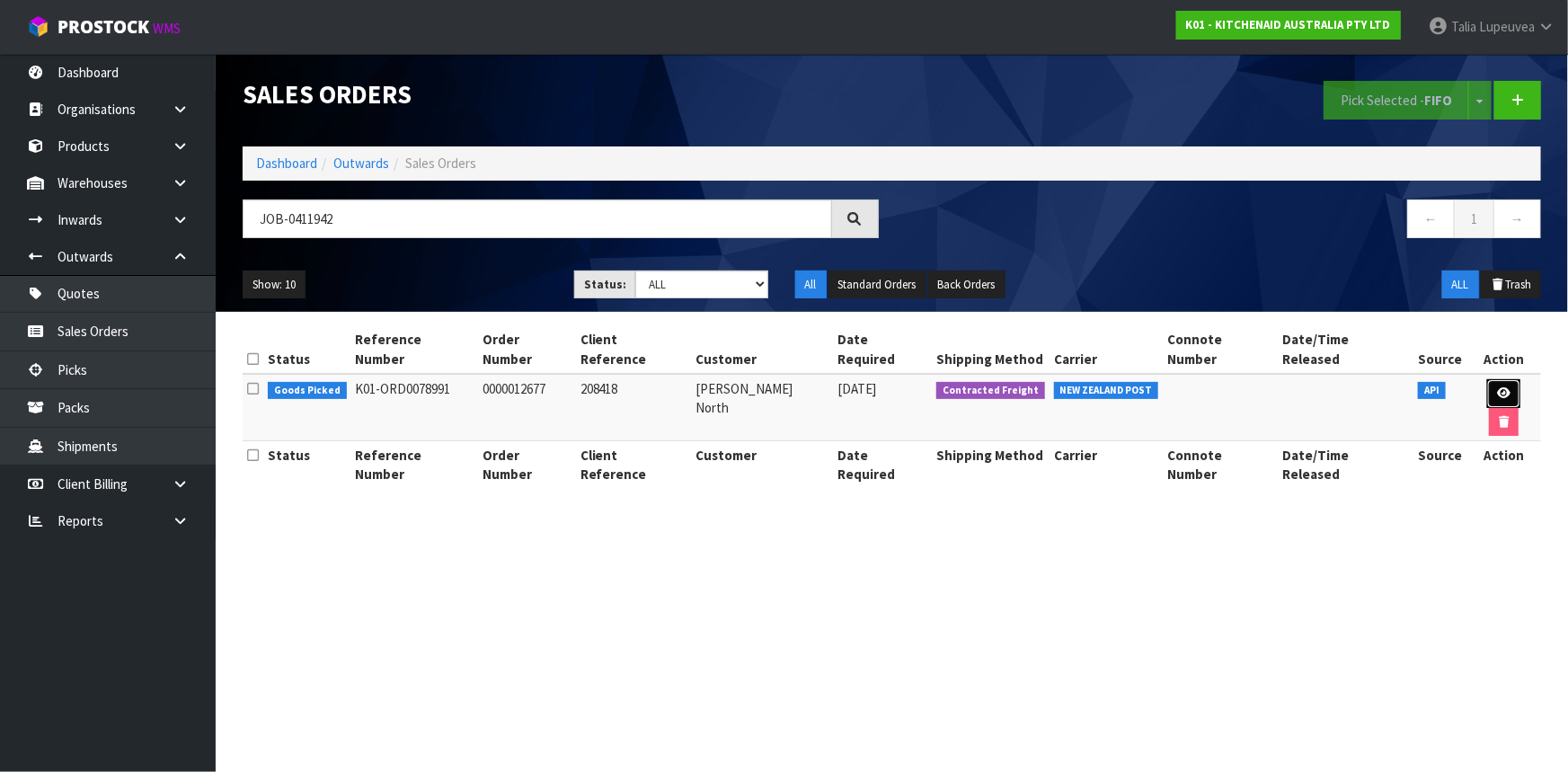
click at [1501, 379] on link at bounding box center [1503, 393] width 33 height 29
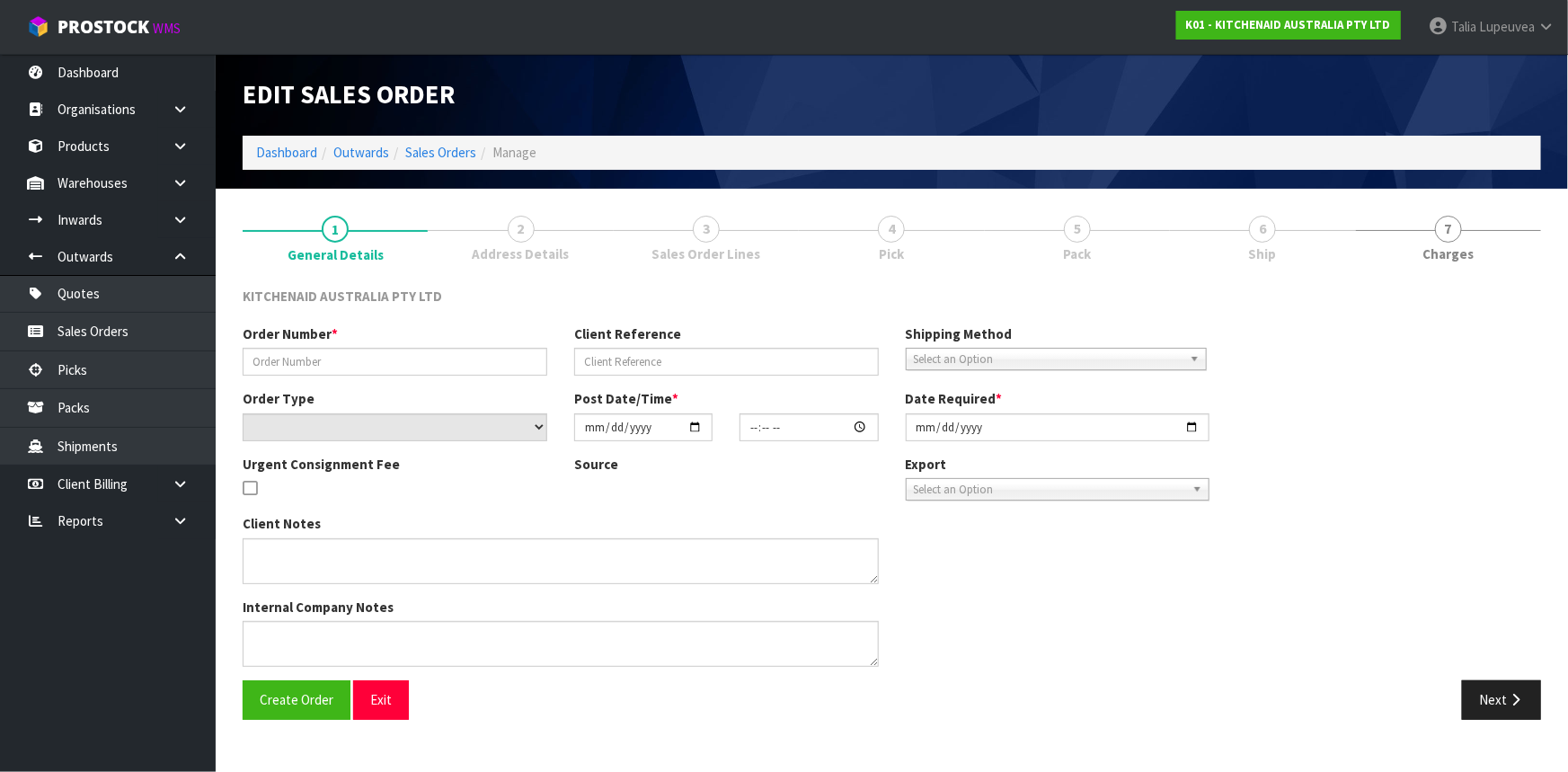
type input "0000012677"
type input "208418"
select select "number:0"
type input "2025-09-10"
type input "15:37:03.000"
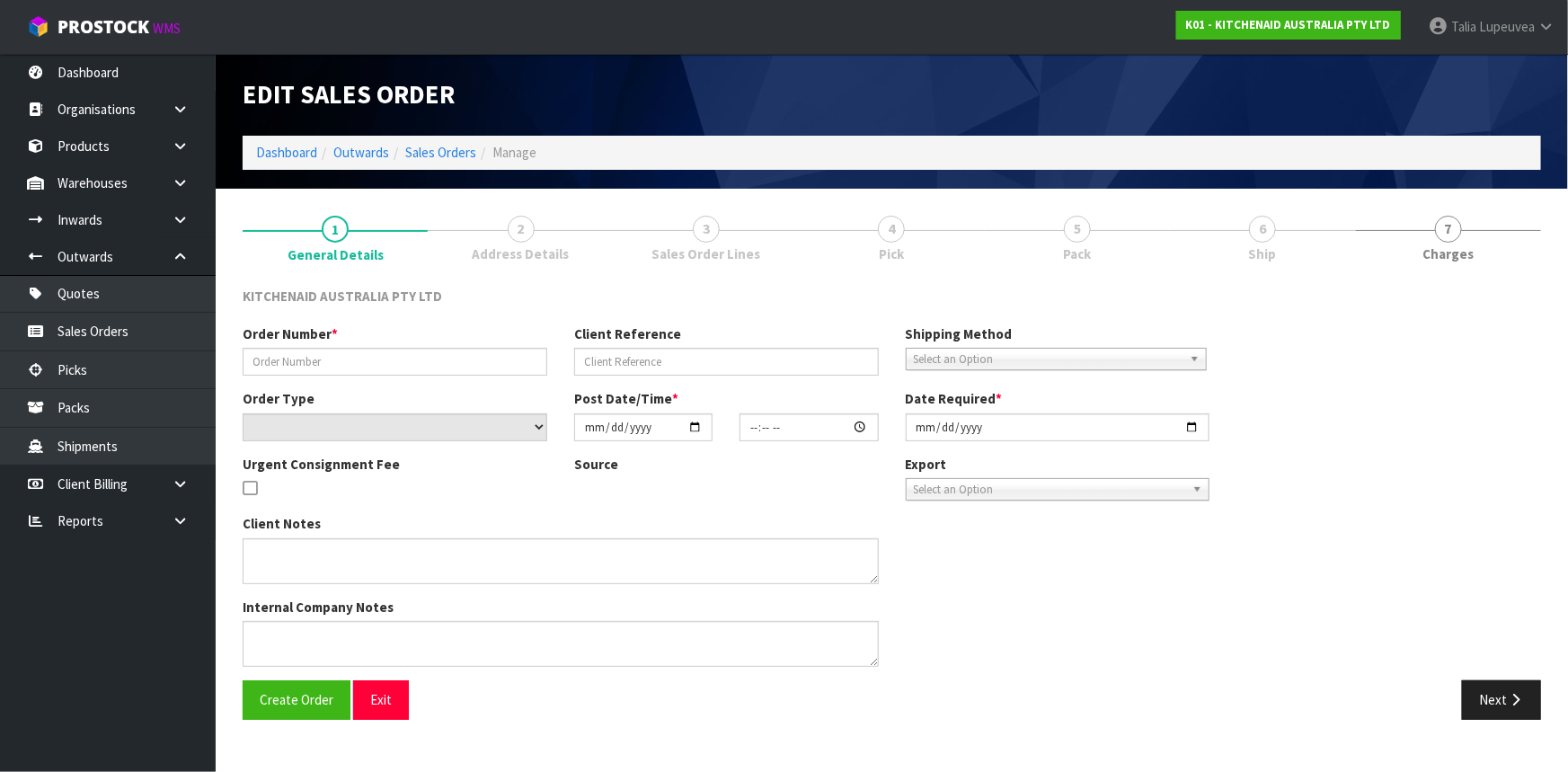
type input "2025-09-10"
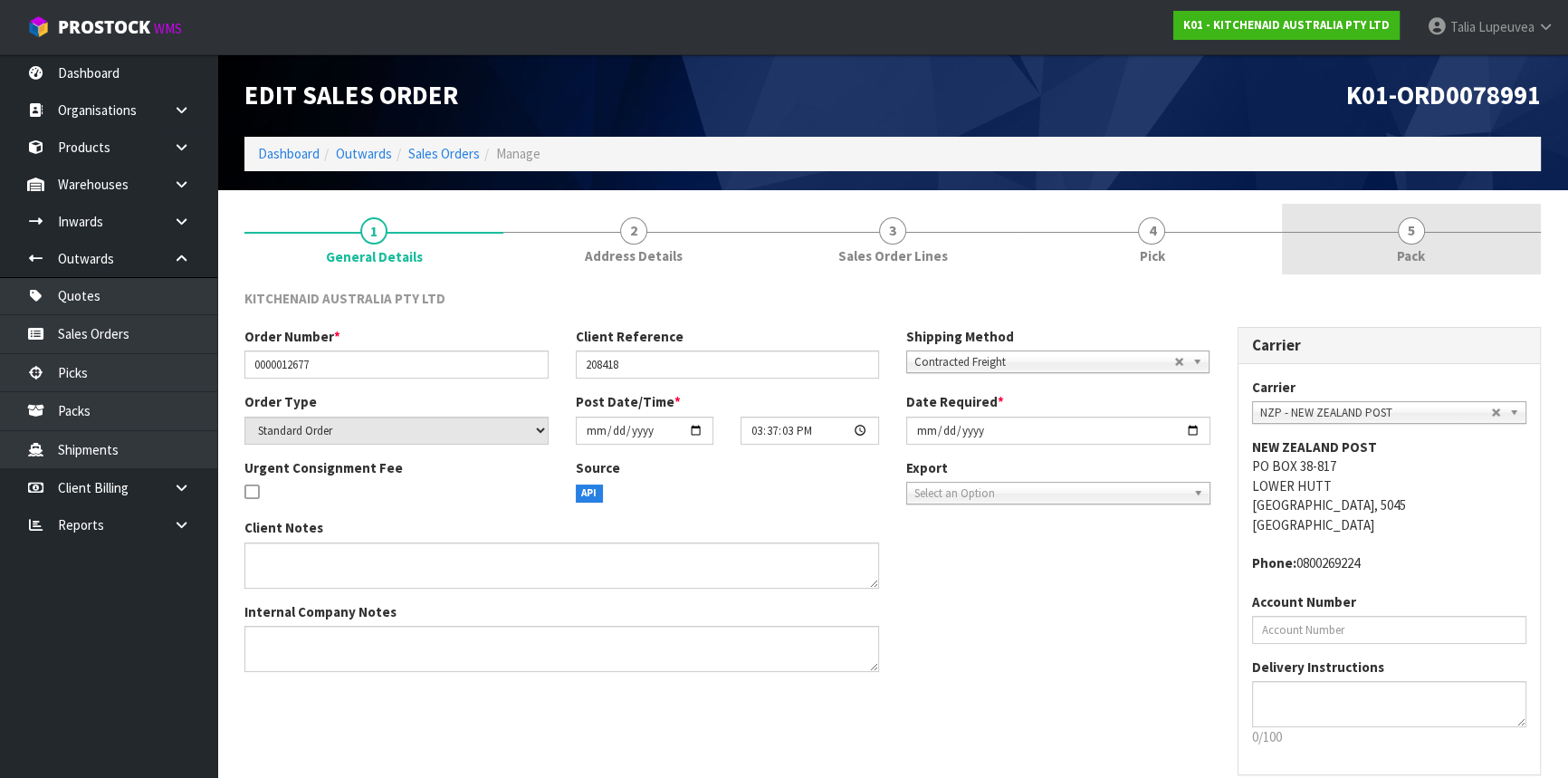
click at [1404, 232] on span "5" at bounding box center [1411, 231] width 27 height 27
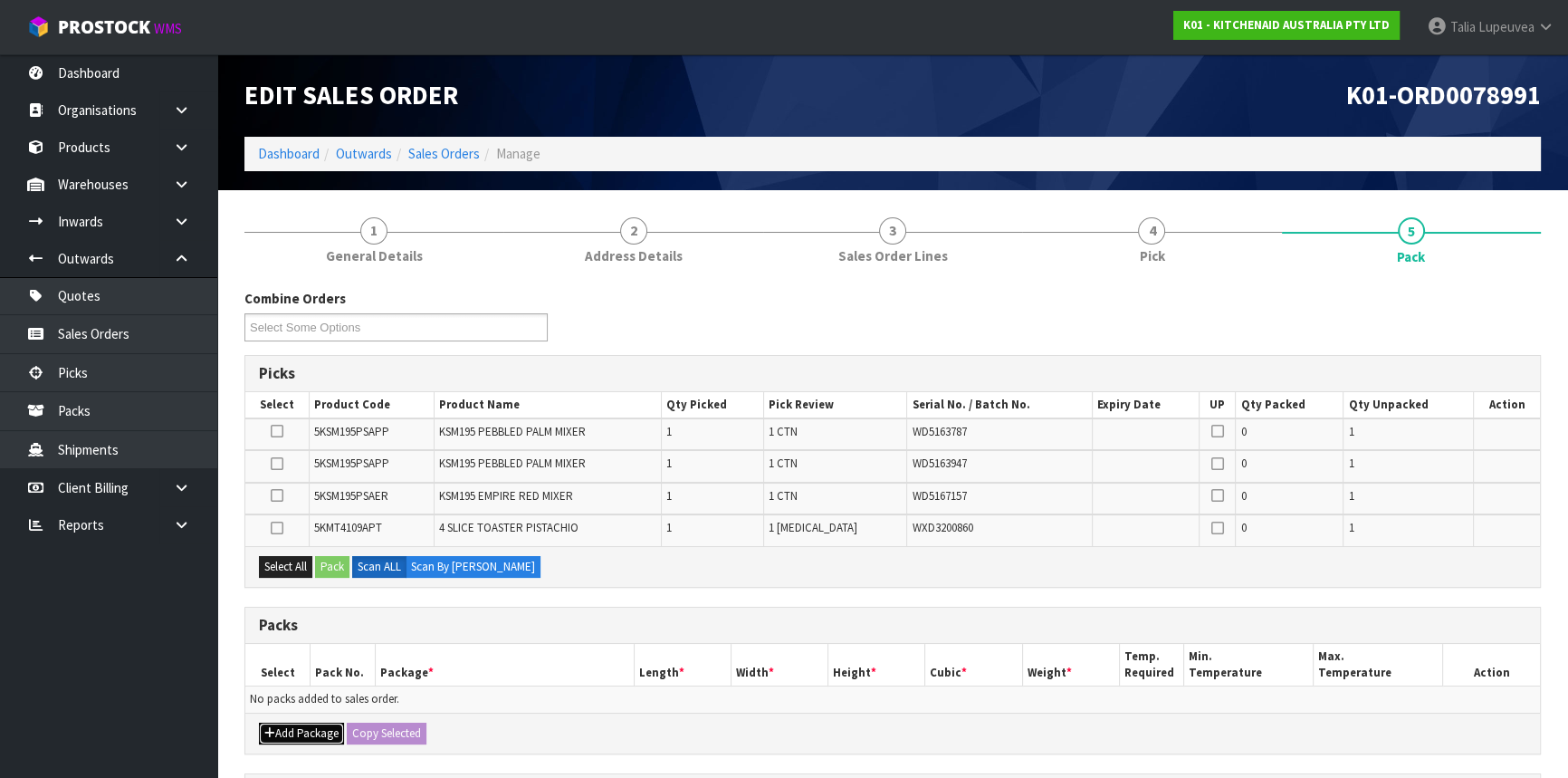
click at [283, 725] on button "Add Package" at bounding box center [302, 733] width 85 height 22
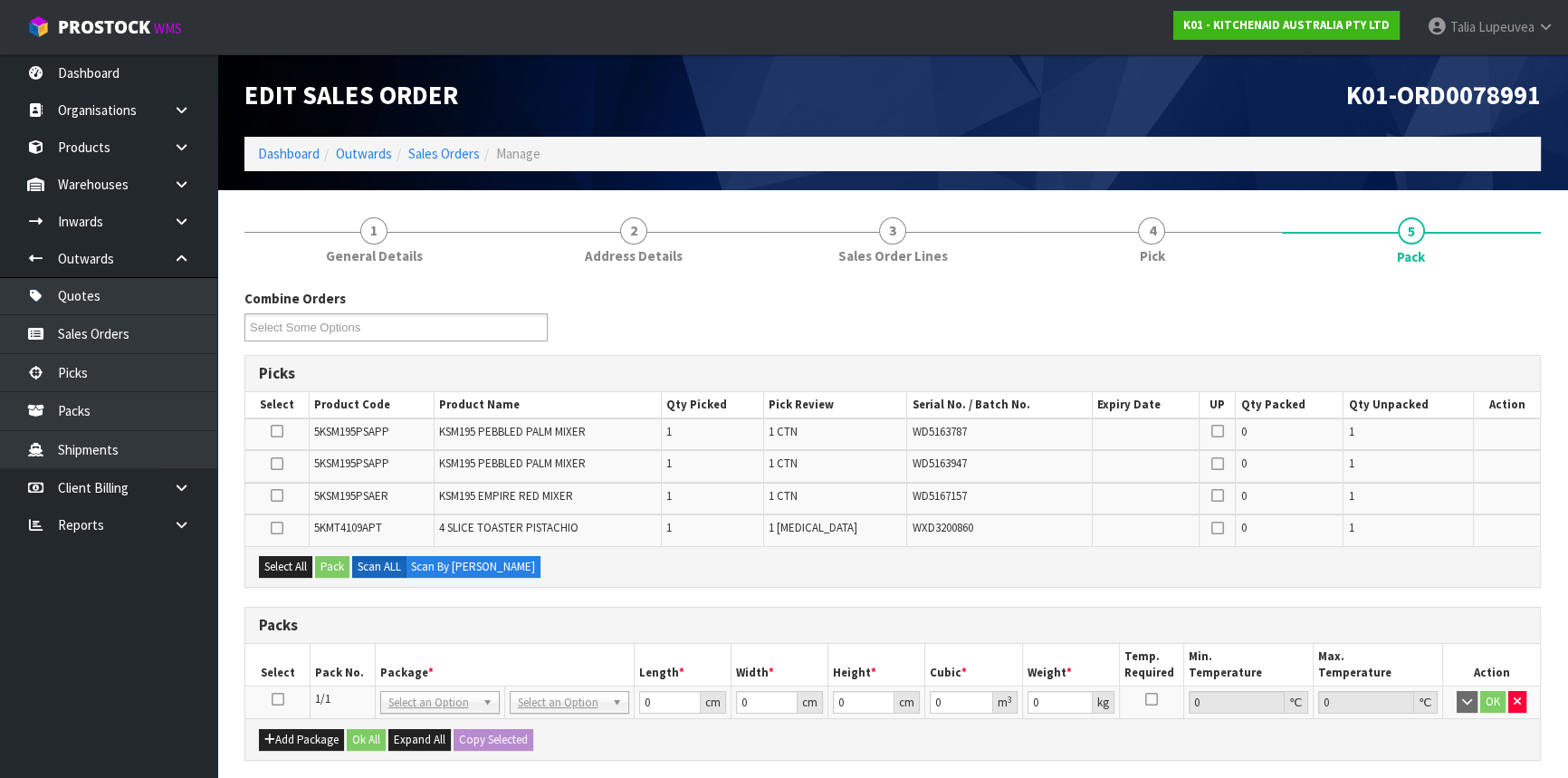
click at [276, 700] on icon at bounding box center [277, 699] width 12 height 1
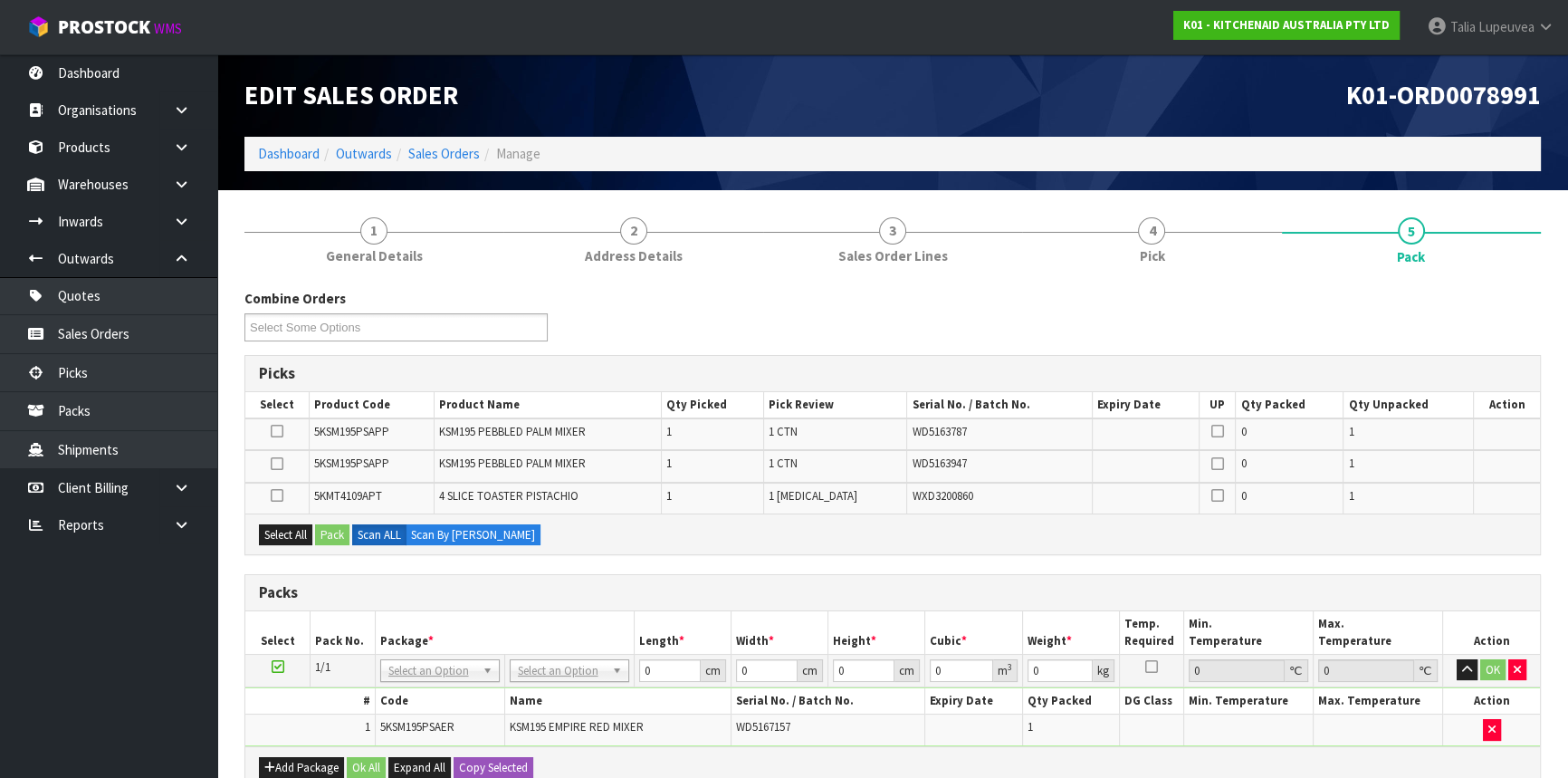
click at [276, 666] on icon at bounding box center [277, 666] width 12 height 1
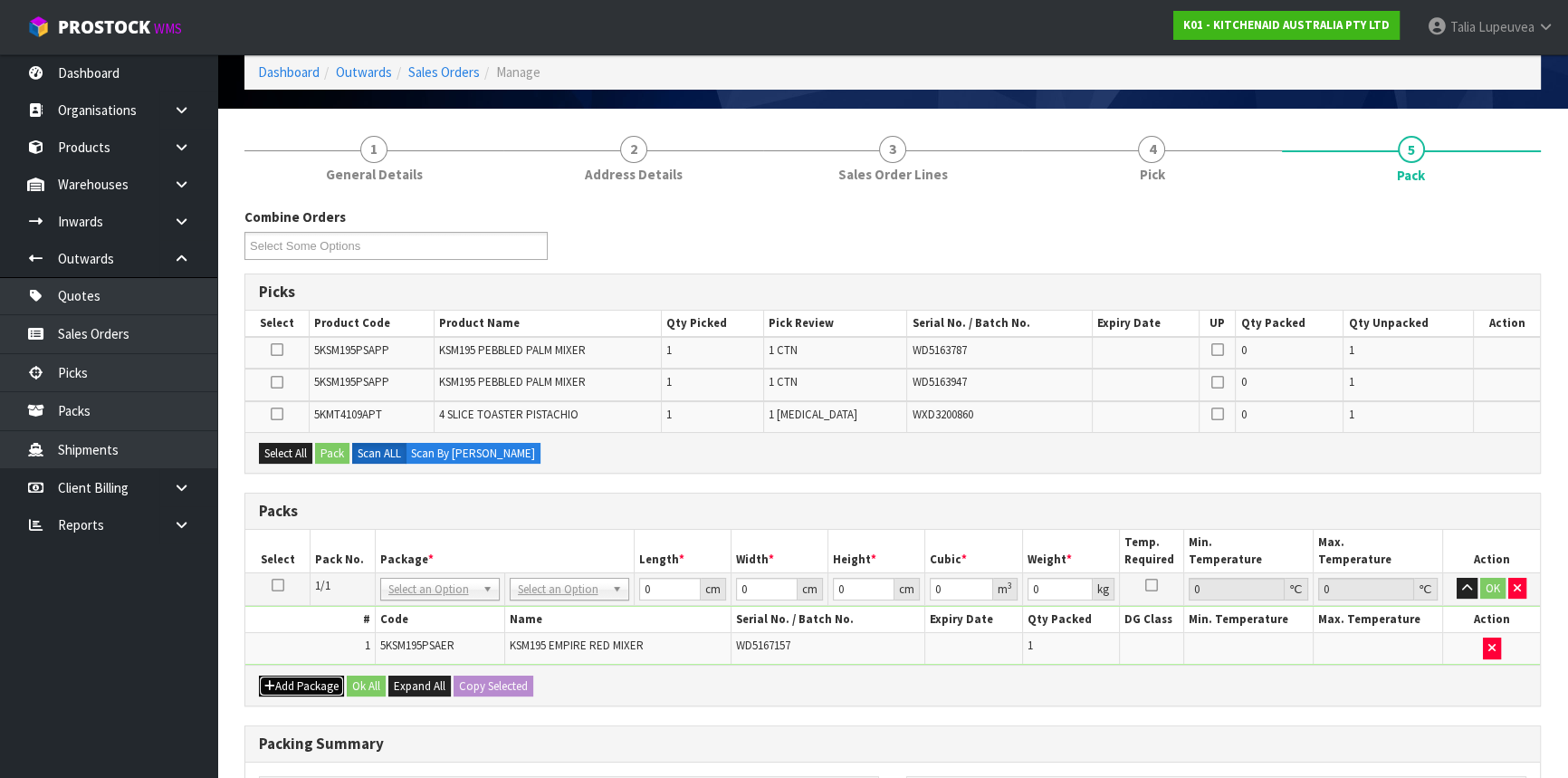
click at [284, 679] on button "Add Package" at bounding box center [302, 686] width 85 height 22
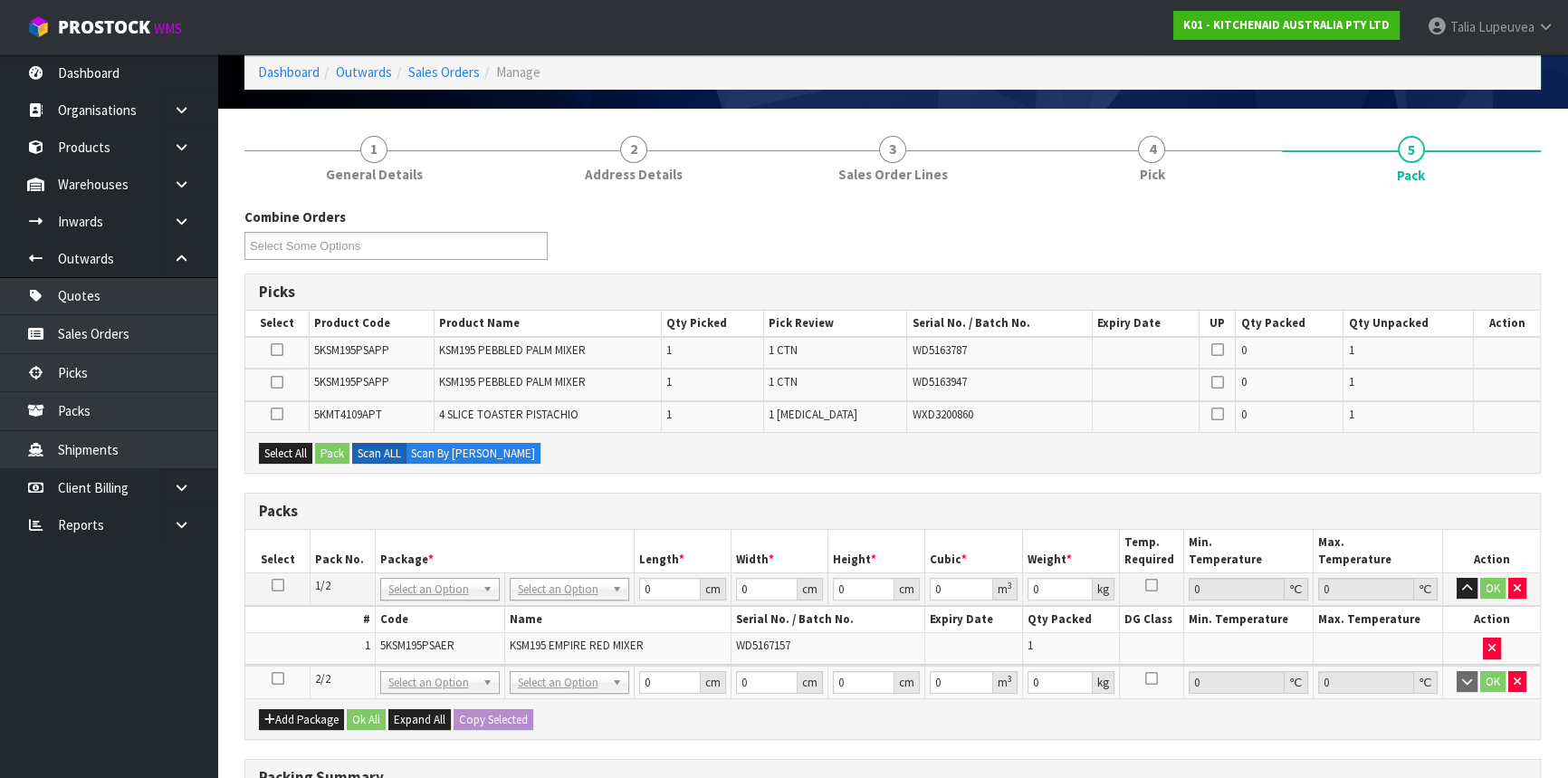
click at [281, 678] on icon at bounding box center [277, 678] width 12 height 1
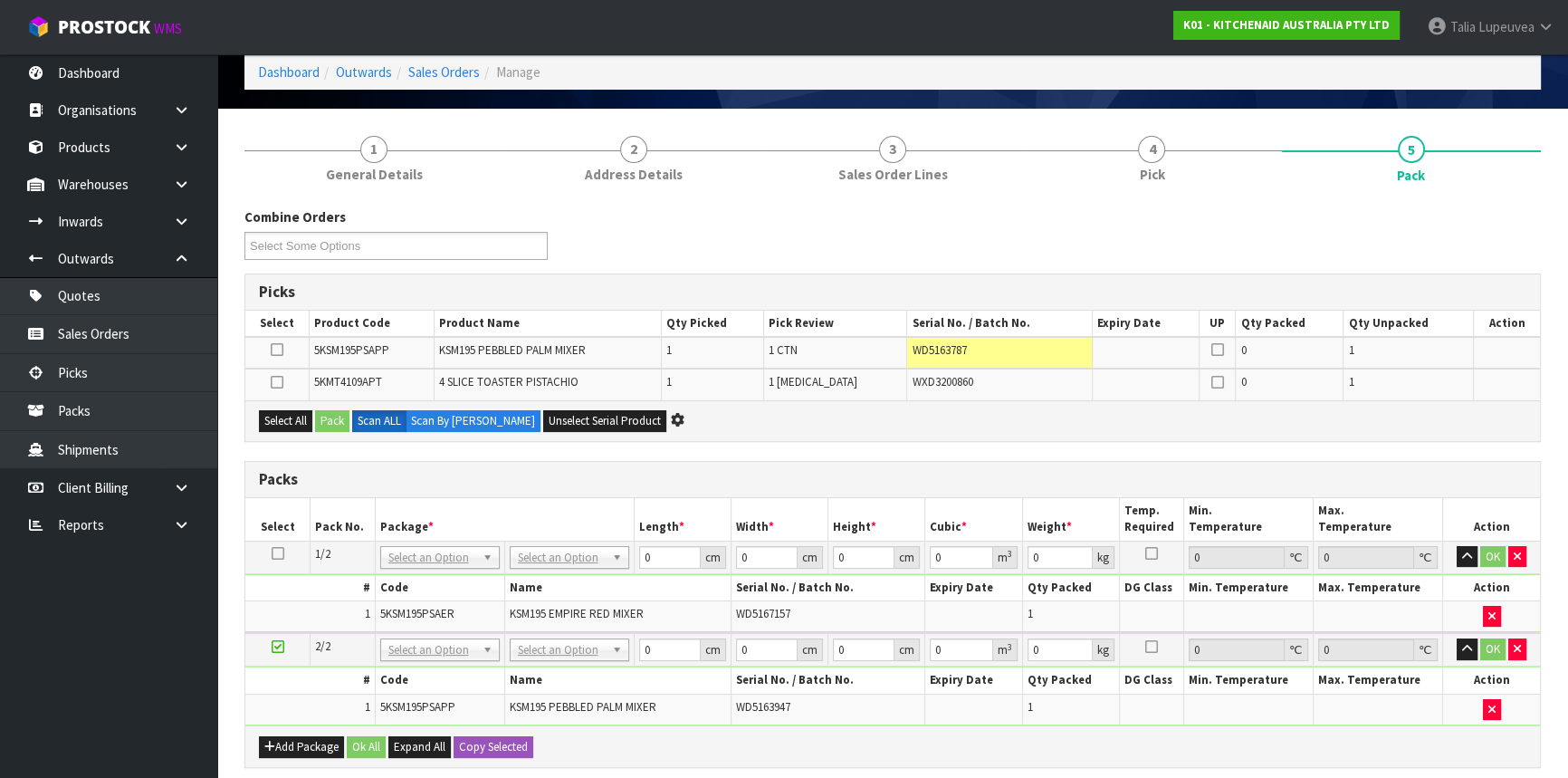
scroll to position [164, 0]
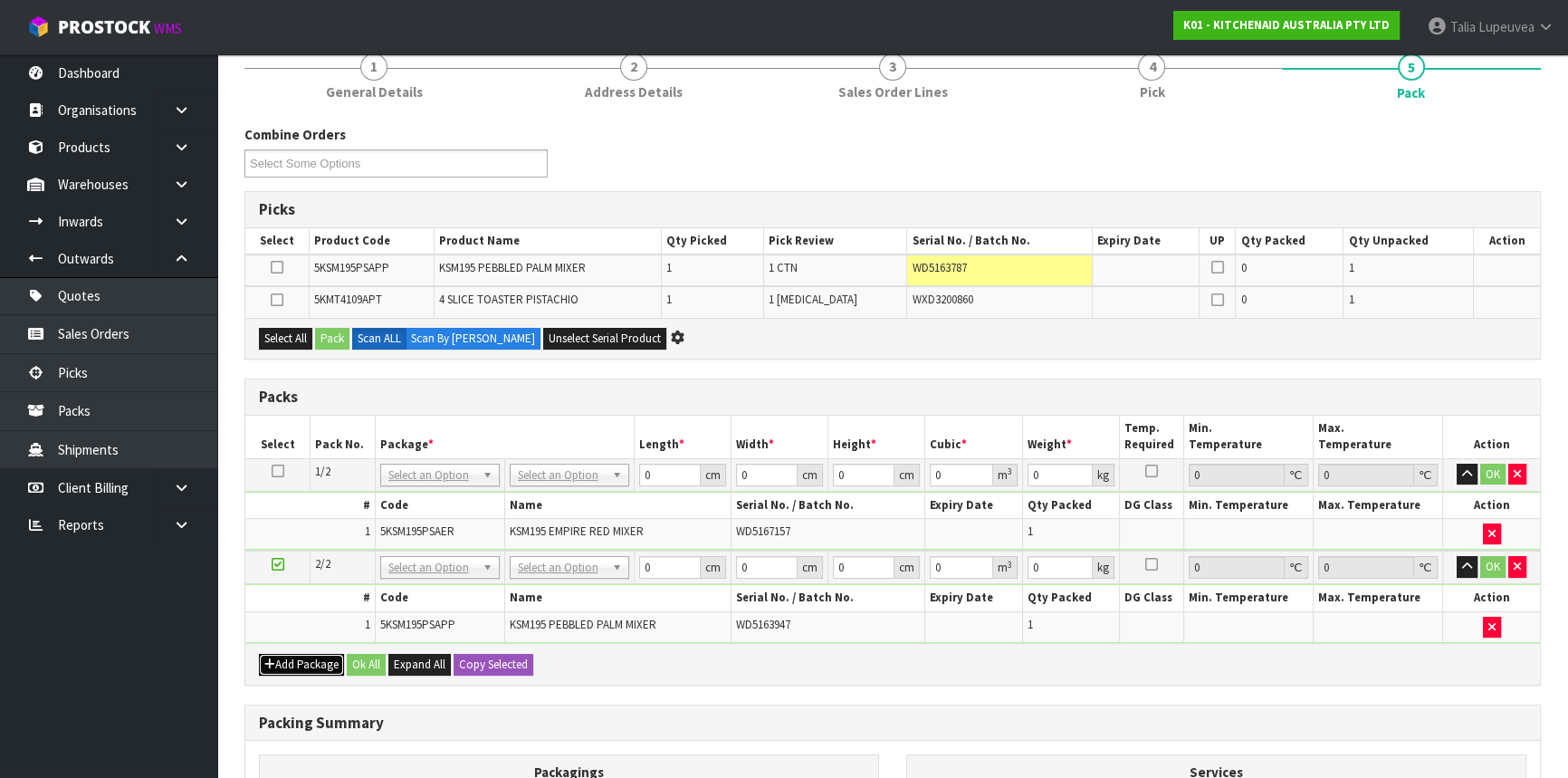
click at [324, 666] on button "Add Package" at bounding box center [302, 665] width 85 height 22
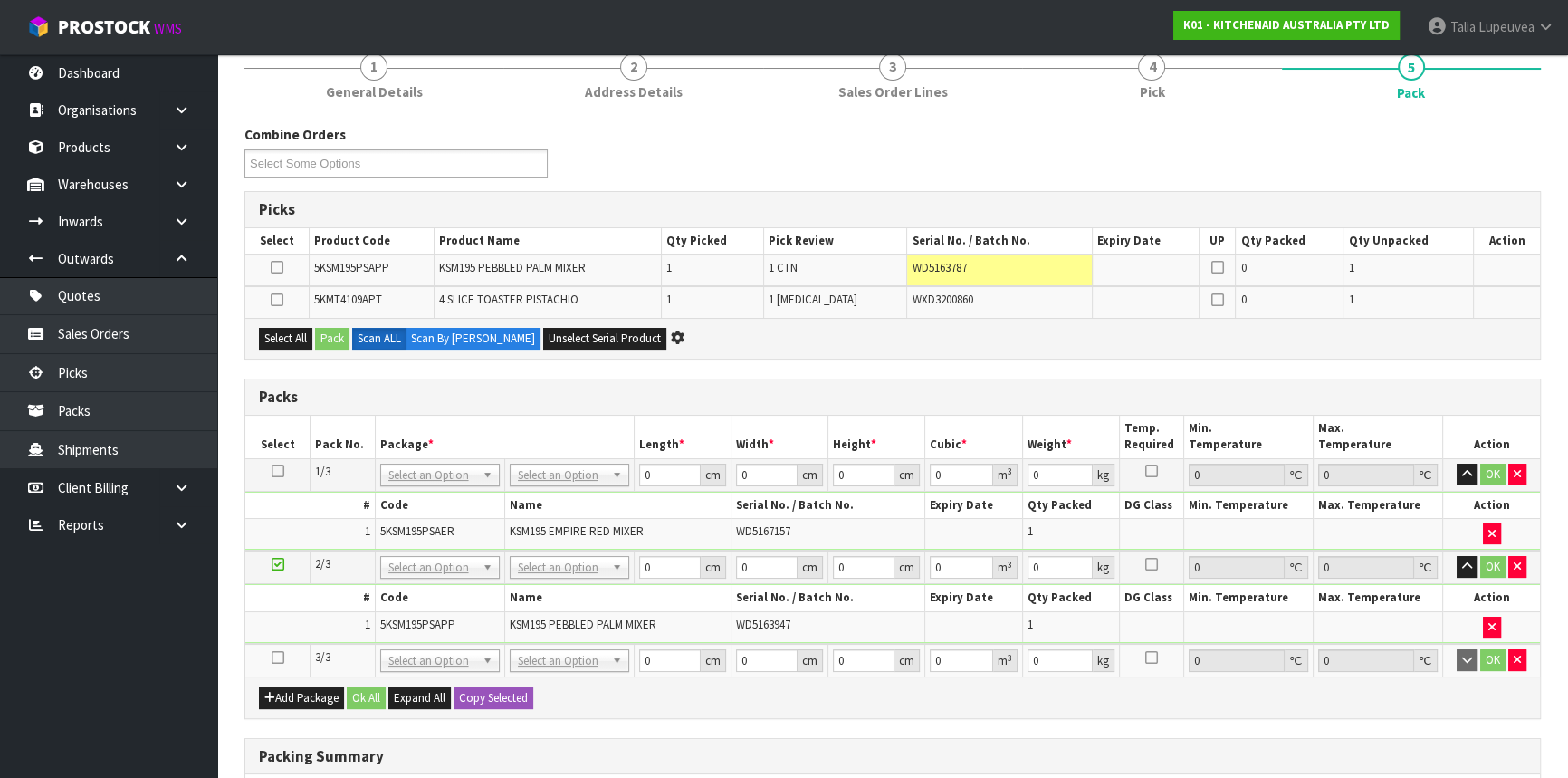
click at [269, 654] on td at bounding box center [278, 660] width 65 height 32
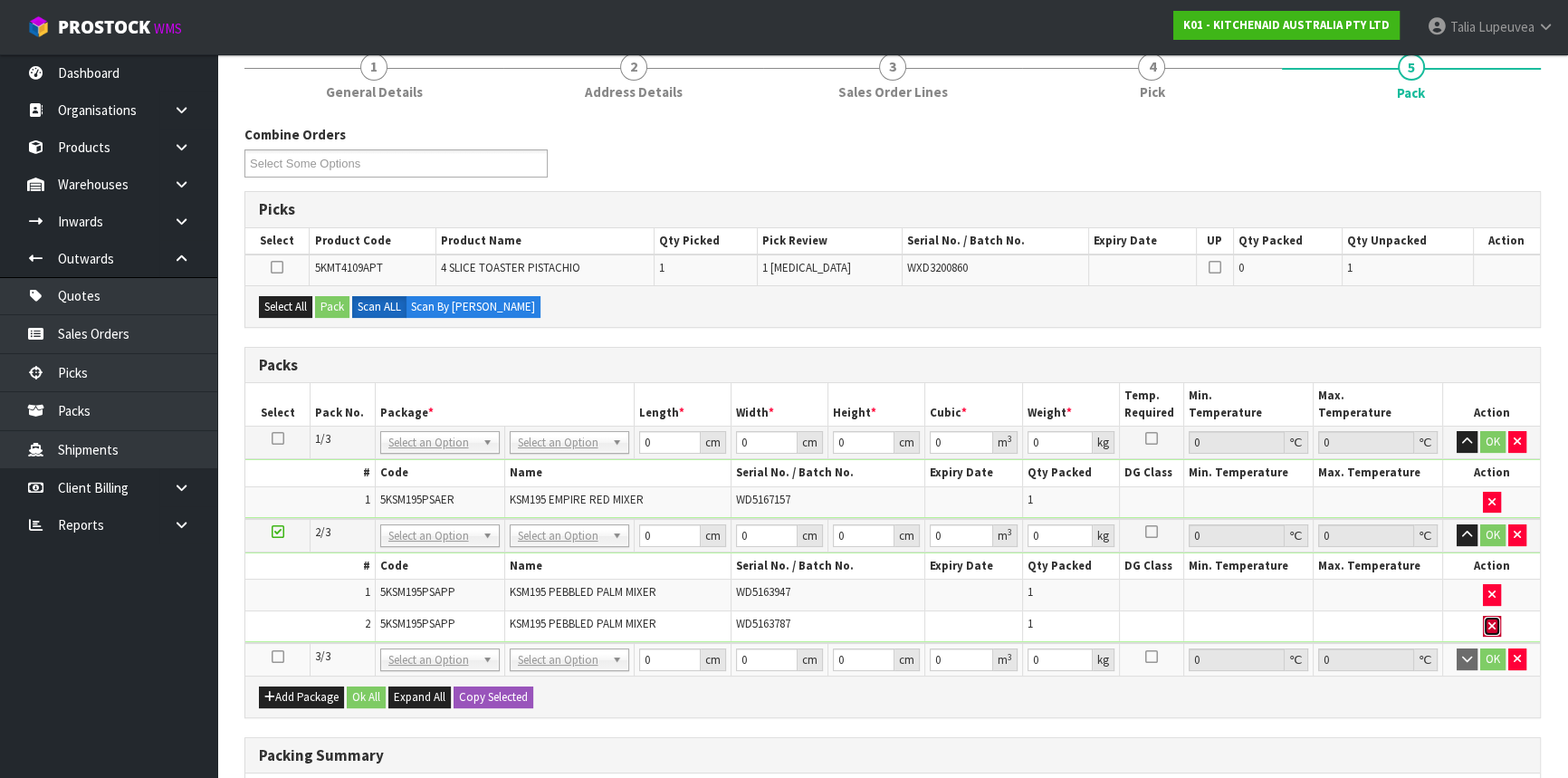
click at [1498, 625] on button "button" at bounding box center [1491, 626] width 18 height 22
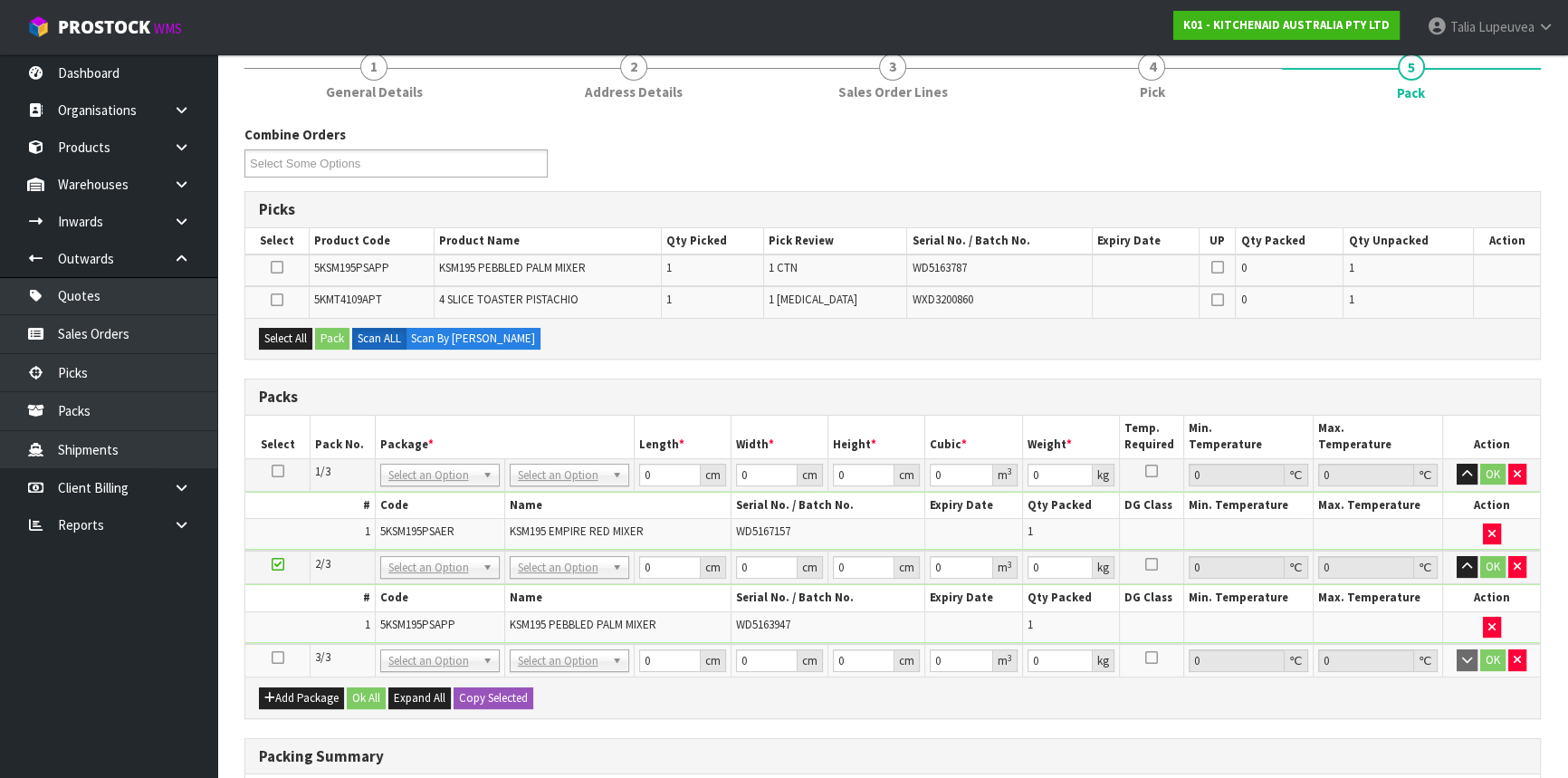
click at [280, 657] on icon at bounding box center [277, 657] width 12 height 1
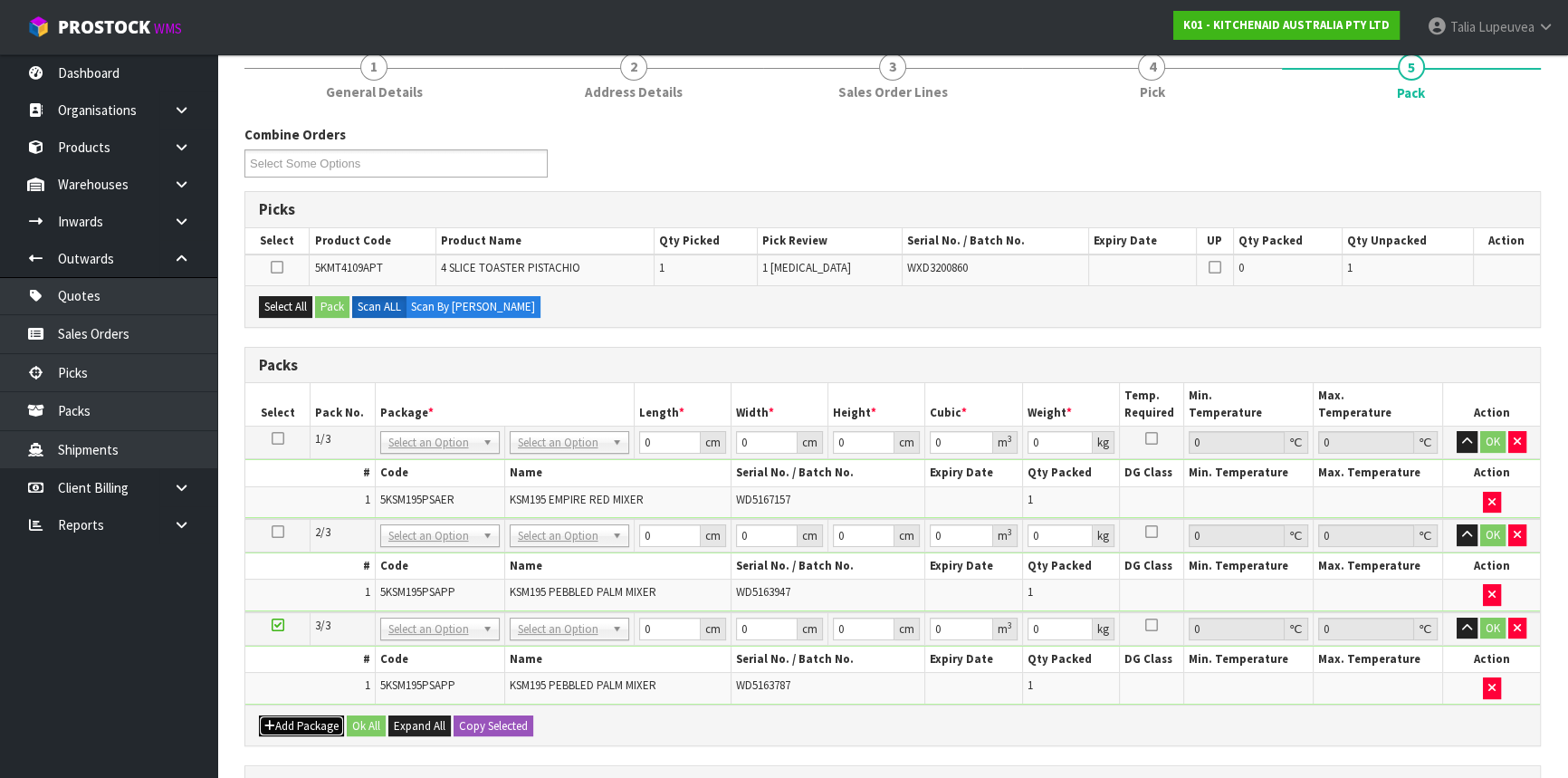
click at [293, 716] on button "Add Package" at bounding box center [302, 726] width 85 height 22
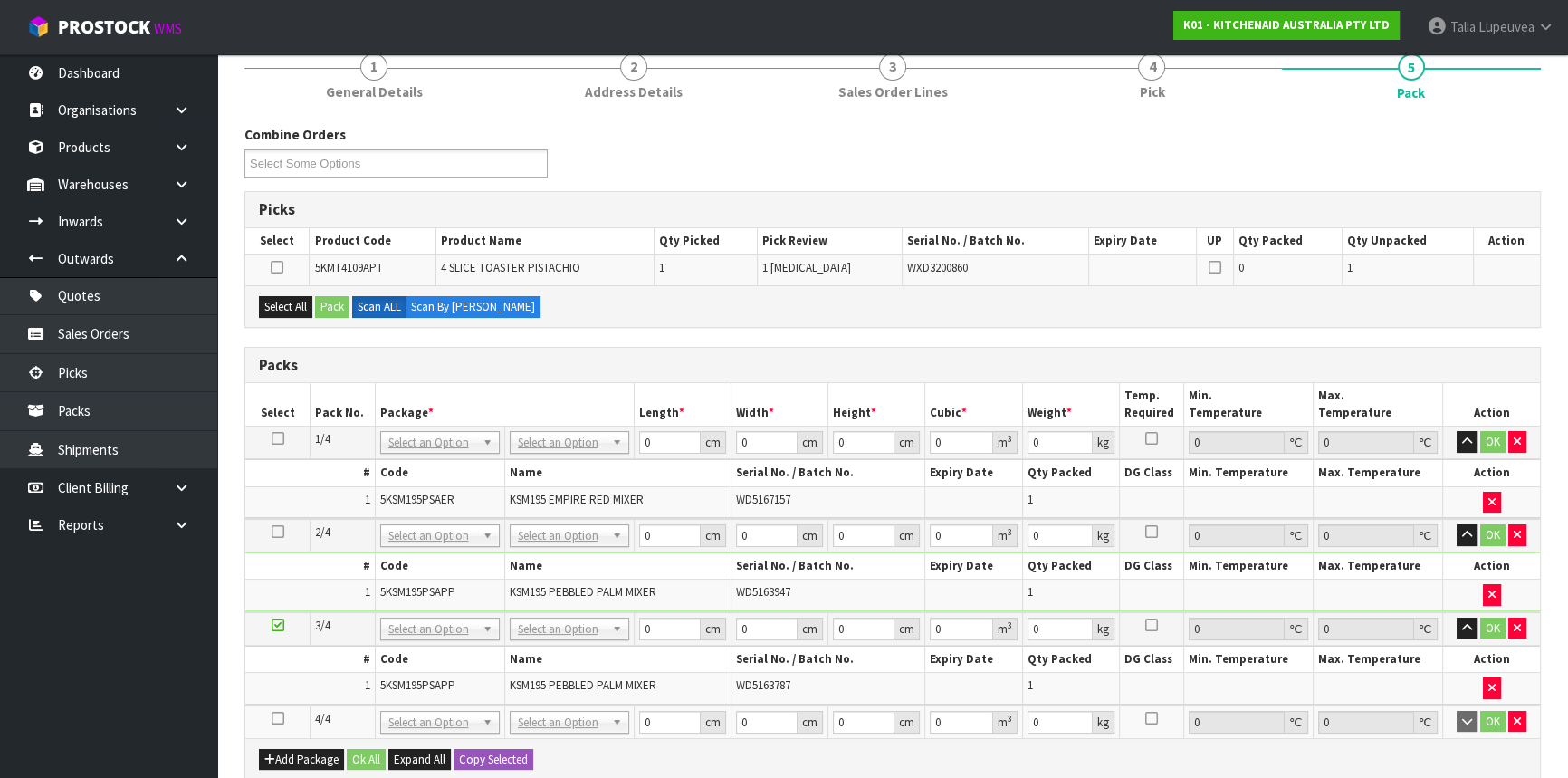
click at [276, 718] on icon at bounding box center [277, 718] width 12 height 1
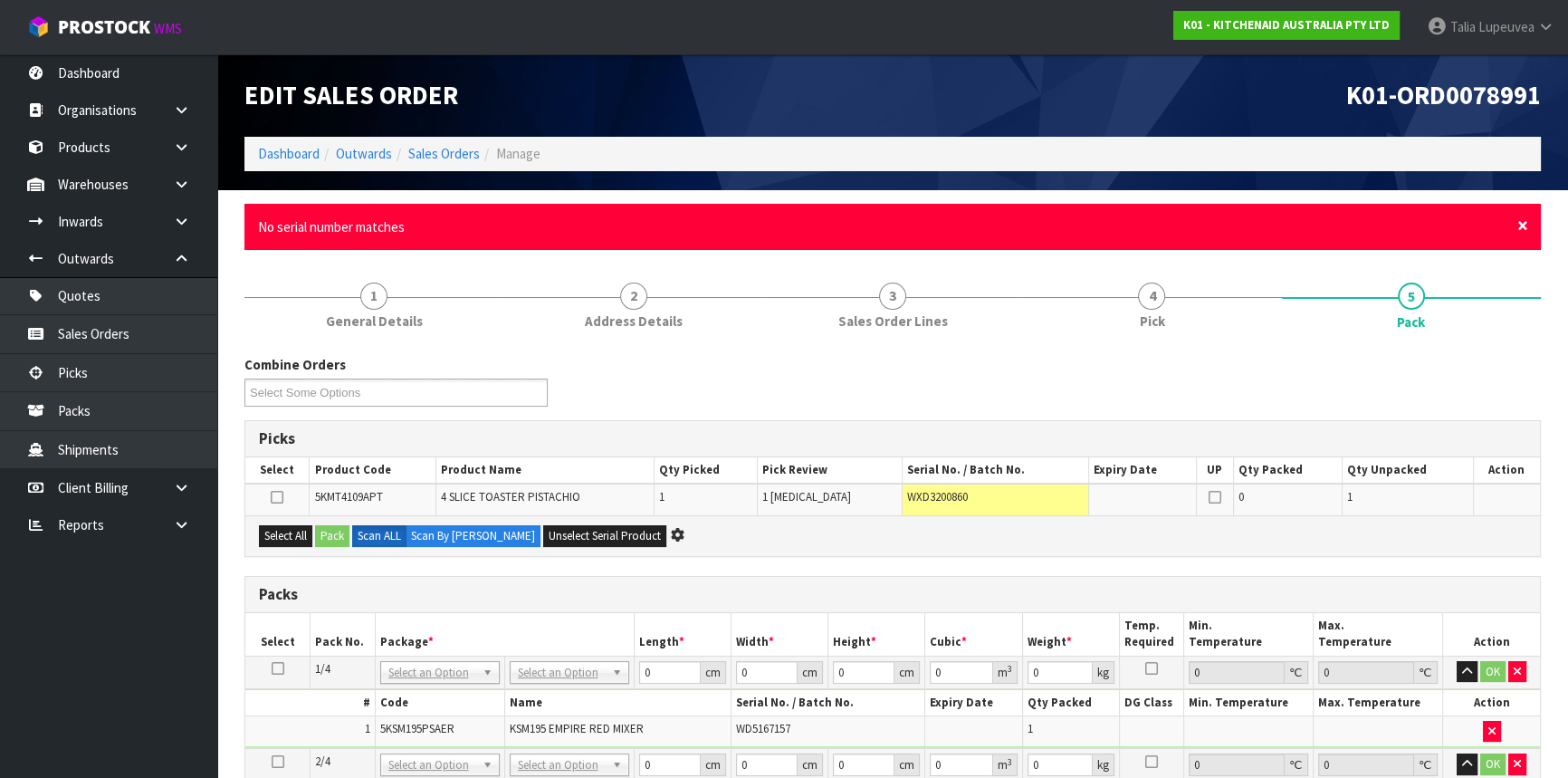
click at [1525, 223] on span "×" at bounding box center [1522, 225] width 10 height 26
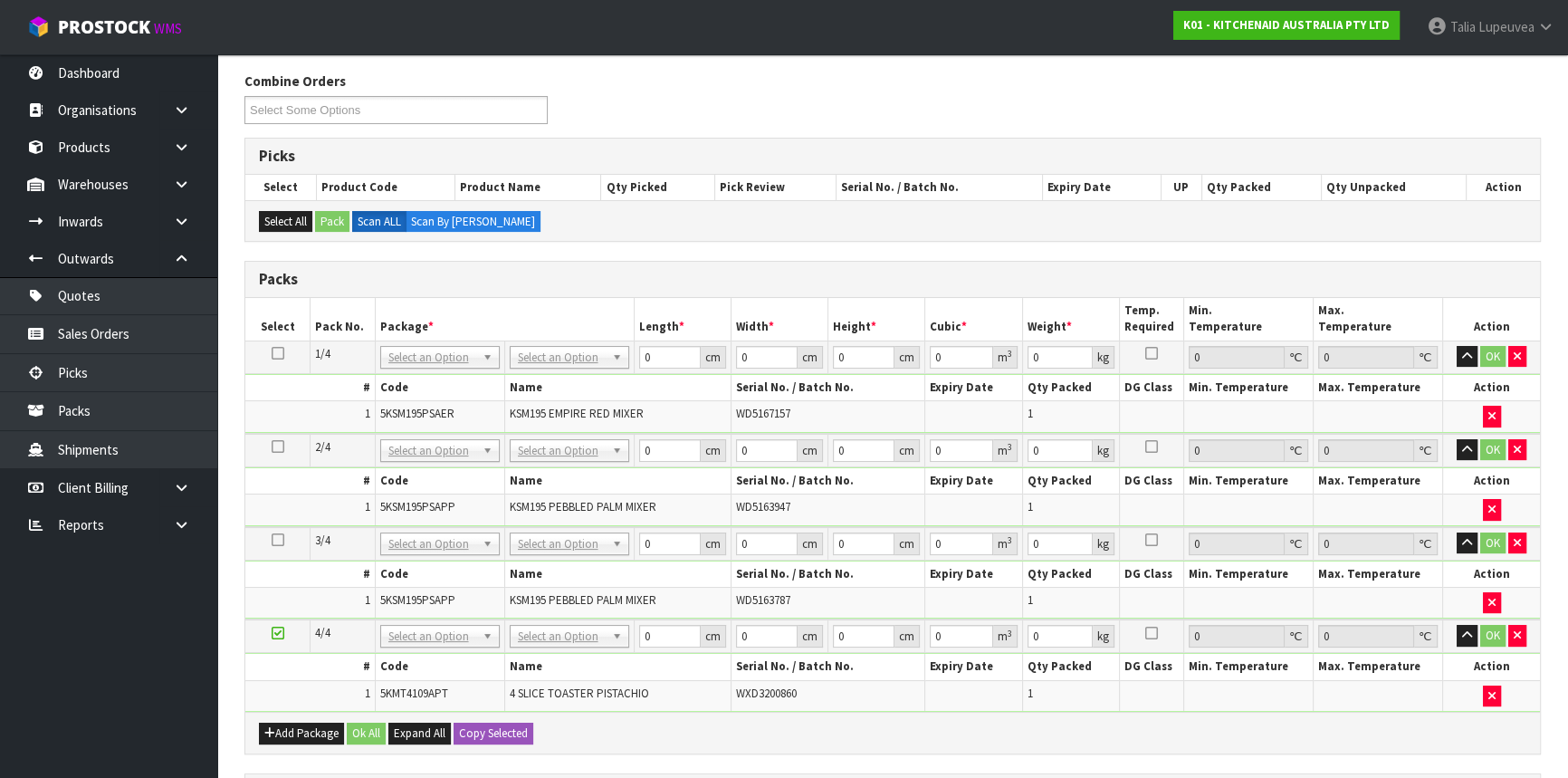
scroll to position [247, 0]
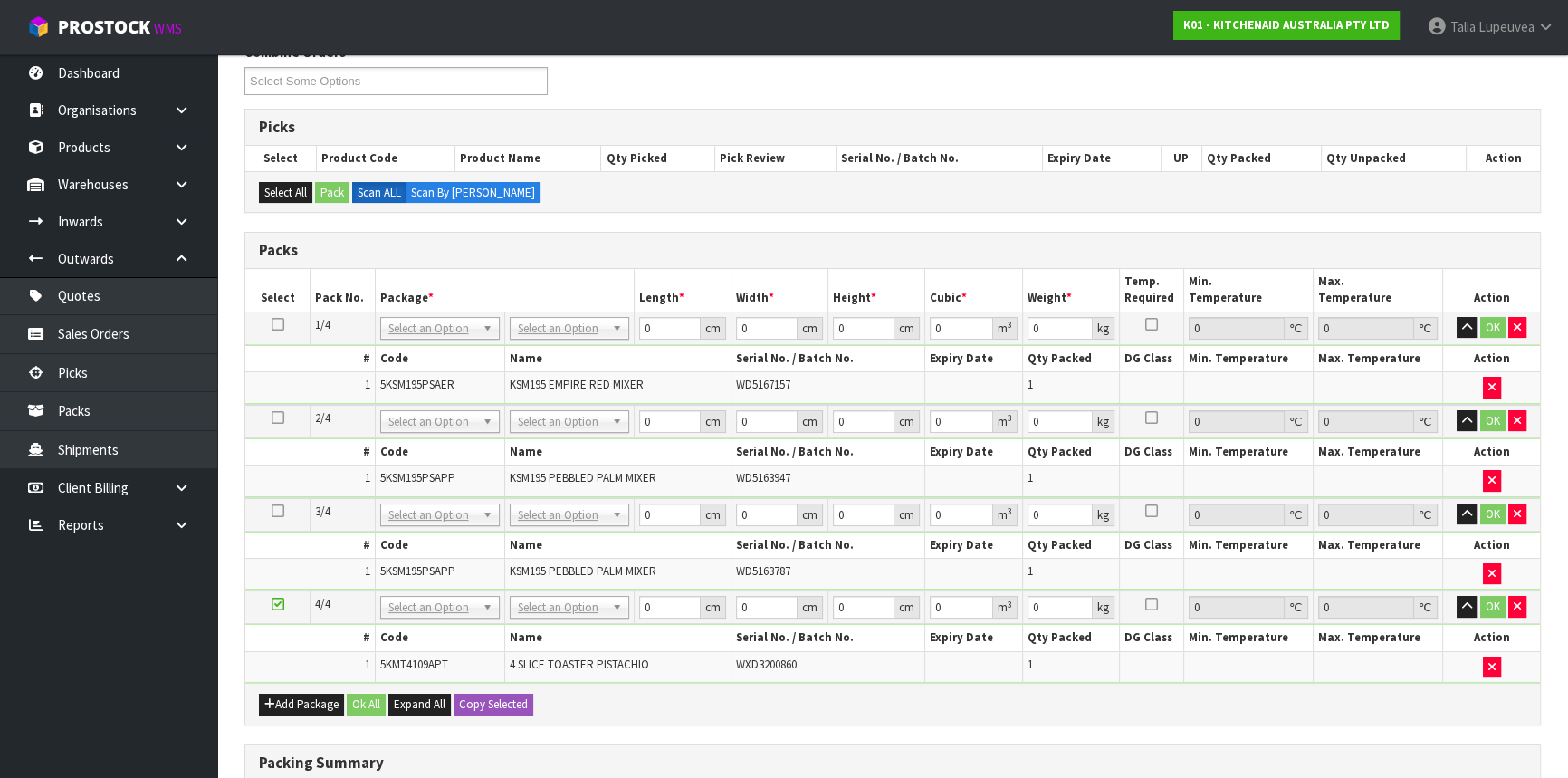
click at [555, 312] on td "No Packaging Cartons PLT GEN120 (1200 X 1000) PLT ONE WAY SKID CHEP HIRE PALLET…" at bounding box center [568, 327] width 129 height 32
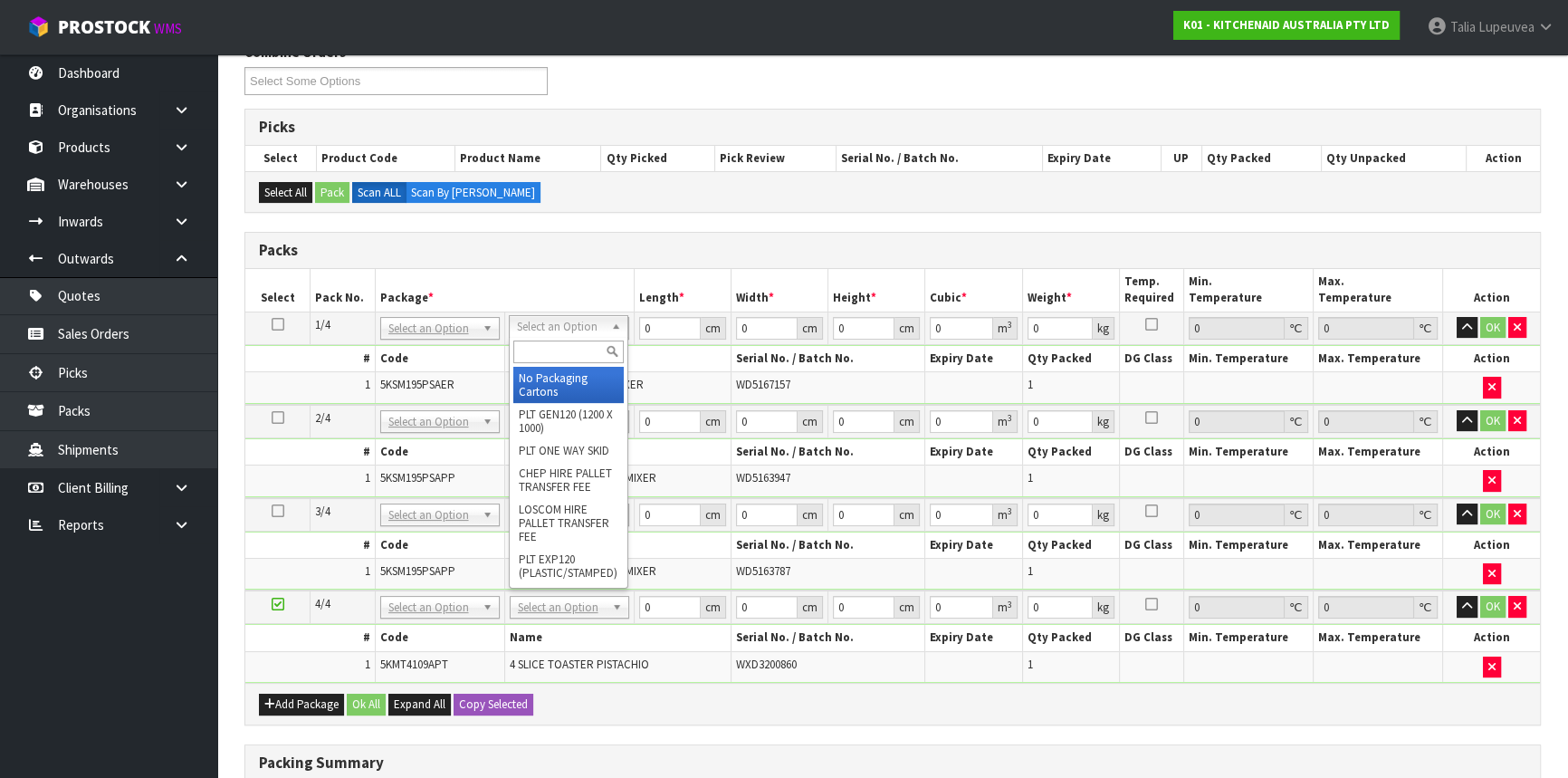
click at [552, 357] on input "text" at bounding box center [568, 352] width 111 height 23
type input "OWN"
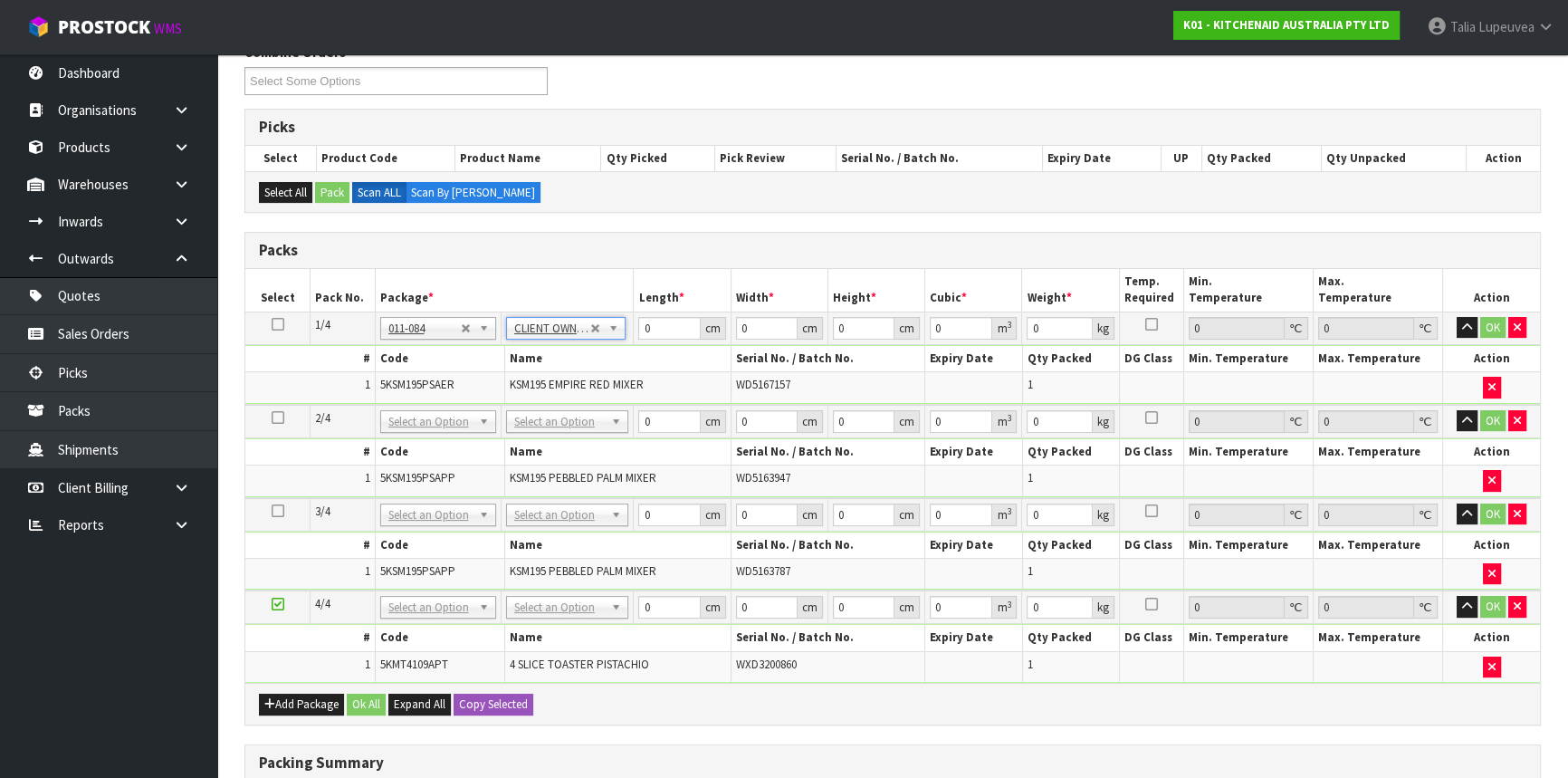
type input "12.45"
click at [552, 439] on input "text" at bounding box center [567, 444] width 113 height 23
type input "OWN"
type input "2"
type input "12.45"
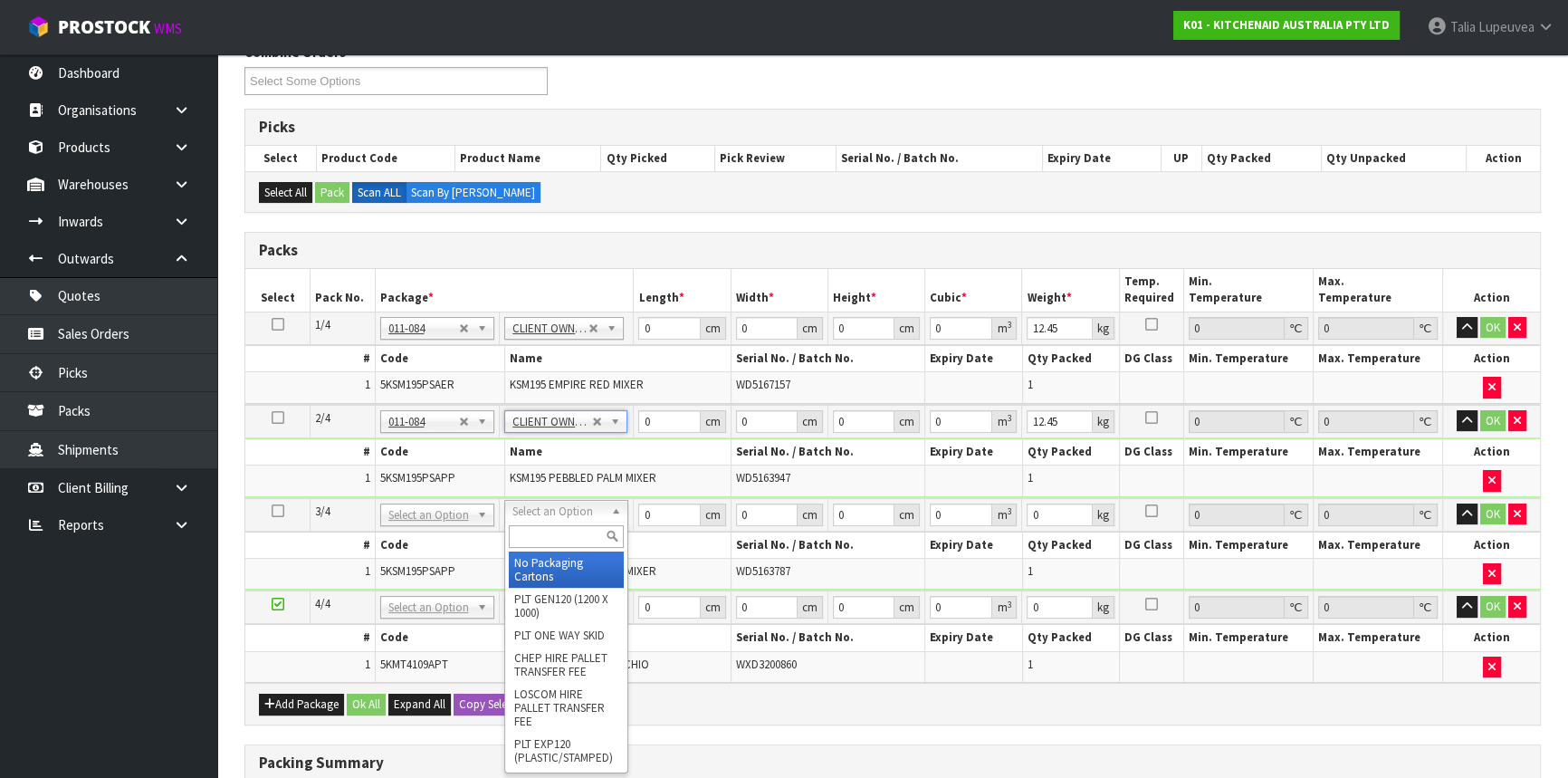
click at [549, 533] on input "text" at bounding box center [566, 537] width 115 height 23
type input "OWN"
type input "3"
type input "12.45"
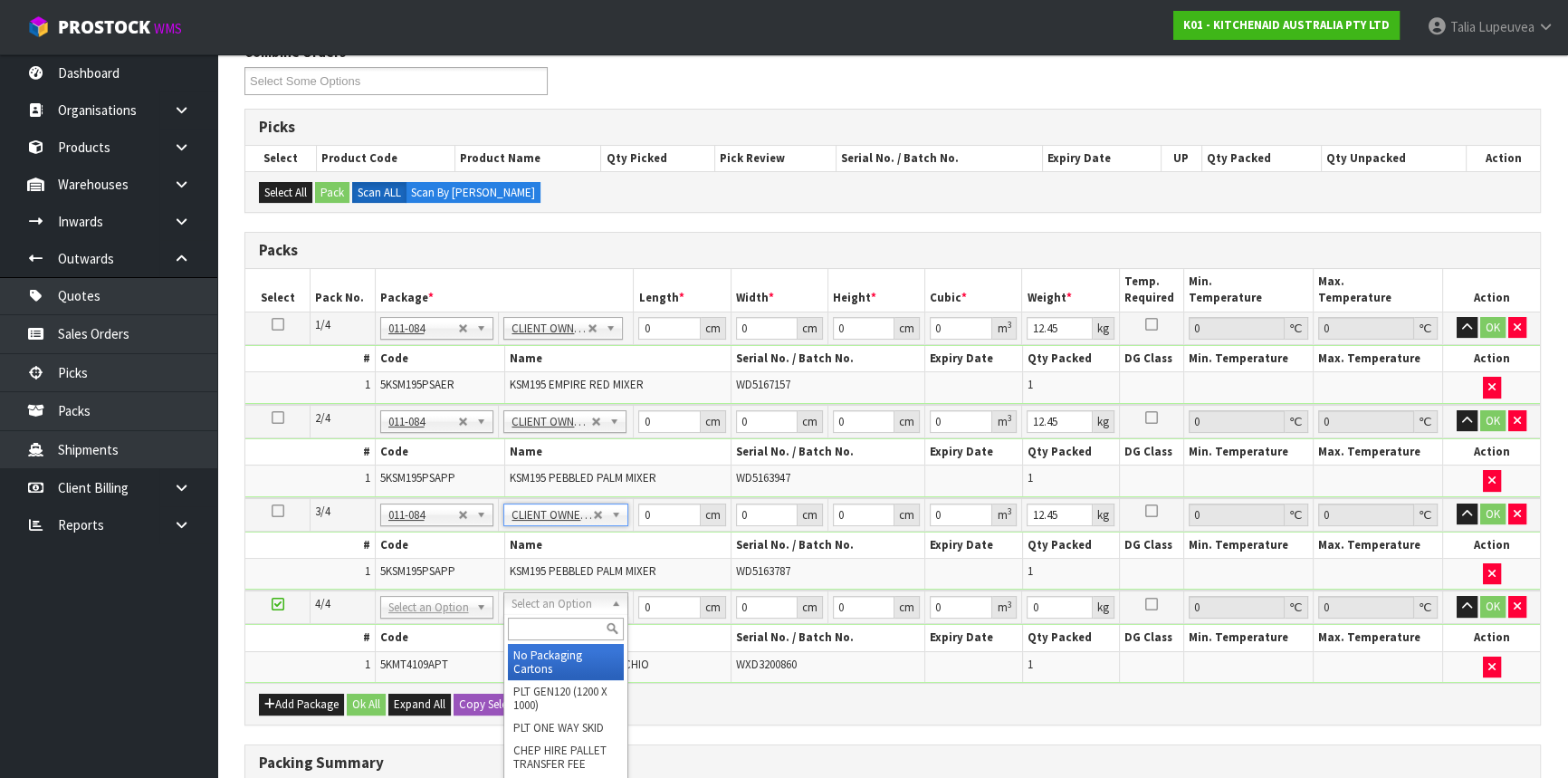
click at [547, 625] on input "text" at bounding box center [565, 629] width 116 height 23
type input "OWN"
type input "4"
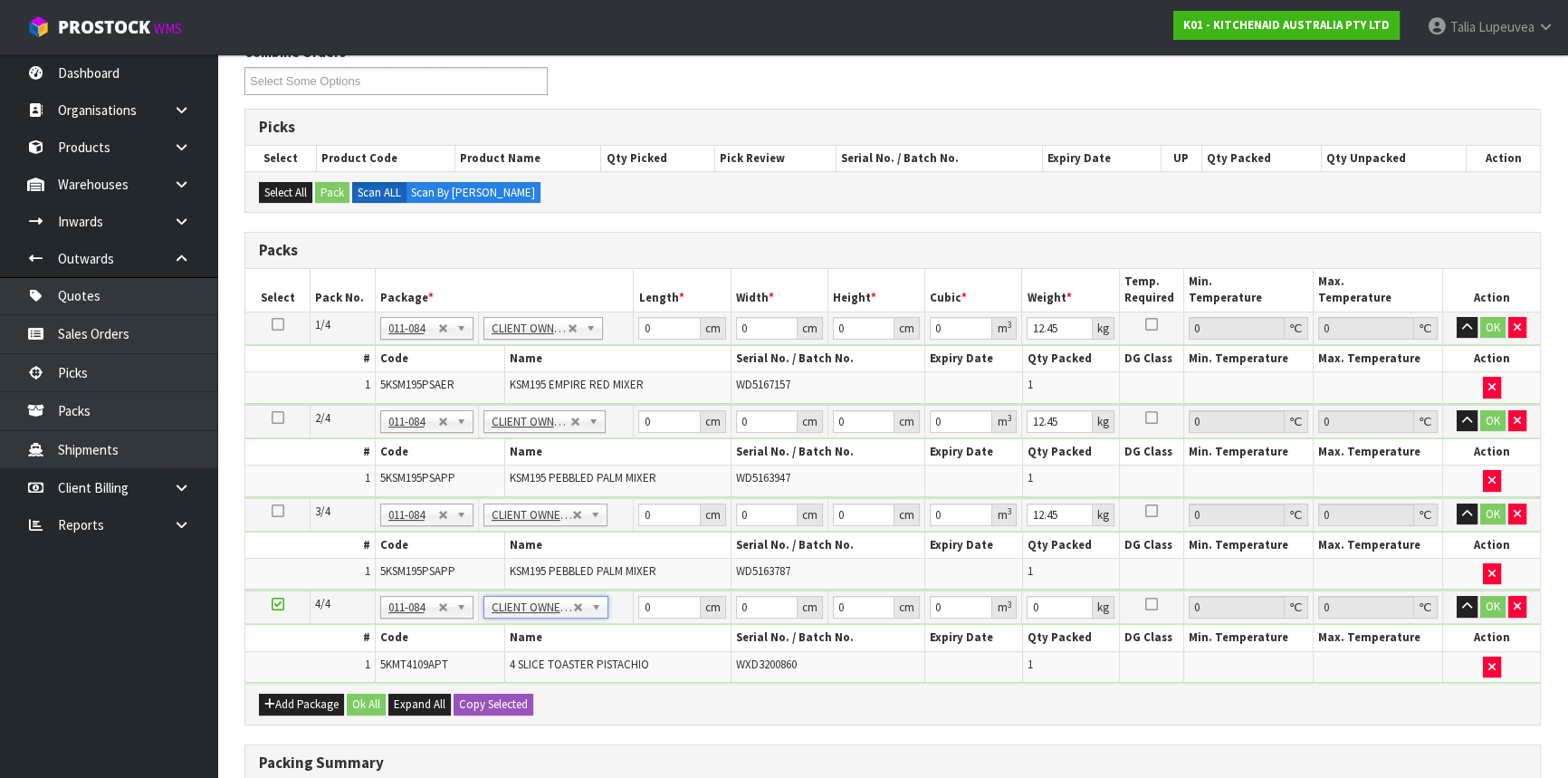
type input "4.55"
drag, startPoint x: 650, startPoint y: 323, endPoint x: 582, endPoint y: 309, distance: 69.4
click at [580, 313] on tr "1/4 NONE 007-001 007-002 007-004 007-009 007-013 007-014 007-015 007-017 007-01…" at bounding box center [893, 327] width 1295 height 32
type input "43"
type input "28"
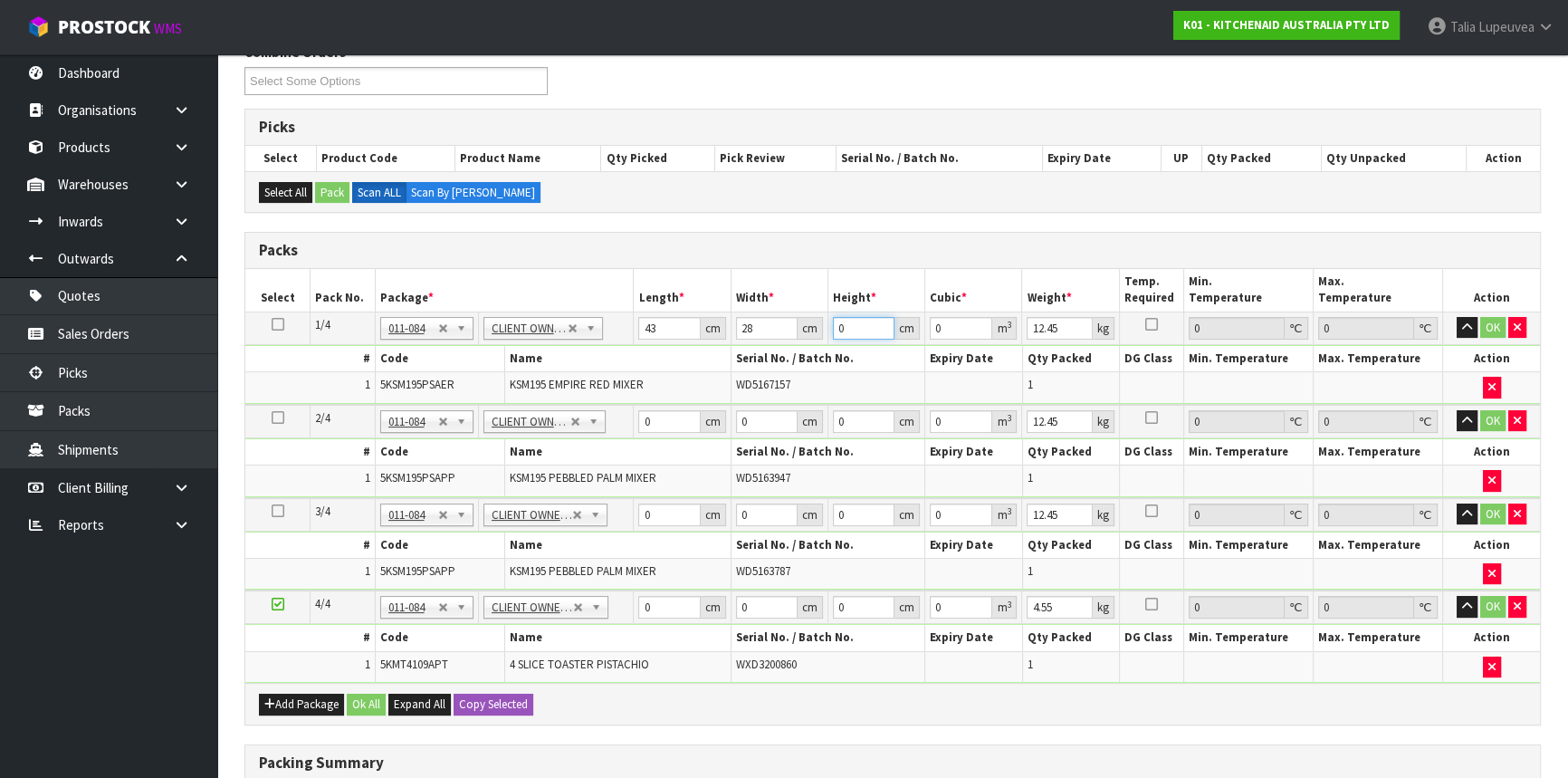
type input "4"
type input "0.004816"
type input "43"
type input "0.051772"
type input "43"
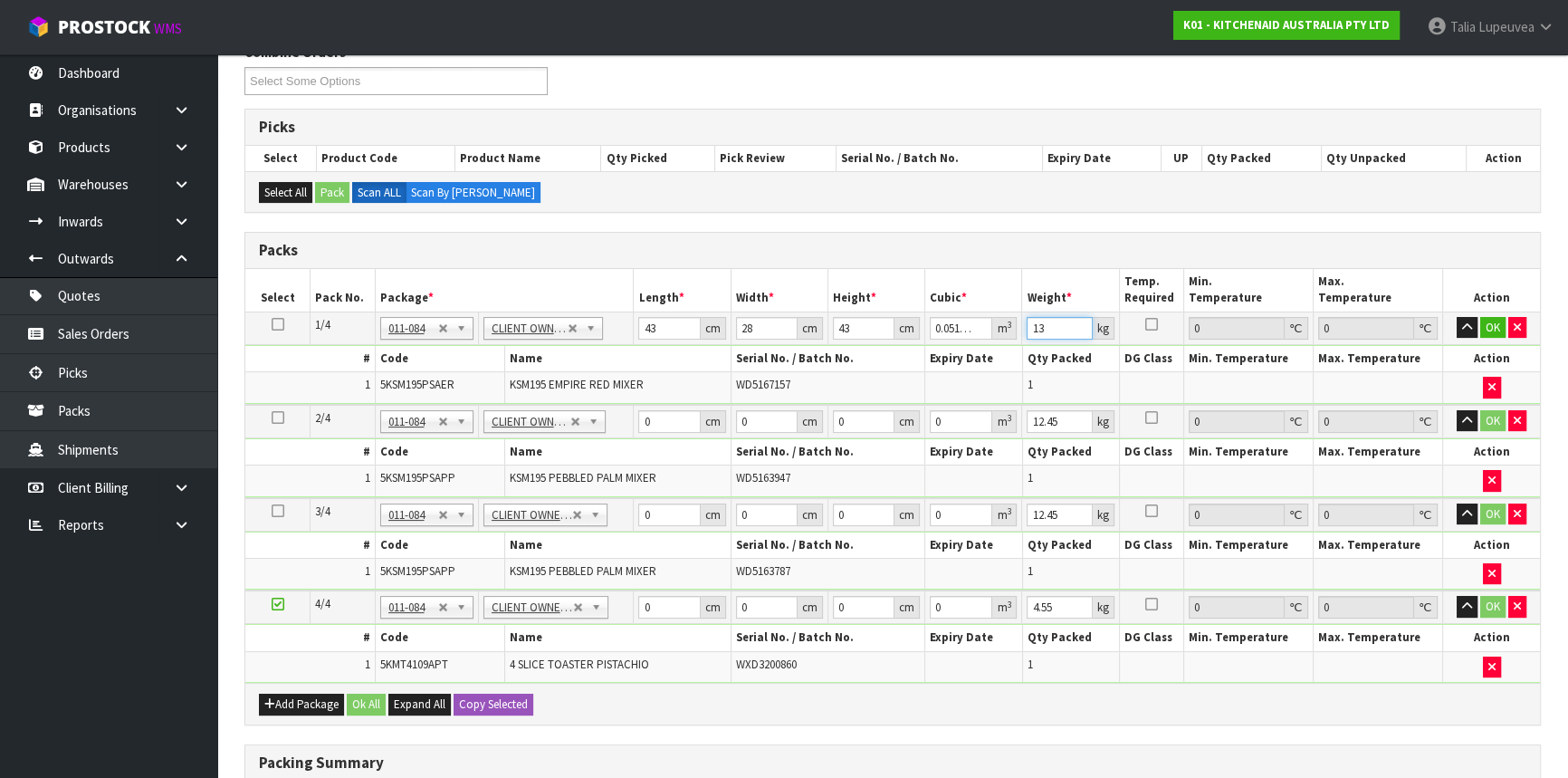
type input "13"
click at [275, 312] on td at bounding box center [278, 327] width 65 height 32
click at [274, 324] on icon at bounding box center [277, 324] width 12 height 1
click at [491, 697] on button "Copy Selected" at bounding box center [493, 704] width 79 height 22
click at [490, 699] on span "Confirm" at bounding box center [479, 704] width 40 height 15
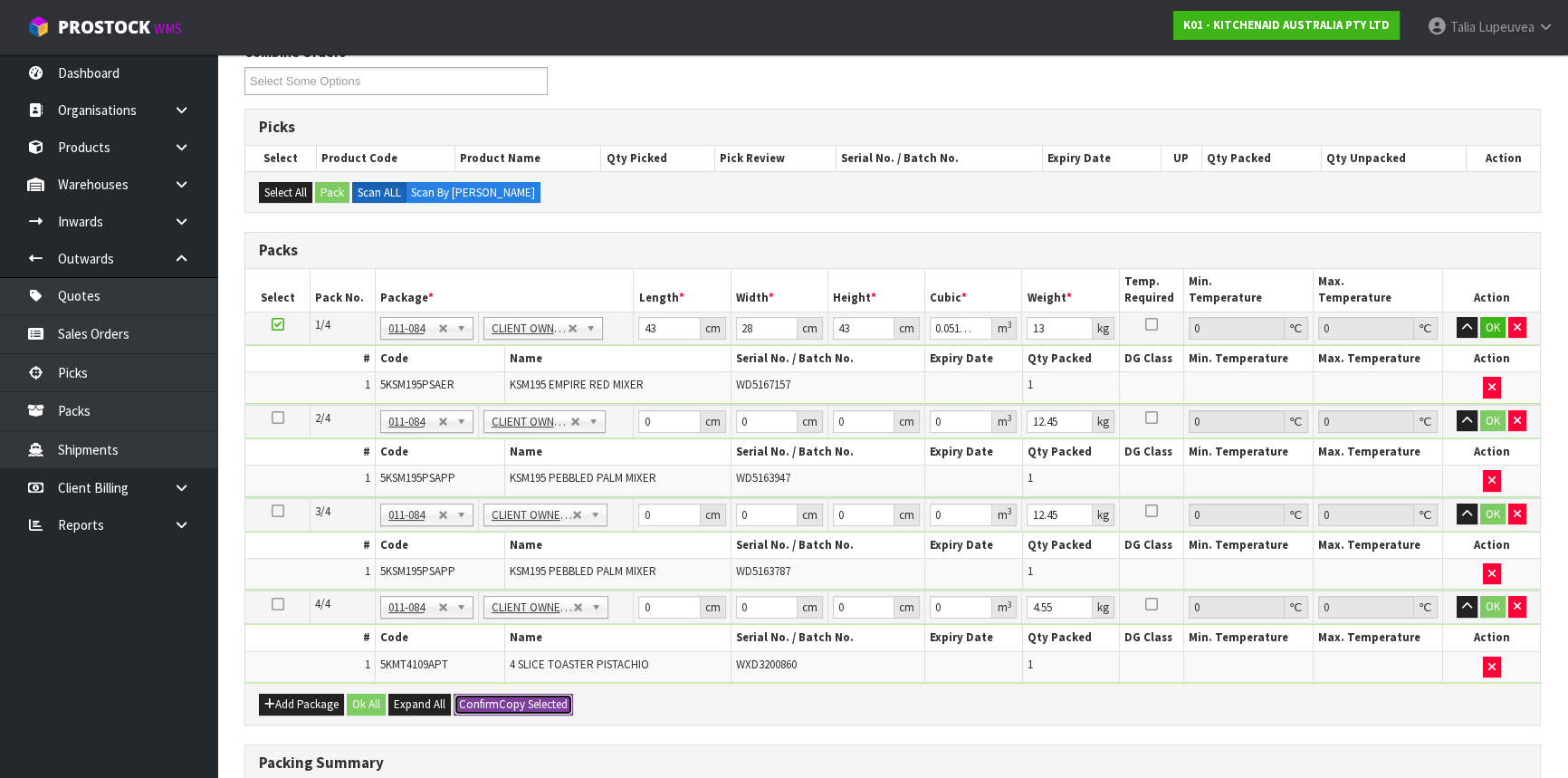
type input "43"
type input "28"
type input "43"
type input "0.051772"
type input "13"
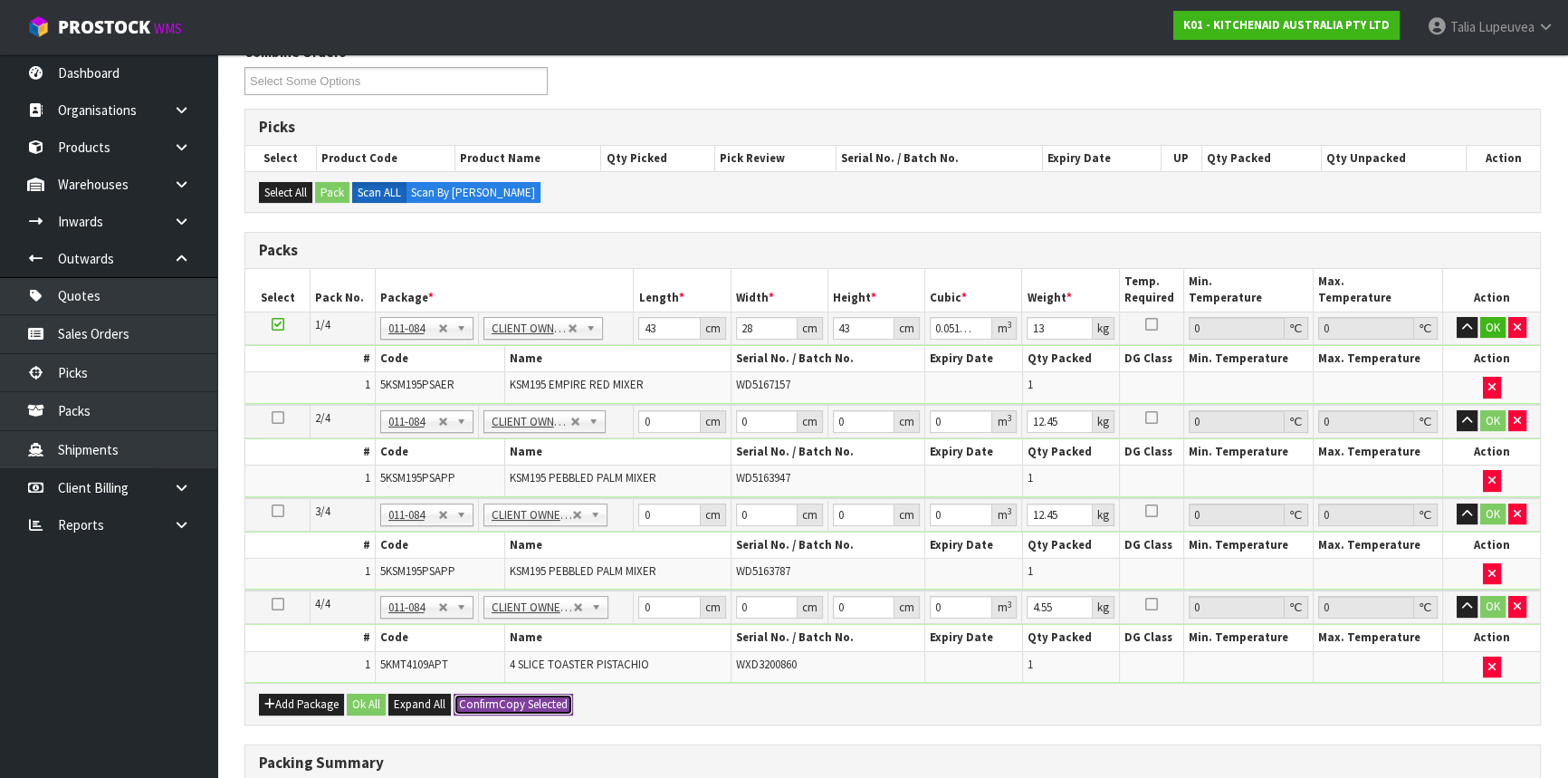
type input "43"
type input "28"
type input "43"
type input "0.051772"
type input "13"
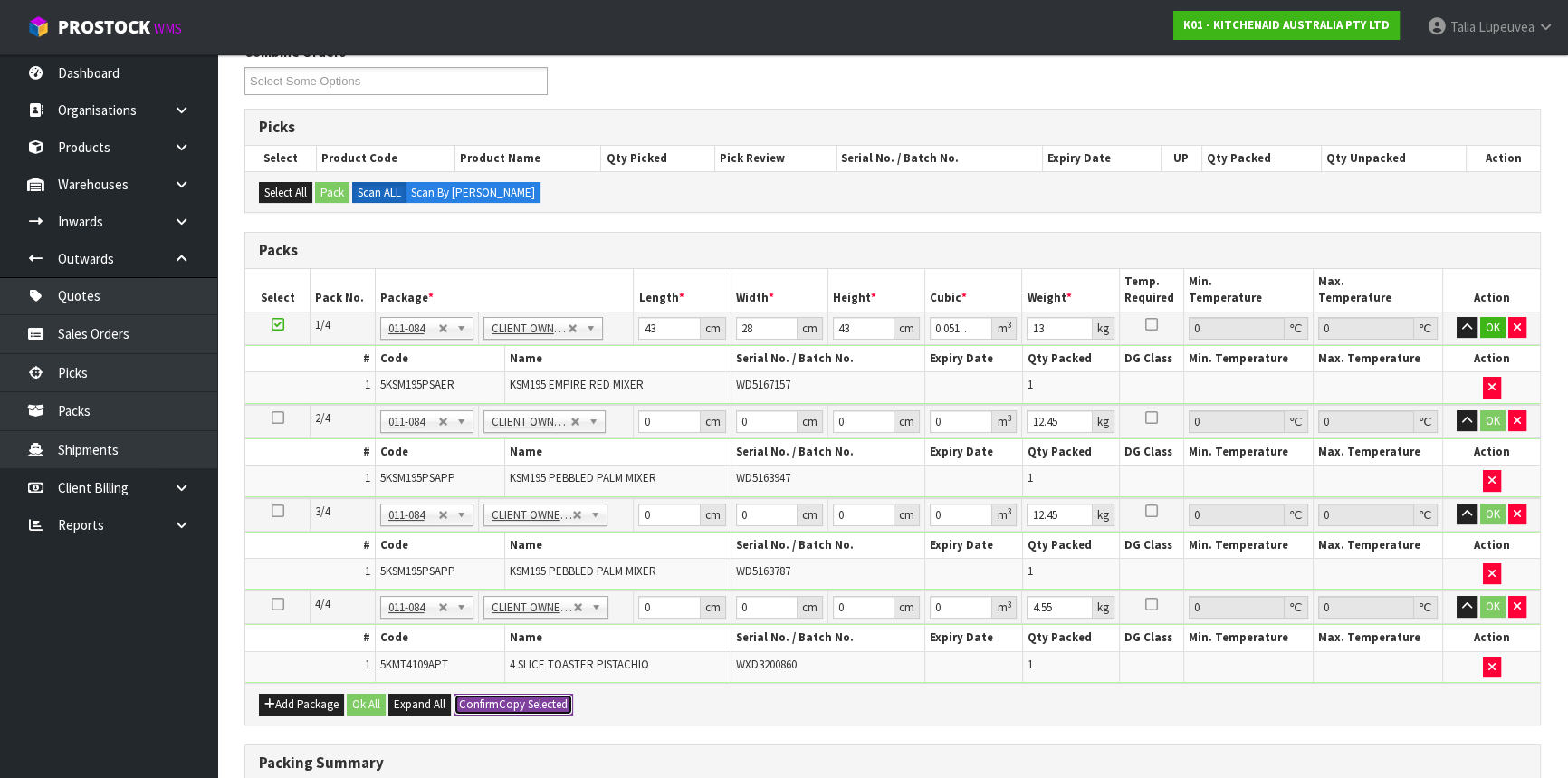
type input "43"
type input "28"
type input "43"
type input "0.051772"
type input "13"
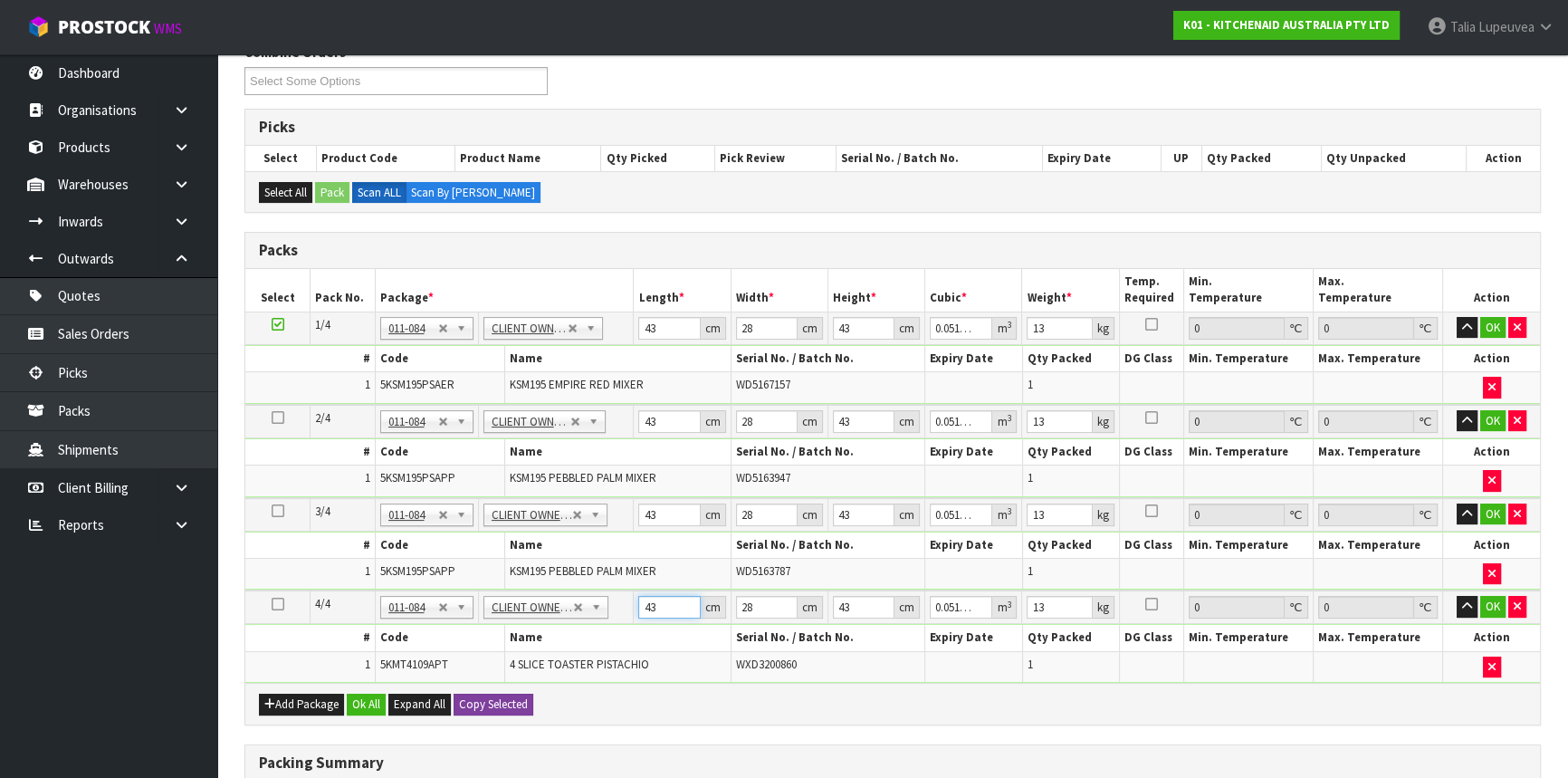
drag, startPoint x: 663, startPoint y: 605, endPoint x: 609, endPoint y: 614, distance: 54.7
click at [609, 614] on tr "4/4 NONE 007-001 007-002 007-004 007-009 007-013 007-014 007-015 007-017 007-01…" at bounding box center [893, 606] width 1295 height 33
type input "4"
type input "0.004816"
type input "40"
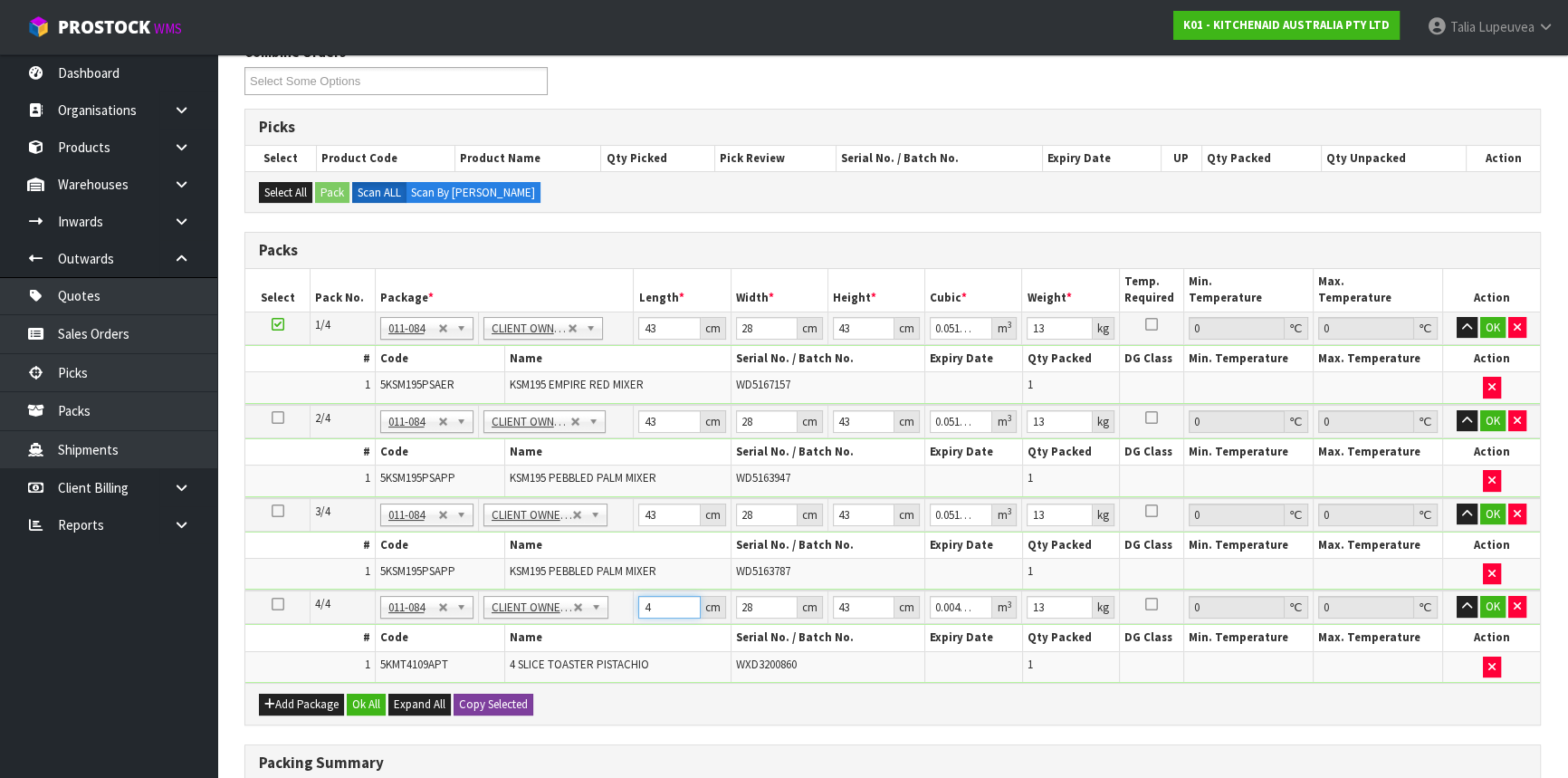
type input "0.04816"
type input "40"
type input "2"
type input "0.00344"
type input "28"
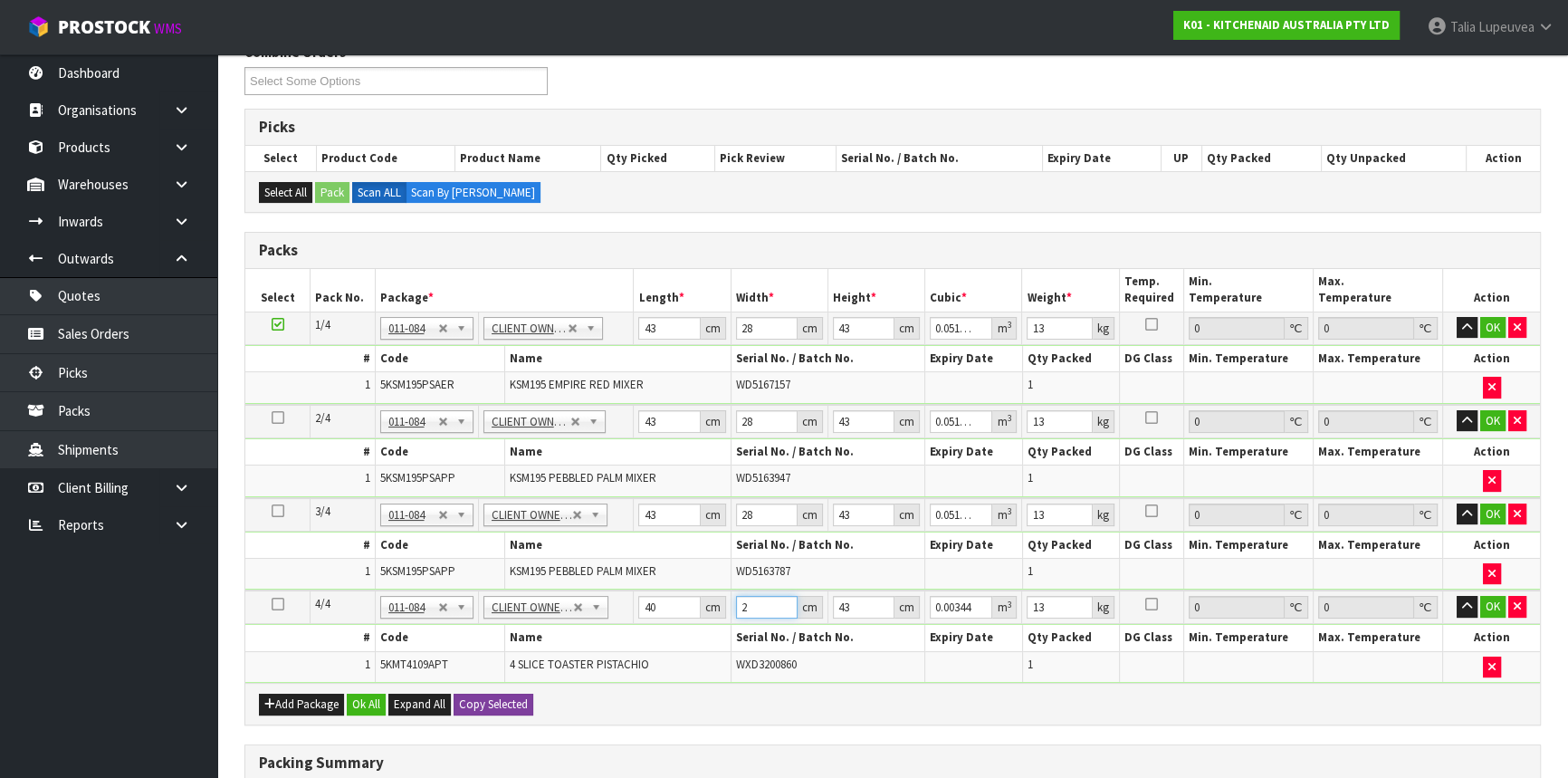
type input "0.04816"
type input "3"
type input "0.00336"
type input "39"
type input "0.04368"
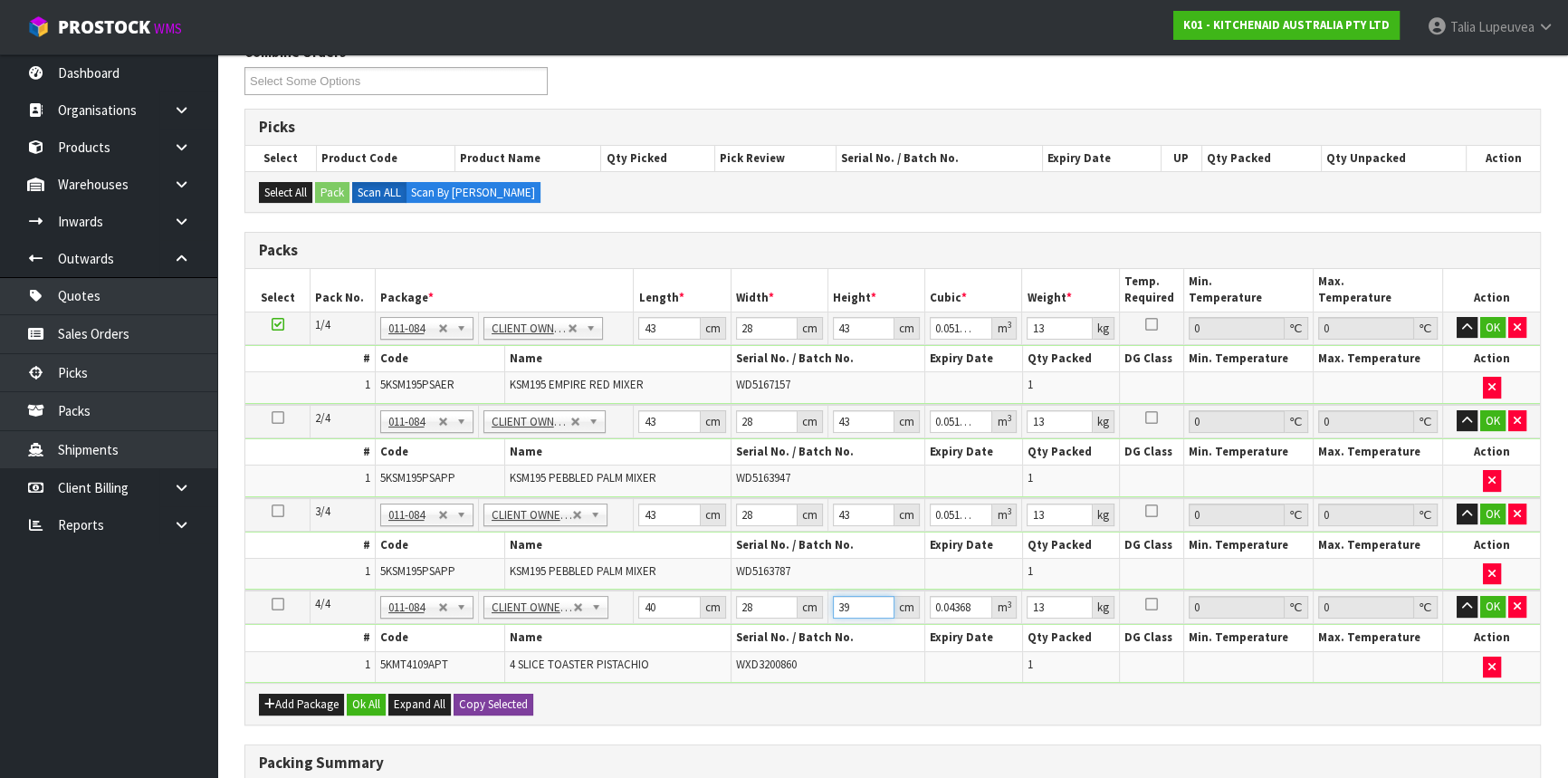
type input "39"
type input "6"
click at [1492, 612] on button "OK" at bounding box center [1492, 606] width 26 height 22
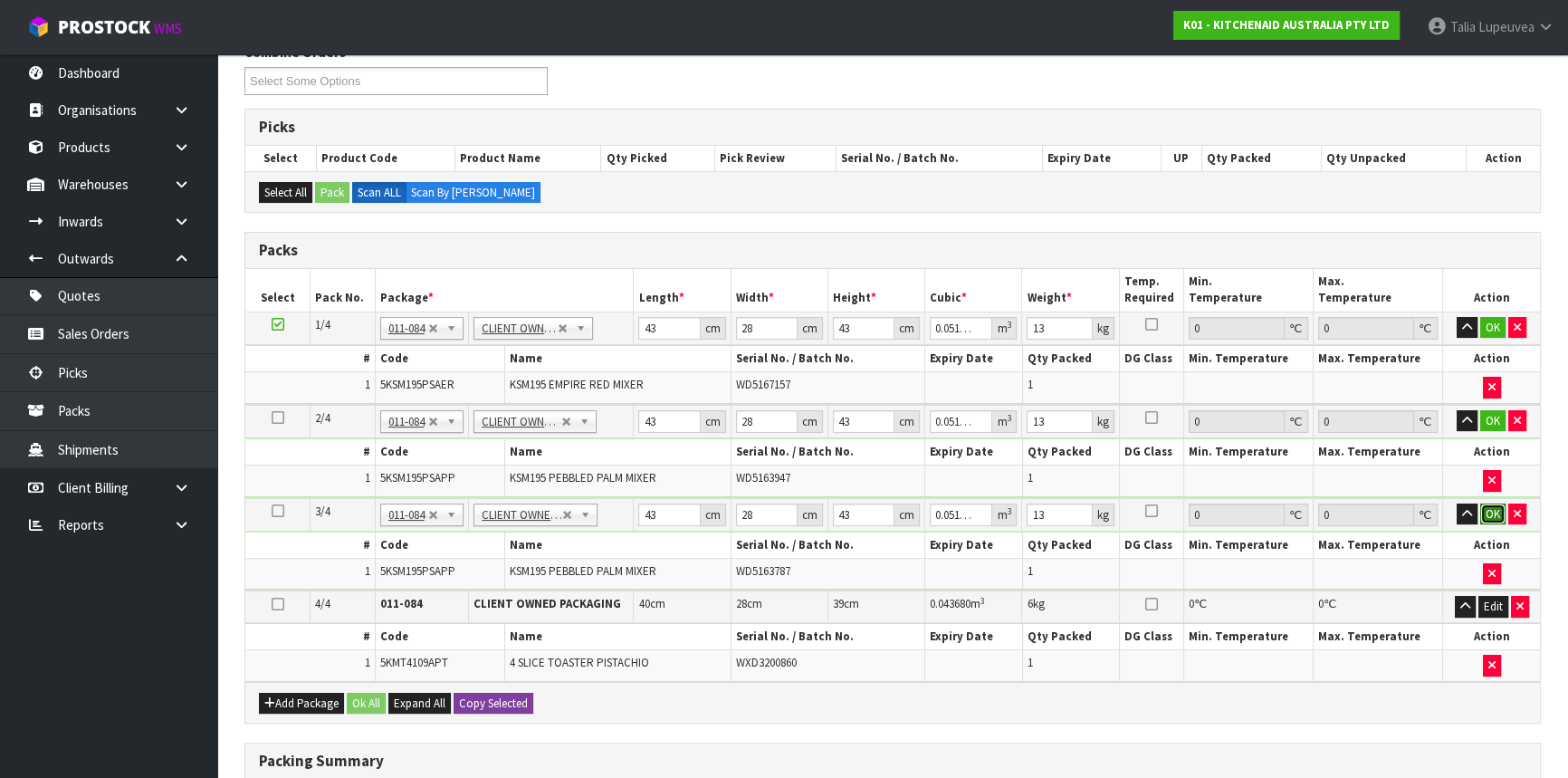
click at [1491, 510] on button "OK" at bounding box center [1492, 514] width 26 height 22
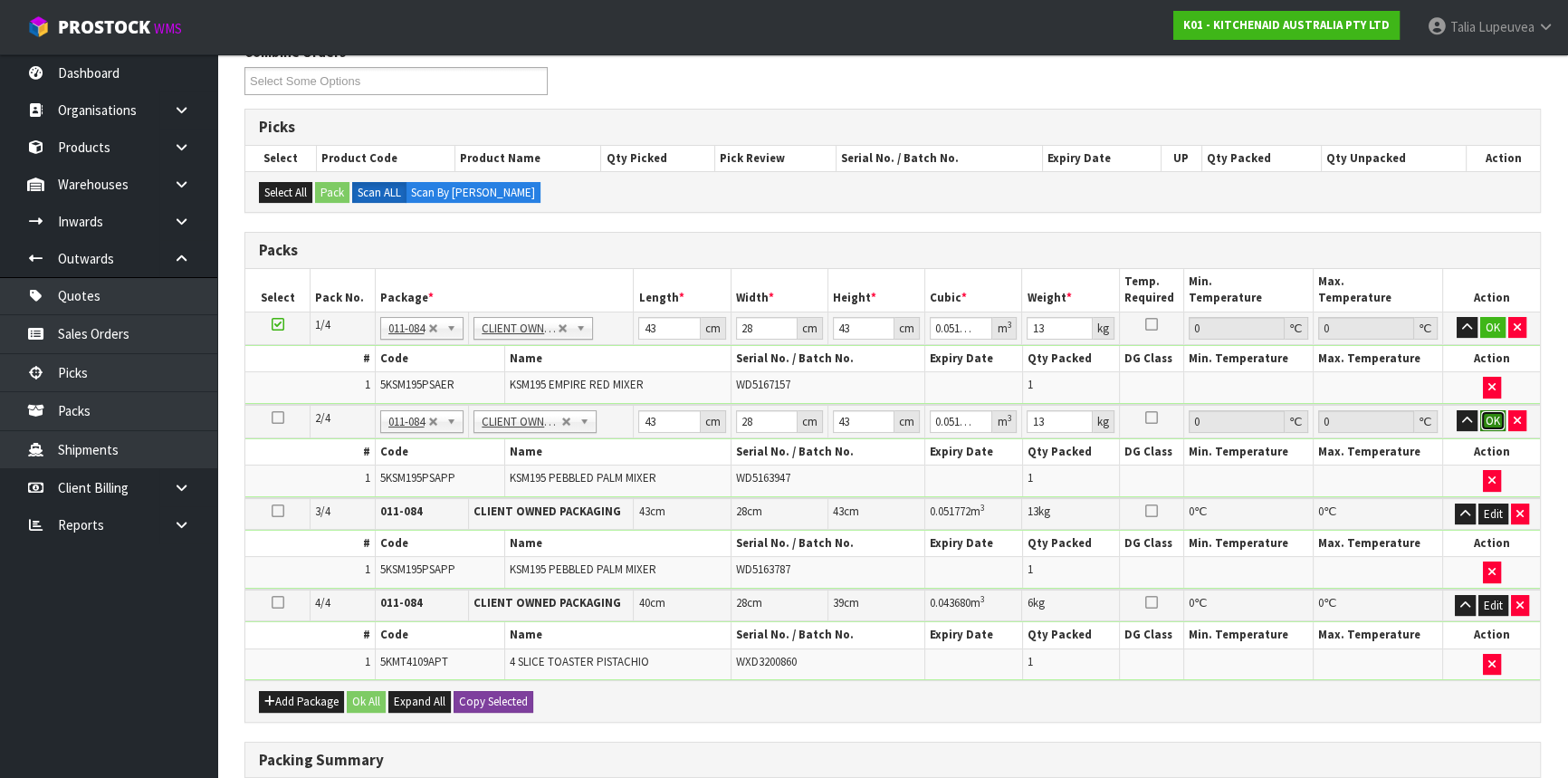
click at [1486, 413] on button "OK" at bounding box center [1492, 421] width 26 height 22
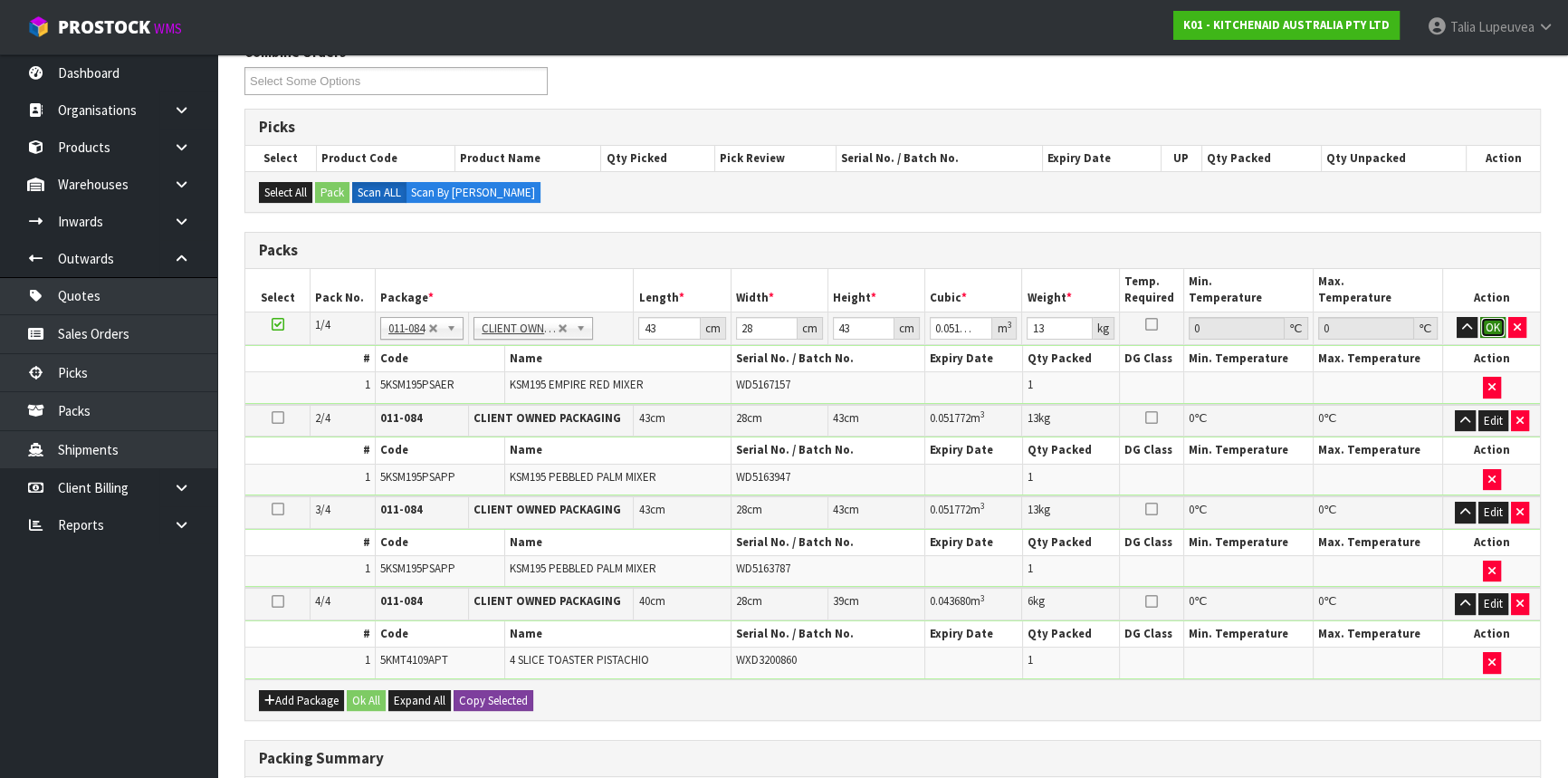
click at [1496, 320] on button "OK" at bounding box center [1492, 327] width 26 height 22
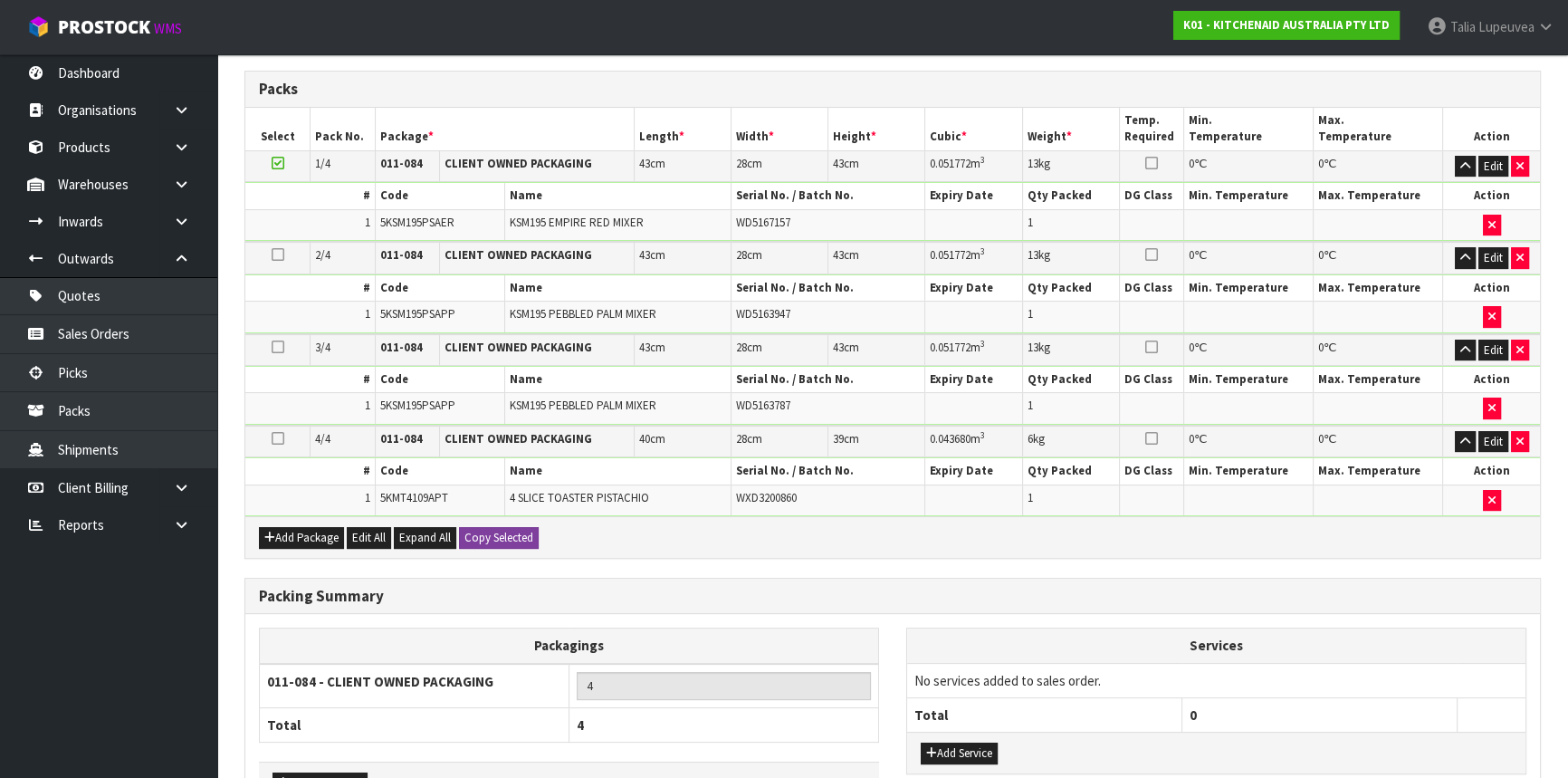
scroll to position [526, 0]
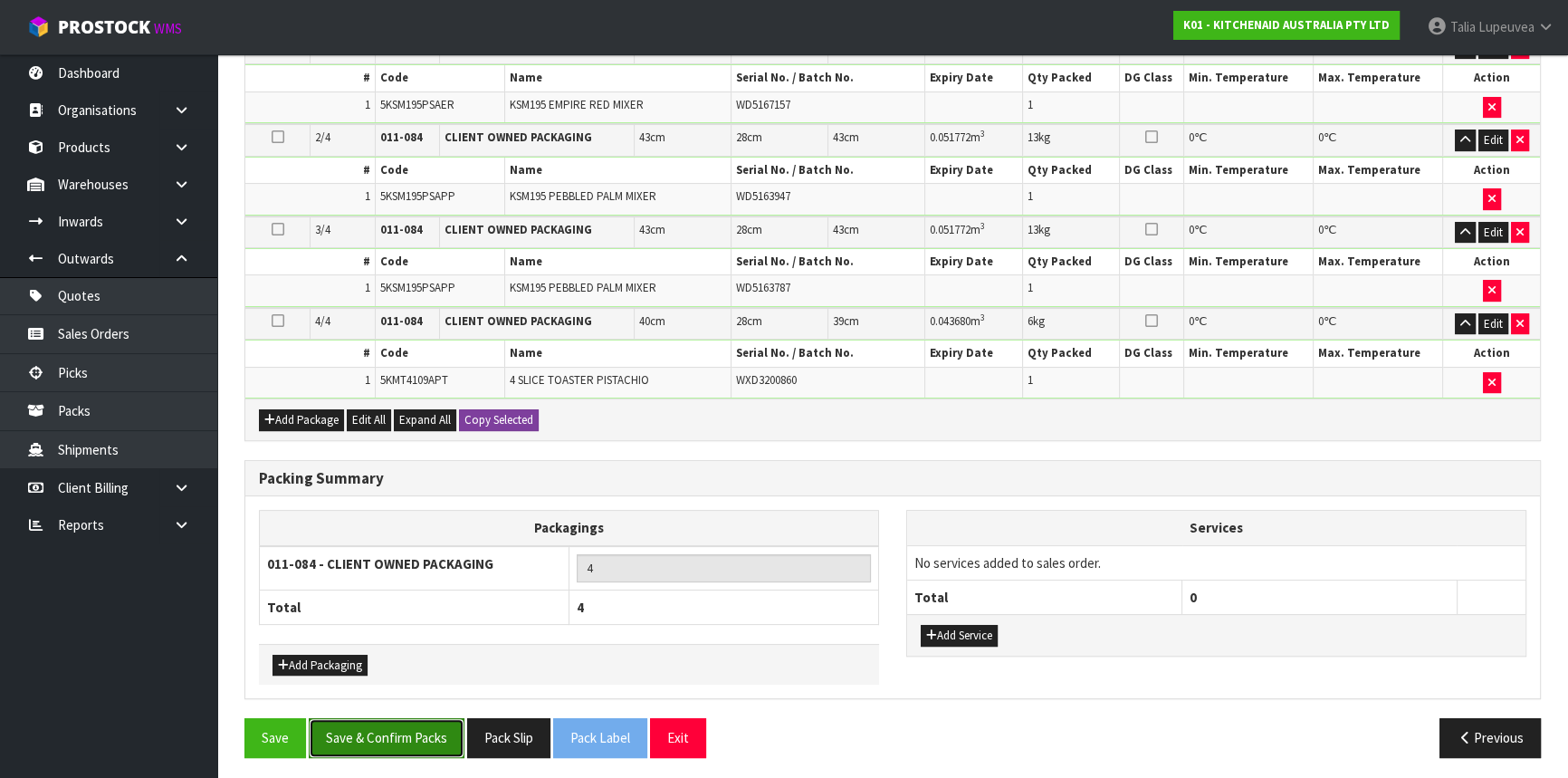
click at [403, 734] on button "Save & Confirm Packs" at bounding box center [387, 737] width 156 height 39
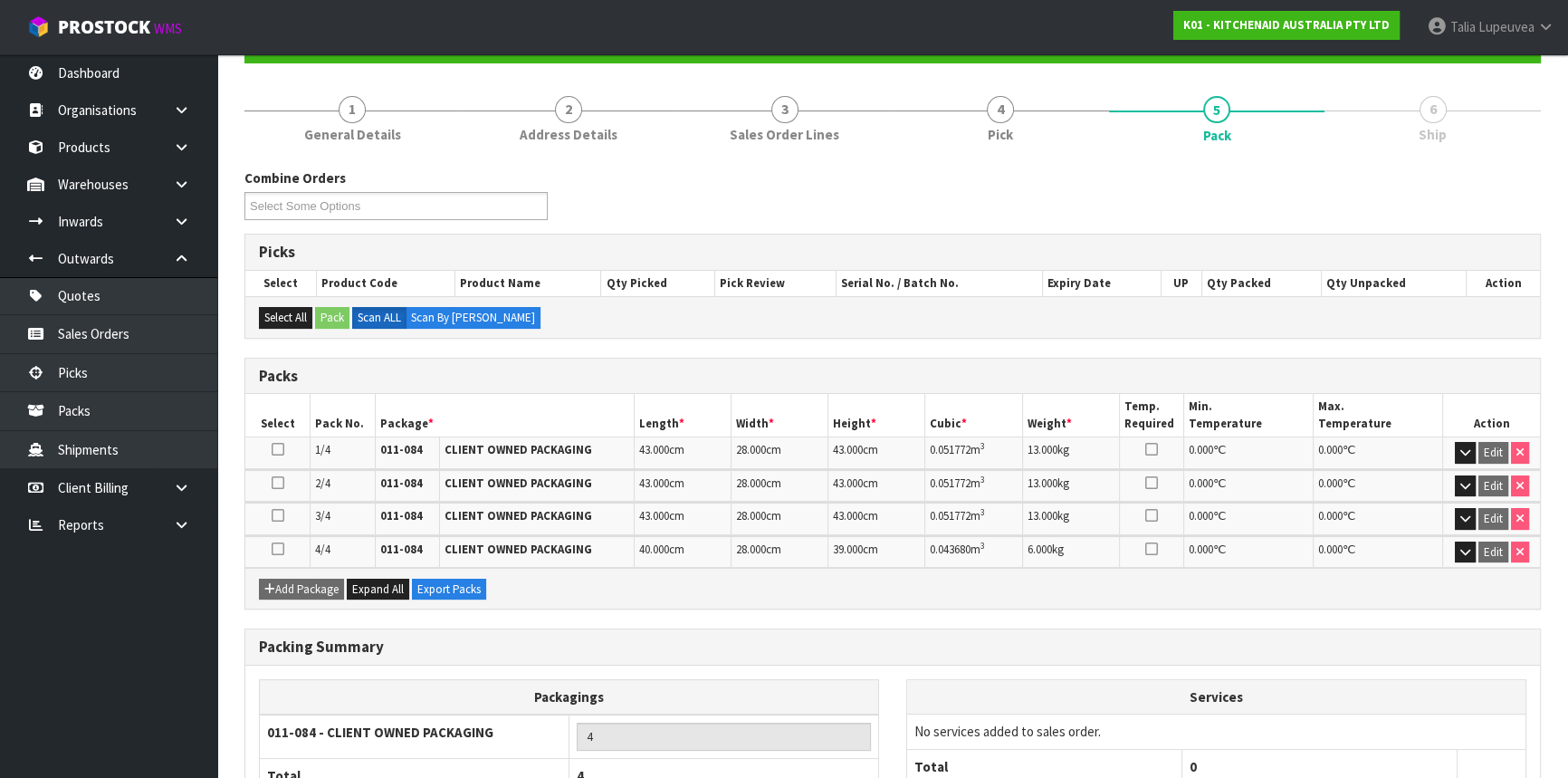
scroll to position [317, 0]
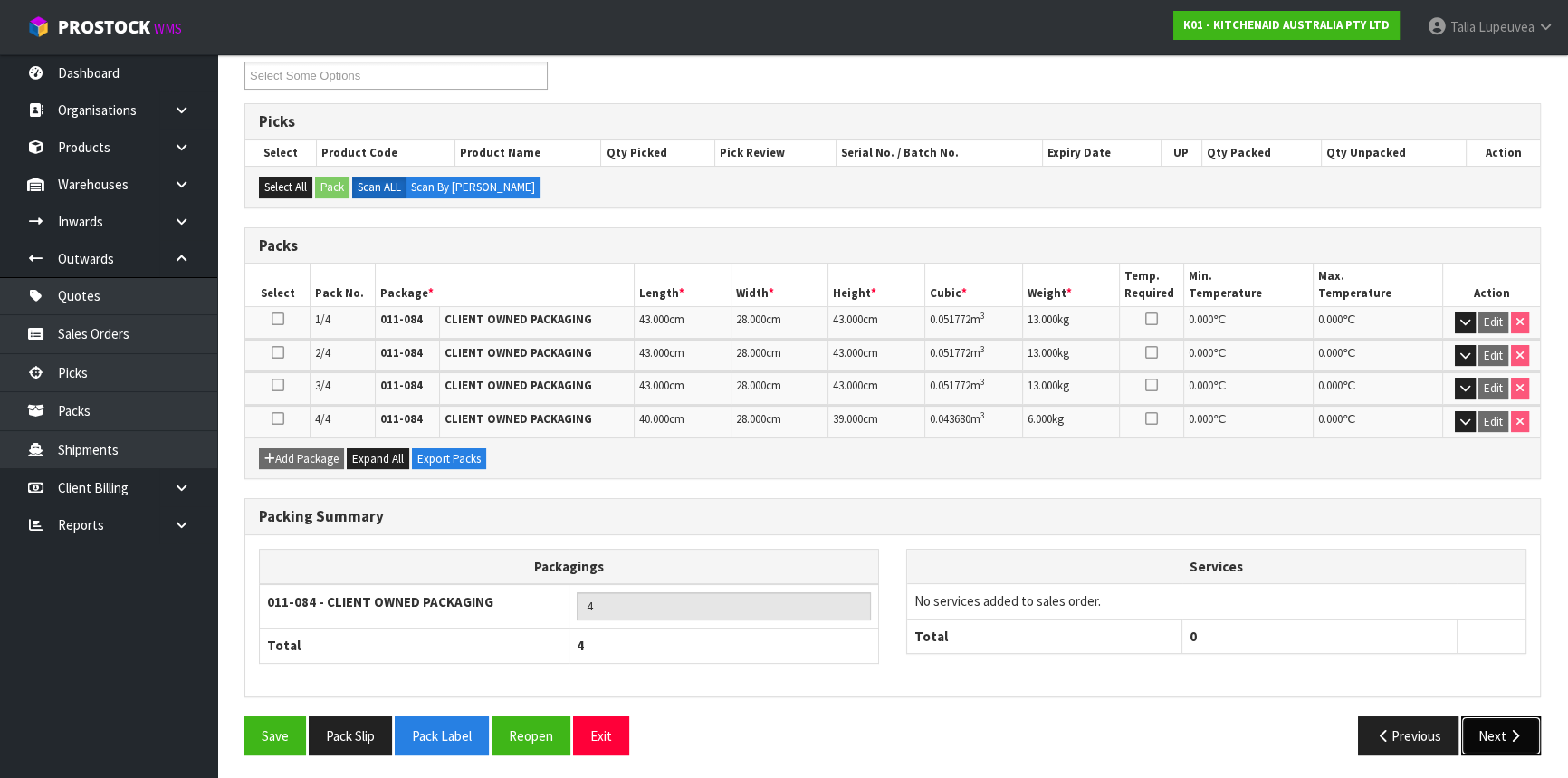
click at [1484, 718] on button "Next" at bounding box center [1501, 735] width 79 height 39
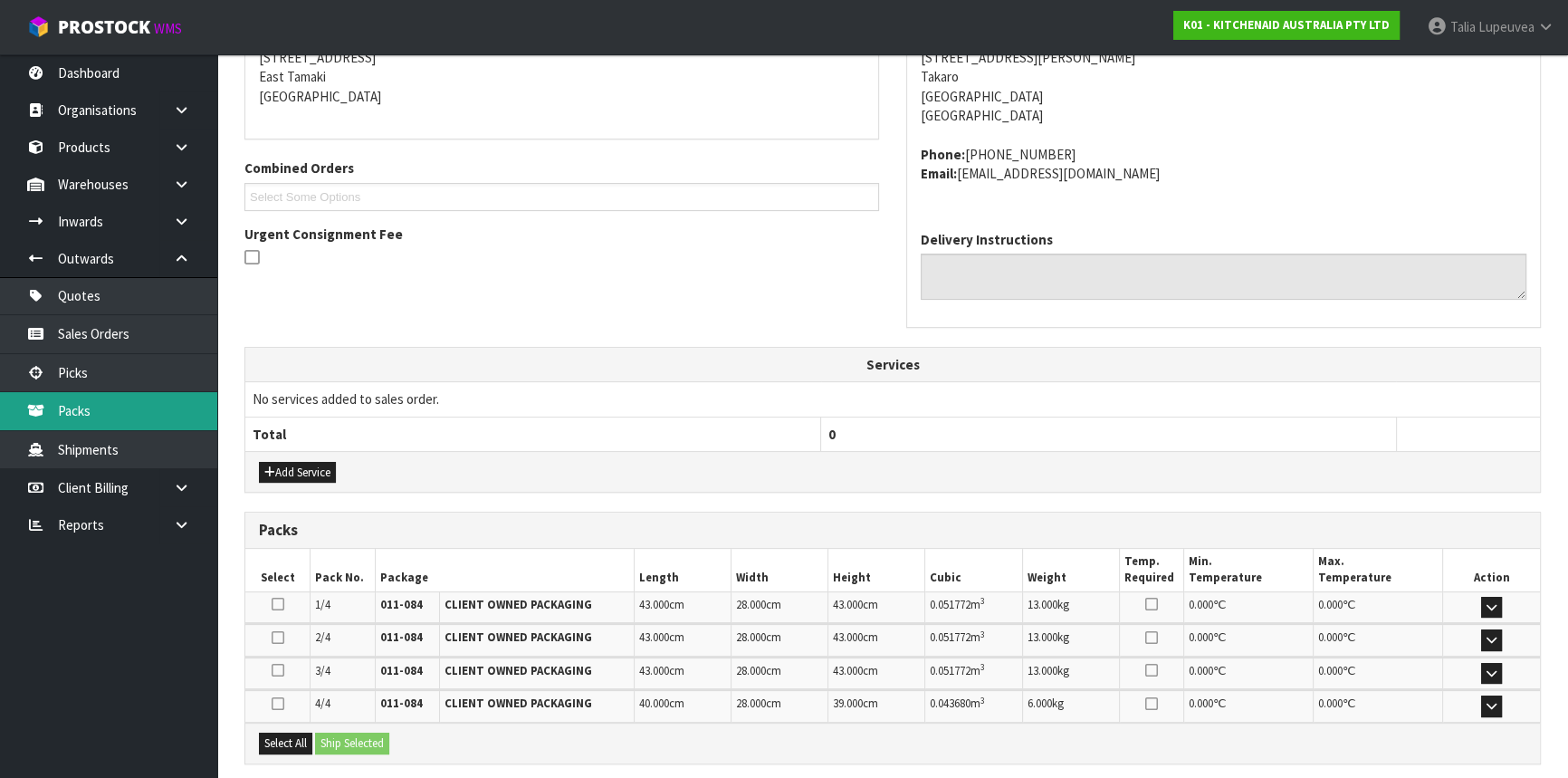
scroll to position [552, 0]
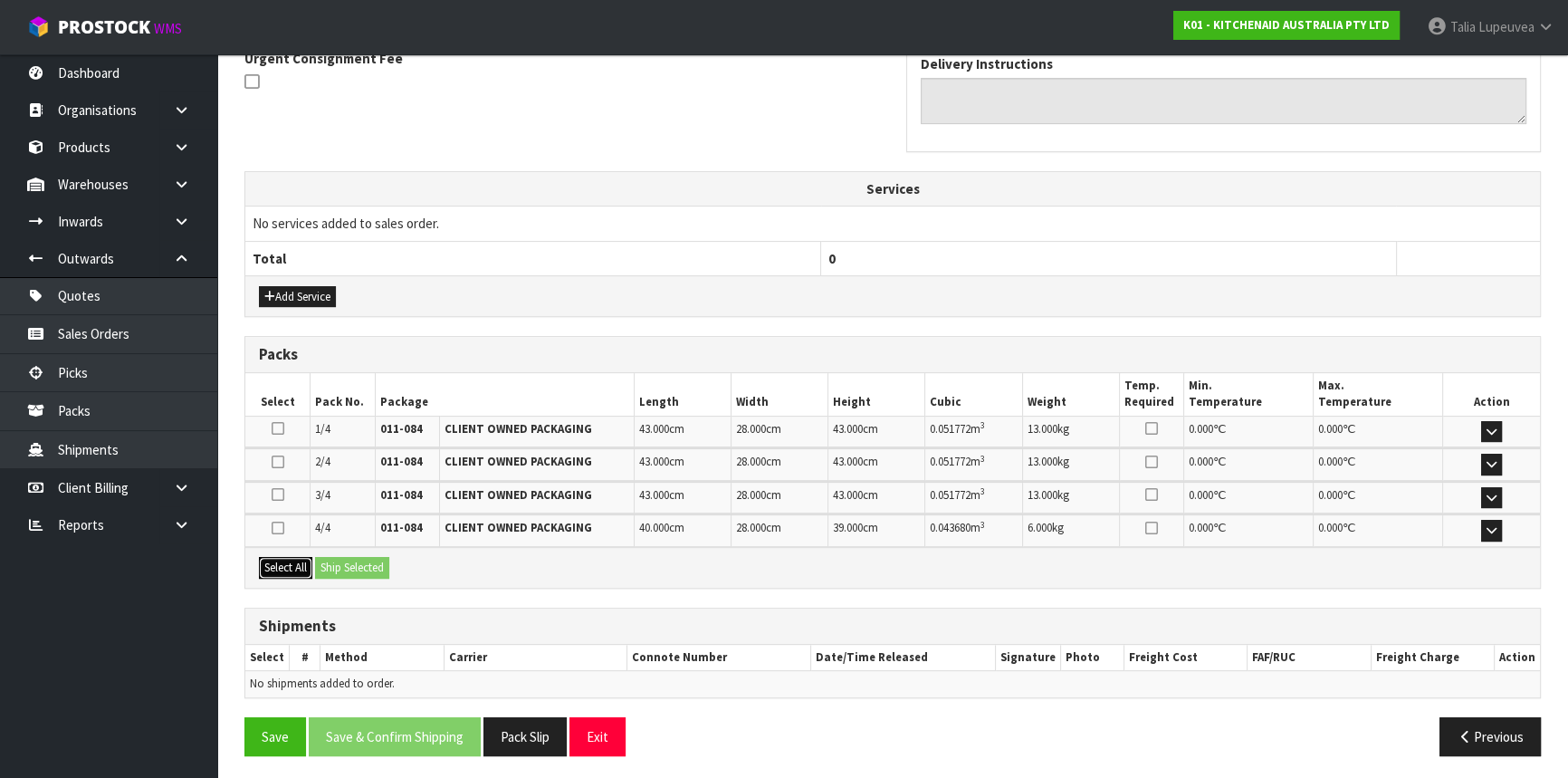
drag, startPoint x: 289, startPoint y: 562, endPoint x: 320, endPoint y: 561, distance: 31.0
click at [289, 562] on button "Select All" at bounding box center [285, 567] width 54 height 22
click at [335, 561] on button "Ship Selected" at bounding box center [352, 567] width 75 height 22
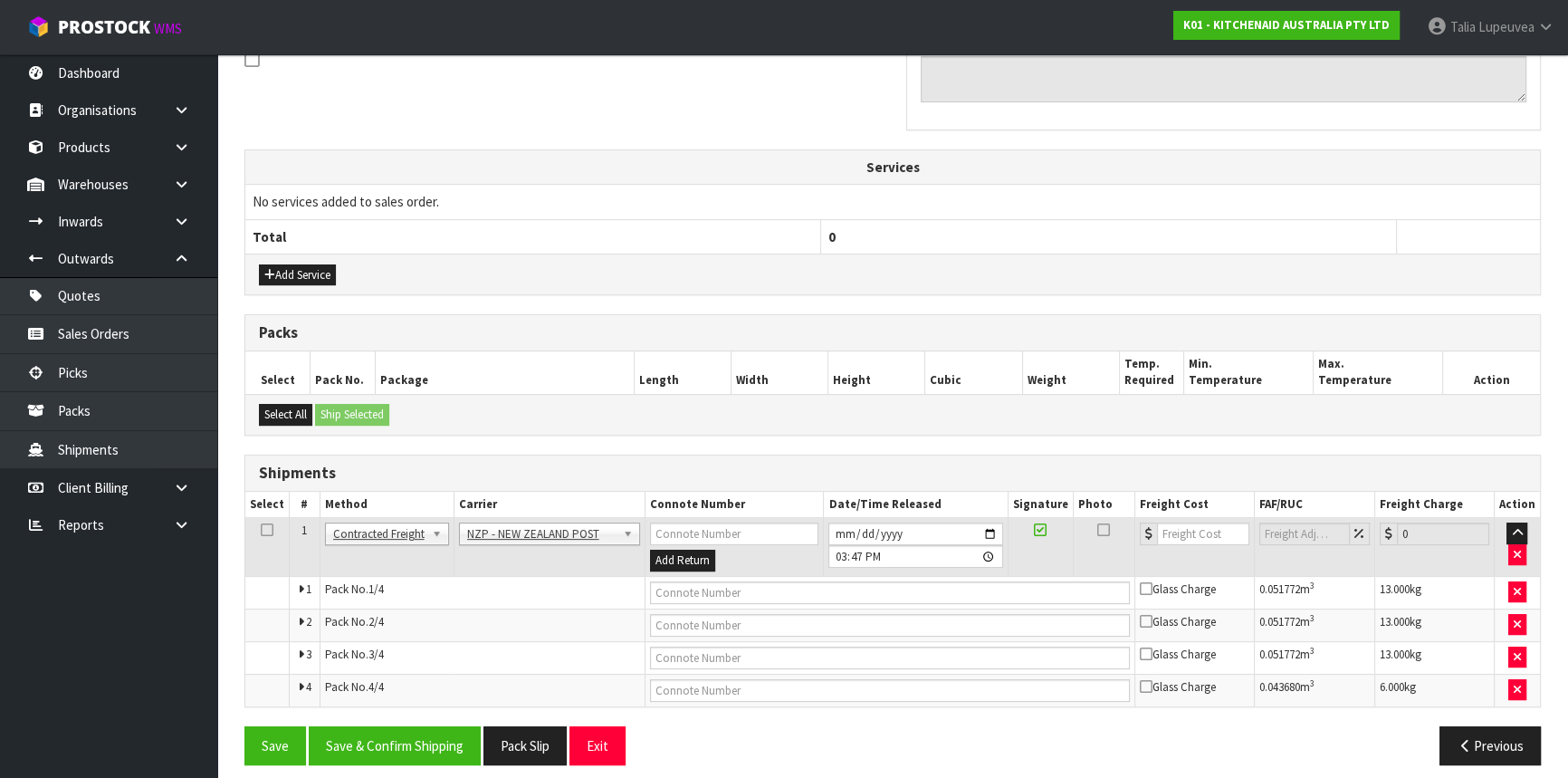
scroll to position [585, 0]
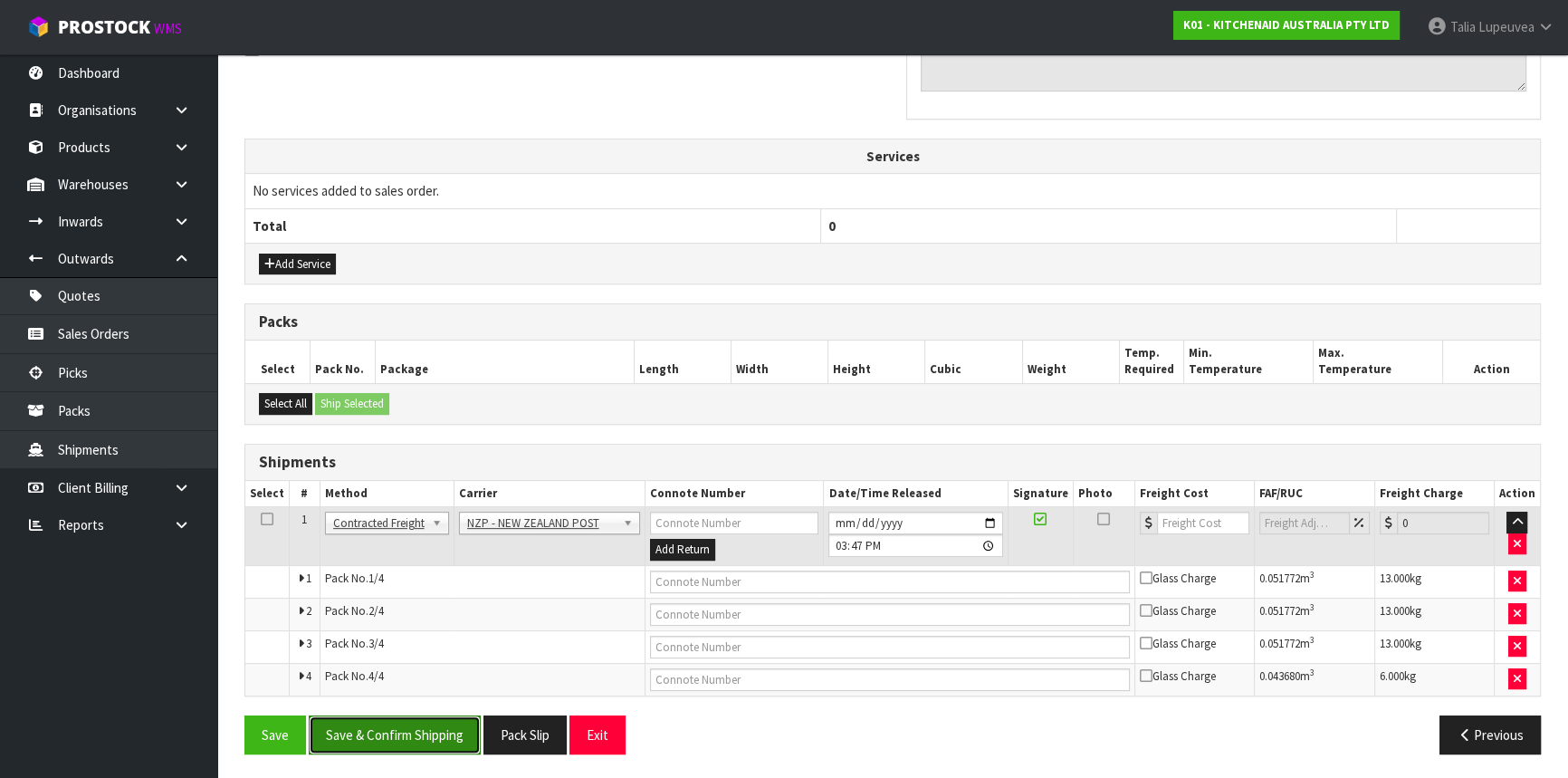
click at [418, 735] on button "Save & Confirm Shipping" at bounding box center [395, 735] width 172 height 39
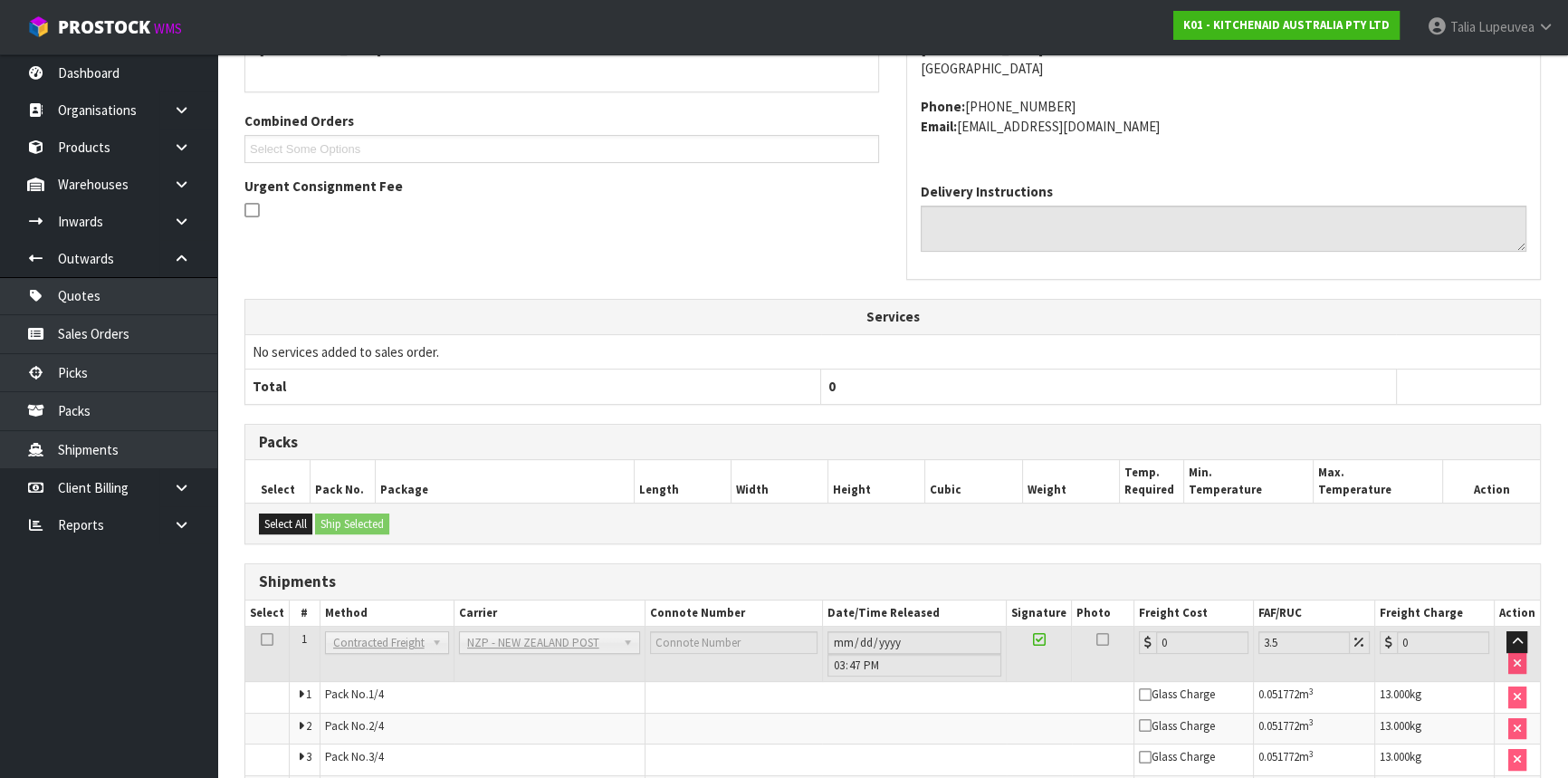
scroll to position [554, 0]
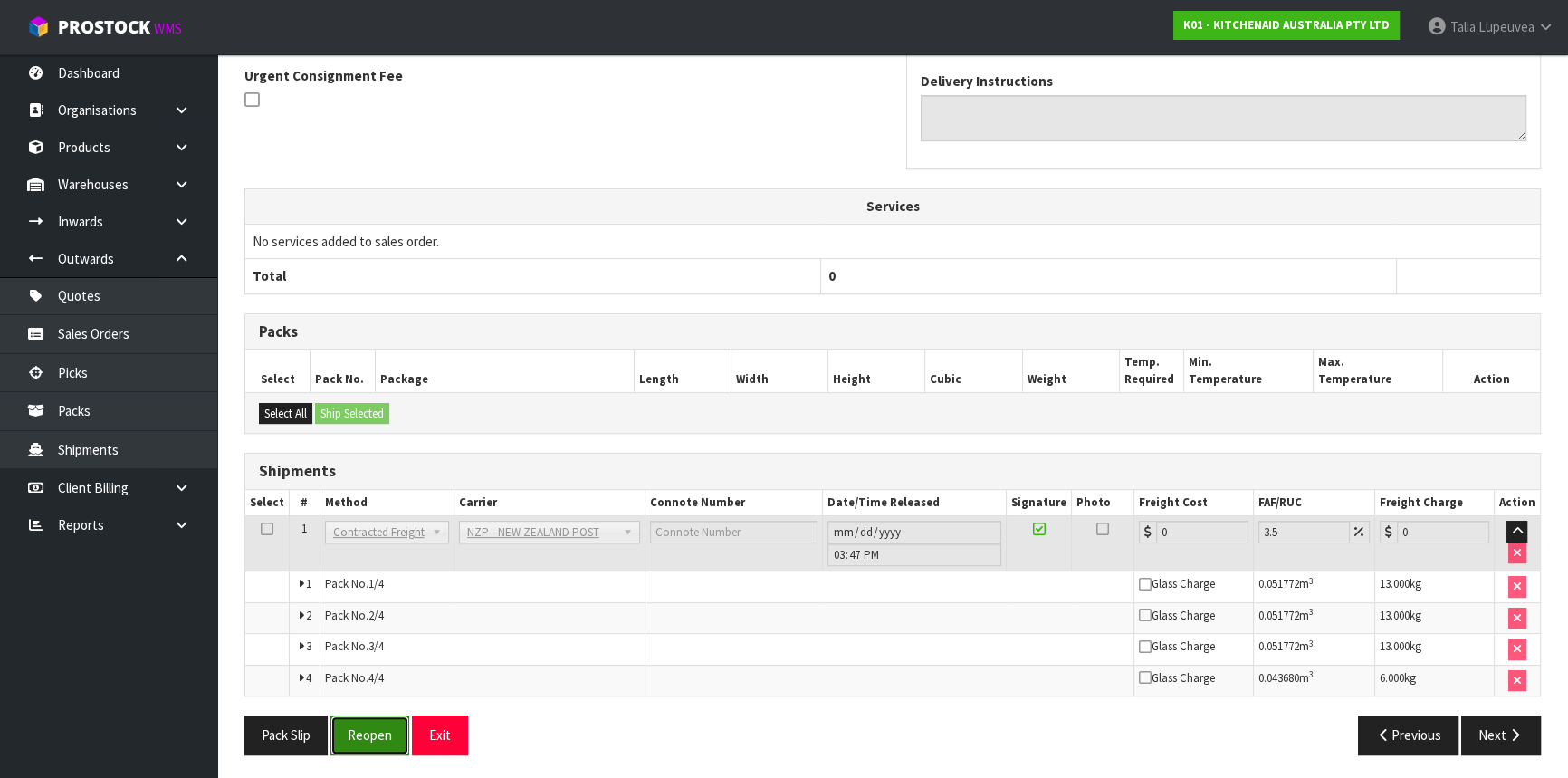
click at [374, 724] on button "Reopen" at bounding box center [370, 735] width 78 height 39
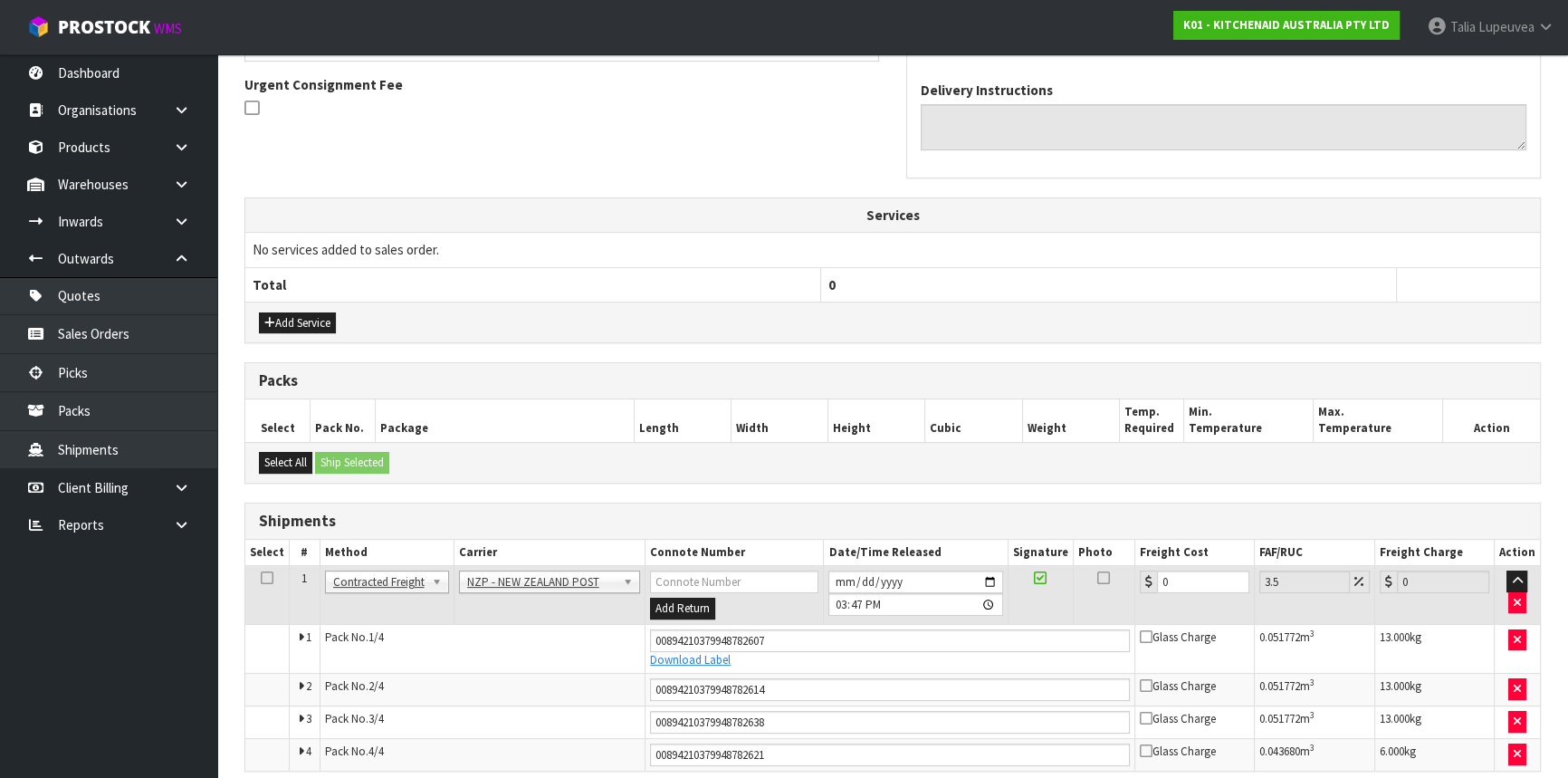
scroll to position [601, 0]
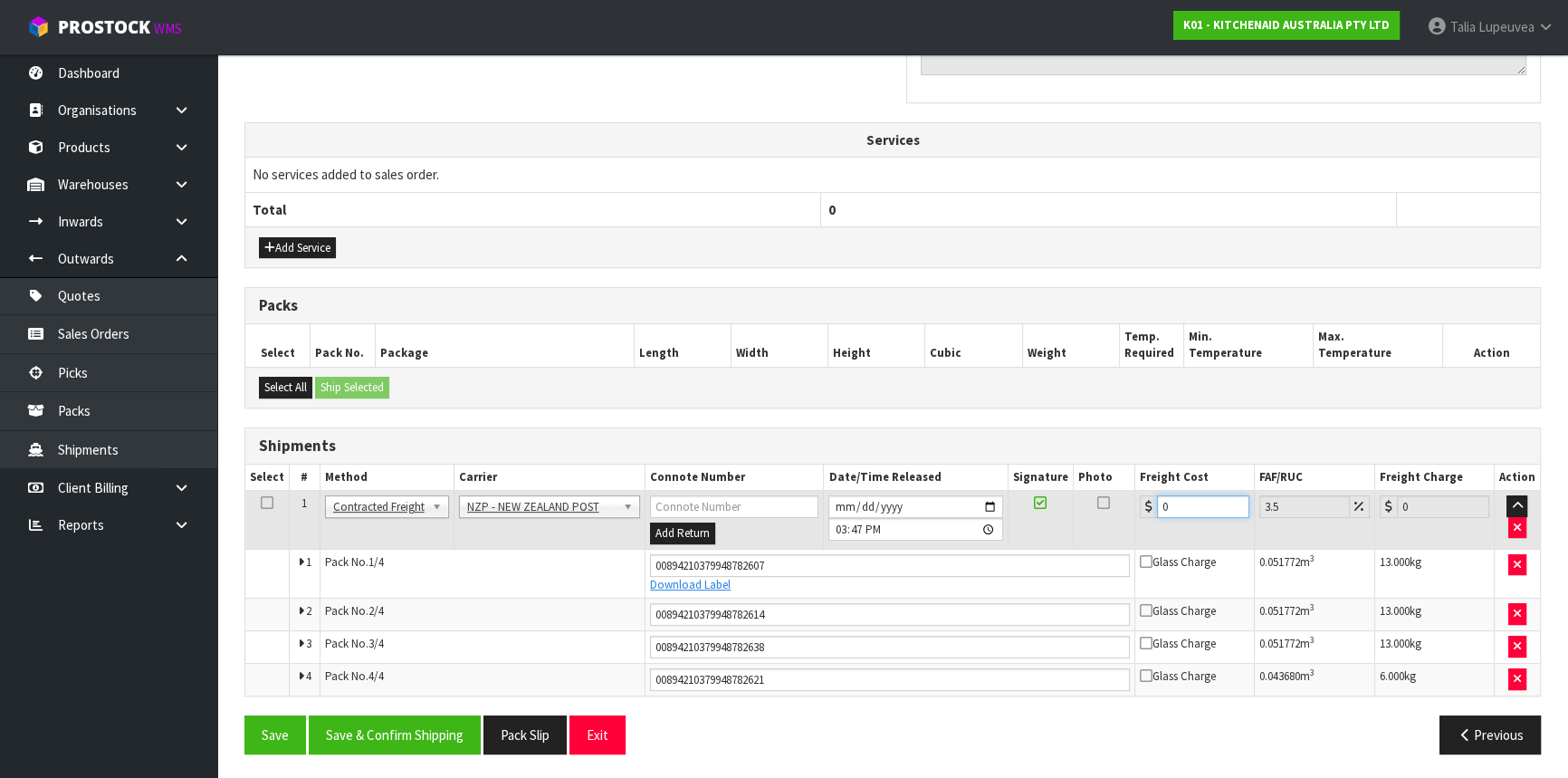
drag, startPoint x: 1169, startPoint y: 502, endPoint x: 1126, endPoint y: 511, distance: 43.9
click at [1126, 511] on tr "1 Client Local Pickup Customer Local Pickup Company Freight Contracted Freight …" at bounding box center [893, 520] width 1295 height 59
type input "4"
type input "4.14"
type input "40"
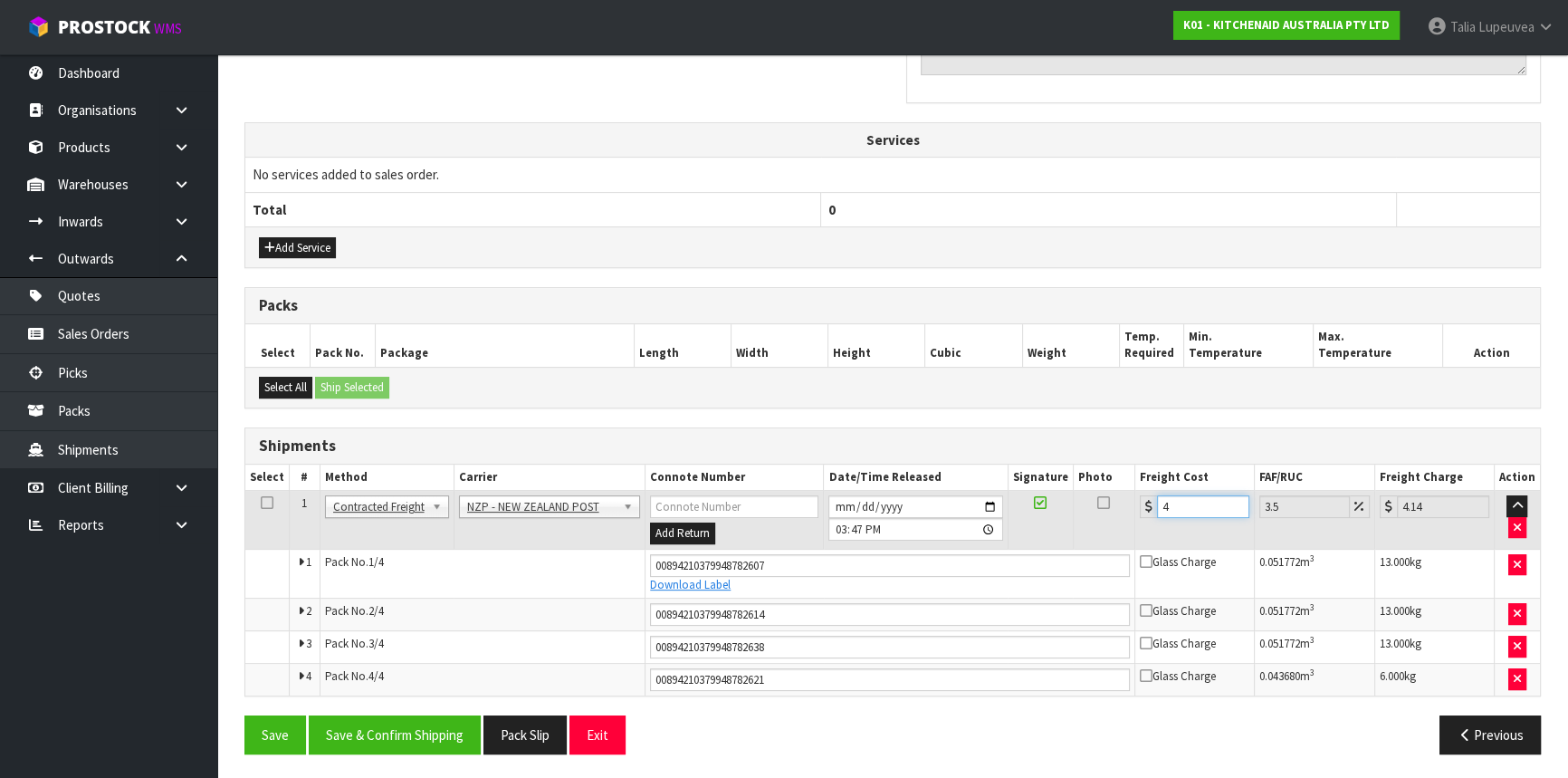
type input "41.4"
type input "4"
type input "4.14"
type input "41"
type input "42.43"
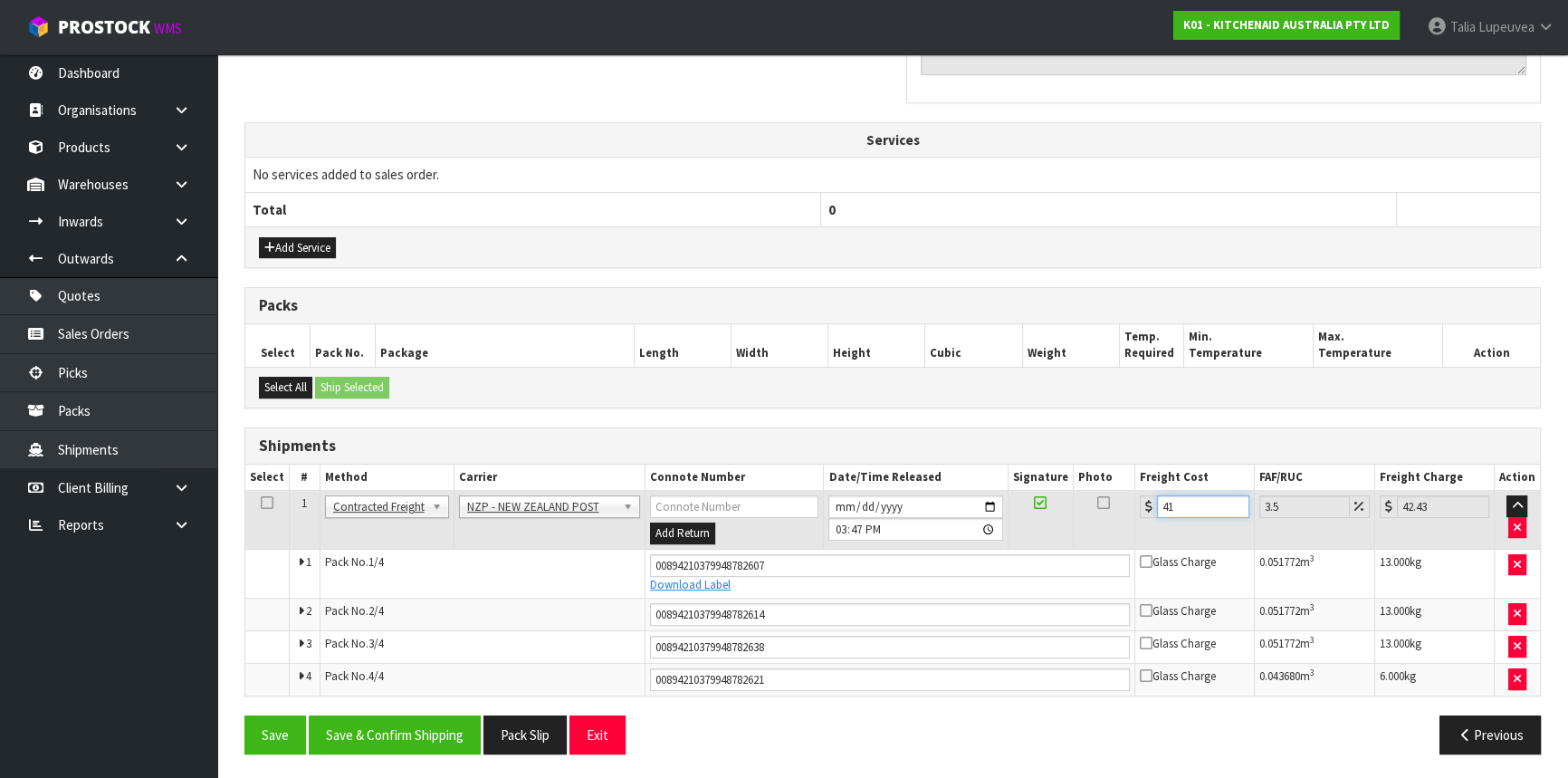
type input "41.1"
type input "42.54"
type input "41.12"
type input "42.56"
type input "41.12"
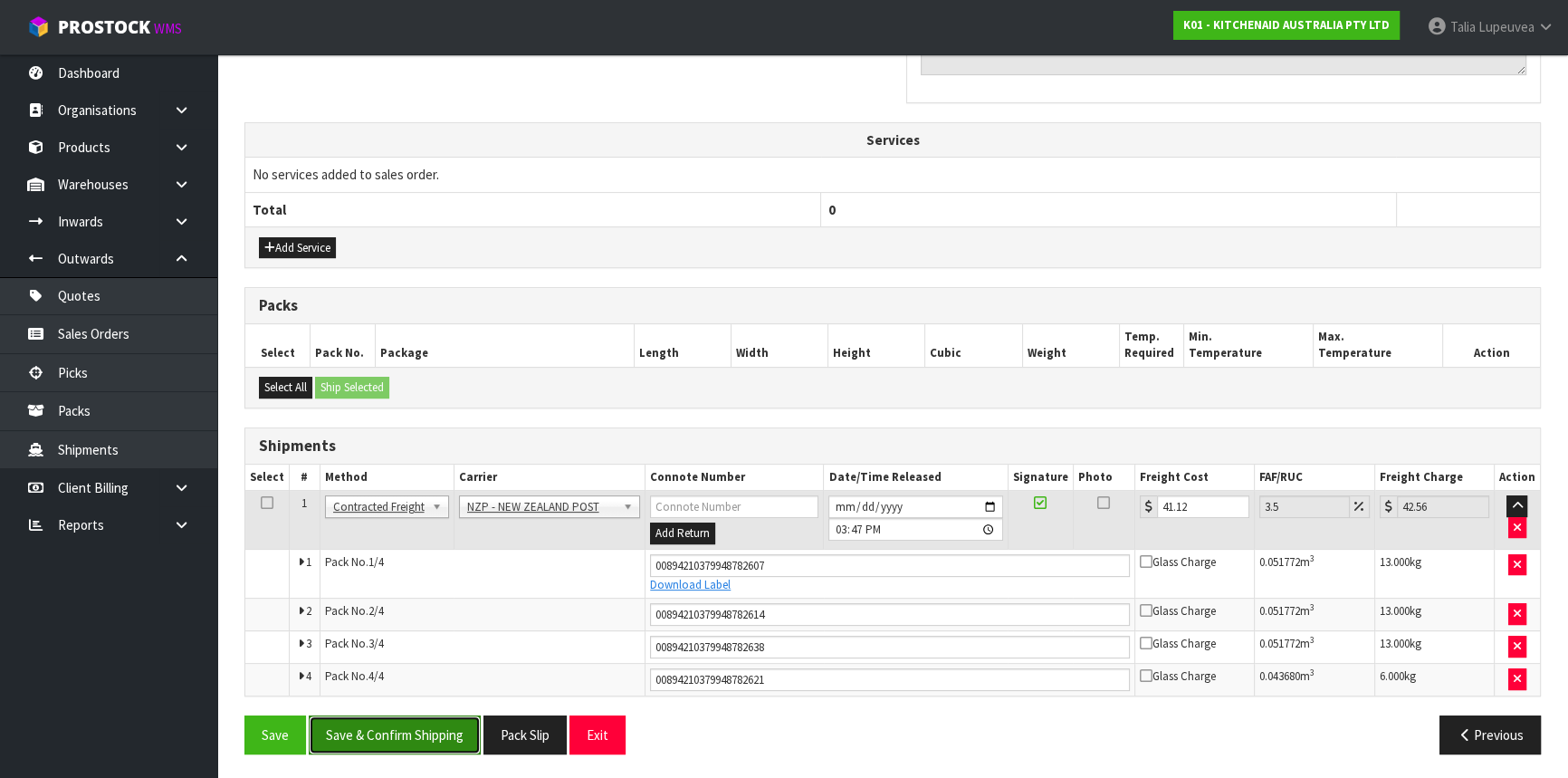
click at [399, 733] on button "Save & Confirm Shipping" at bounding box center [395, 735] width 172 height 39
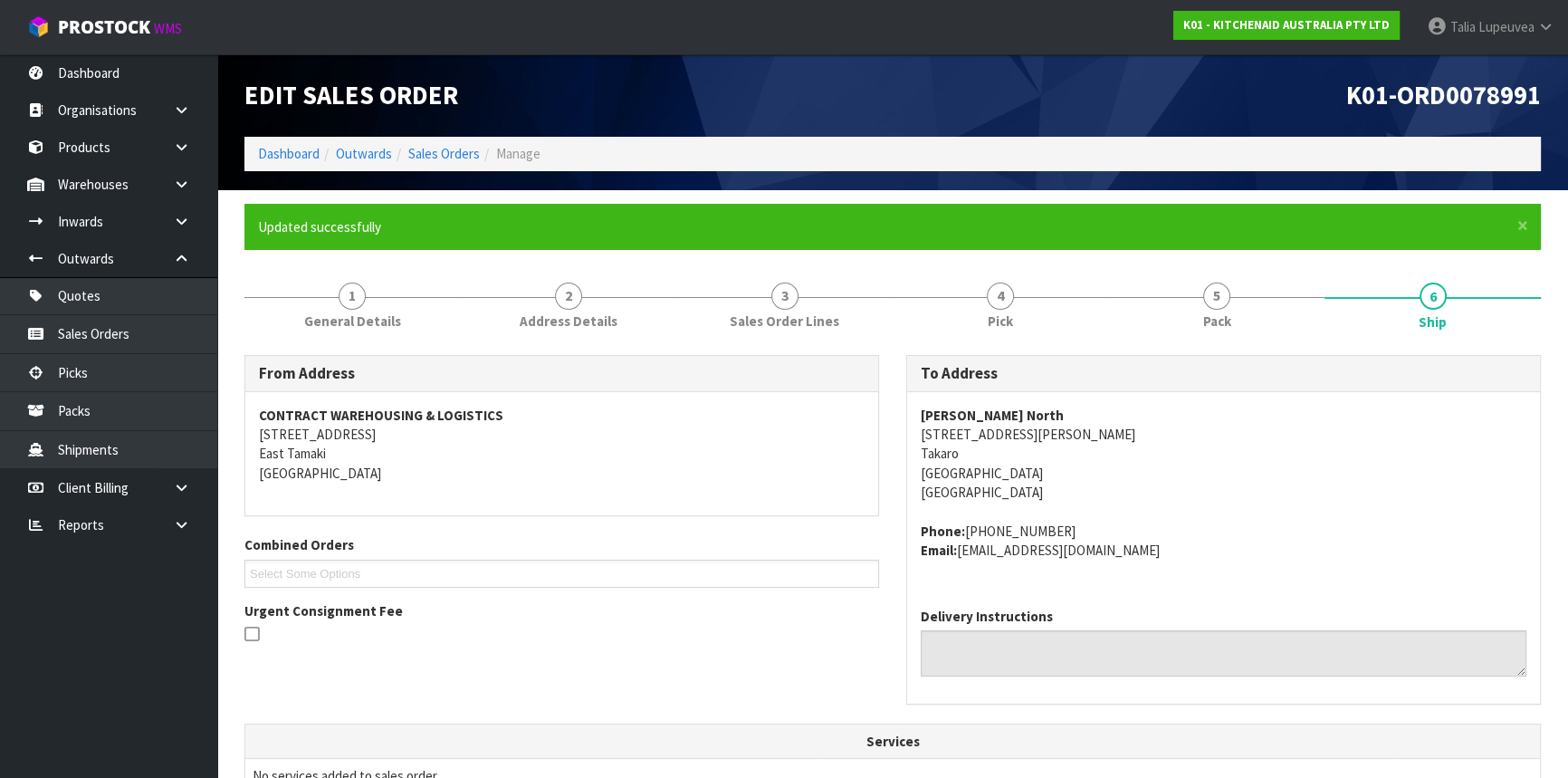
scroll to position [547, 0]
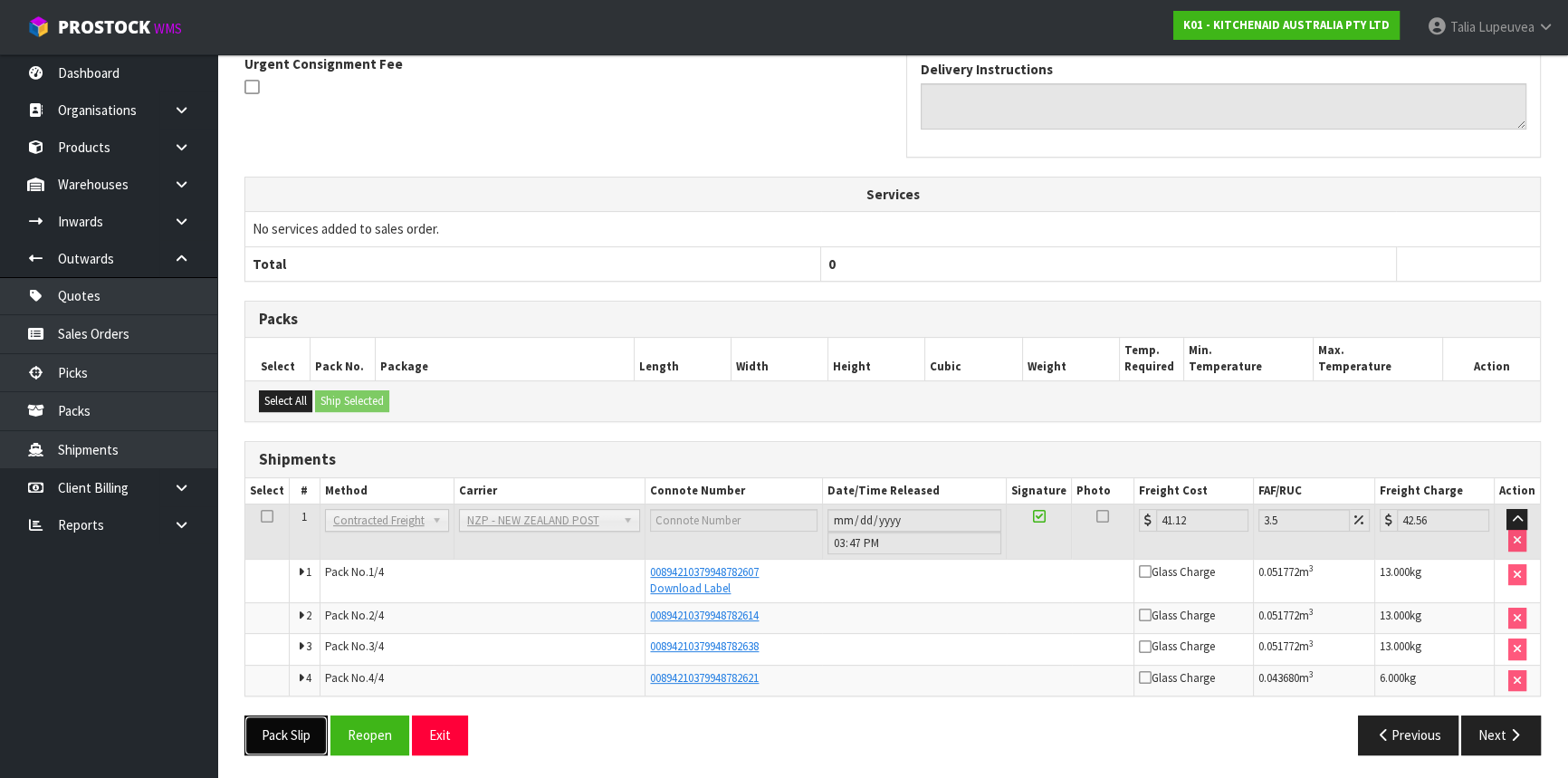
click at [289, 721] on button "Pack Slip" at bounding box center [286, 735] width 83 height 39
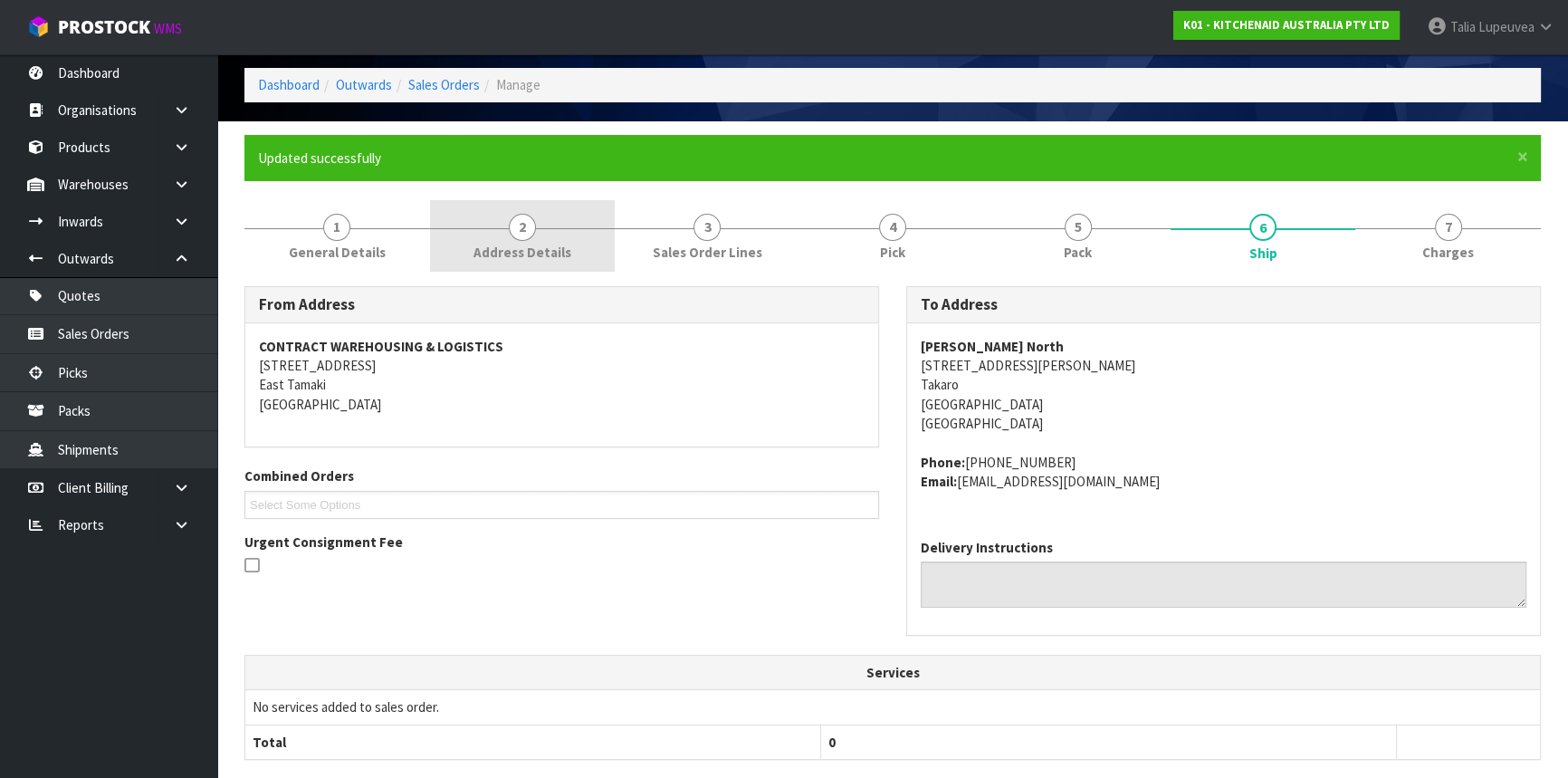
scroll to position [0, 0]
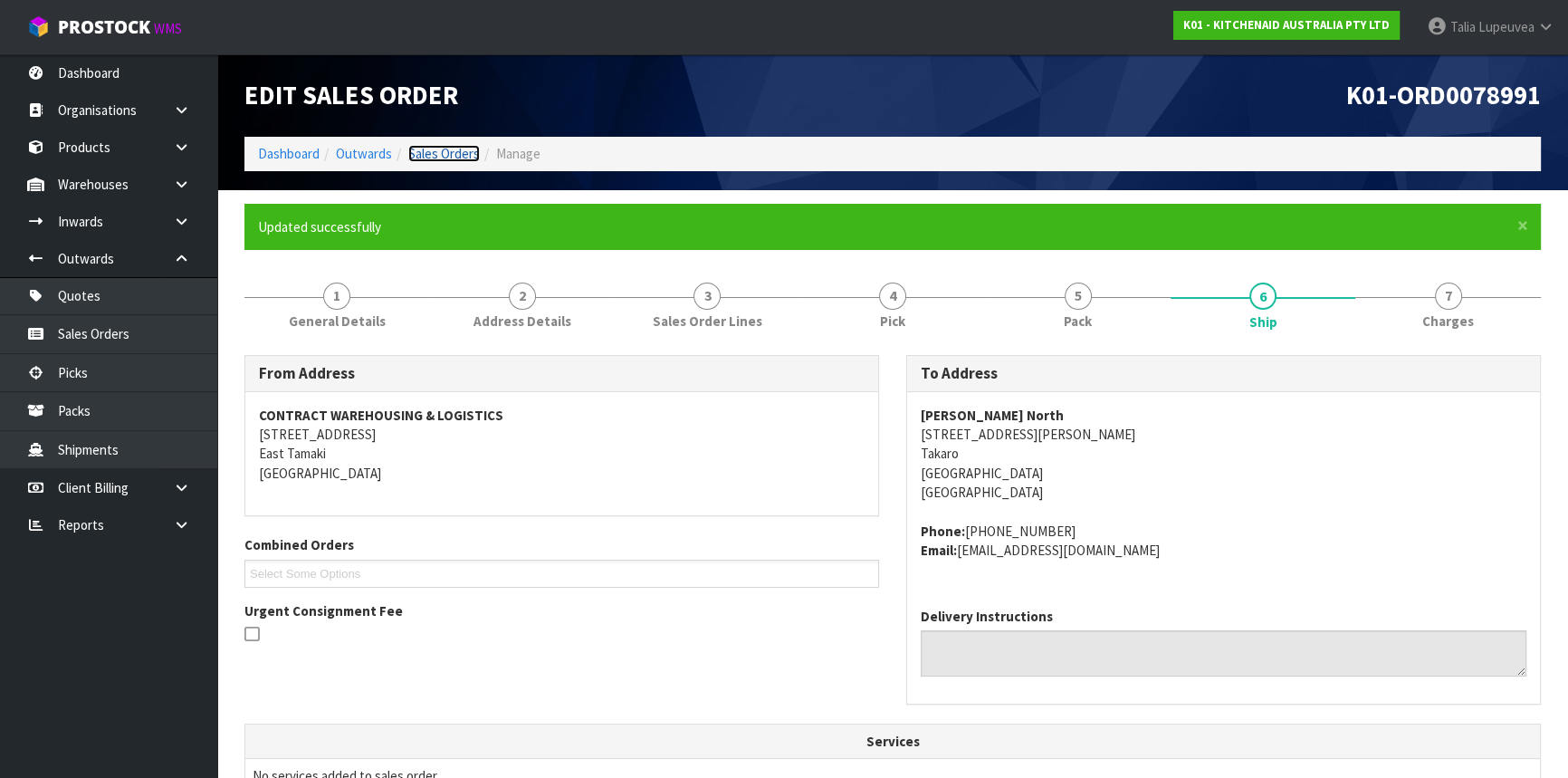
click at [436, 161] on link "Sales Orders" at bounding box center [444, 153] width 72 height 17
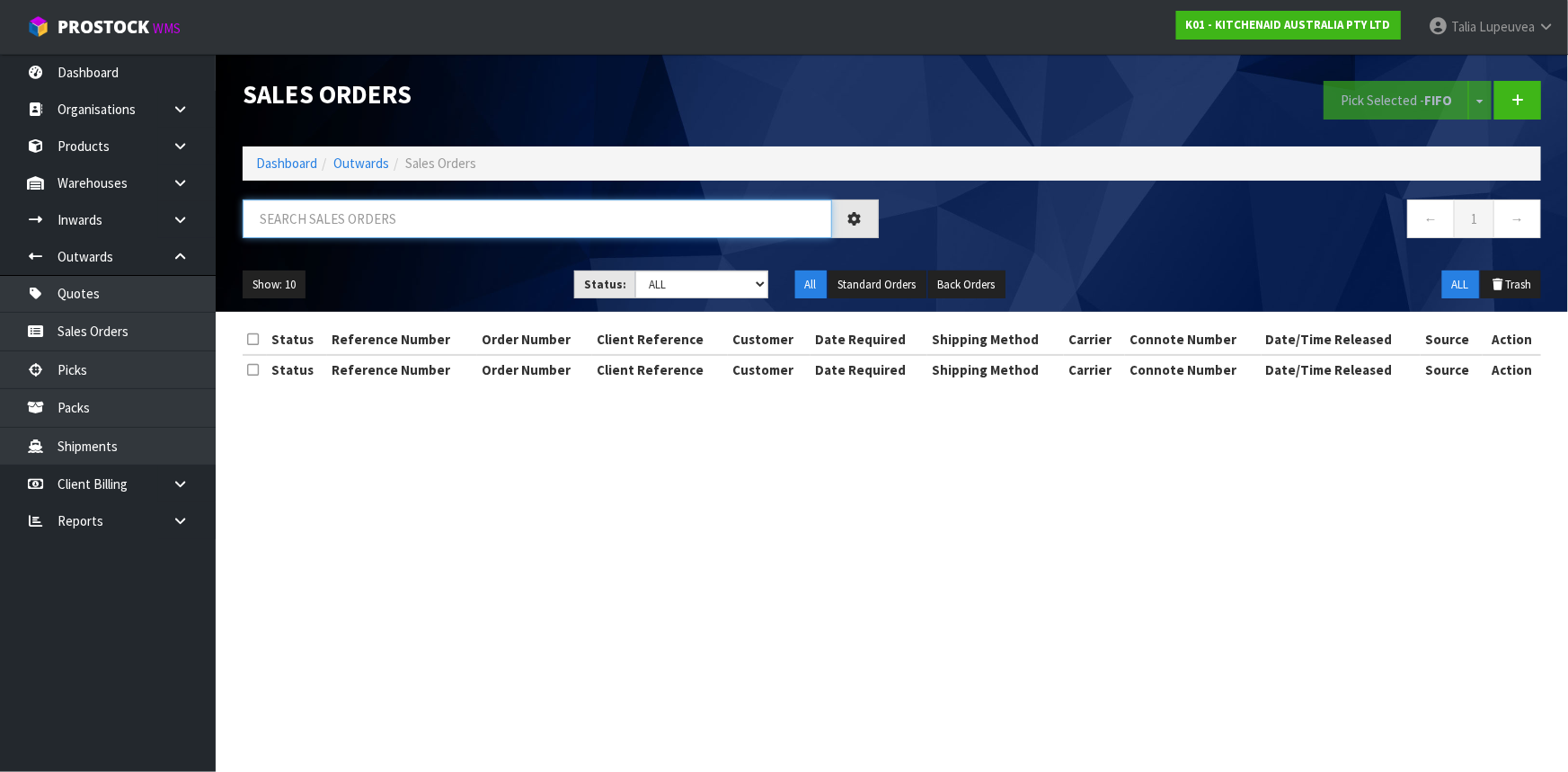
click at [409, 217] on input "text" at bounding box center [538, 219] width 589 height 38
type input "JOB-0412015"
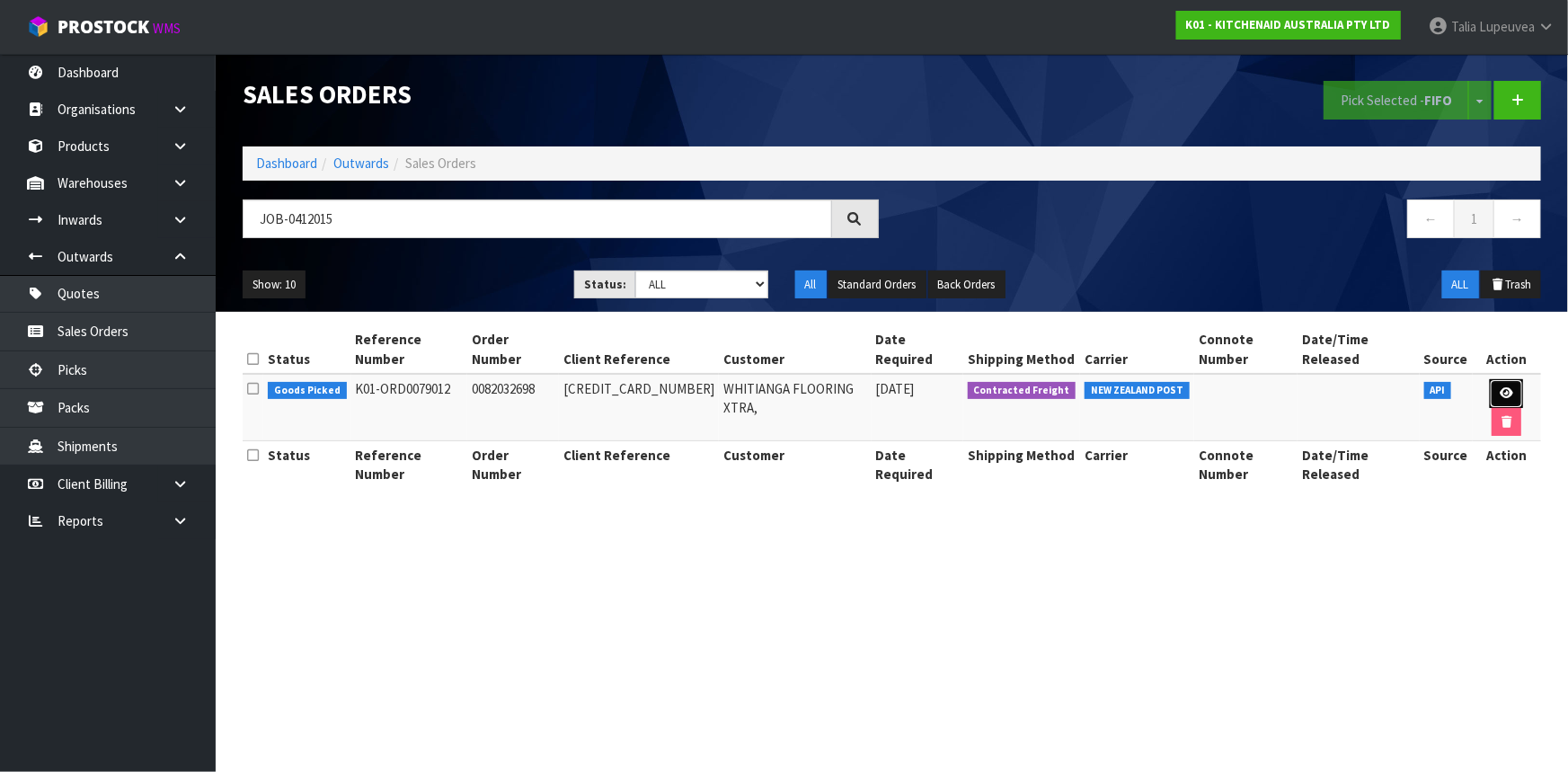
click at [1490, 379] on link at bounding box center [1506, 393] width 33 height 29
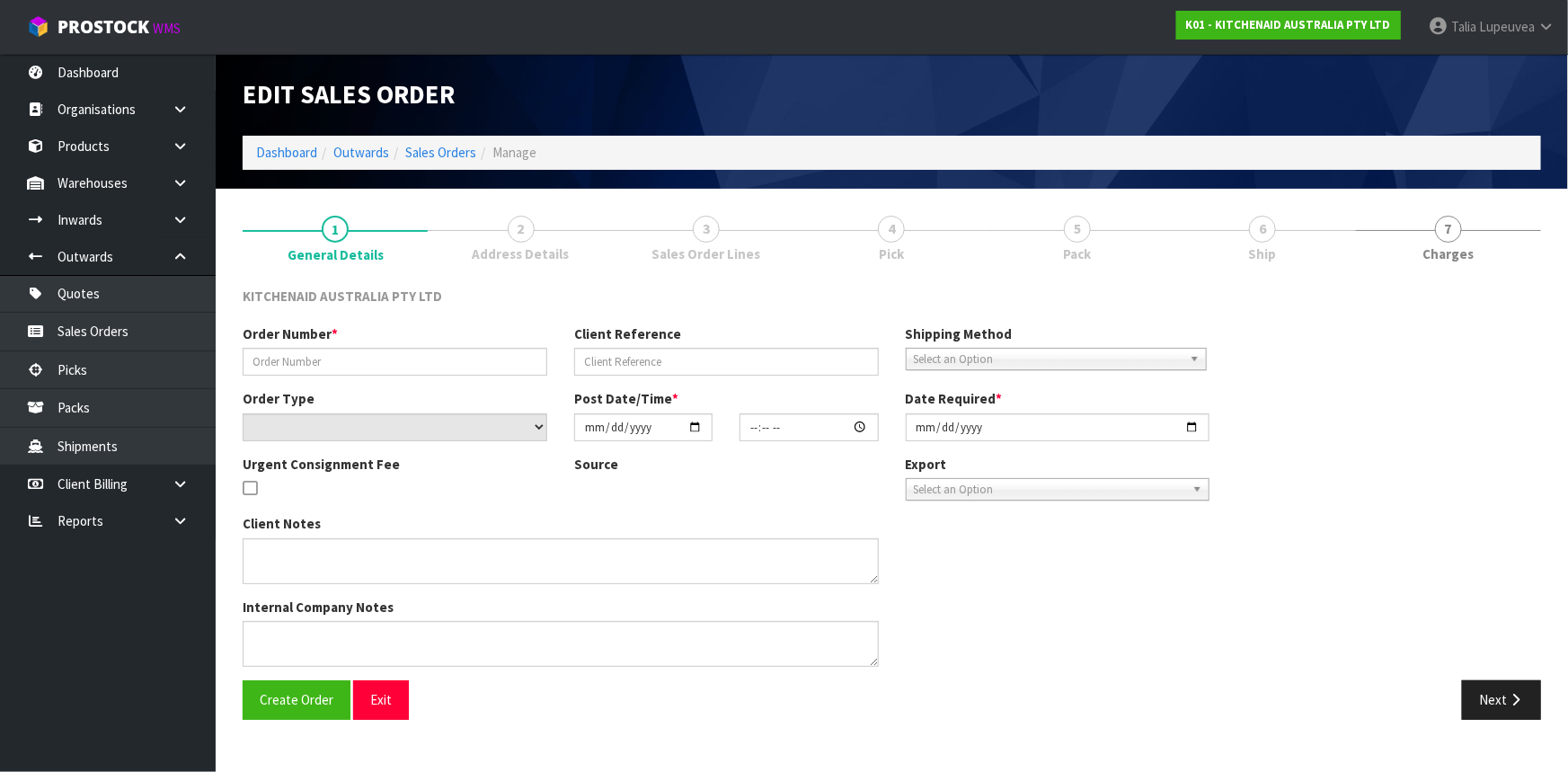
type input "0082032698"
type input "63990604759403"
select select "number:0"
type input "2025-09-11"
type input "09:40:20.000"
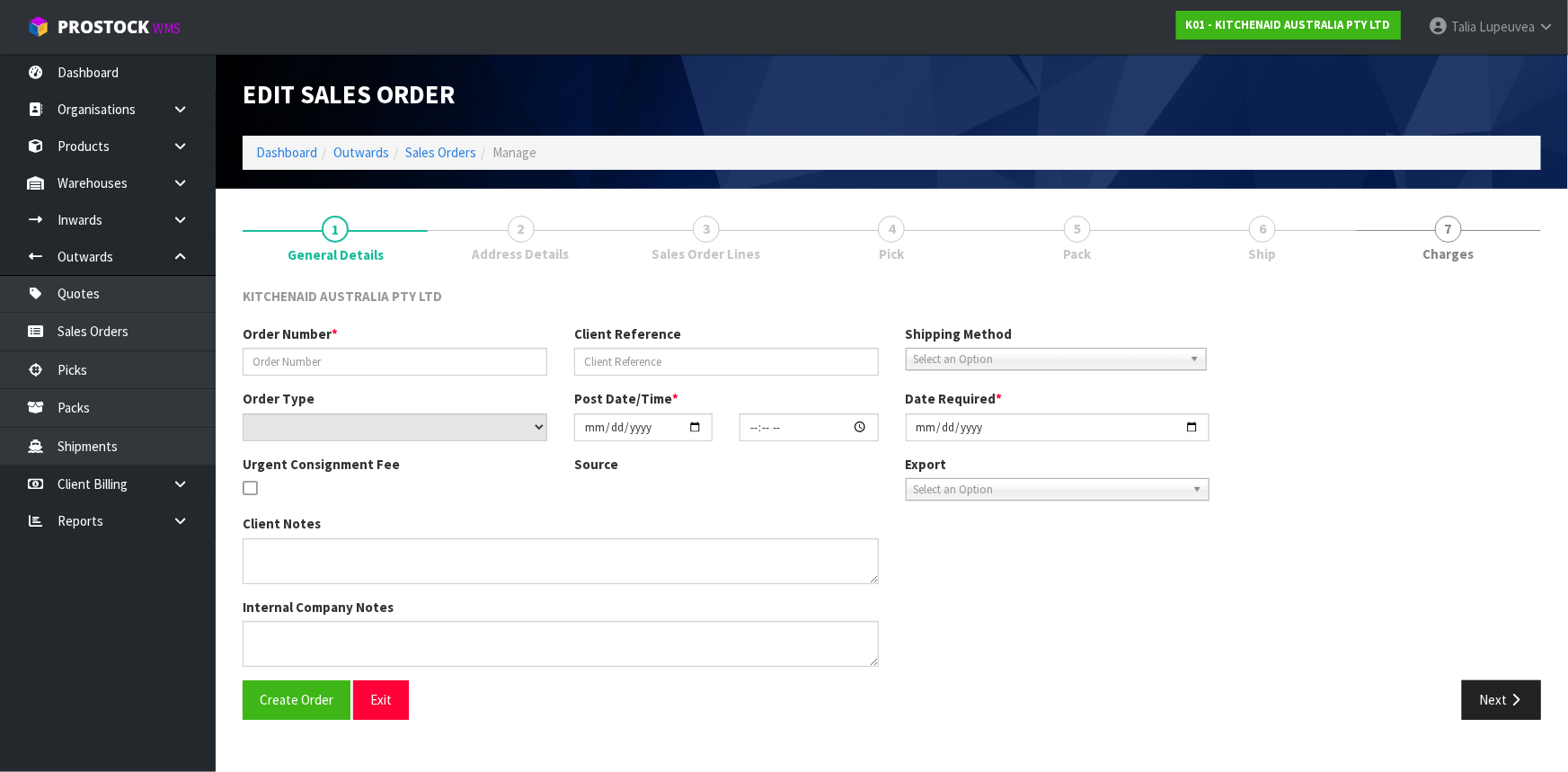
type input "2025-09-11"
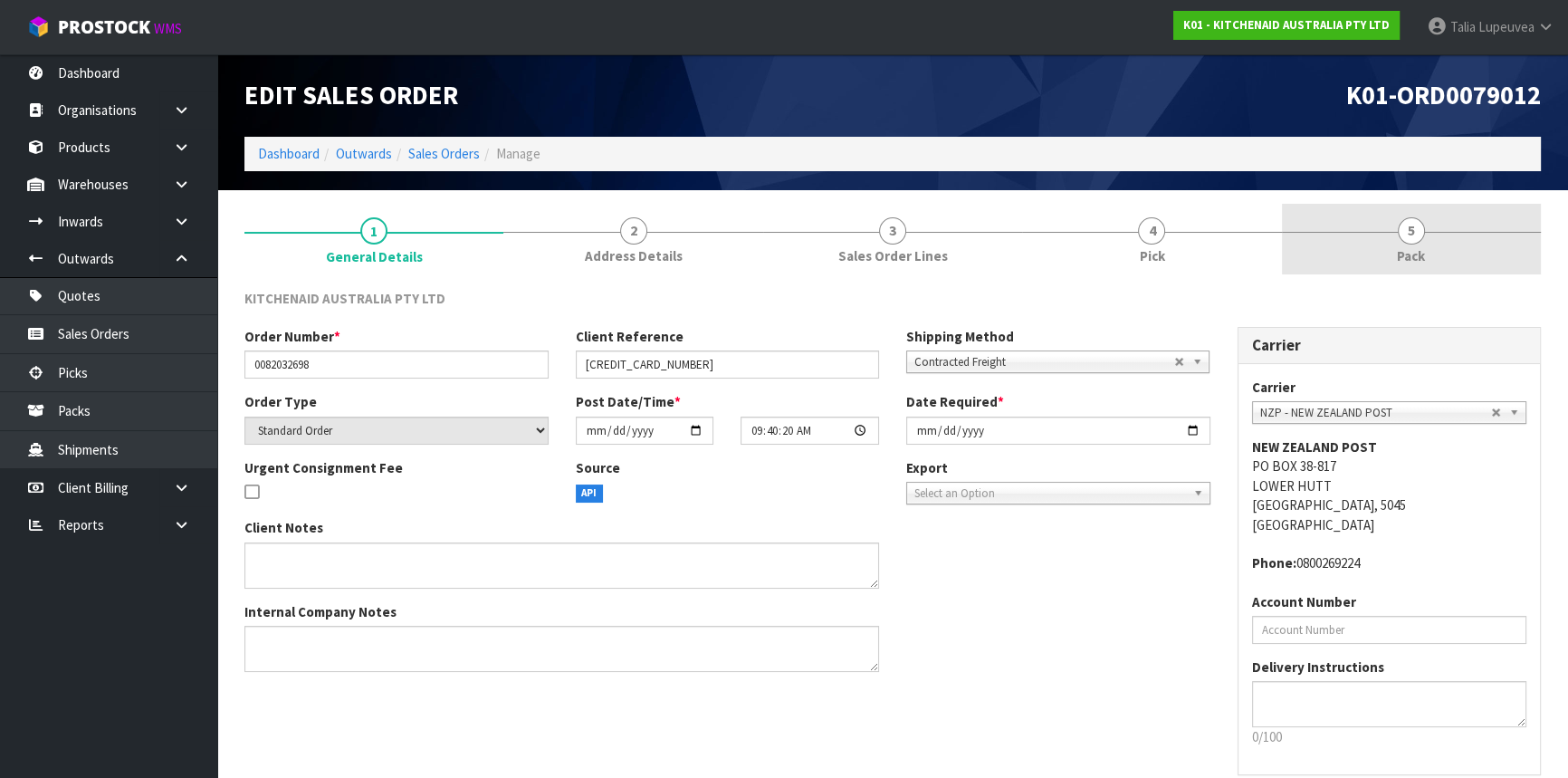
click at [1404, 239] on span "5" at bounding box center [1411, 231] width 27 height 27
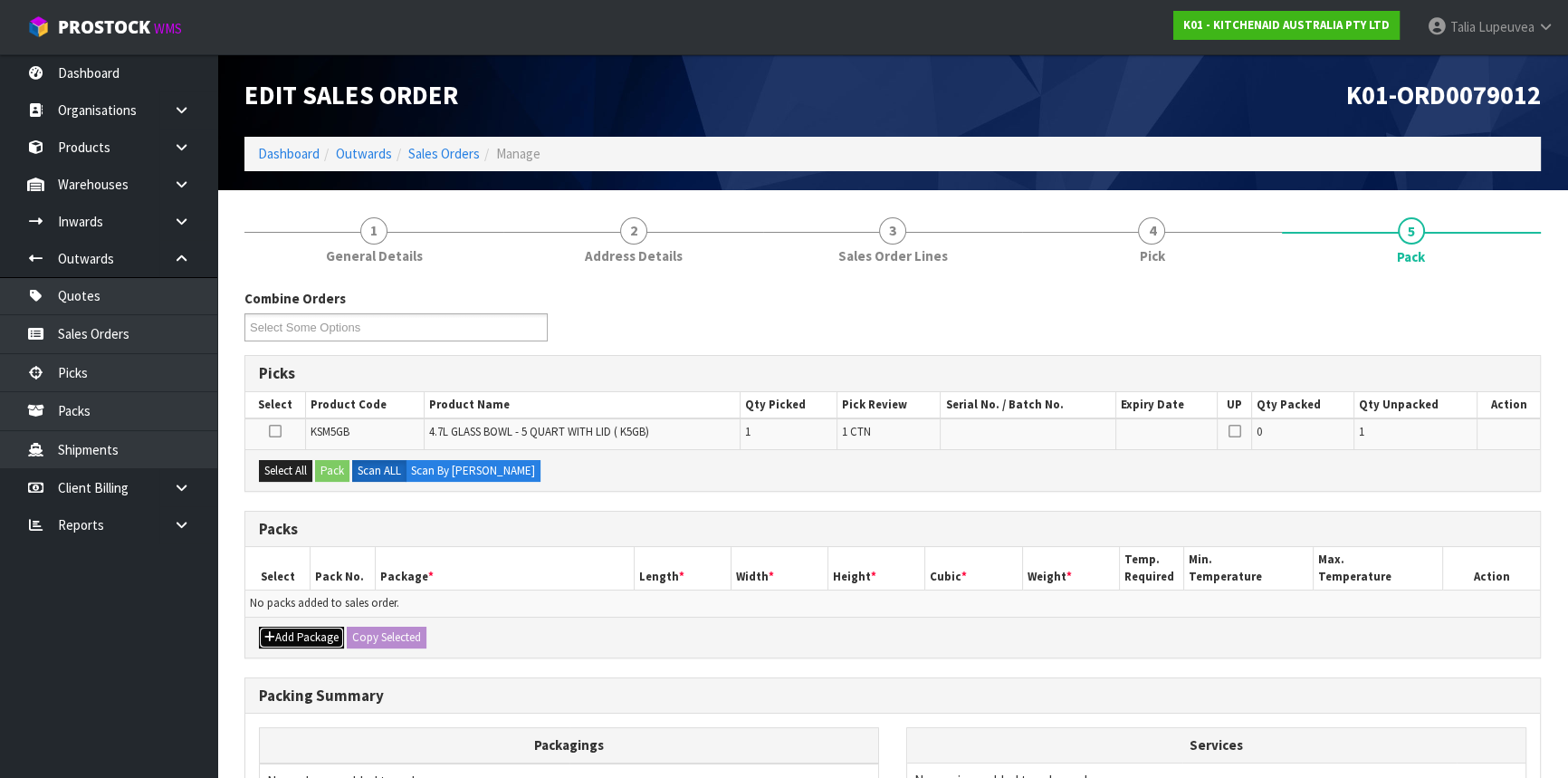
click at [295, 629] on button "Add Package" at bounding box center [302, 637] width 85 height 22
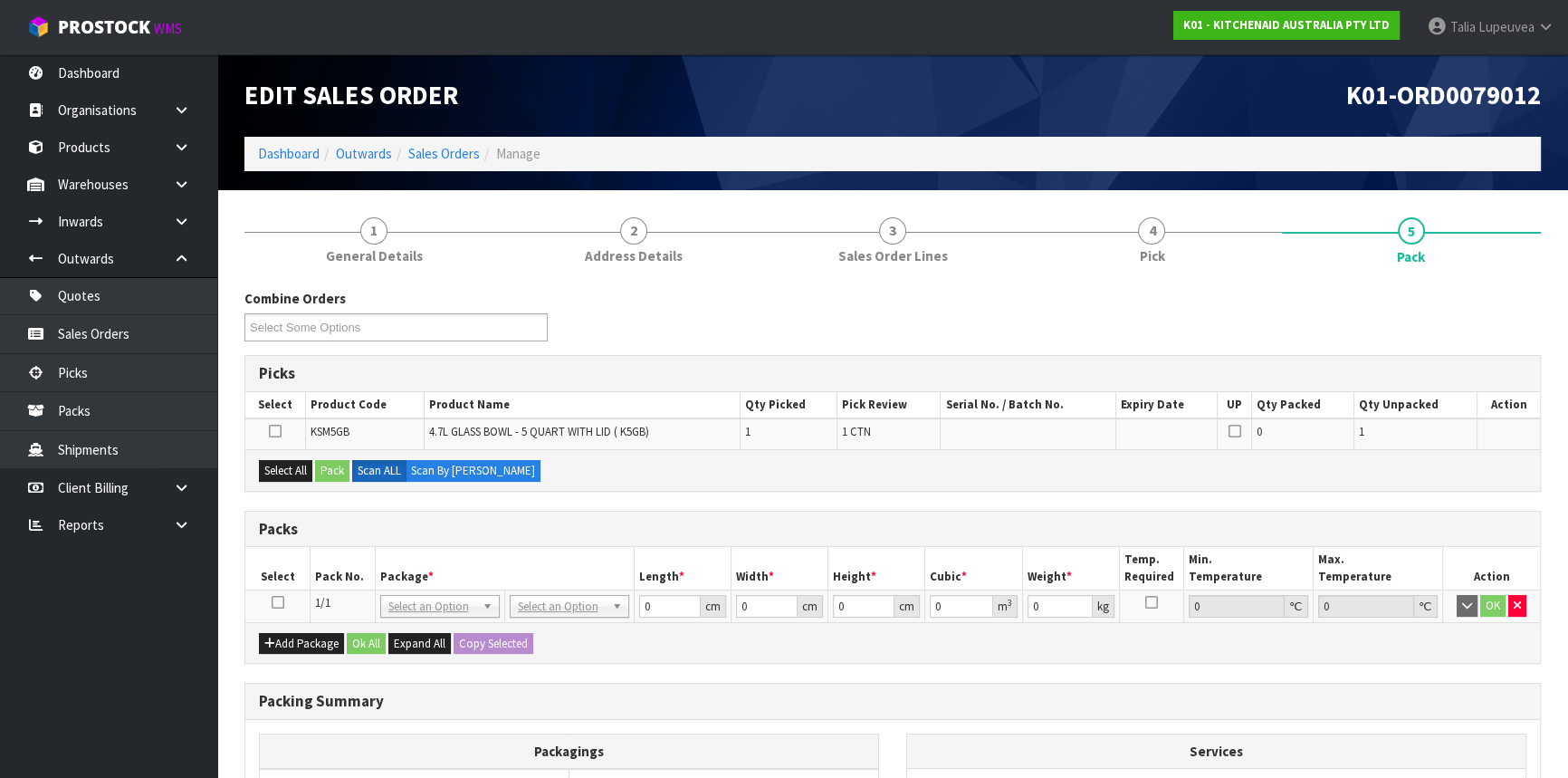
click at [273, 602] on icon at bounding box center [277, 602] width 12 height 1
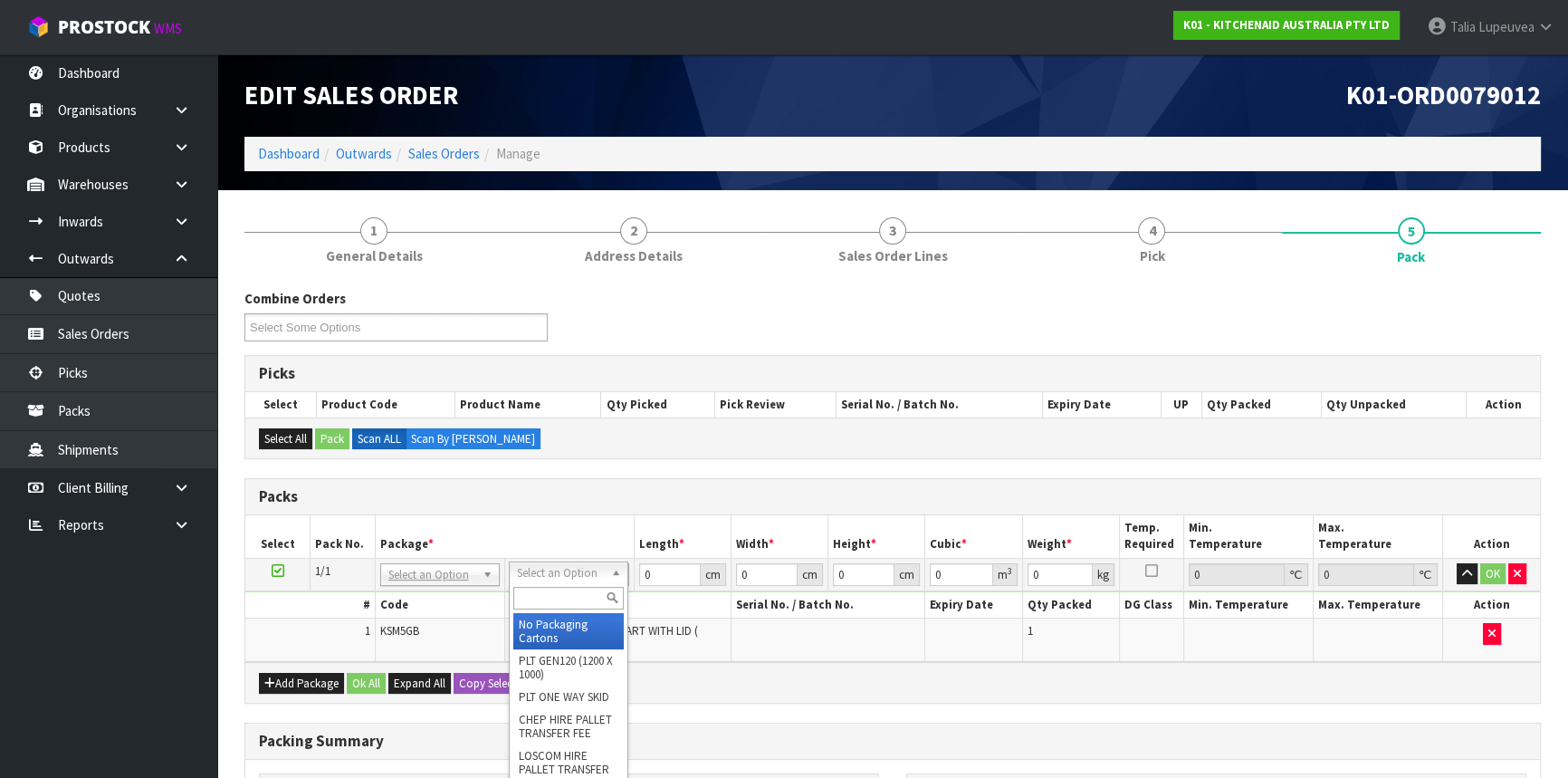
click at [573, 598] on input "text" at bounding box center [568, 598] width 111 height 23
type input "OWN"
type input "3.25"
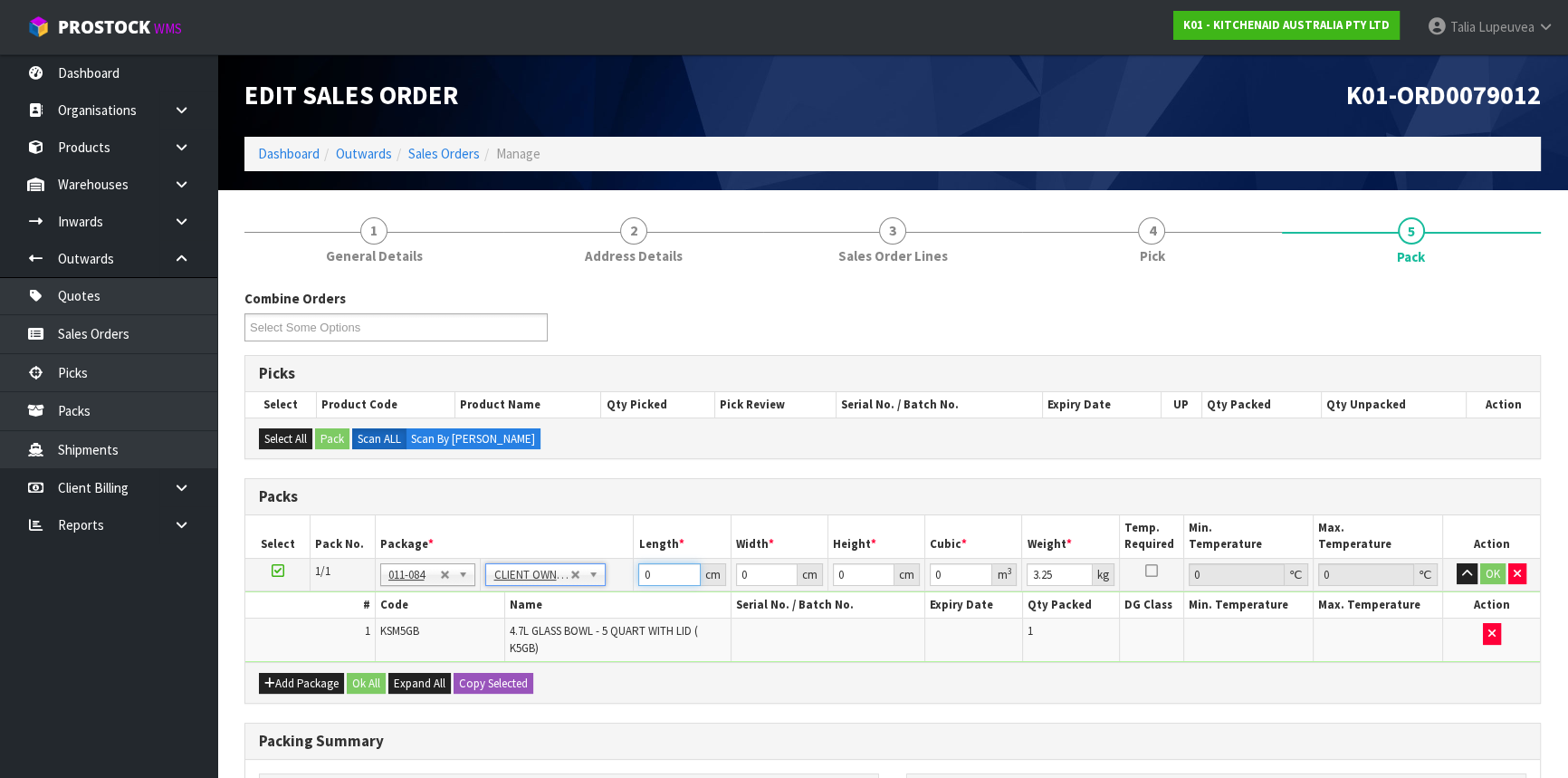
click at [600, 591] on tbody "1/1 NONE 007-001 007-002 007-004 007-009 007-013 007-014 007-015 007-017 007-01…" at bounding box center [893, 610] width 1295 height 104
type input "30"
type input "31"
type input "2"
type input "0.00186"
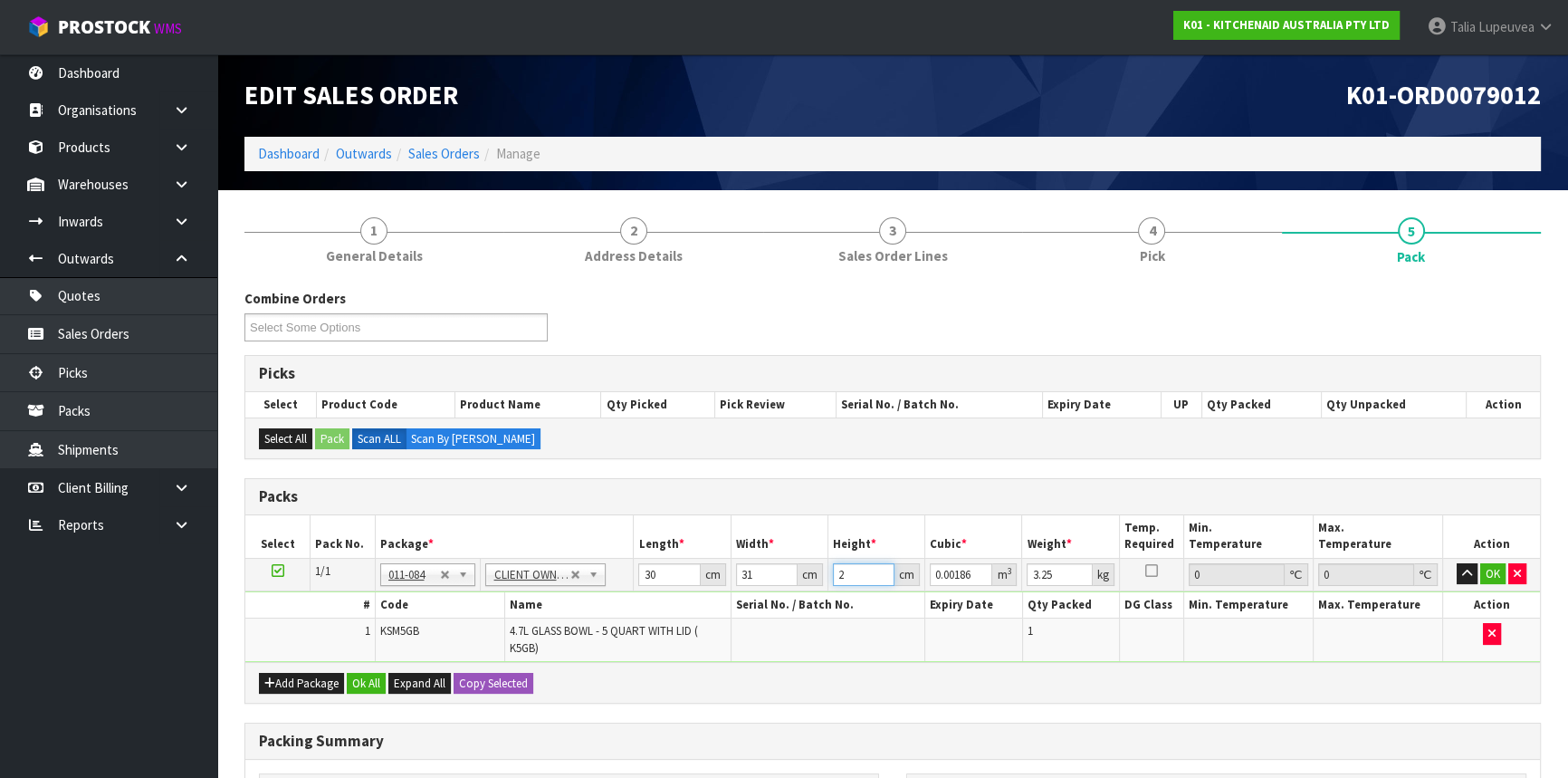
type input "26"
type input "0.02418"
type input "26"
type input "4"
click at [1485, 575] on button "OK" at bounding box center [1492, 574] width 26 height 22
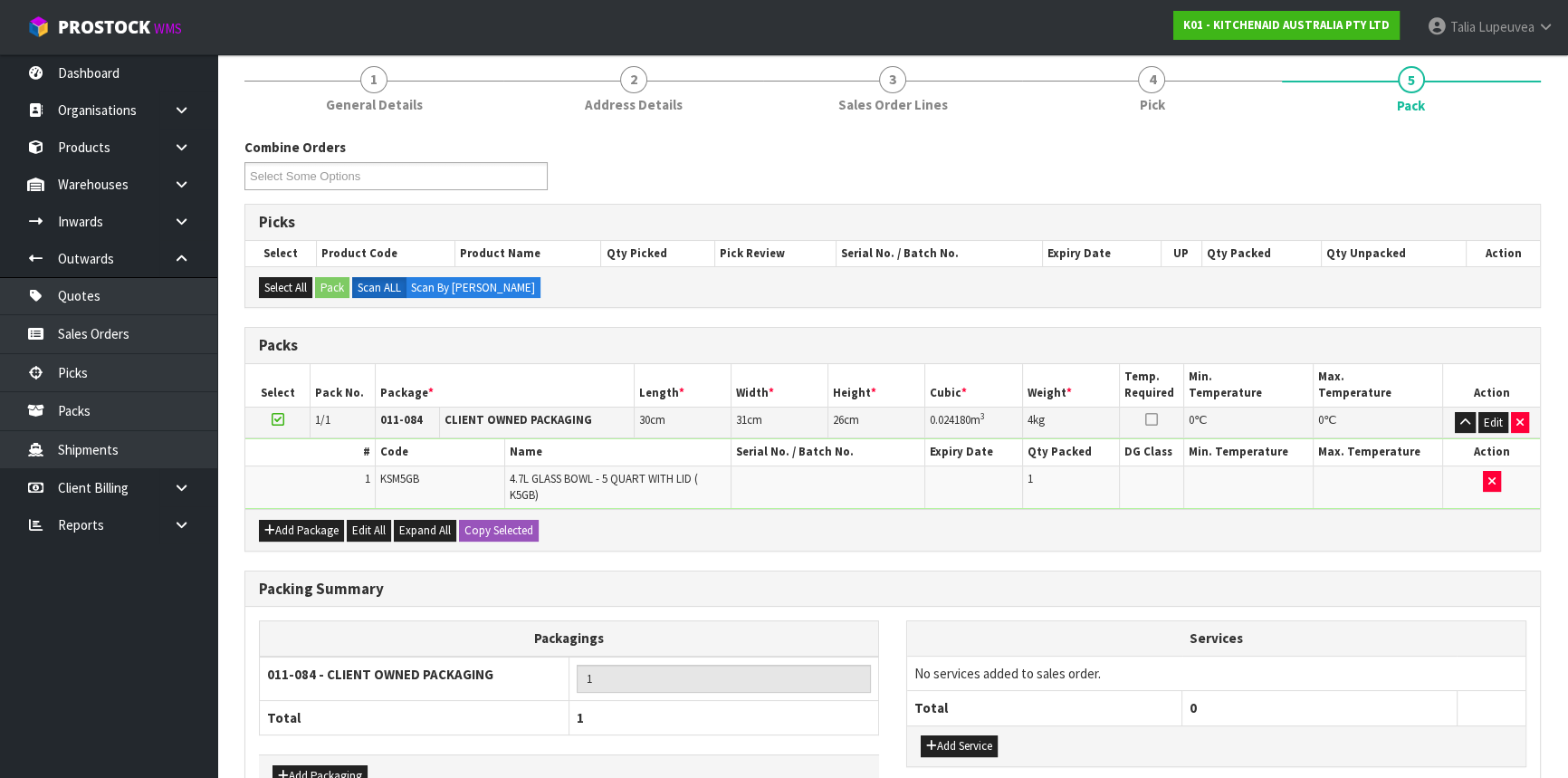
scroll to position [264, 0]
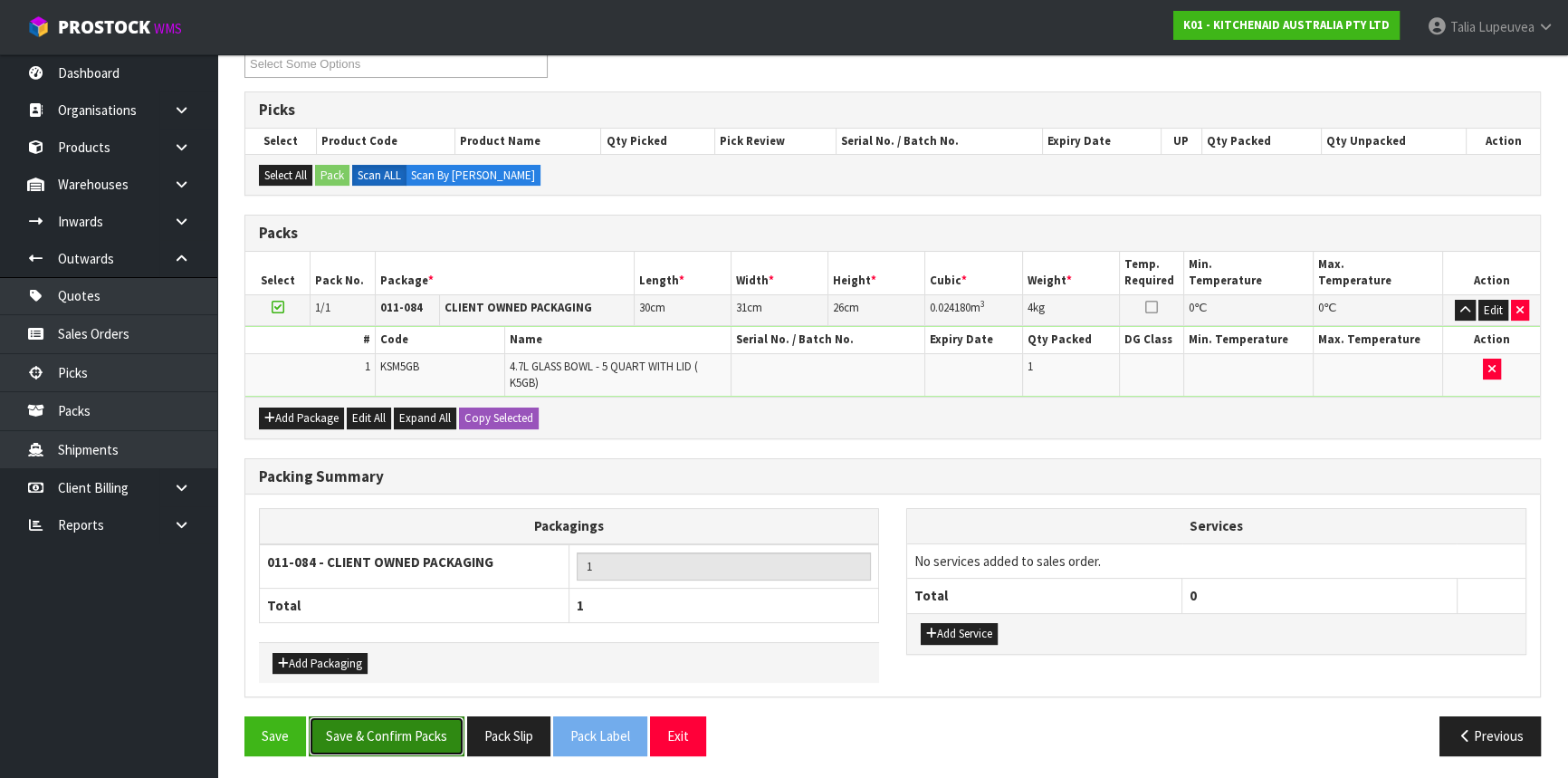
click at [410, 717] on button "Save & Confirm Packs" at bounding box center [387, 735] width 156 height 39
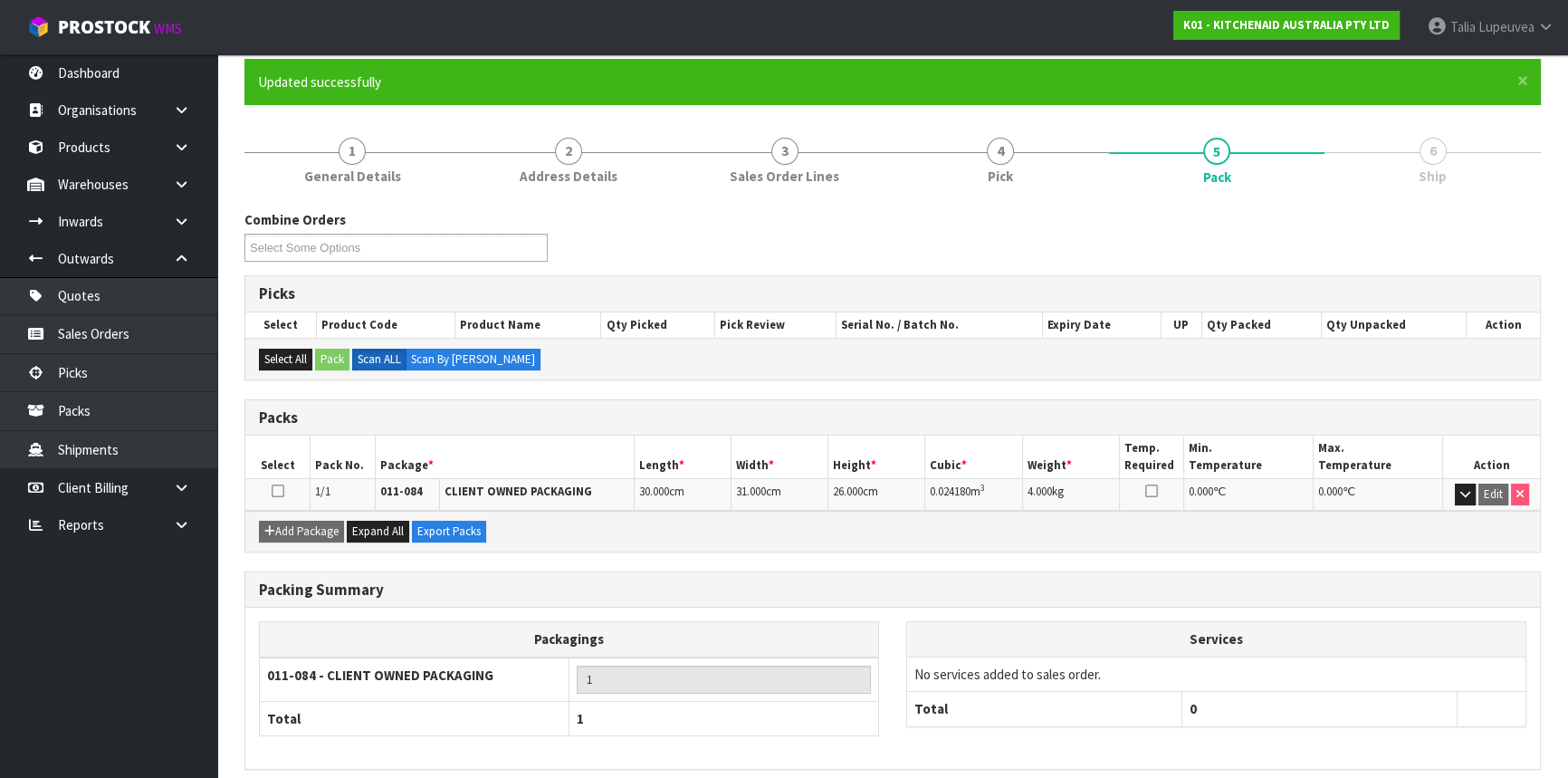
scroll to position [218, 0]
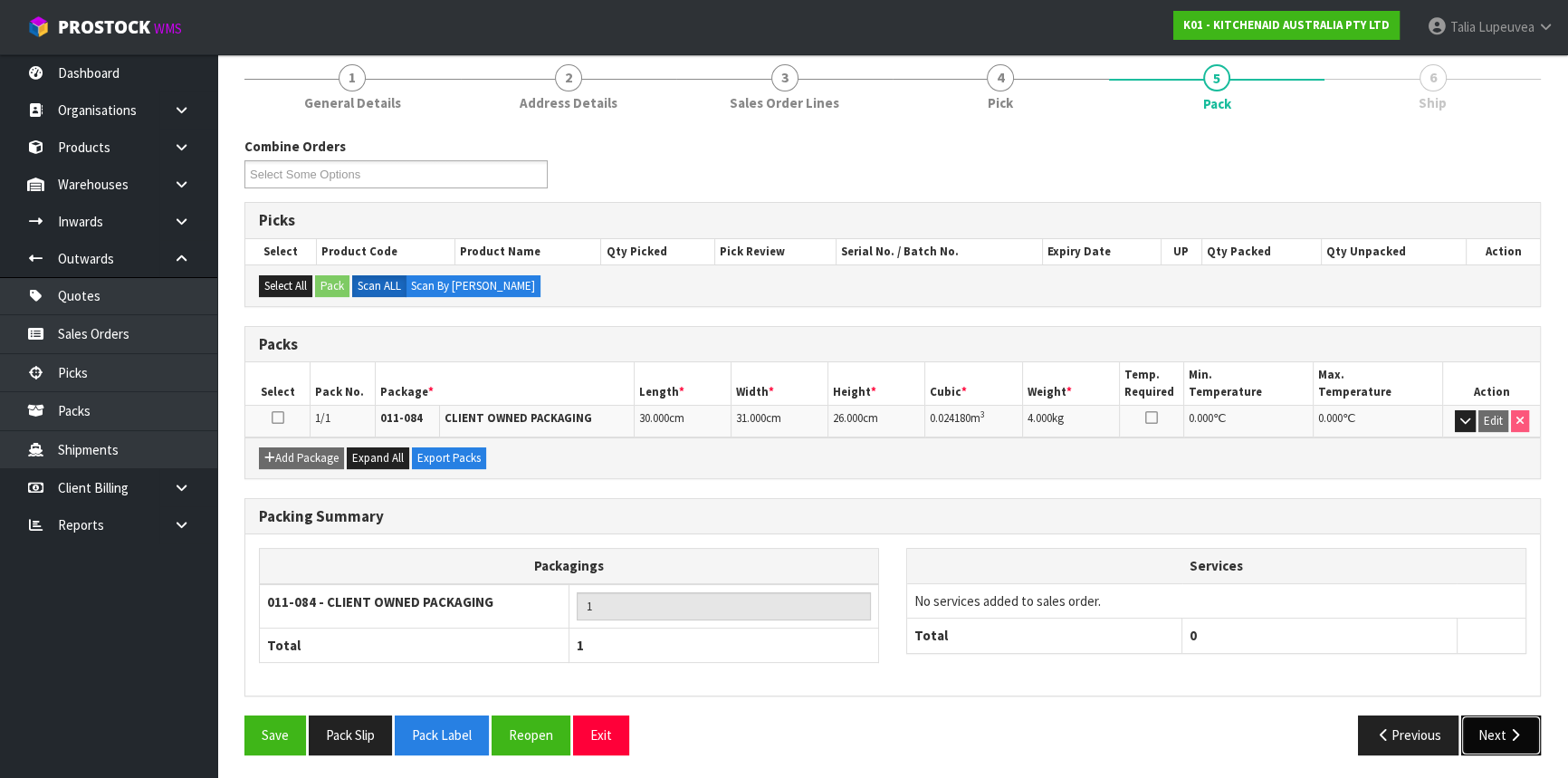
click at [1499, 723] on button "Next" at bounding box center [1501, 735] width 79 height 39
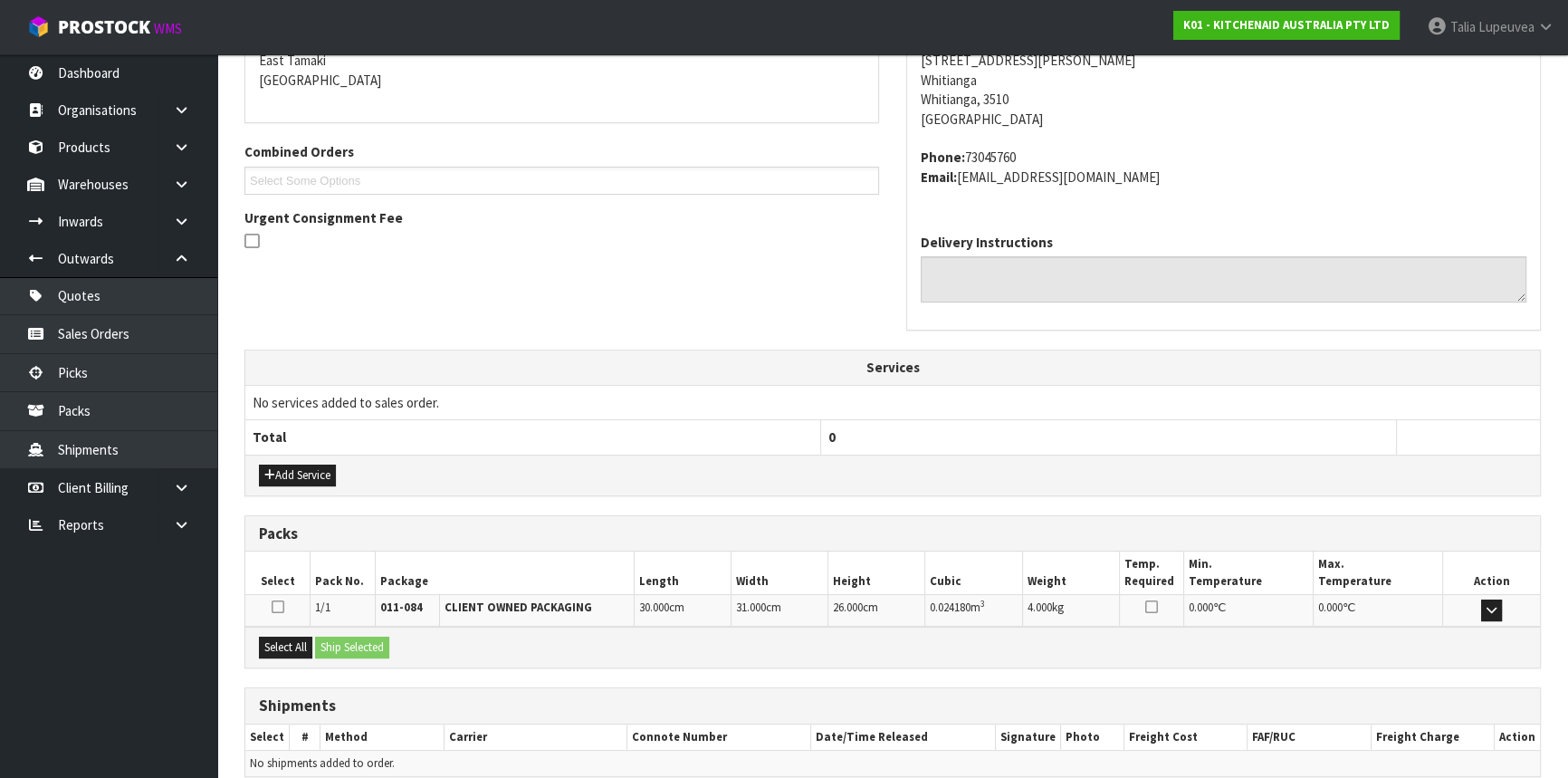
scroll to position [474, 0]
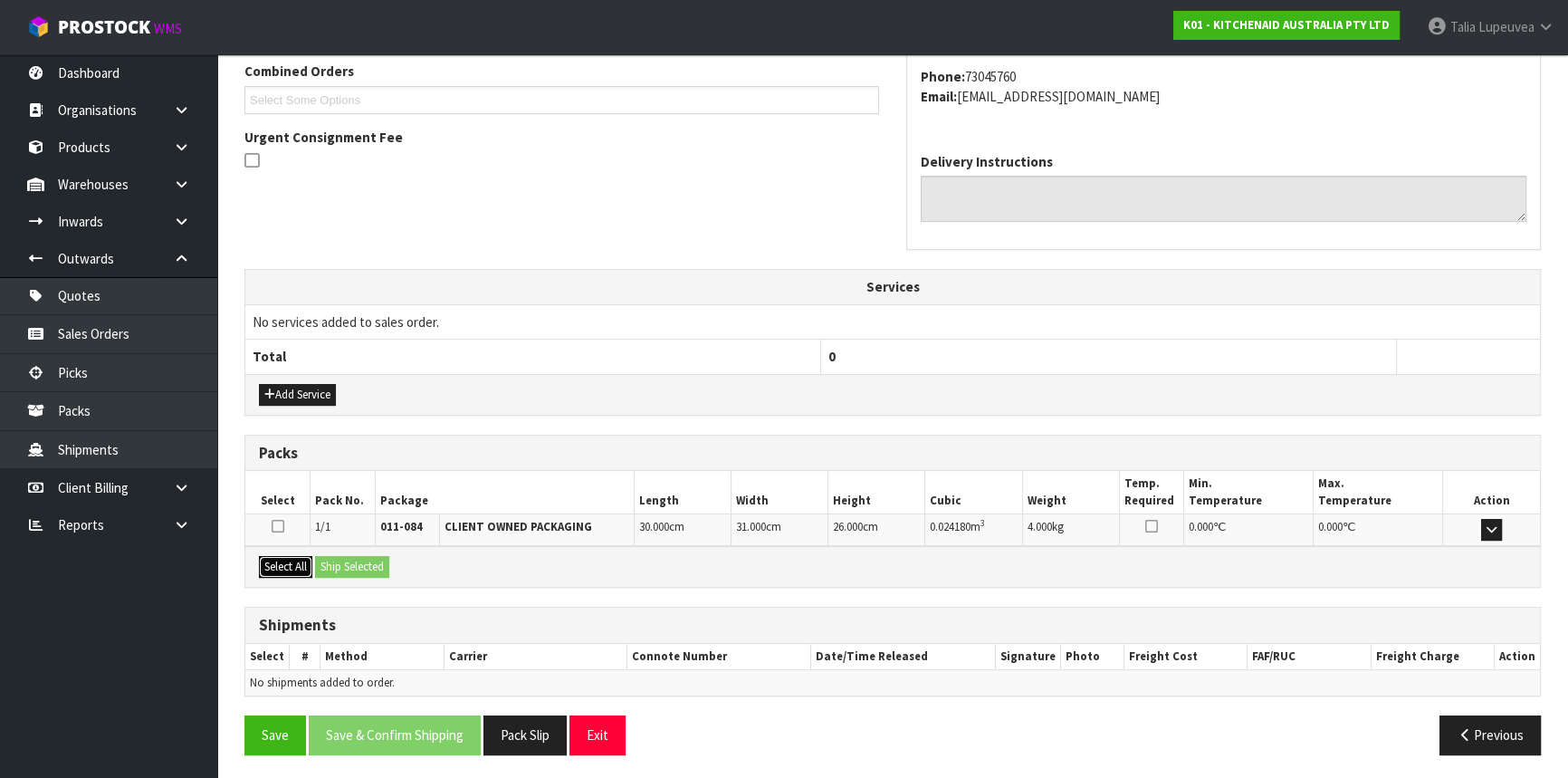
click at [274, 561] on button "Select All" at bounding box center [285, 566] width 54 height 22
click at [349, 561] on button "Ship Selected" at bounding box center [352, 566] width 75 height 22
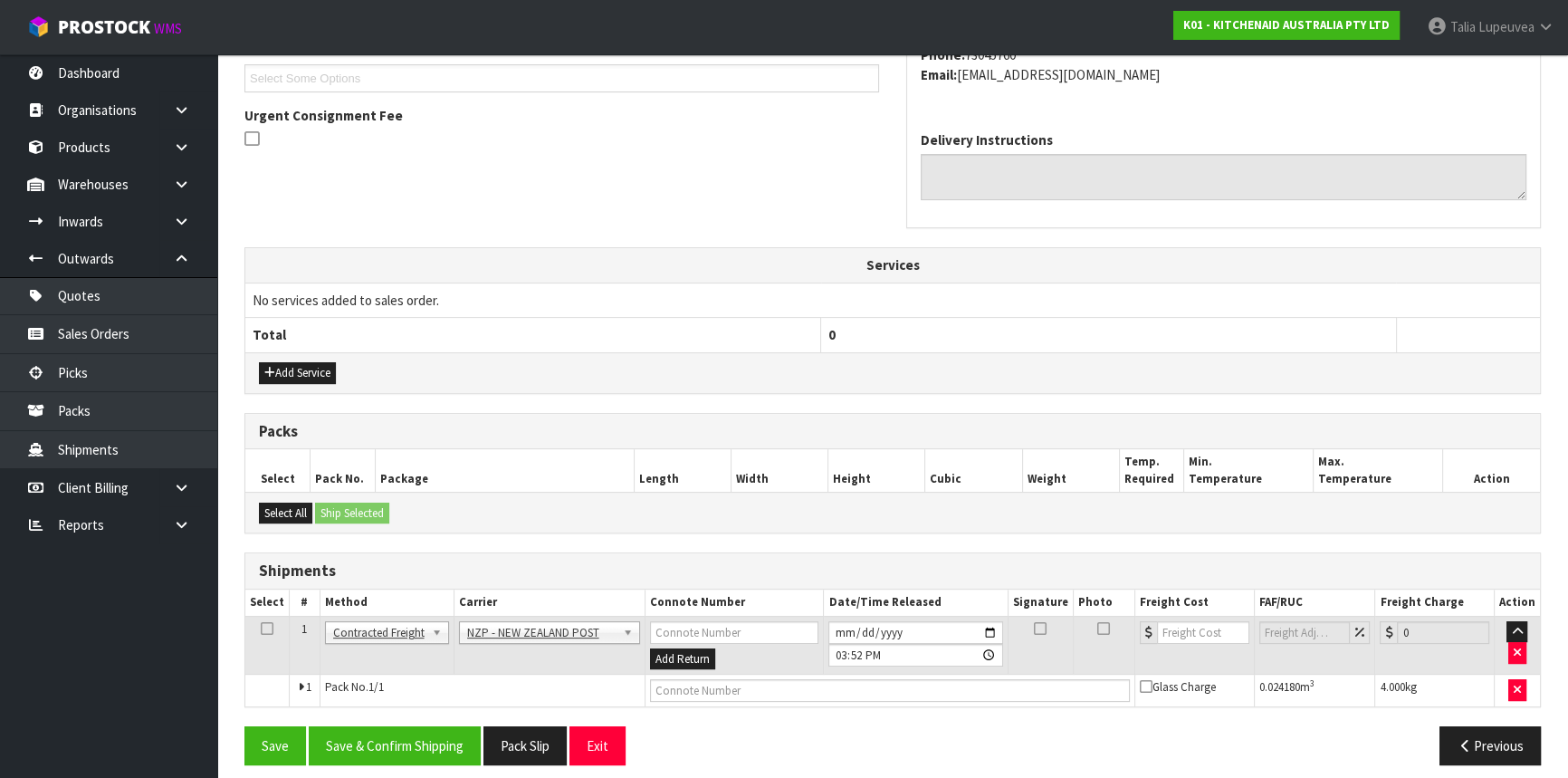
scroll to position [507, 0]
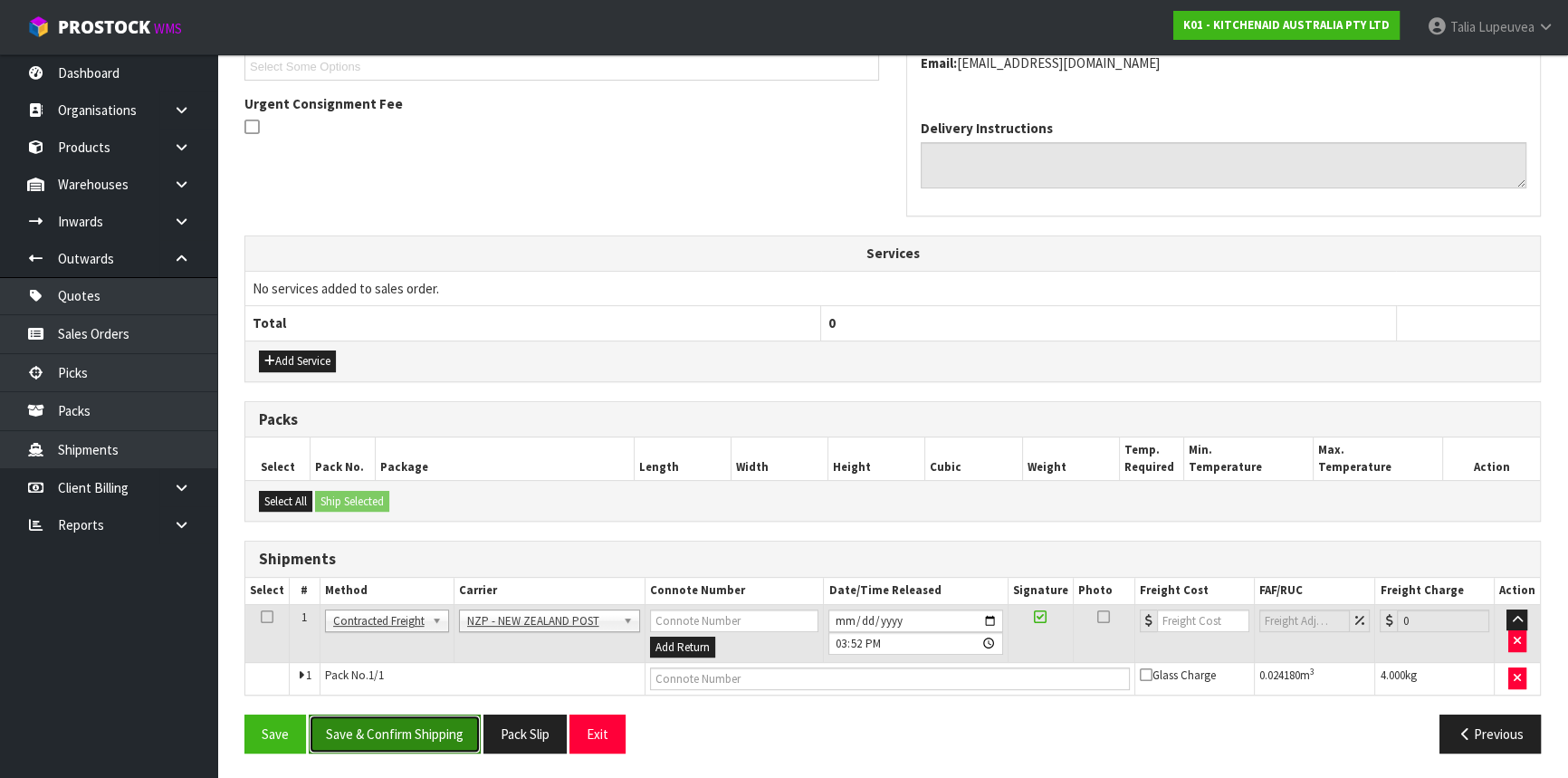
click at [405, 731] on button "Save & Confirm Shipping" at bounding box center [395, 734] width 172 height 39
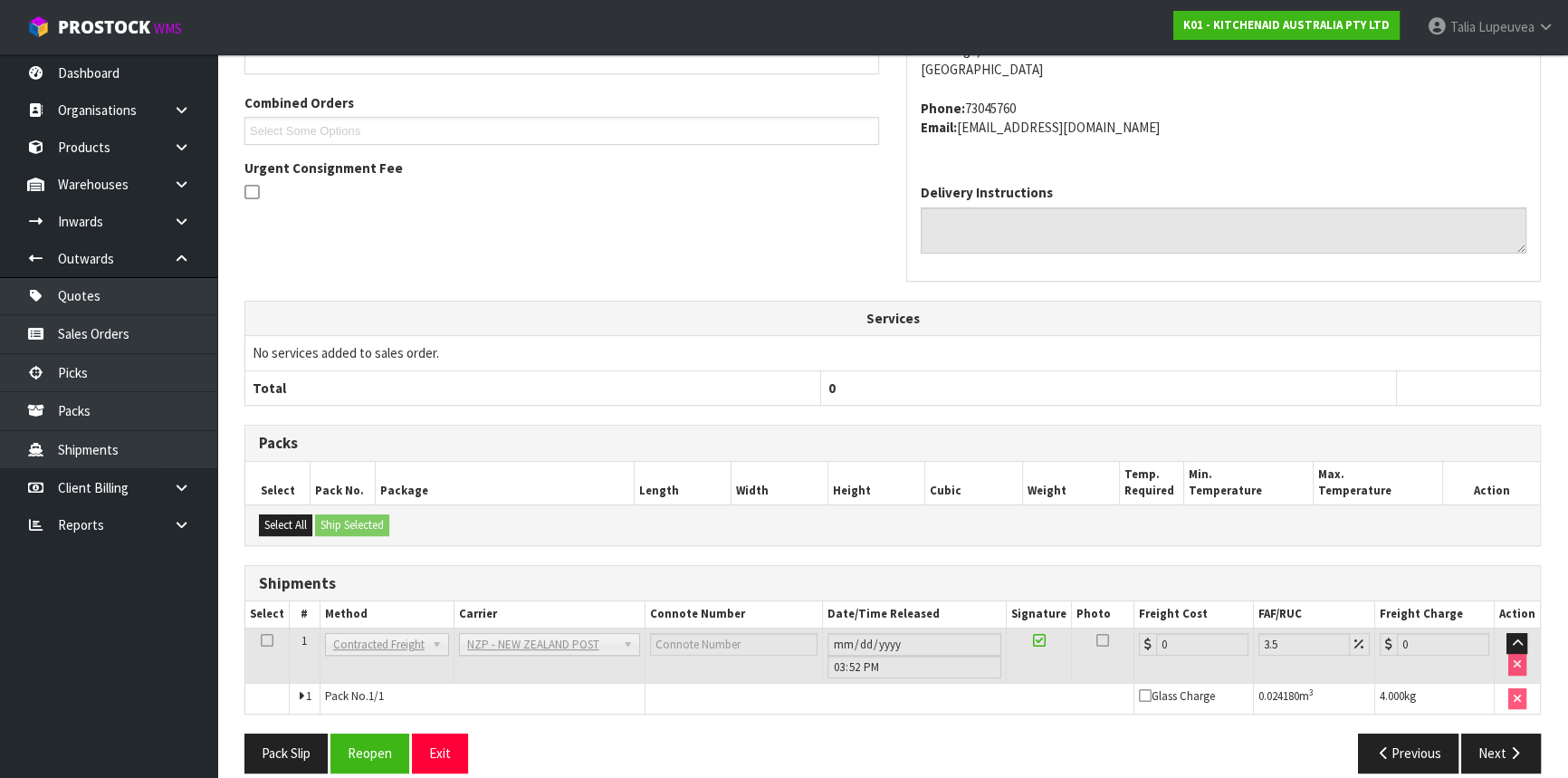
scroll to position [481, 0]
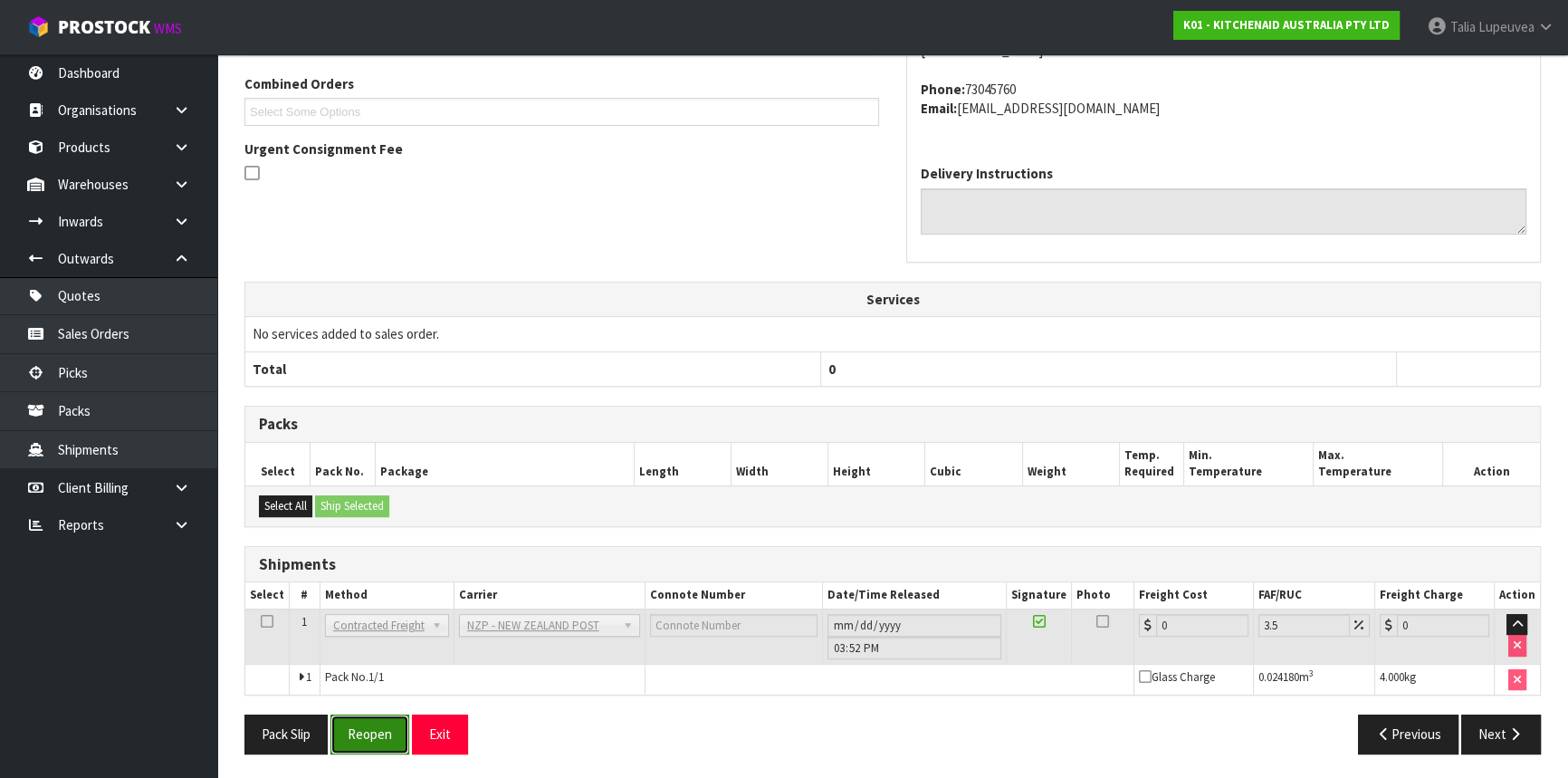
click at [352, 724] on button "Reopen" at bounding box center [370, 734] width 78 height 39
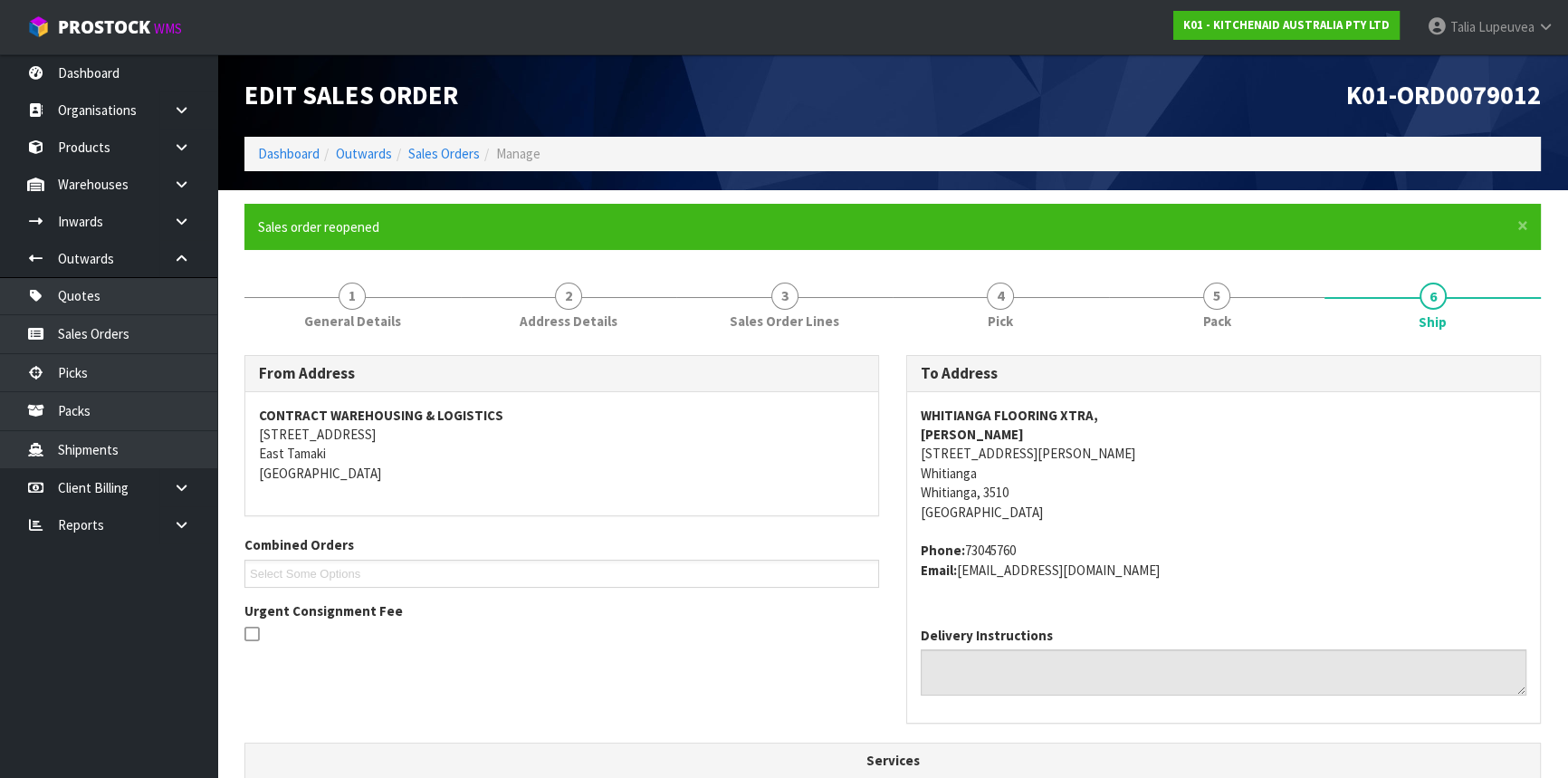
scroll to position [461, 0]
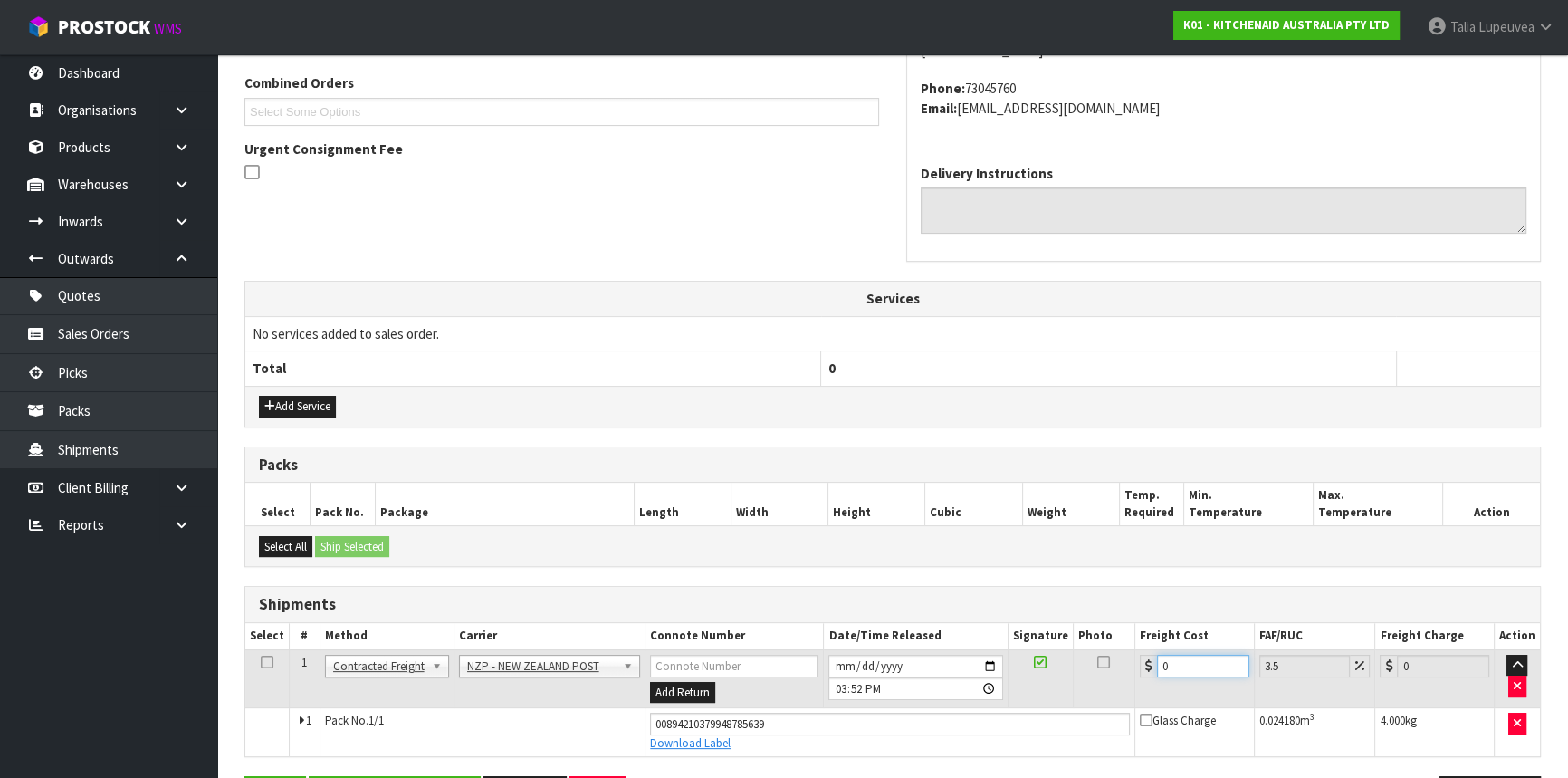
drag, startPoint x: 1181, startPoint y: 666, endPoint x: 1145, endPoint y: 660, distance: 36.5
click at [1146, 667] on div "0" at bounding box center [1195, 666] width 110 height 23
type input "7"
type input "7.24"
type input "7.3"
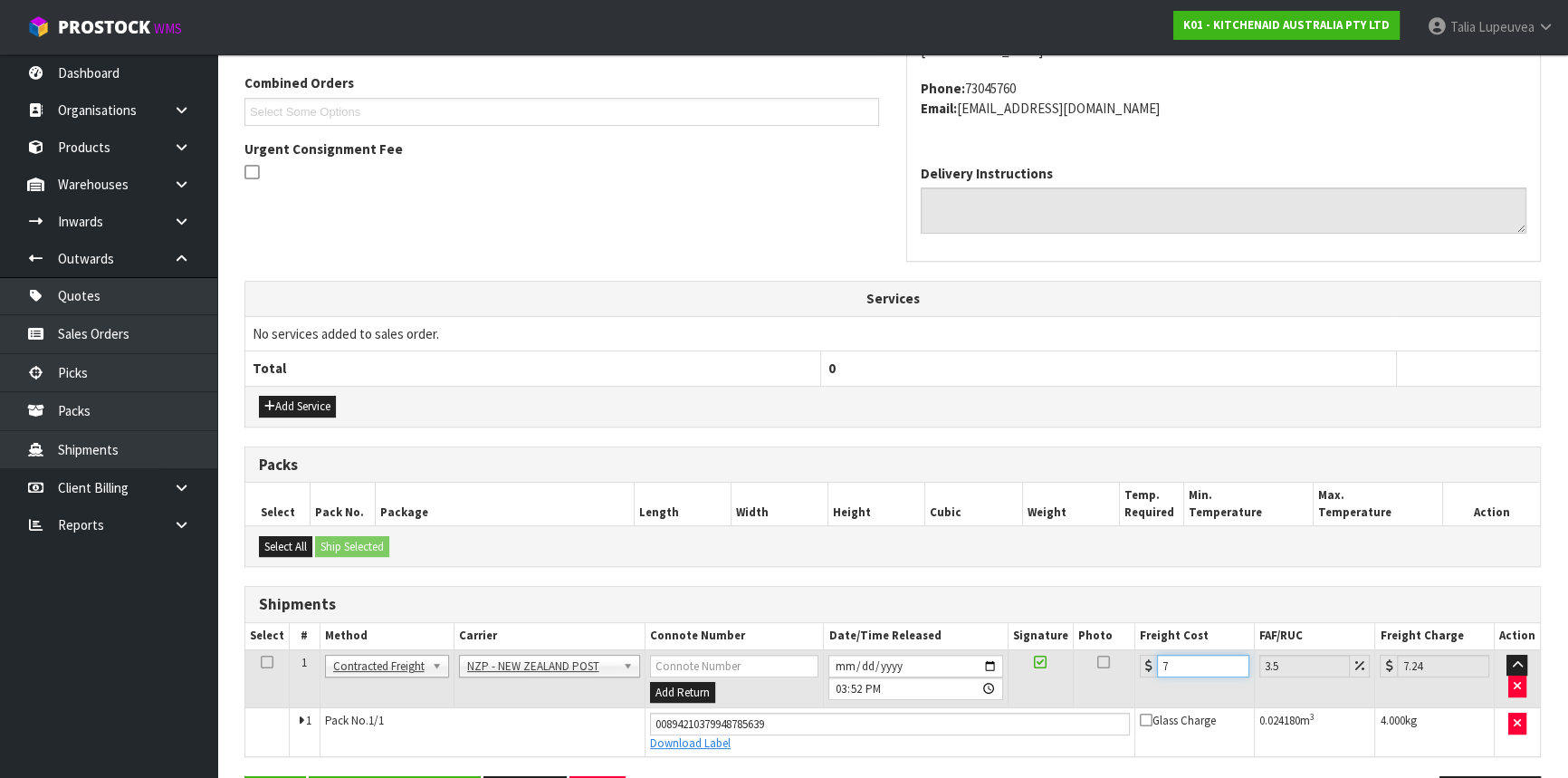
type input "7.56"
type input "7.31"
type input "7.57"
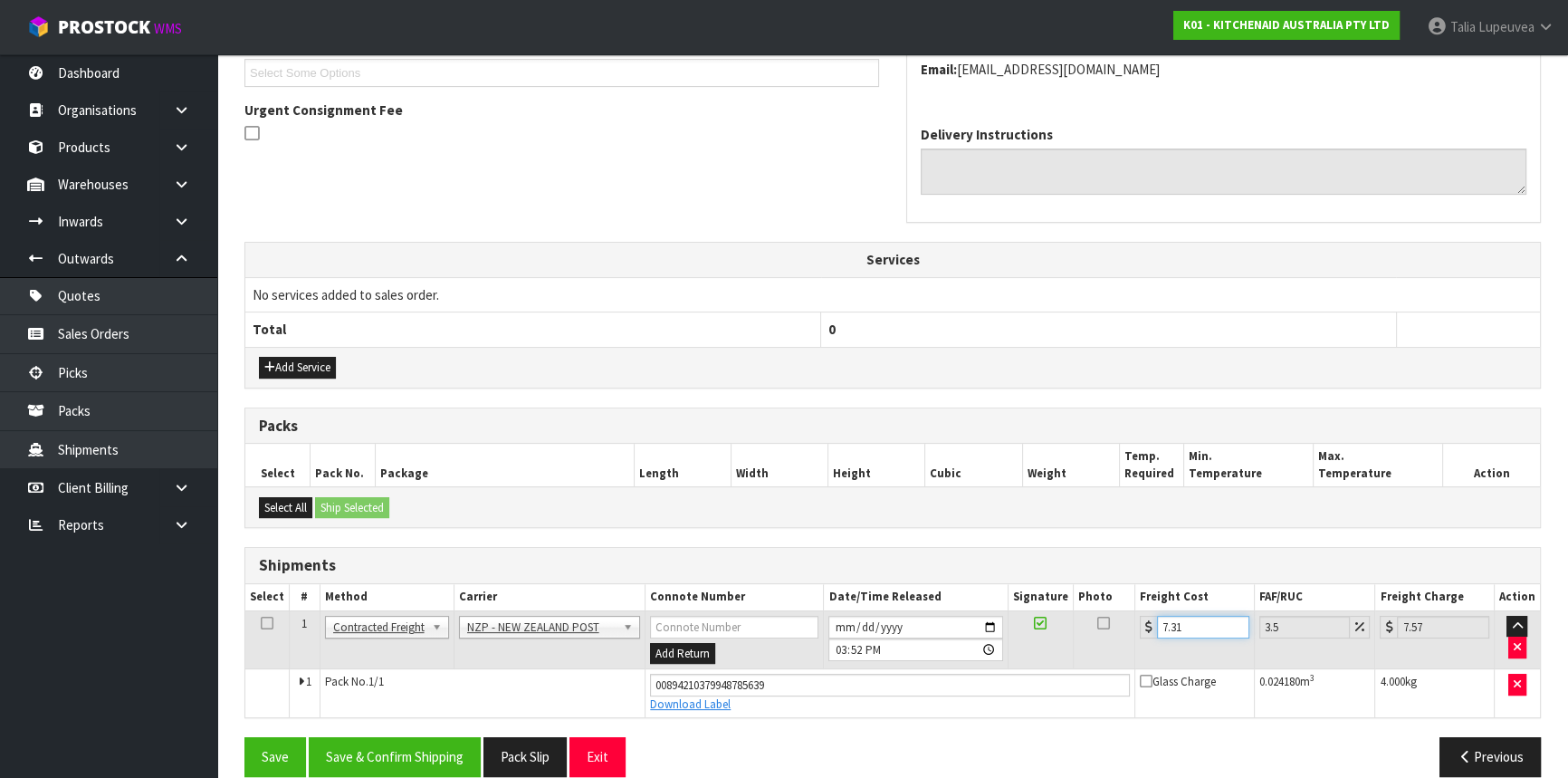
scroll to position [524, 0]
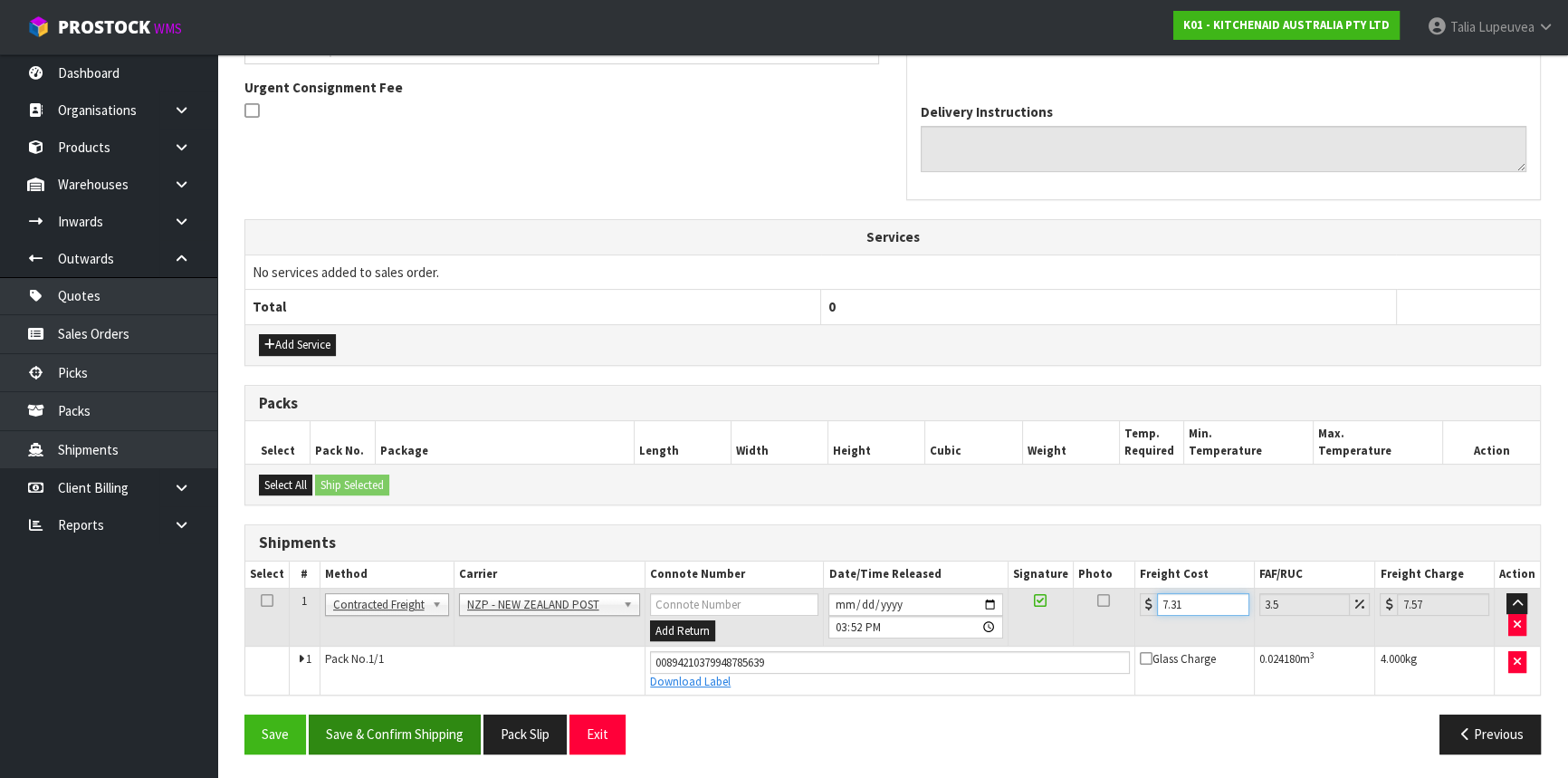
type input "7.31"
click at [335, 736] on button "Save & Confirm Shipping" at bounding box center [395, 734] width 172 height 39
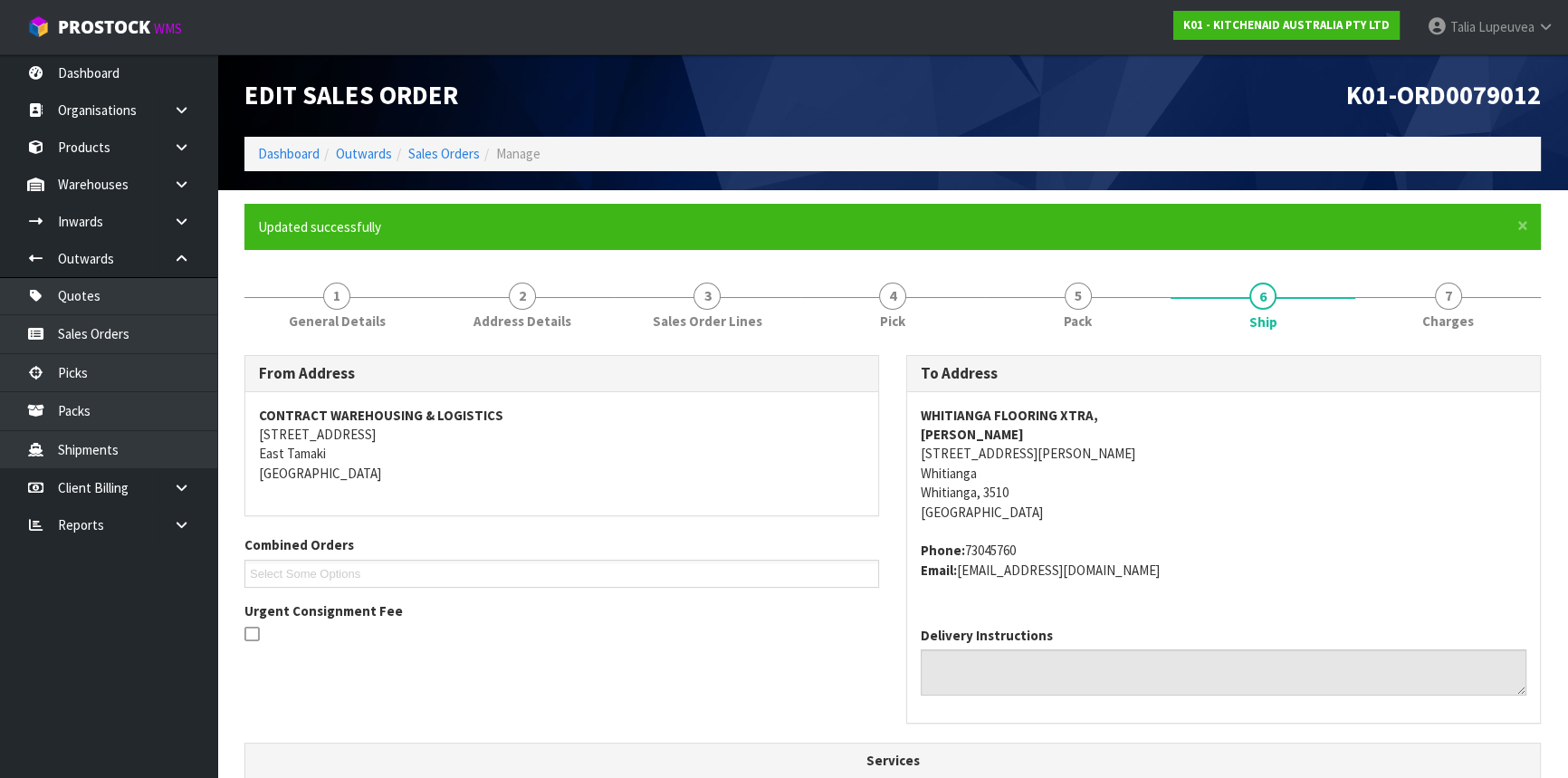
scroll to position [474, 0]
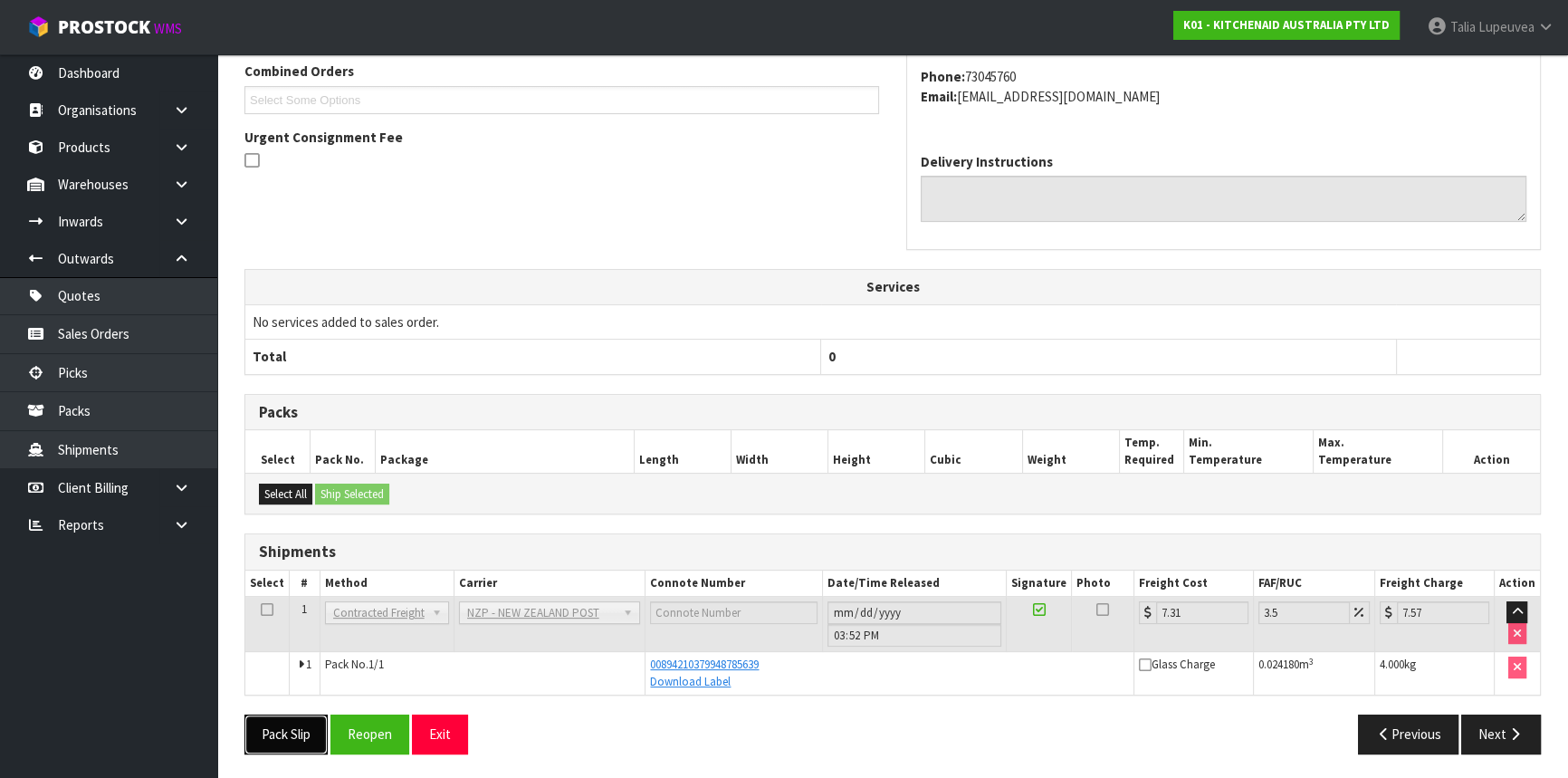
click at [302, 740] on button "Pack Slip" at bounding box center [286, 734] width 83 height 39
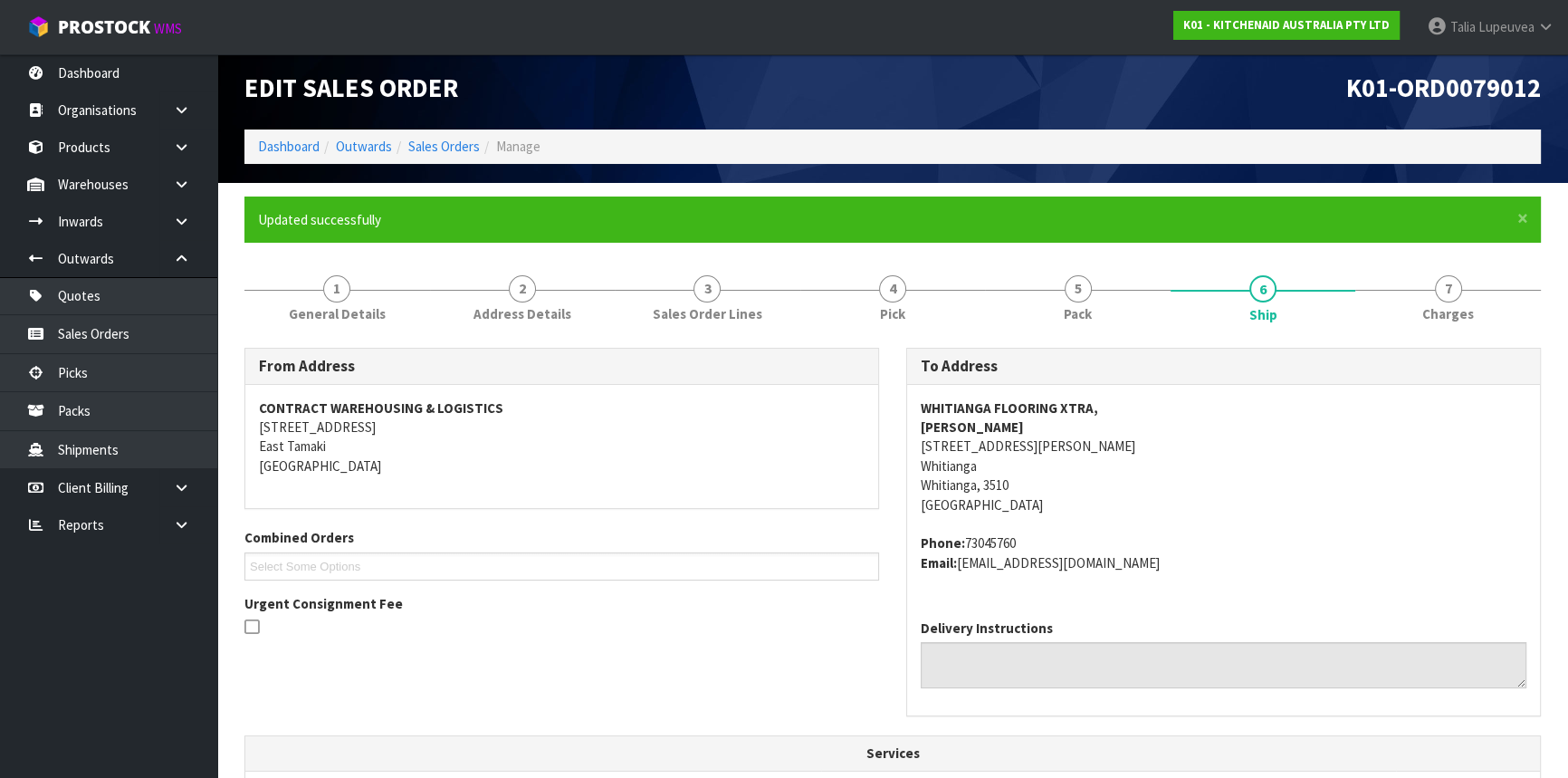
scroll to position [0, 0]
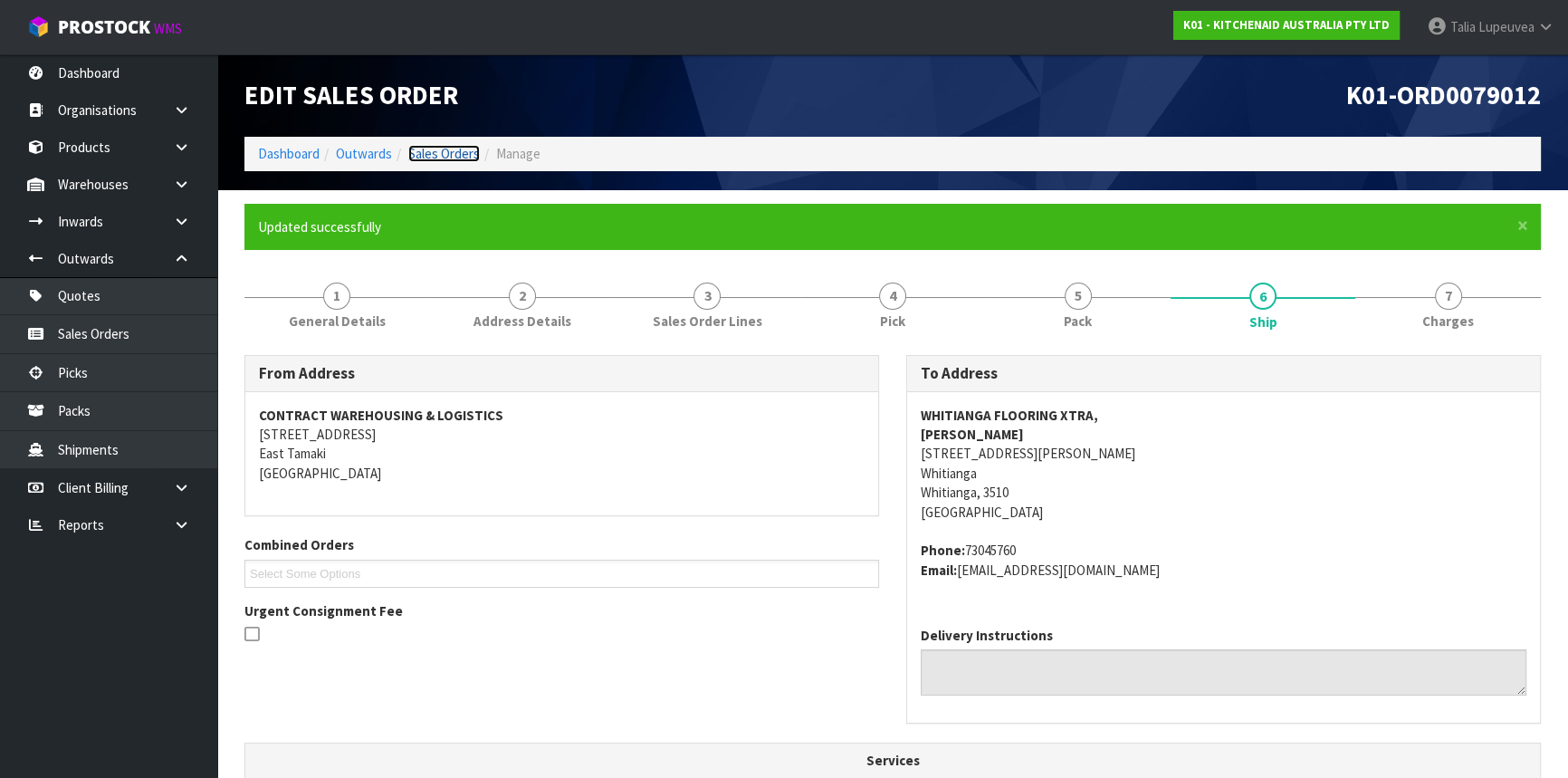
click at [414, 154] on link "Sales Orders" at bounding box center [444, 153] width 72 height 17
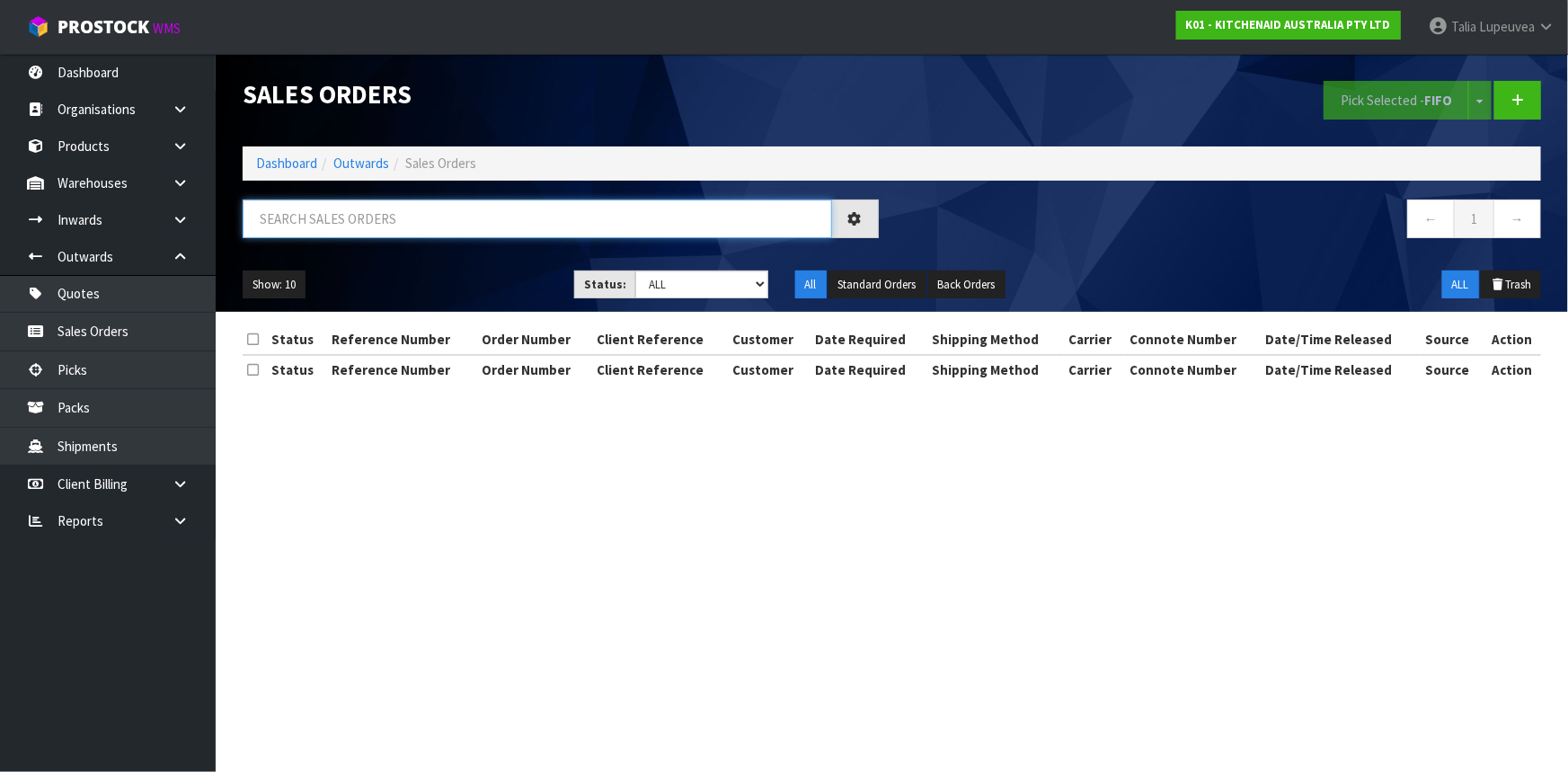
click at [347, 210] on input "text" at bounding box center [538, 219] width 589 height 38
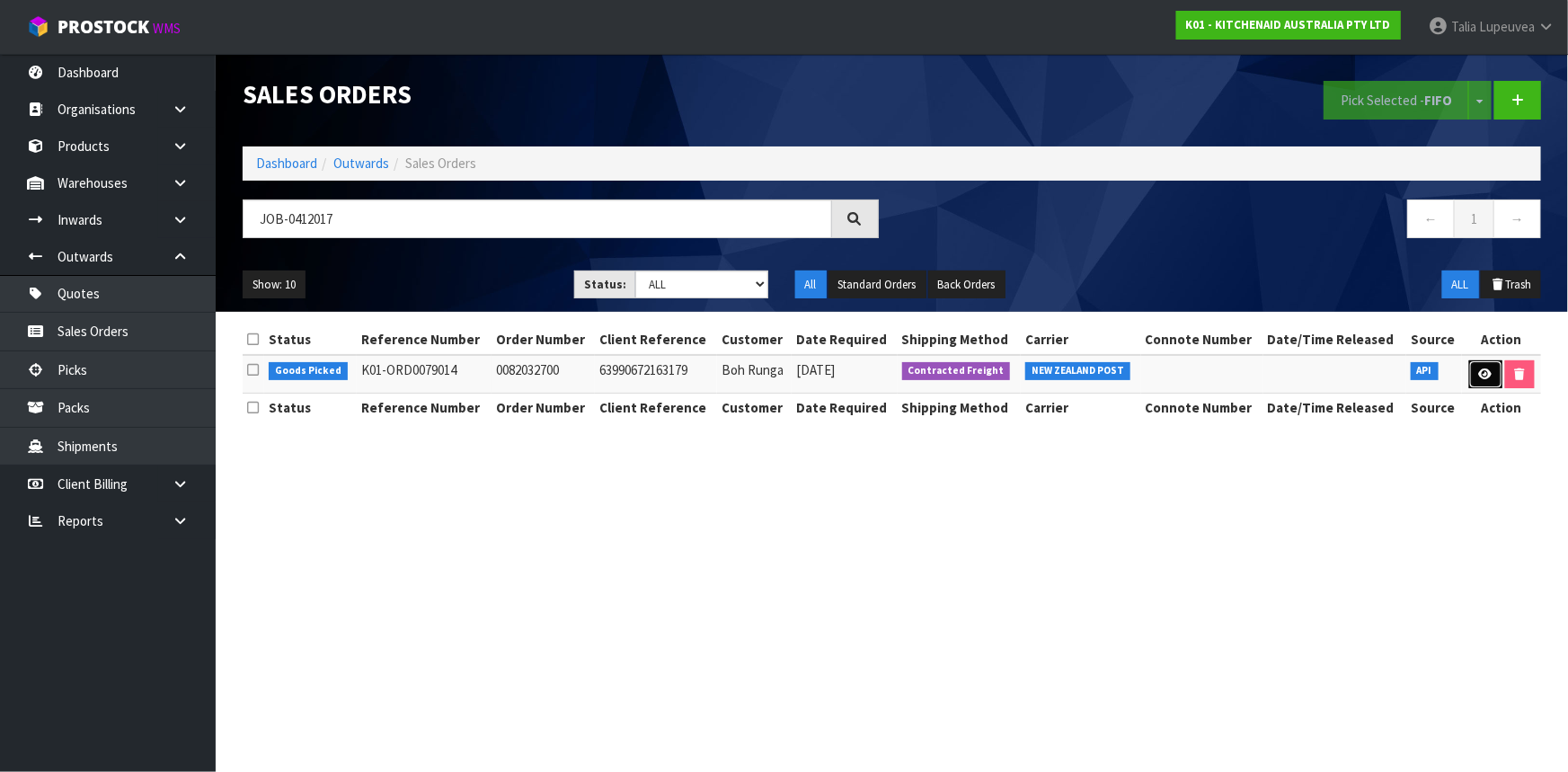
click at [1484, 369] on icon at bounding box center [1486, 374] width 13 height 11
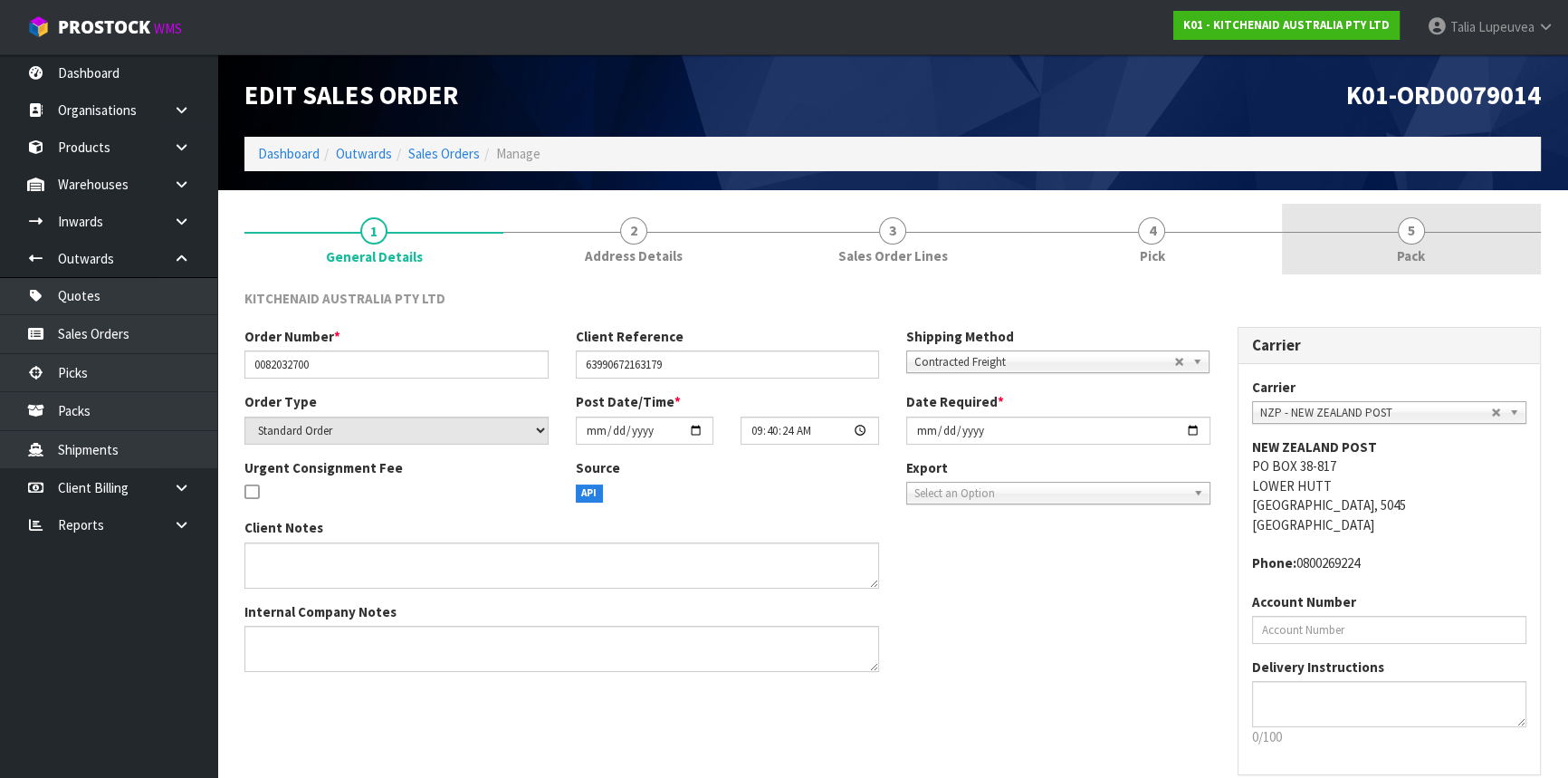
click at [1415, 245] on link "5 Pack" at bounding box center [1411, 240] width 259 height 72
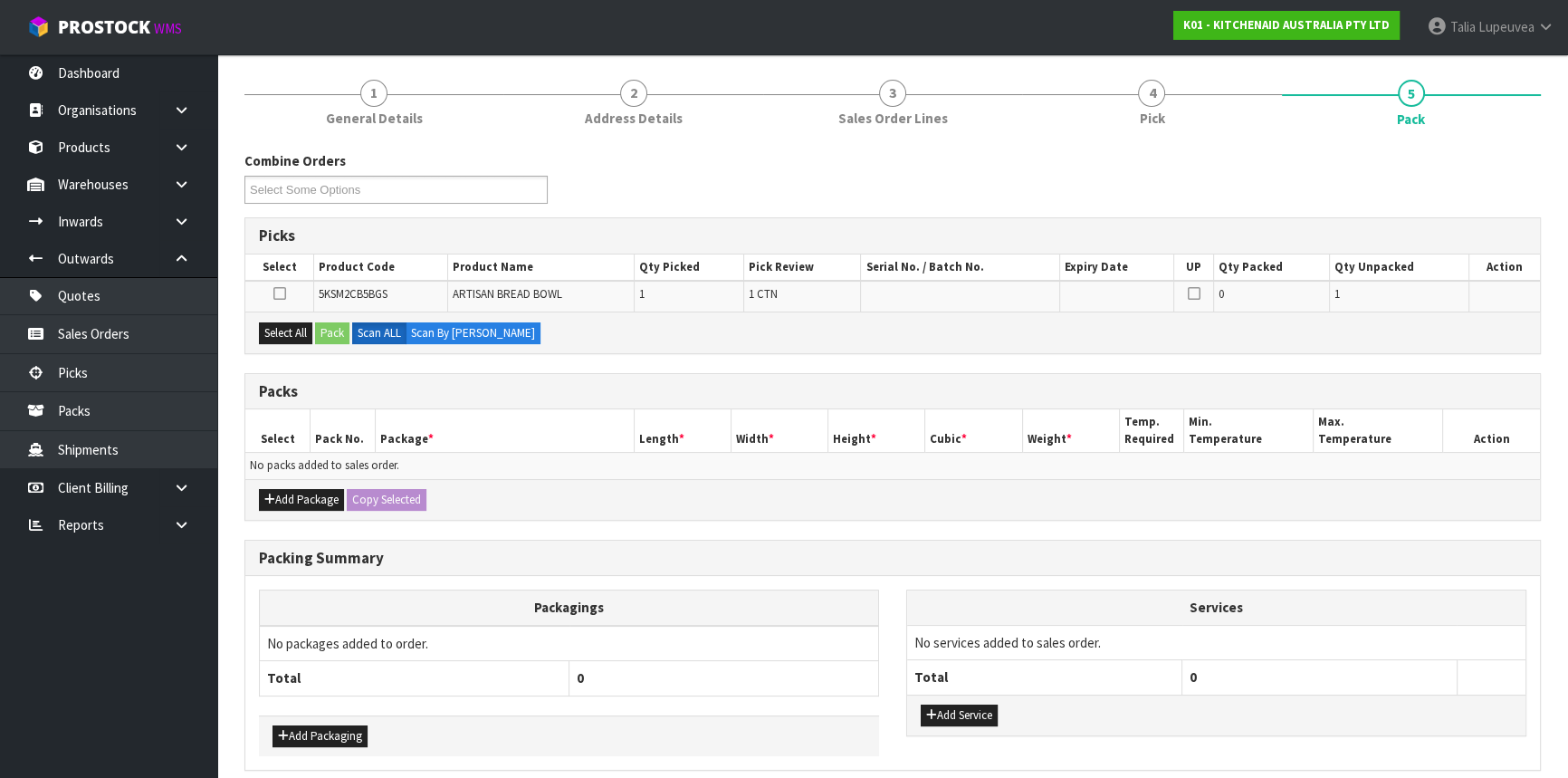
scroll to position [211, 0]
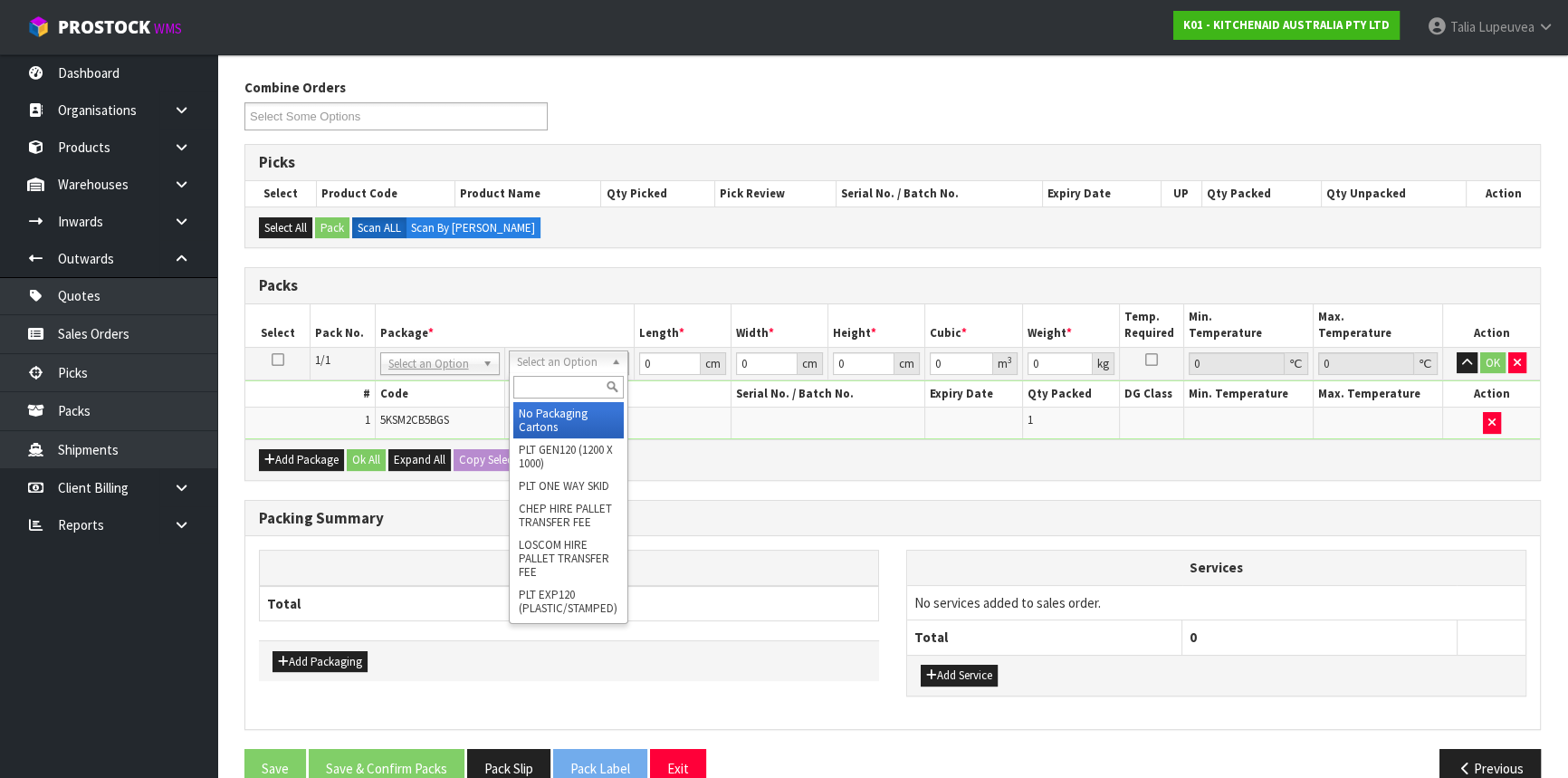
click at [576, 376] on input "text" at bounding box center [568, 387] width 111 height 23
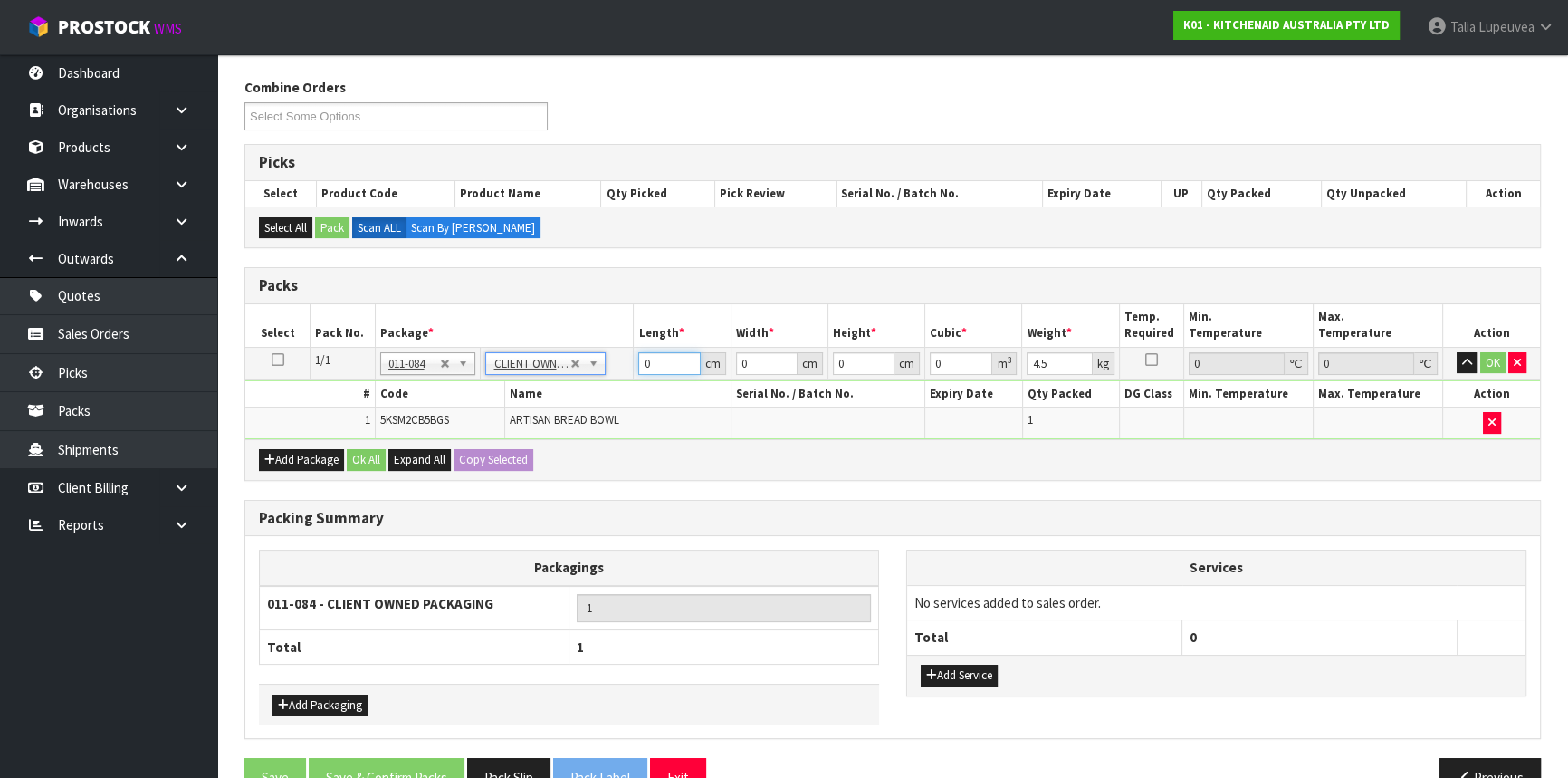
drag, startPoint x: 659, startPoint y: 360, endPoint x: 602, endPoint y: 371, distance: 58.1
click at [602, 371] on tr "1/1 NONE 007-001 007-002 007-004 007-009 007-013 007-014 007-015 007-017 007-01…" at bounding box center [893, 363] width 1295 height 32
click at [1493, 354] on button "OK" at bounding box center [1492, 363] width 26 height 22
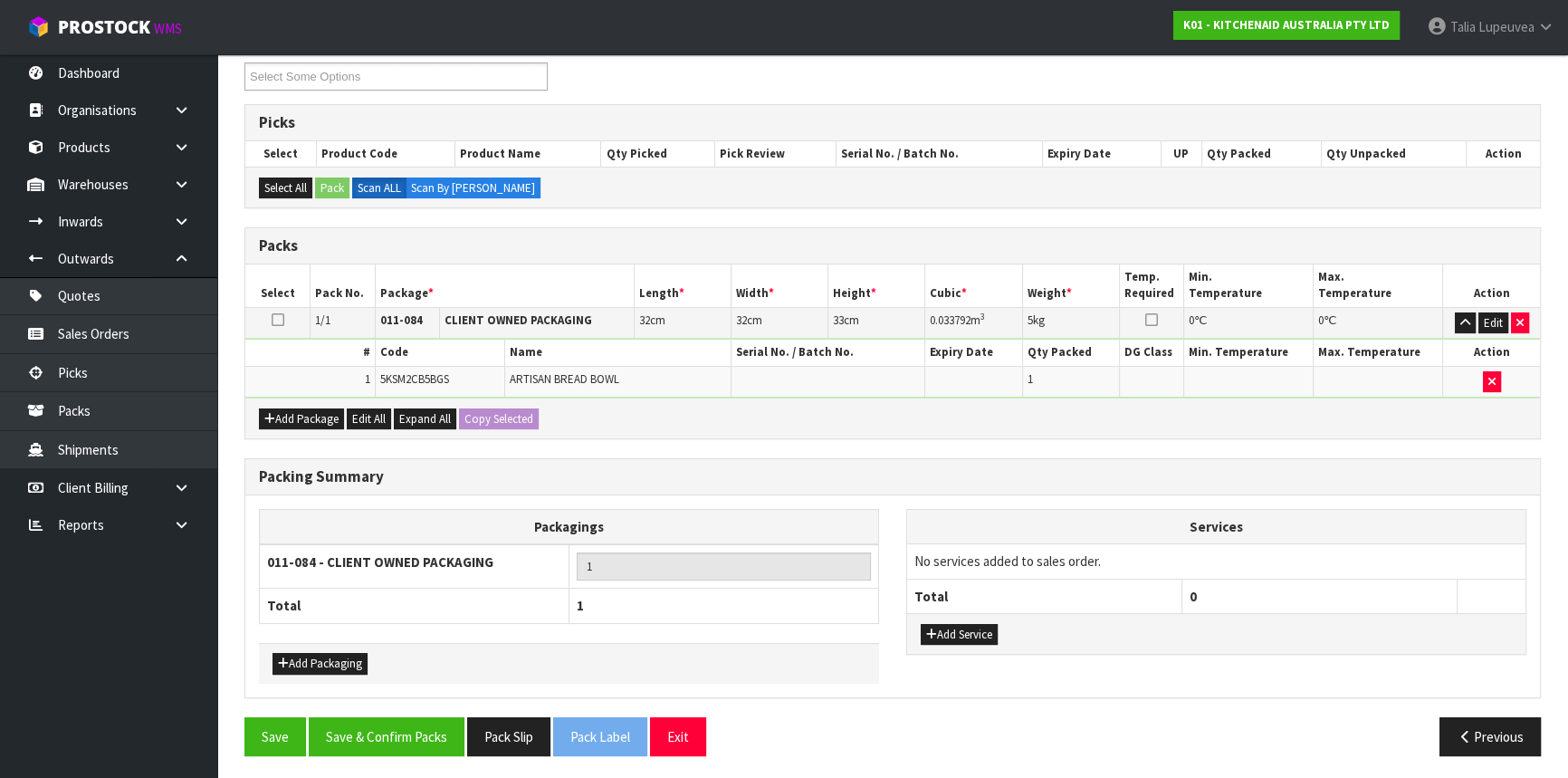
scroll to position [251, 0]
click at [337, 743] on button "Save & Confirm Packs" at bounding box center [387, 735] width 156 height 39
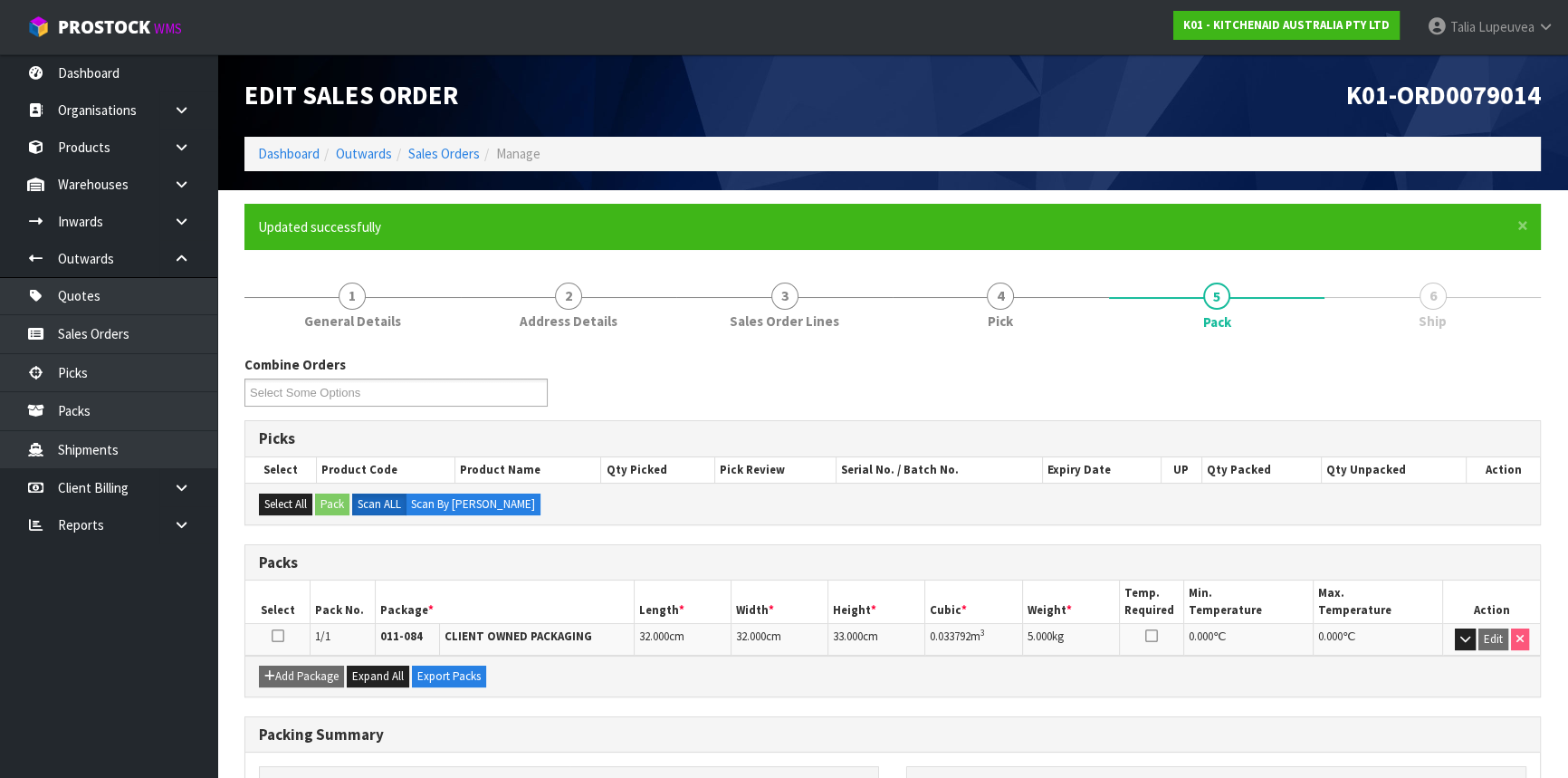
scroll to position [218, 0]
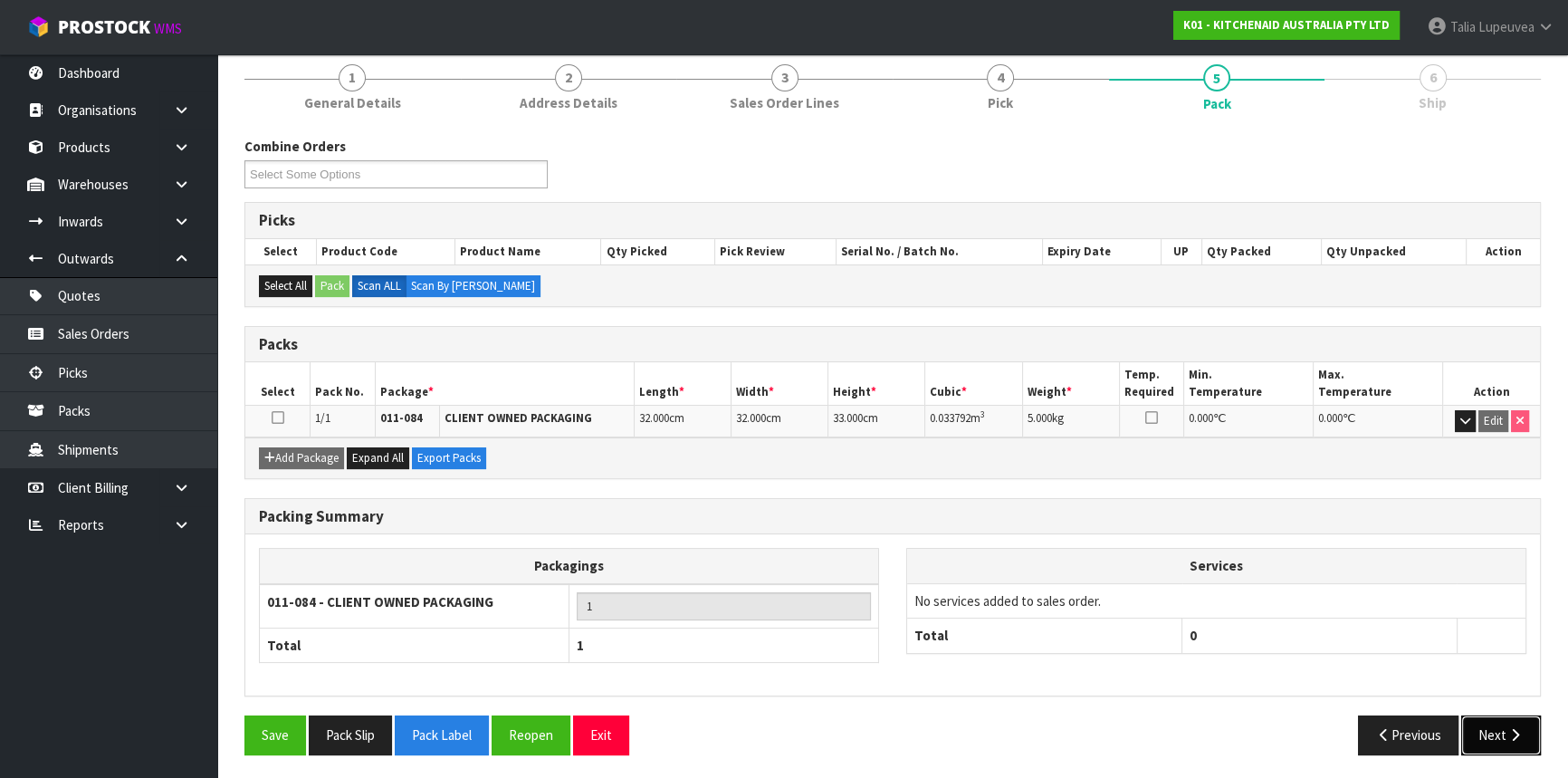
click at [1512, 728] on icon "button" at bounding box center [1515, 735] width 17 height 13
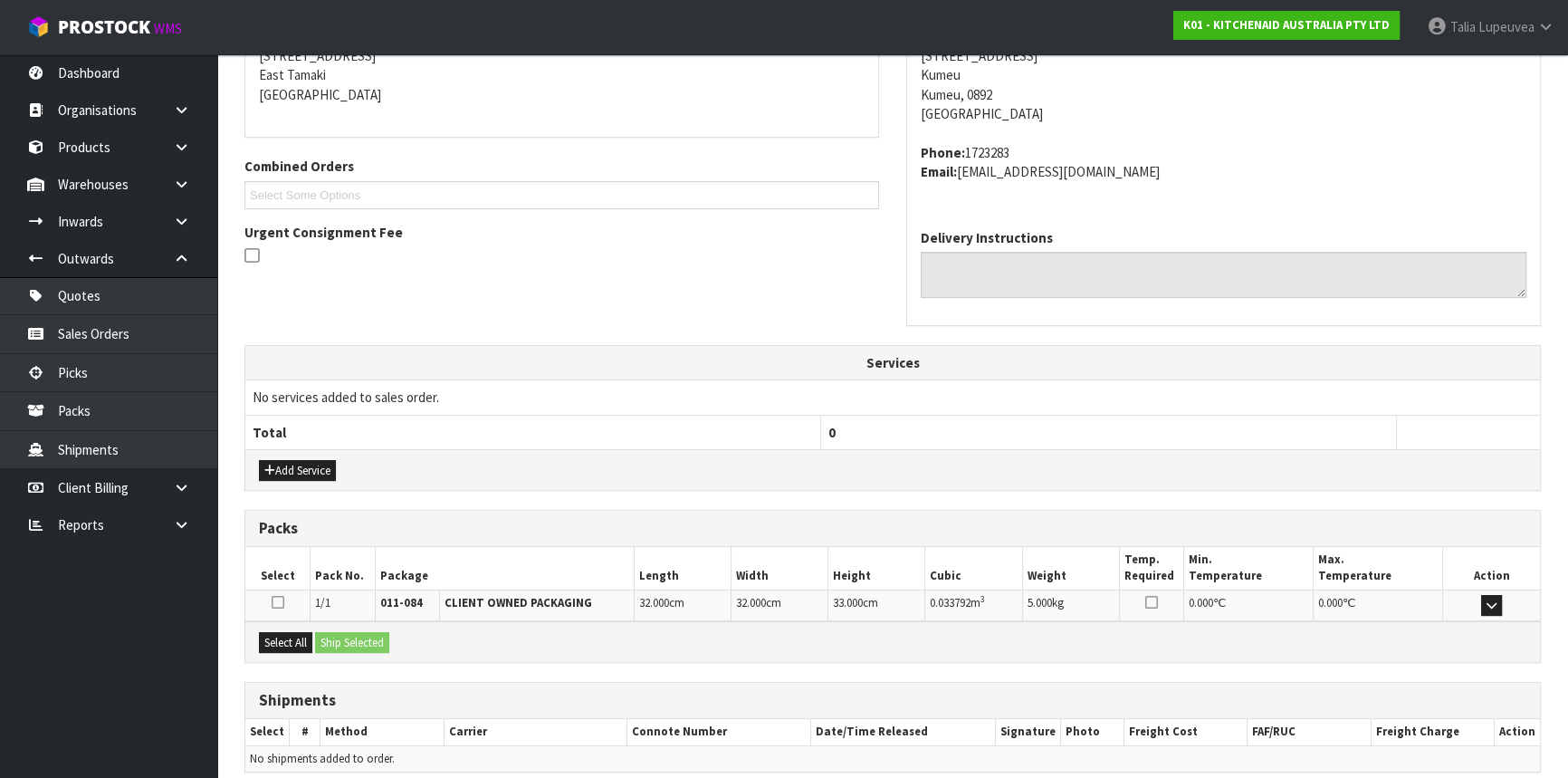
scroll to position [455, 0]
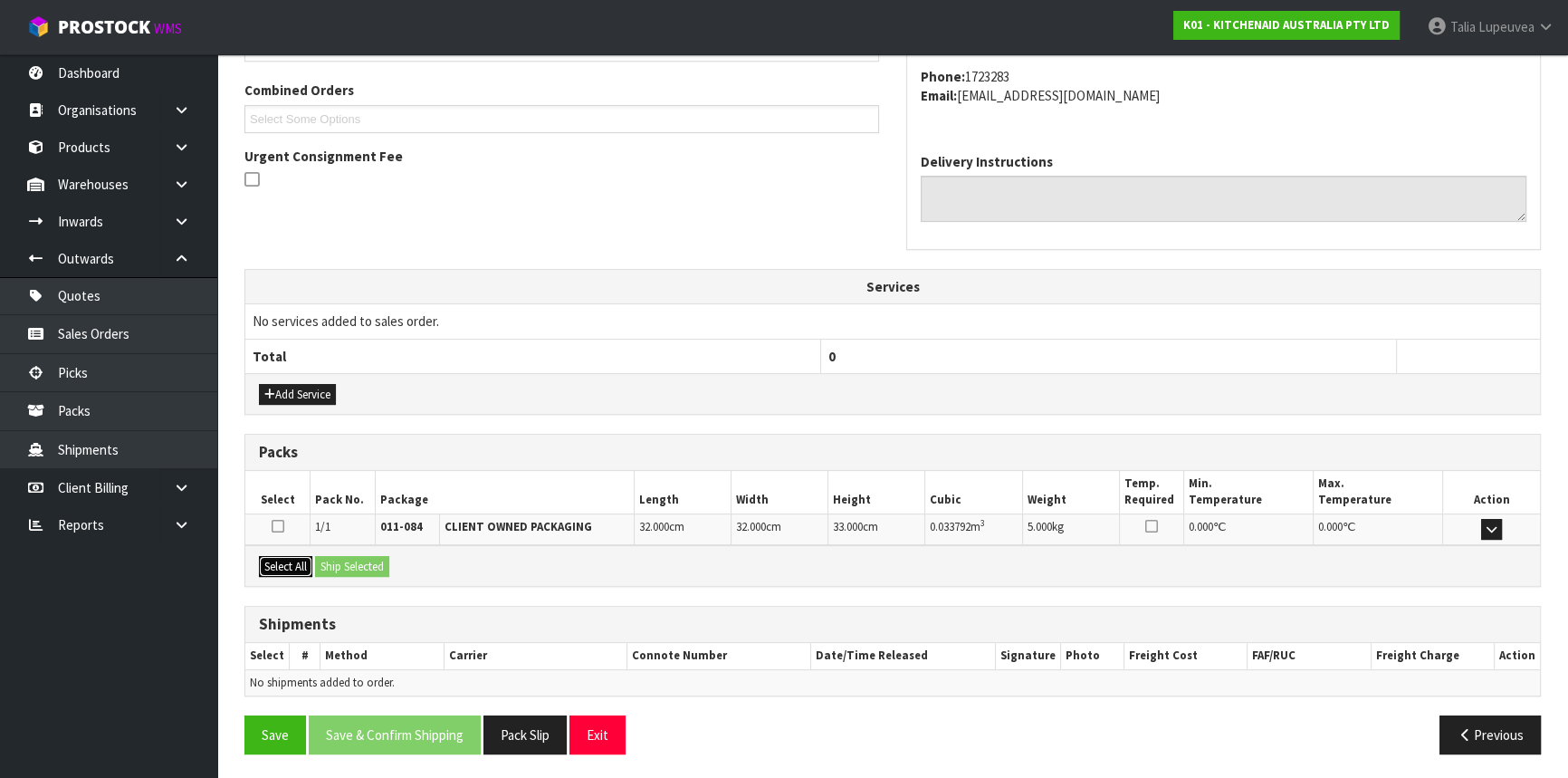
click at [290, 564] on button "Select All" at bounding box center [285, 566] width 54 height 22
click at [335, 562] on button "Ship Selected" at bounding box center [352, 566] width 75 height 22
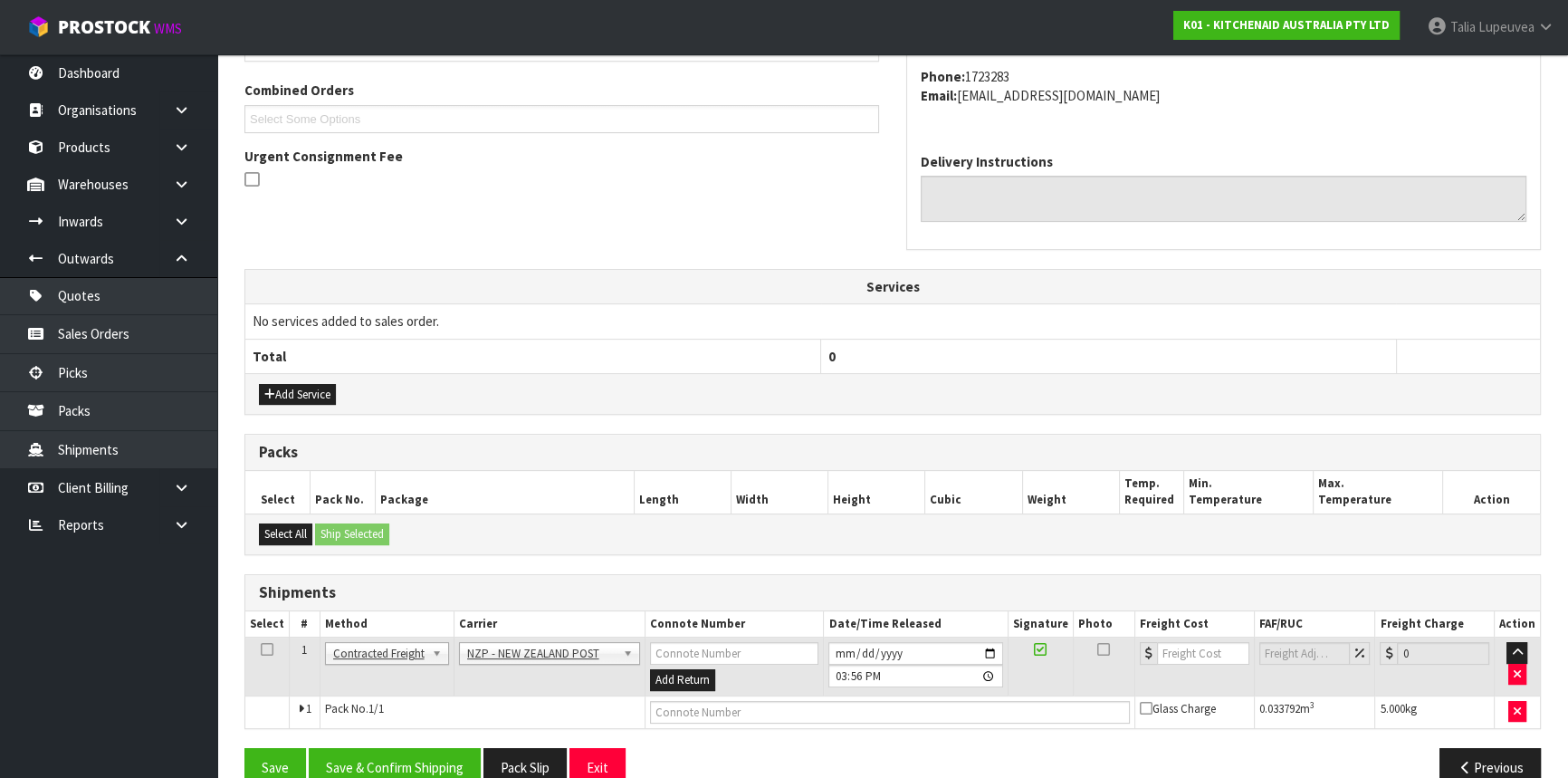
scroll to position [487, 0]
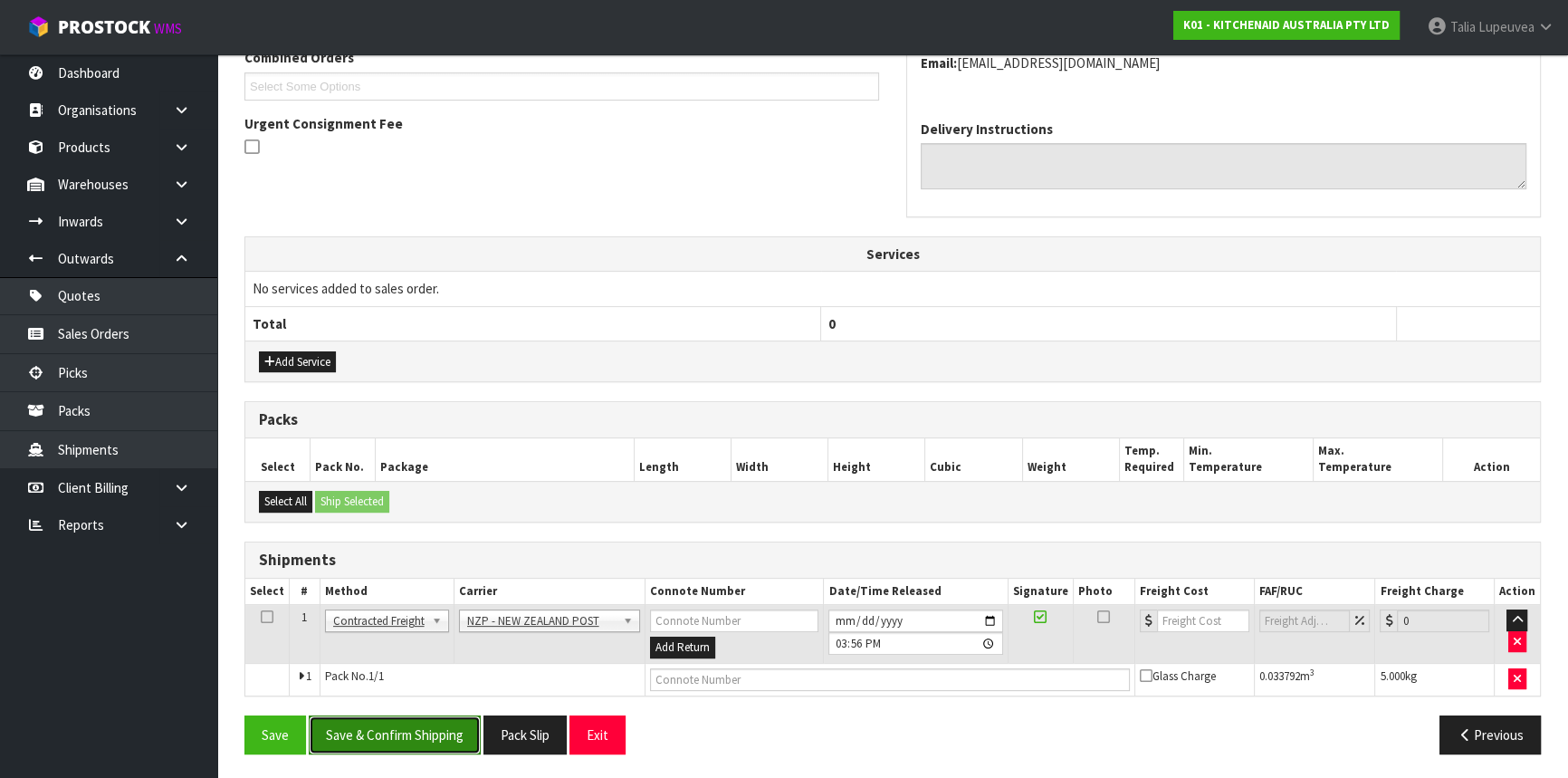
click at [449, 717] on button "Save & Confirm Shipping" at bounding box center [395, 735] width 172 height 39
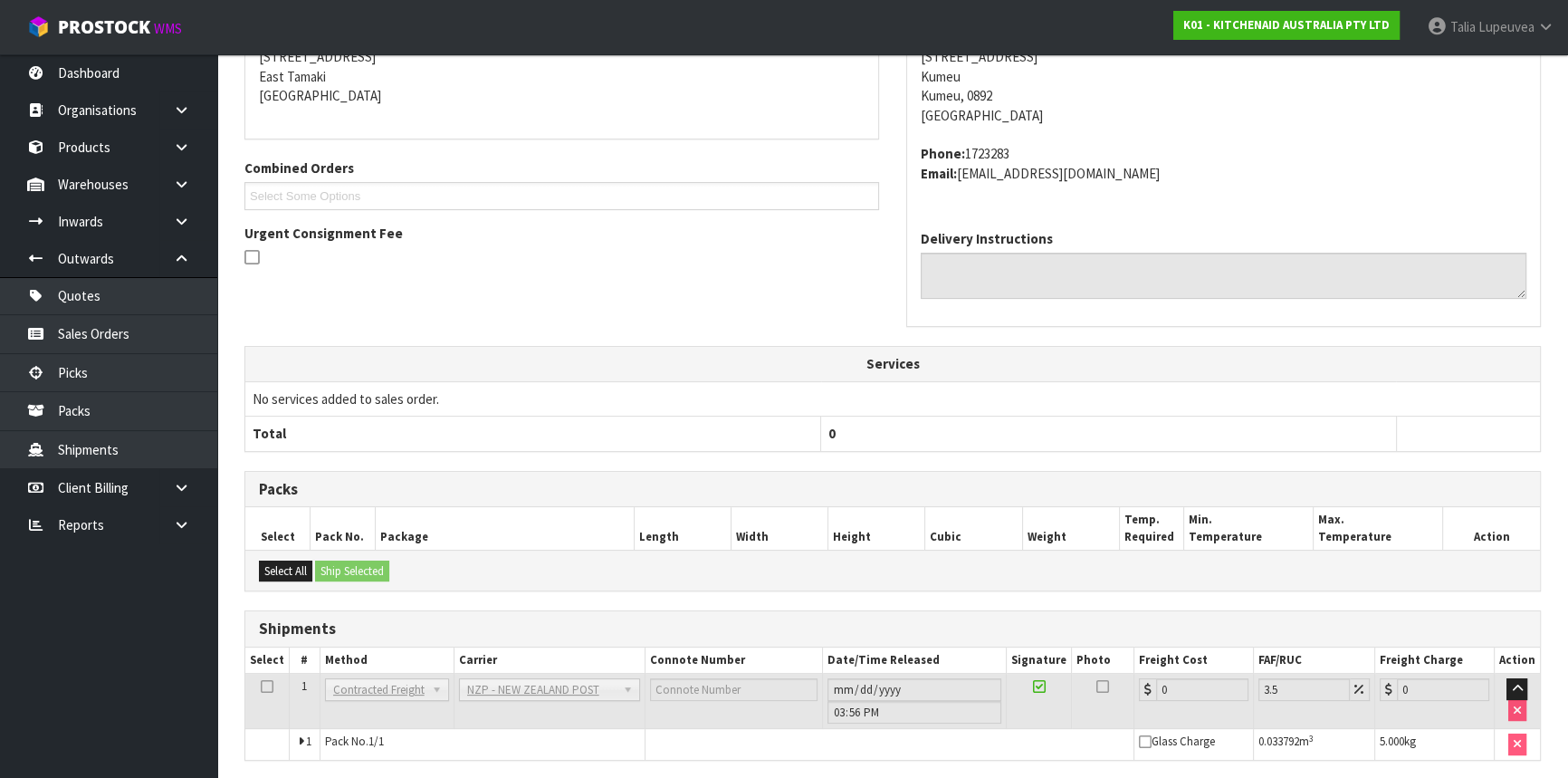
scroll to position [461, 0]
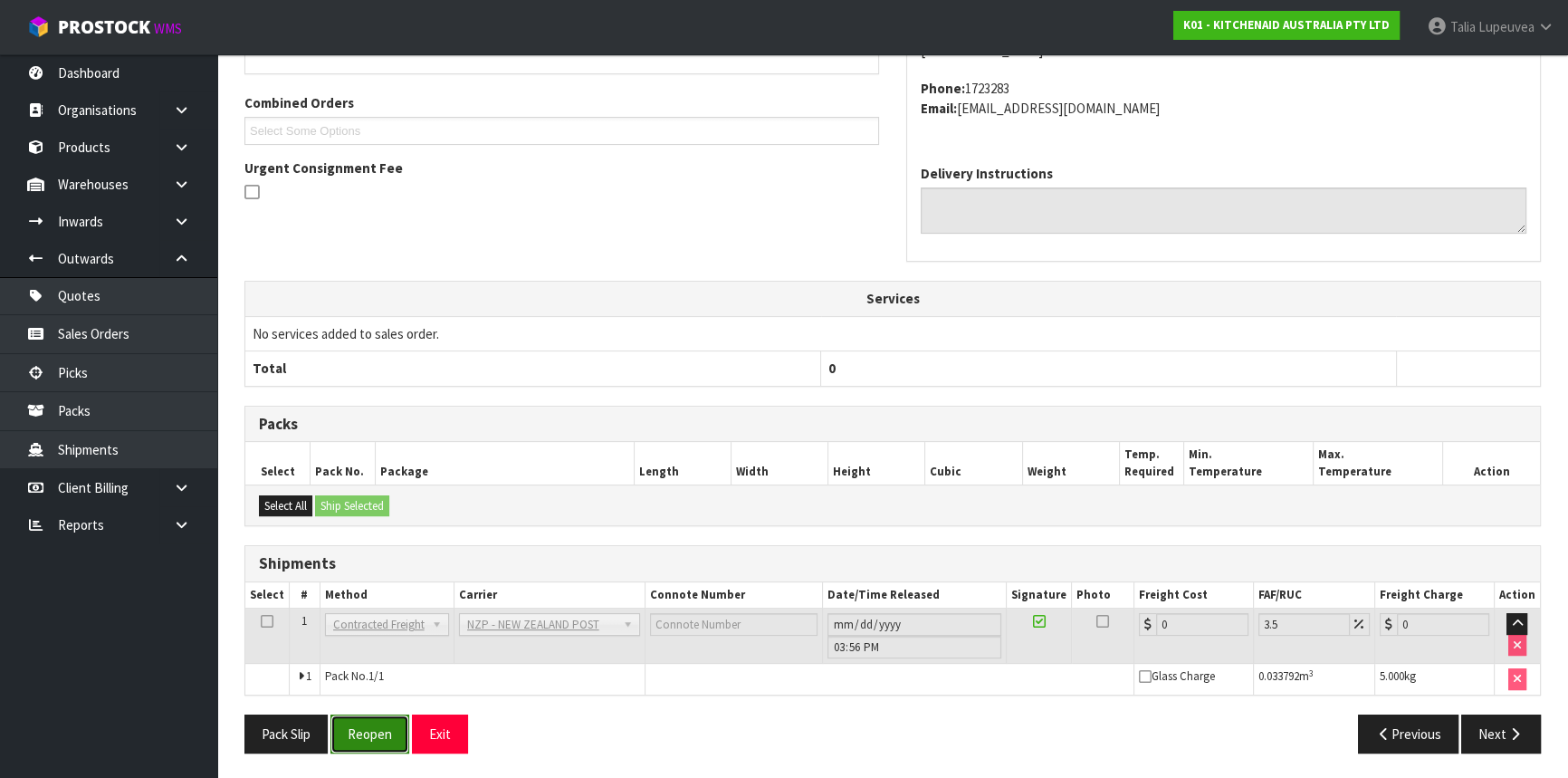
click at [375, 731] on button "Reopen" at bounding box center [370, 734] width 78 height 39
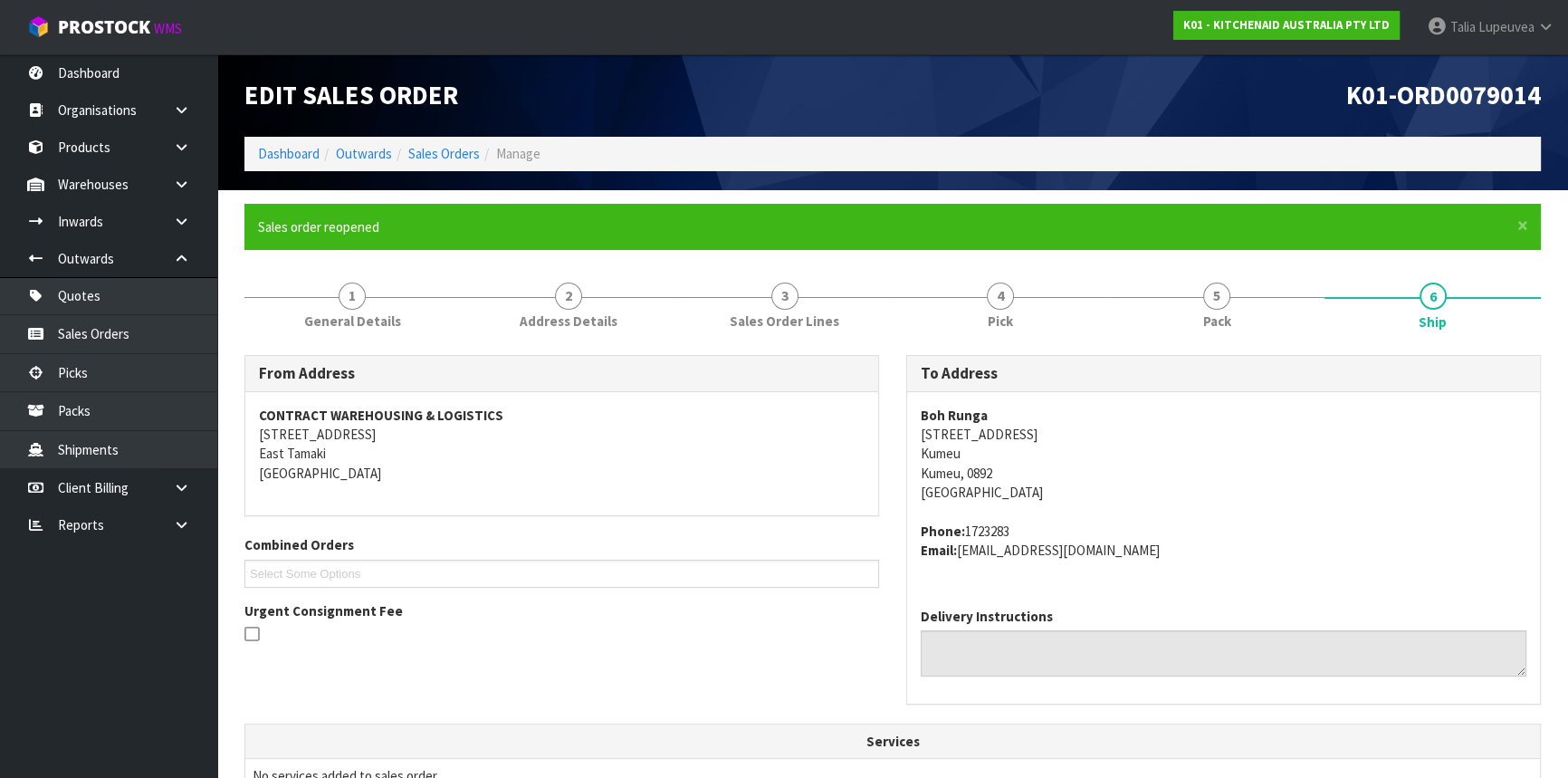
scroll to position [504, 0]
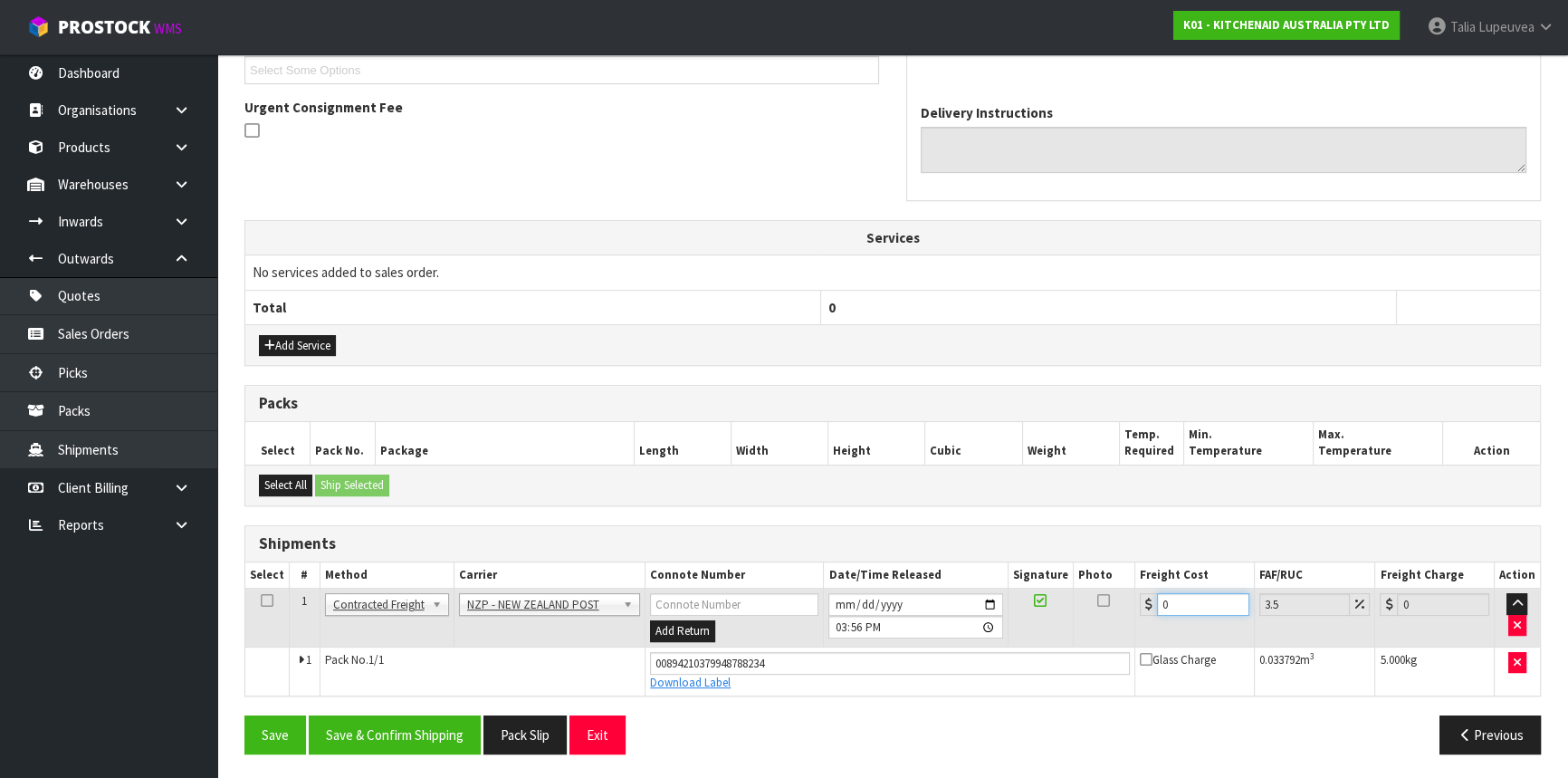
drag, startPoint x: 1172, startPoint y: 597, endPoint x: 1143, endPoint y: 604, distance: 29.8
click at [1143, 604] on div "0" at bounding box center [1195, 604] width 110 height 23
click at [385, 716] on button "Save & Confirm Shipping" at bounding box center [395, 735] width 172 height 39
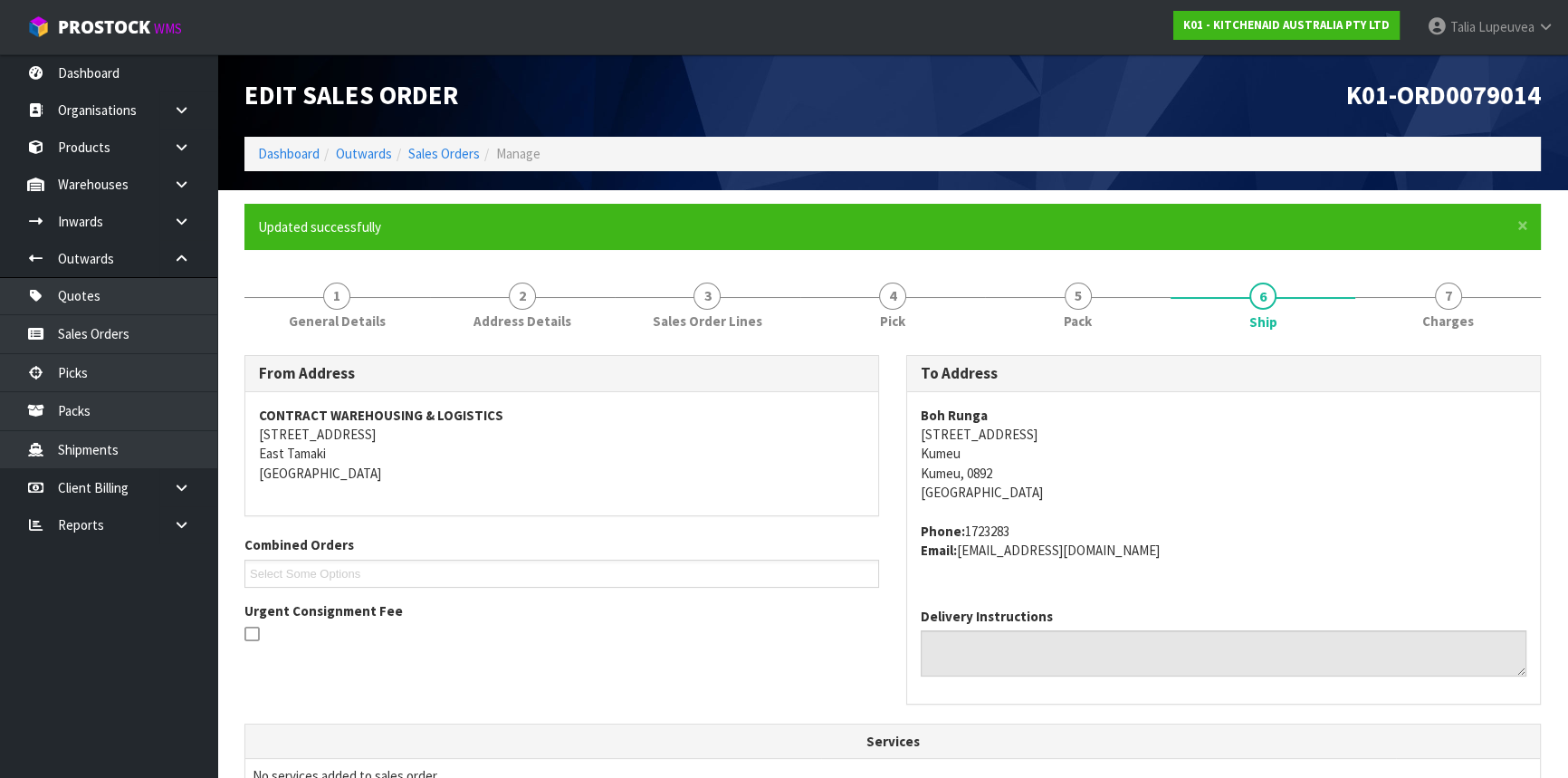
scroll to position [455, 0]
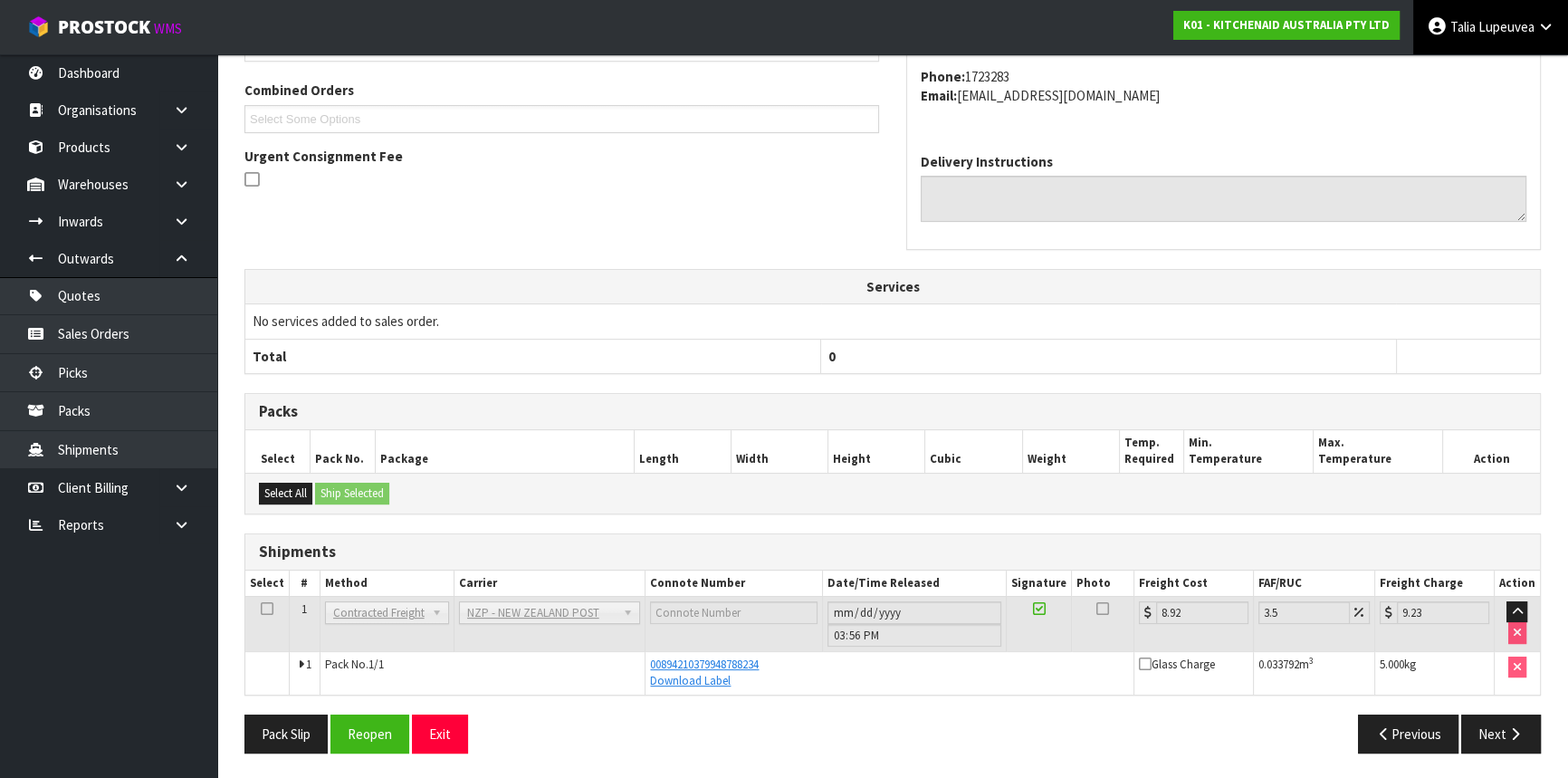
click at [1475, 26] on span at bounding box center [1476, 26] width 3 height 17
click at [1478, 78] on link "Logout" at bounding box center [1495, 72] width 143 height 25
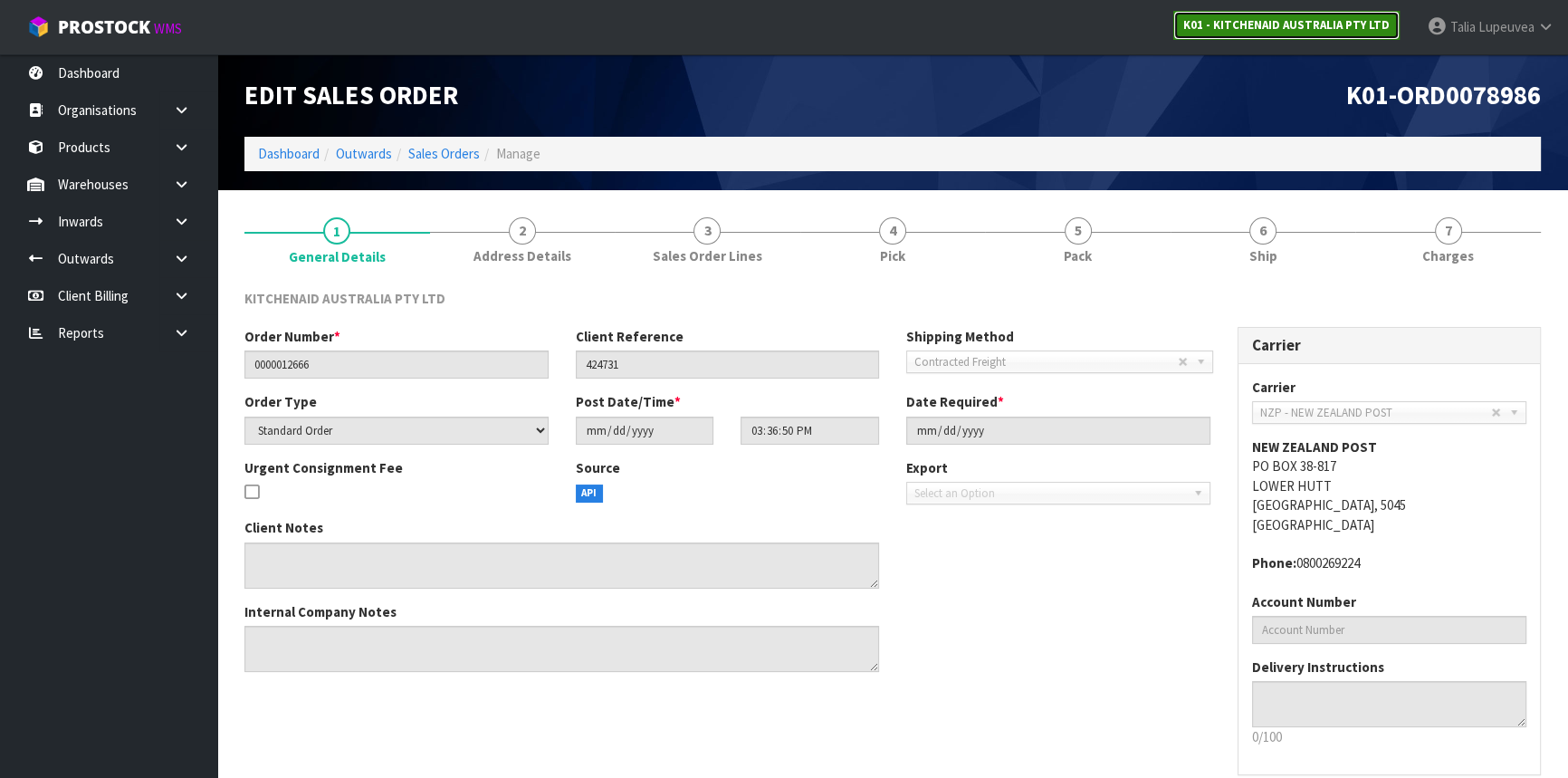
click at [1268, 29] on strong "K01 - KITCHENAID AUSTRALIA PTY LTD" at bounding box center [1286, 25] width 206 height 15
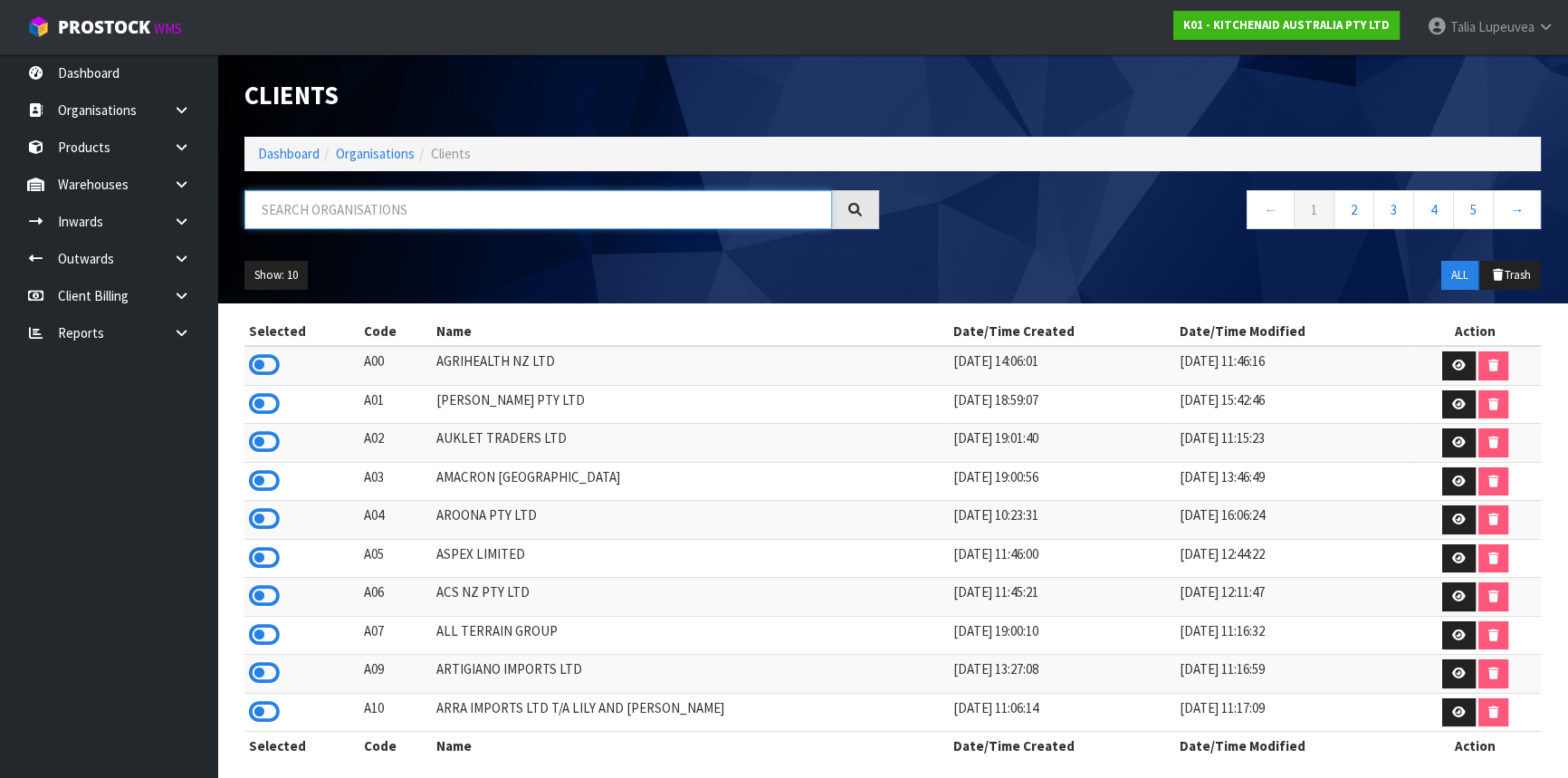
click at [535, 219] on input "text" at bounding box center [539, 209] width 588 height 39
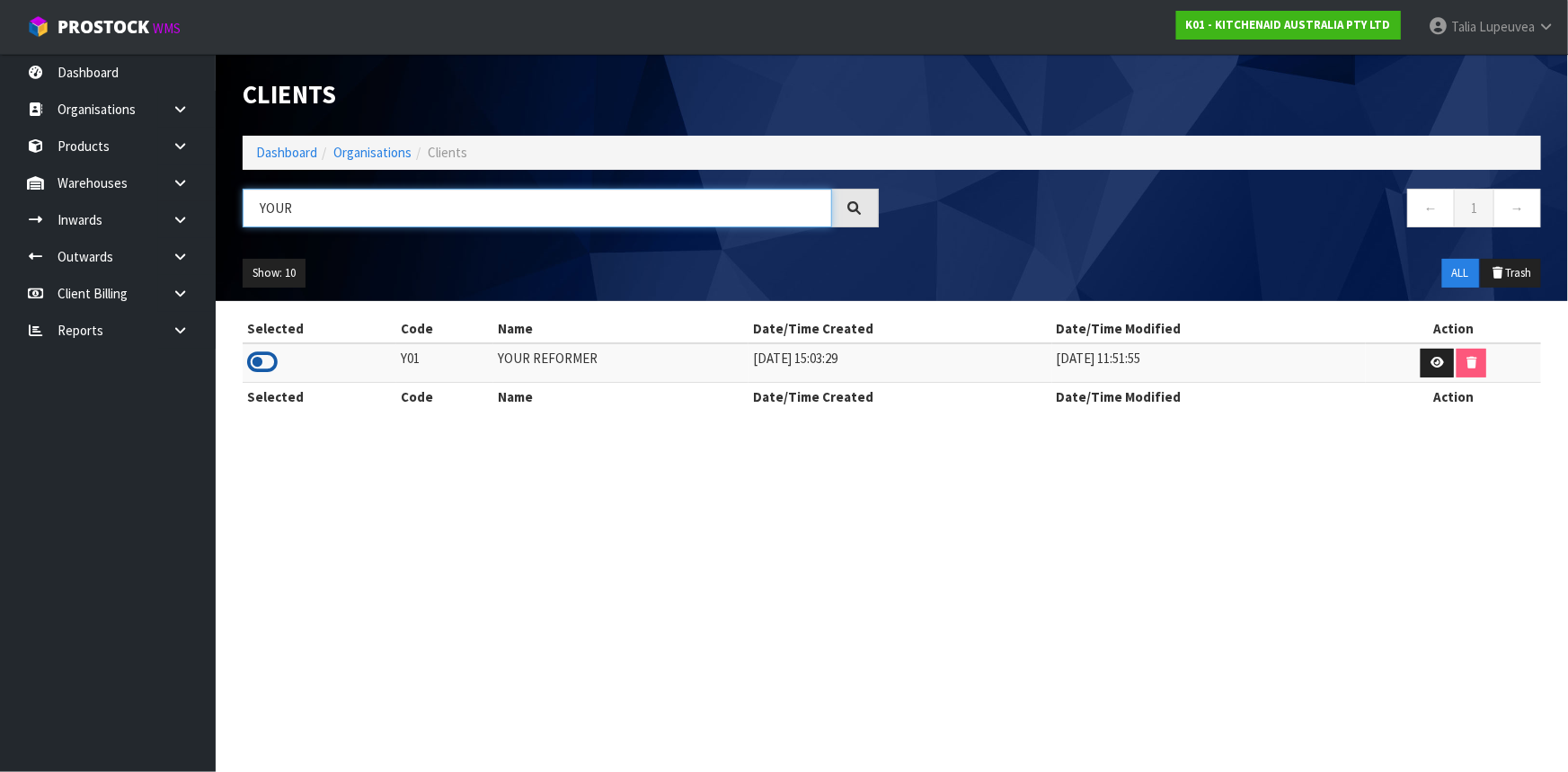
type input "YOUR"
click at [258, 360] on icon at bounding box center [262, 362] width 31 height 27
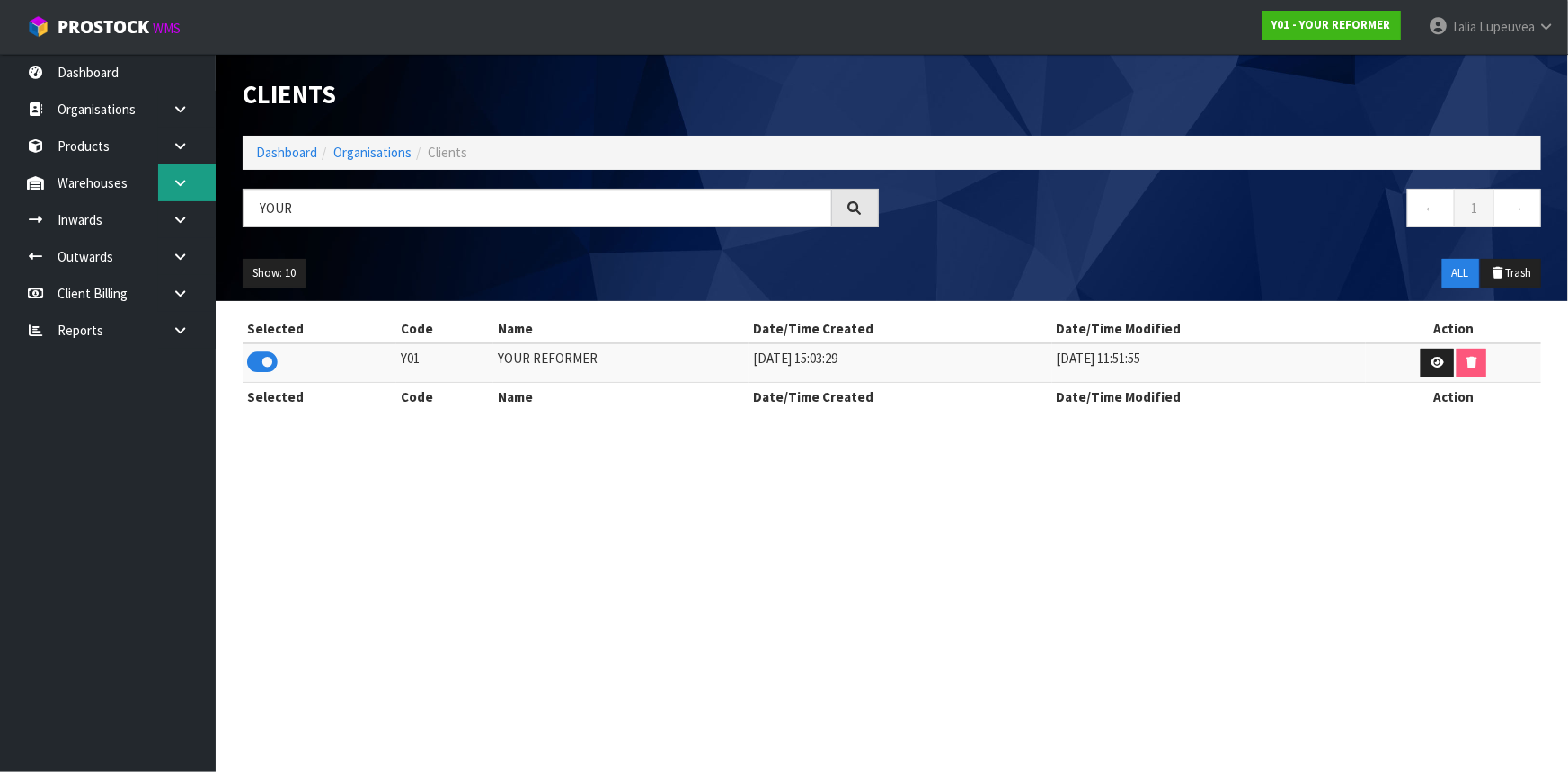
click at [179, 180] on icon at bounding box center [180, 183] width 17 height 13
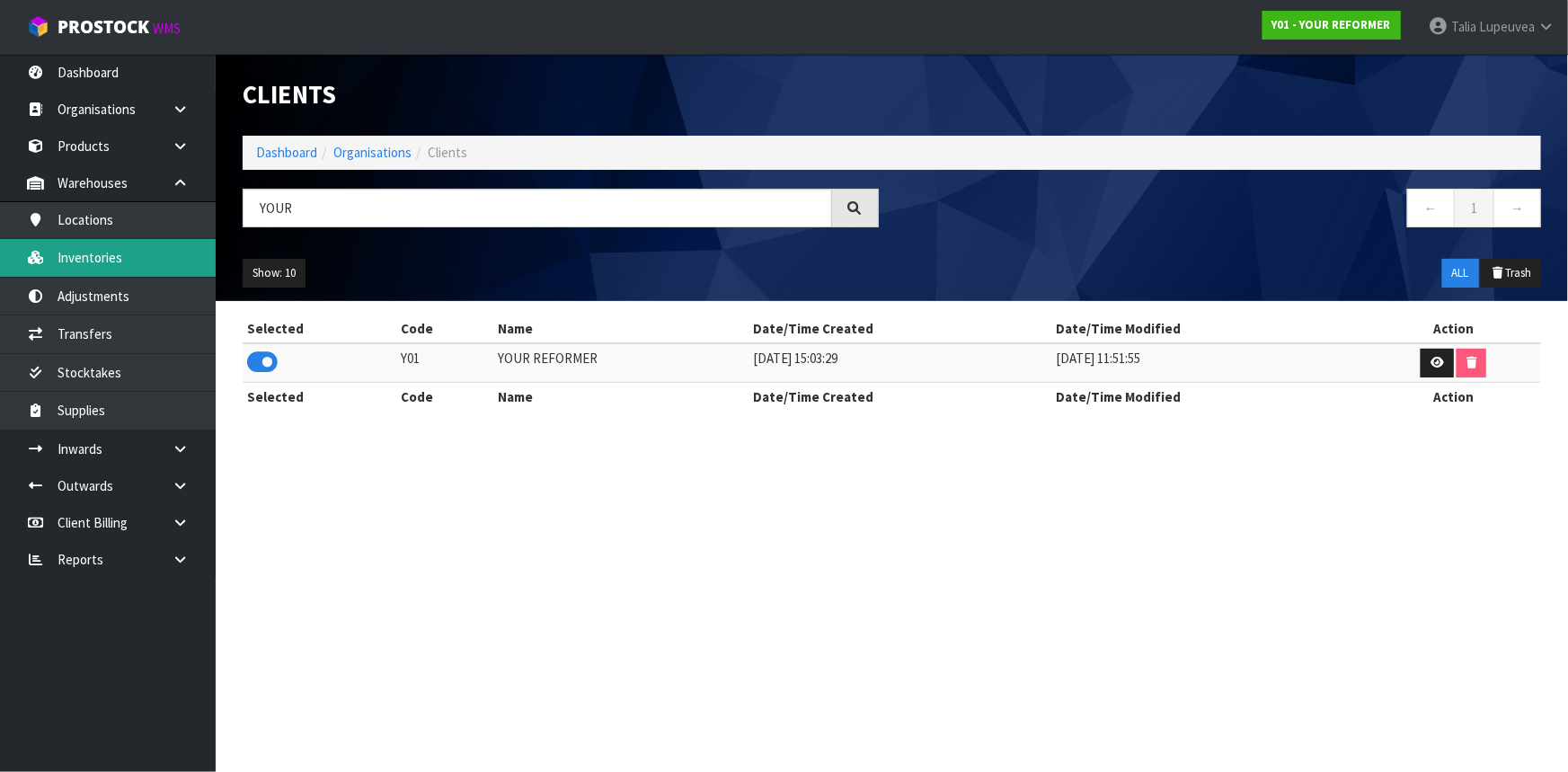
click at [139, 251] on link "Inventories" at bounding box center [108, 257] width 216 height 37
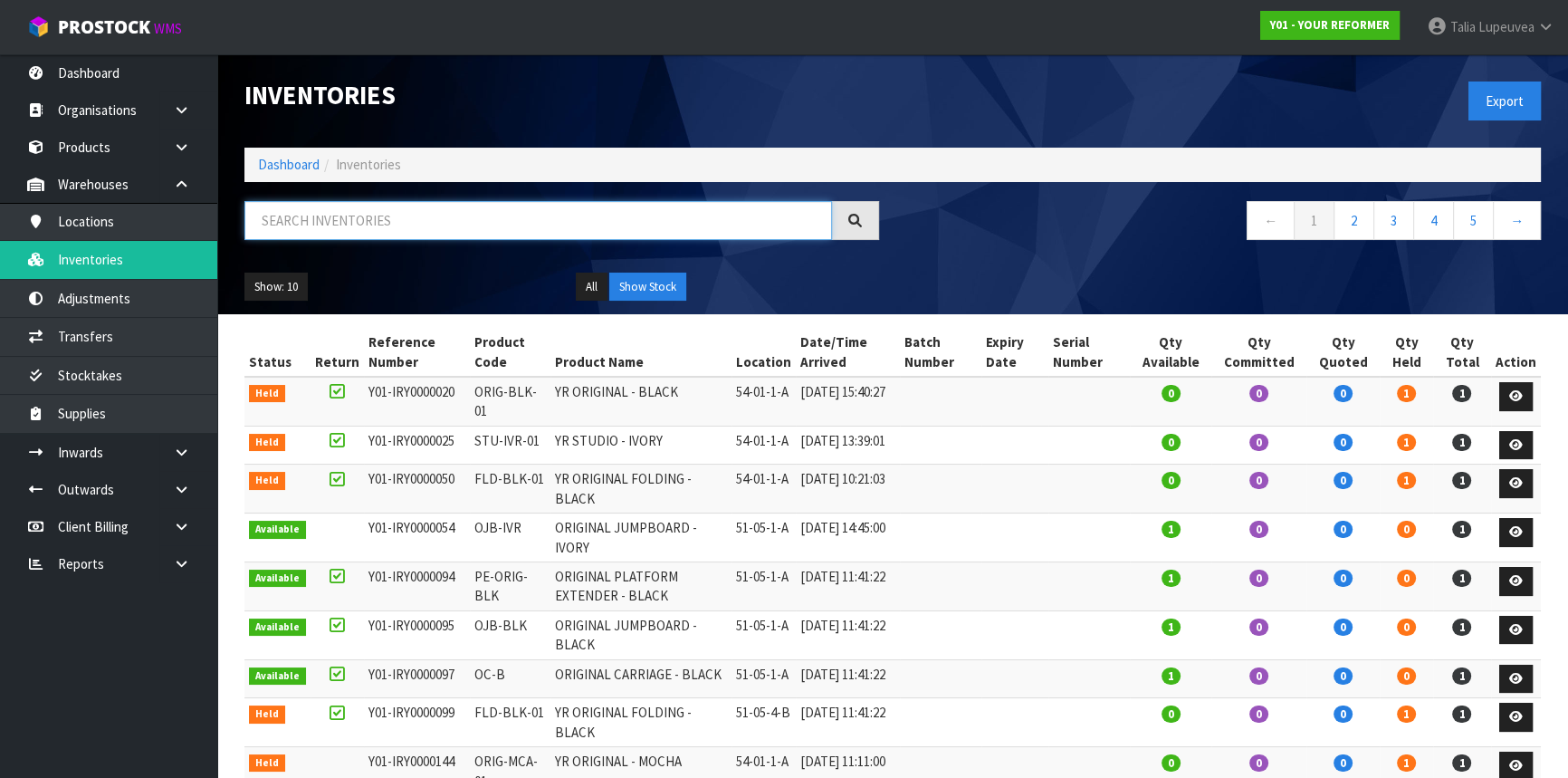
click at [326, 218] on input "text" at bounding box center [539, 220] width 588 height 39
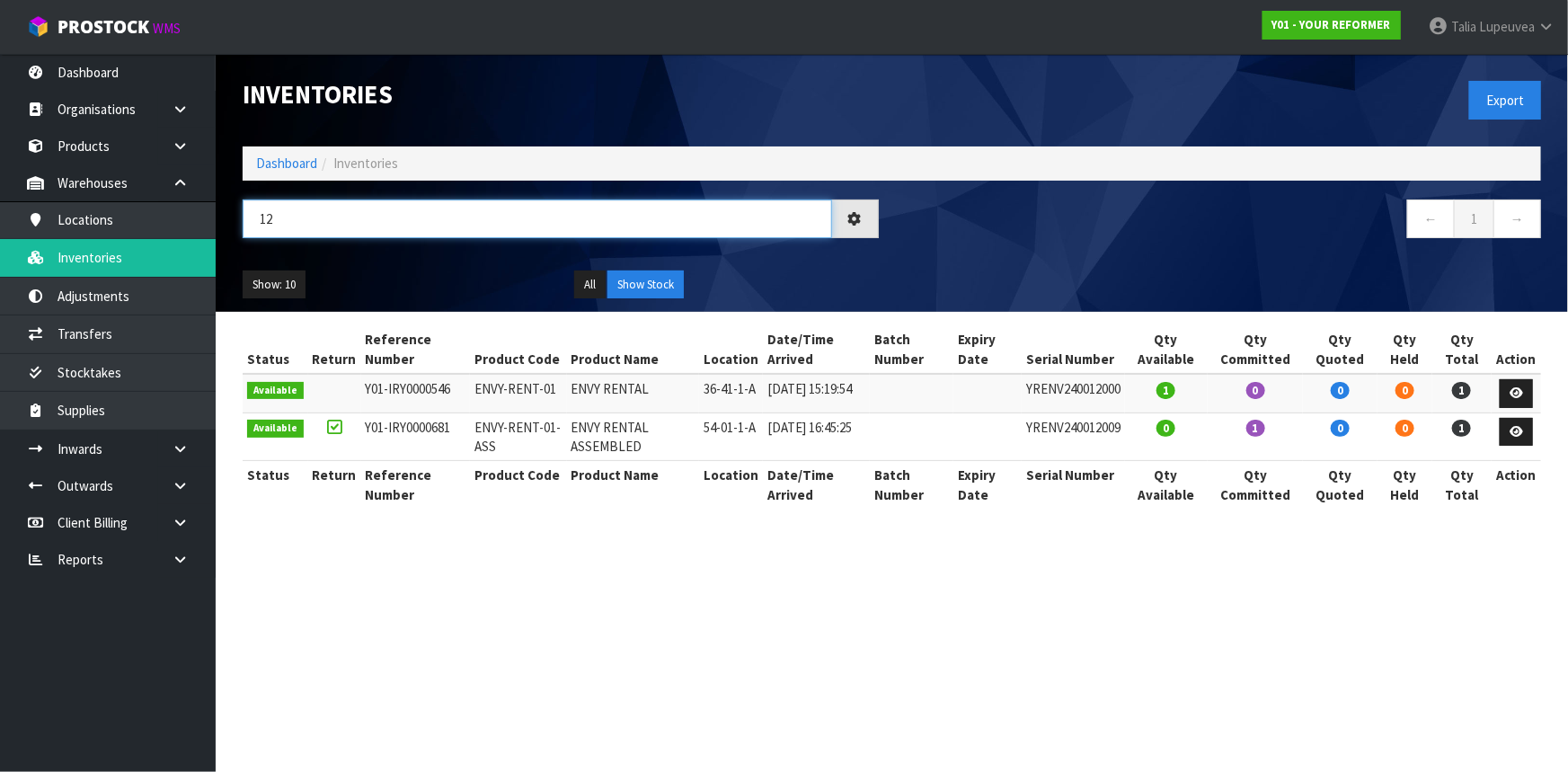
type input "1"
